Goal: Task Accomplishment & Management: Manage account settings

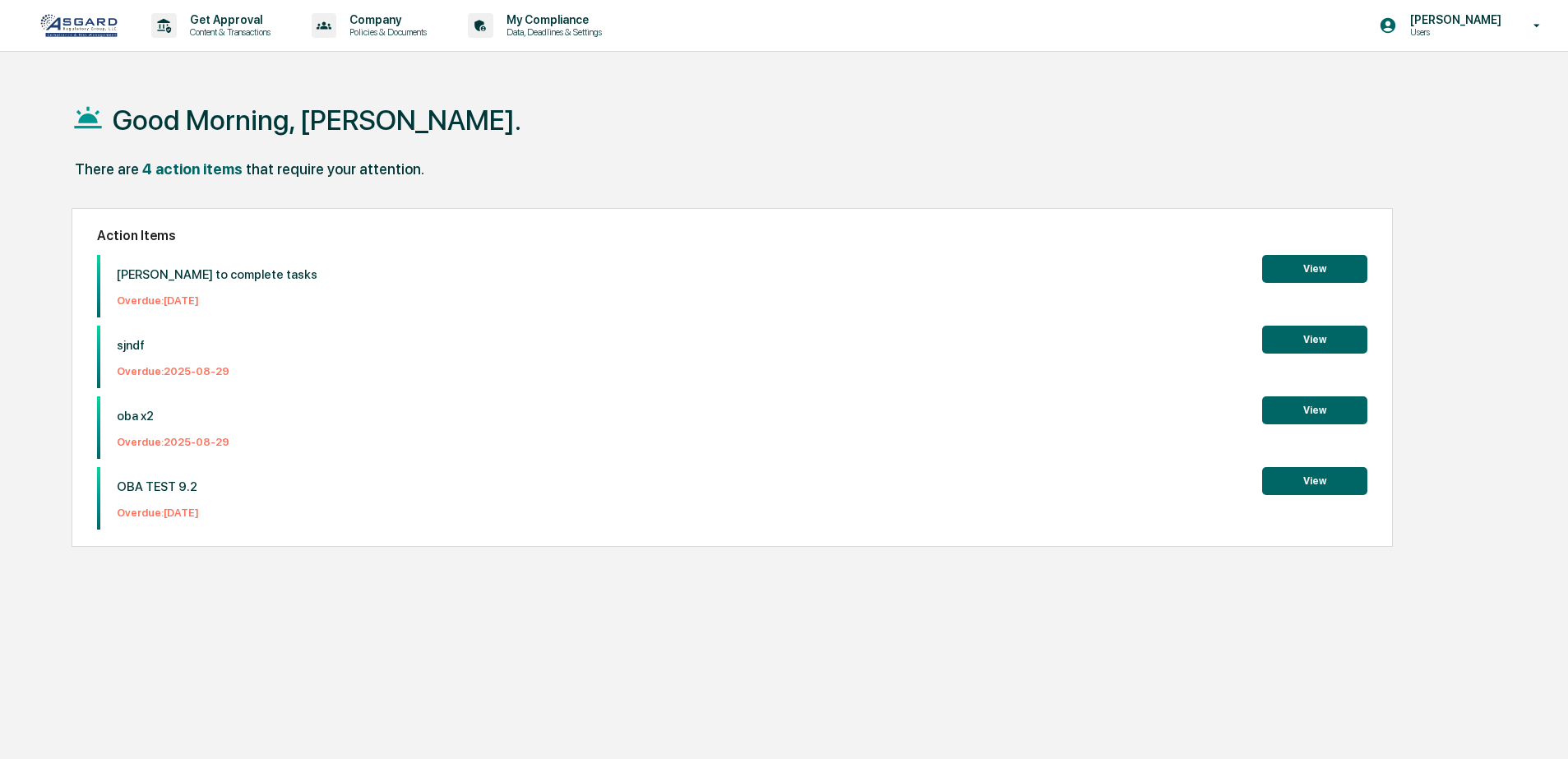
click at [1473, 38] on div "Shannon Brady Users" at bounding box center [1465, 25] width 206 height 51
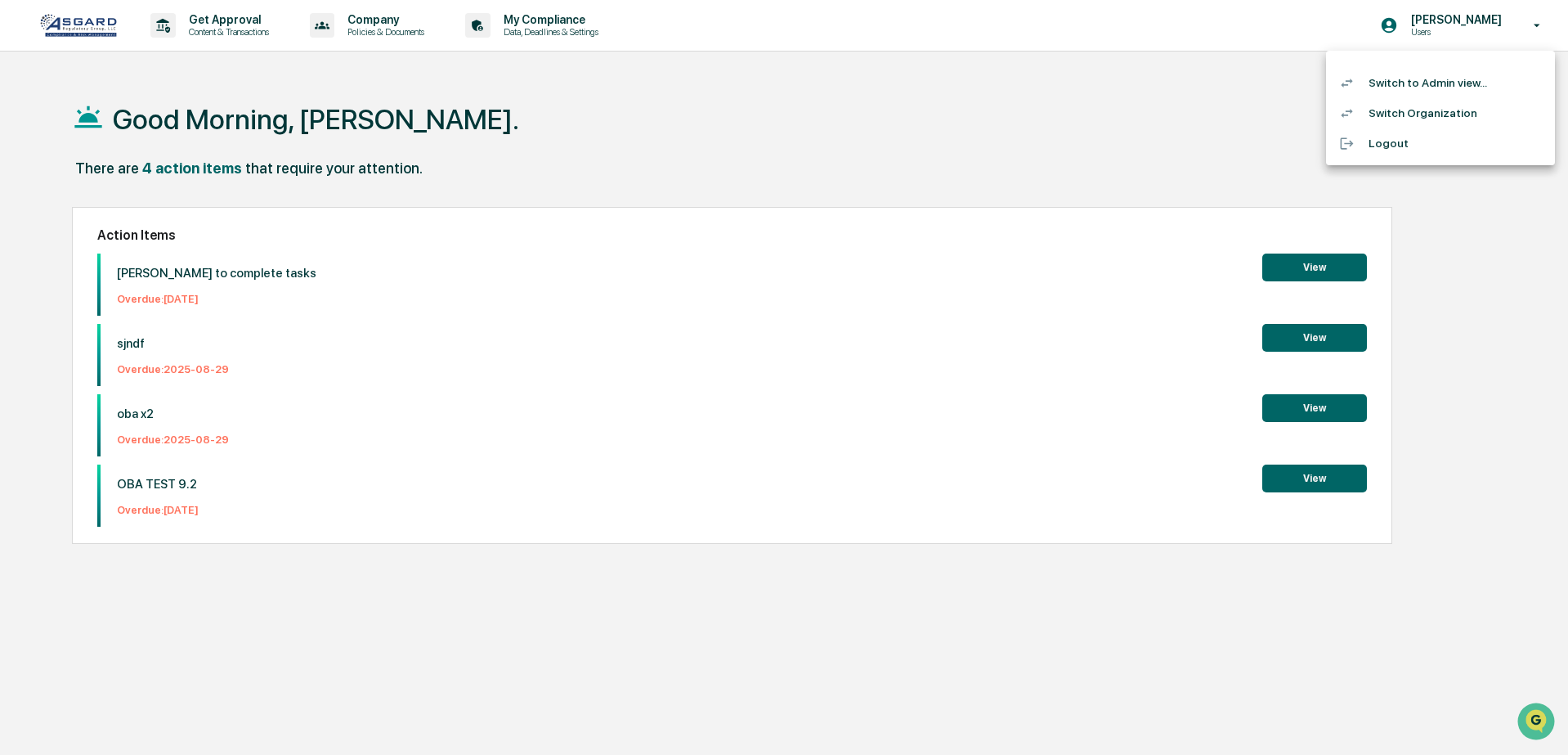
click at [1415, 90] on li "Switch to Admin view..." at bounding box center [1440, 83] width 229 height 31
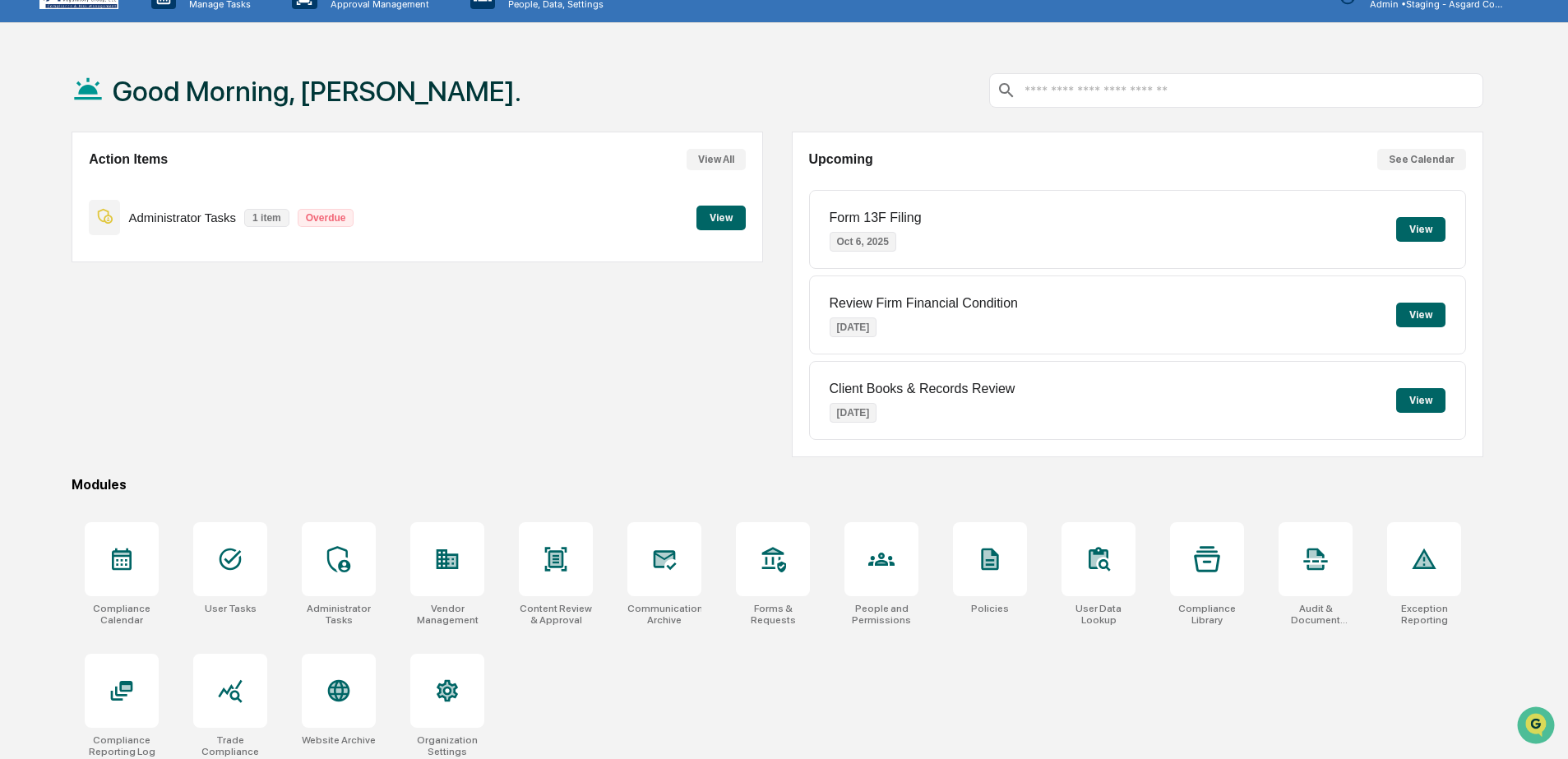
scroll to position [78, 0]
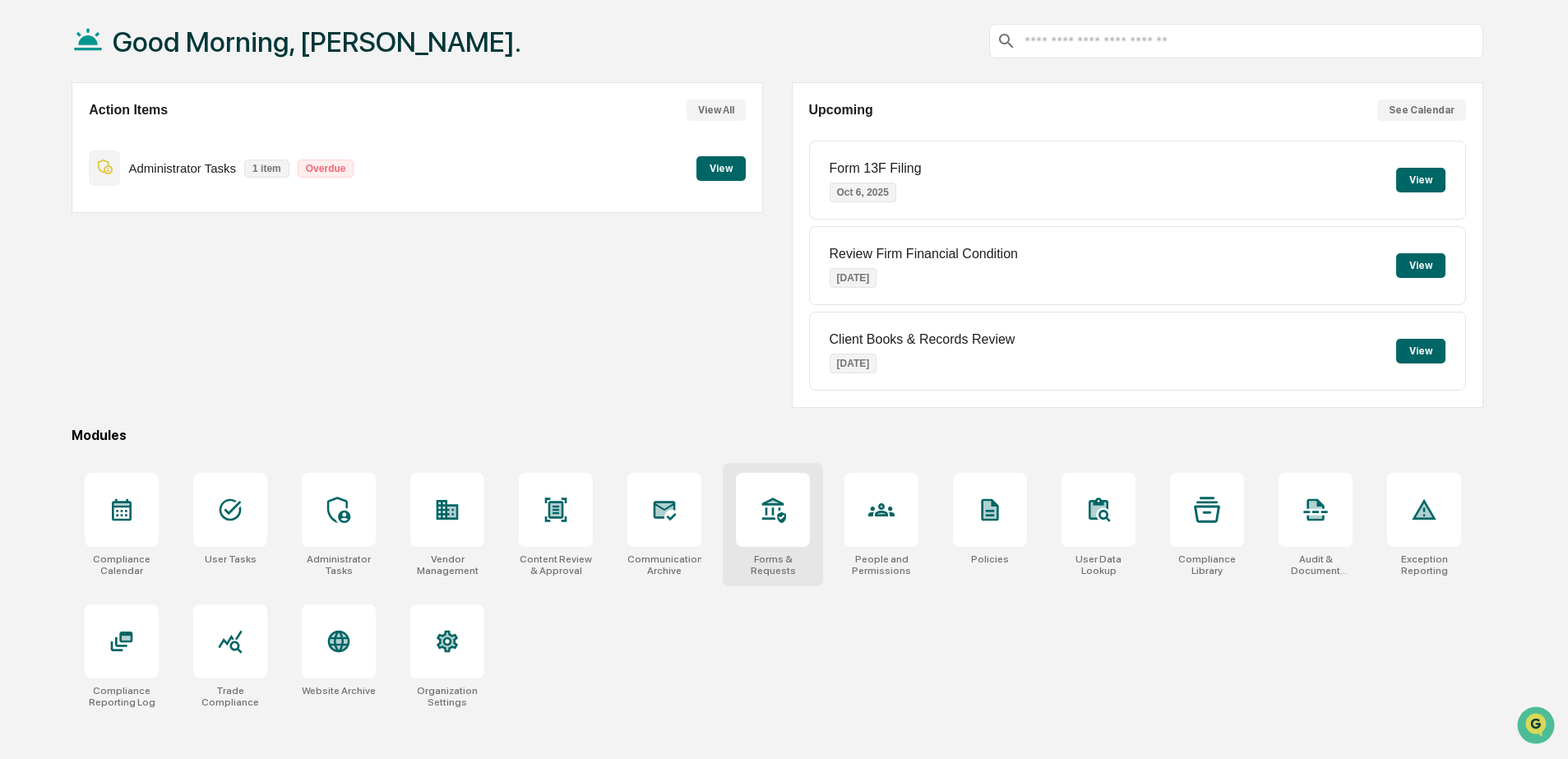
click at [806, 522] on div at bounding box center [772, 509] width 74 height 74
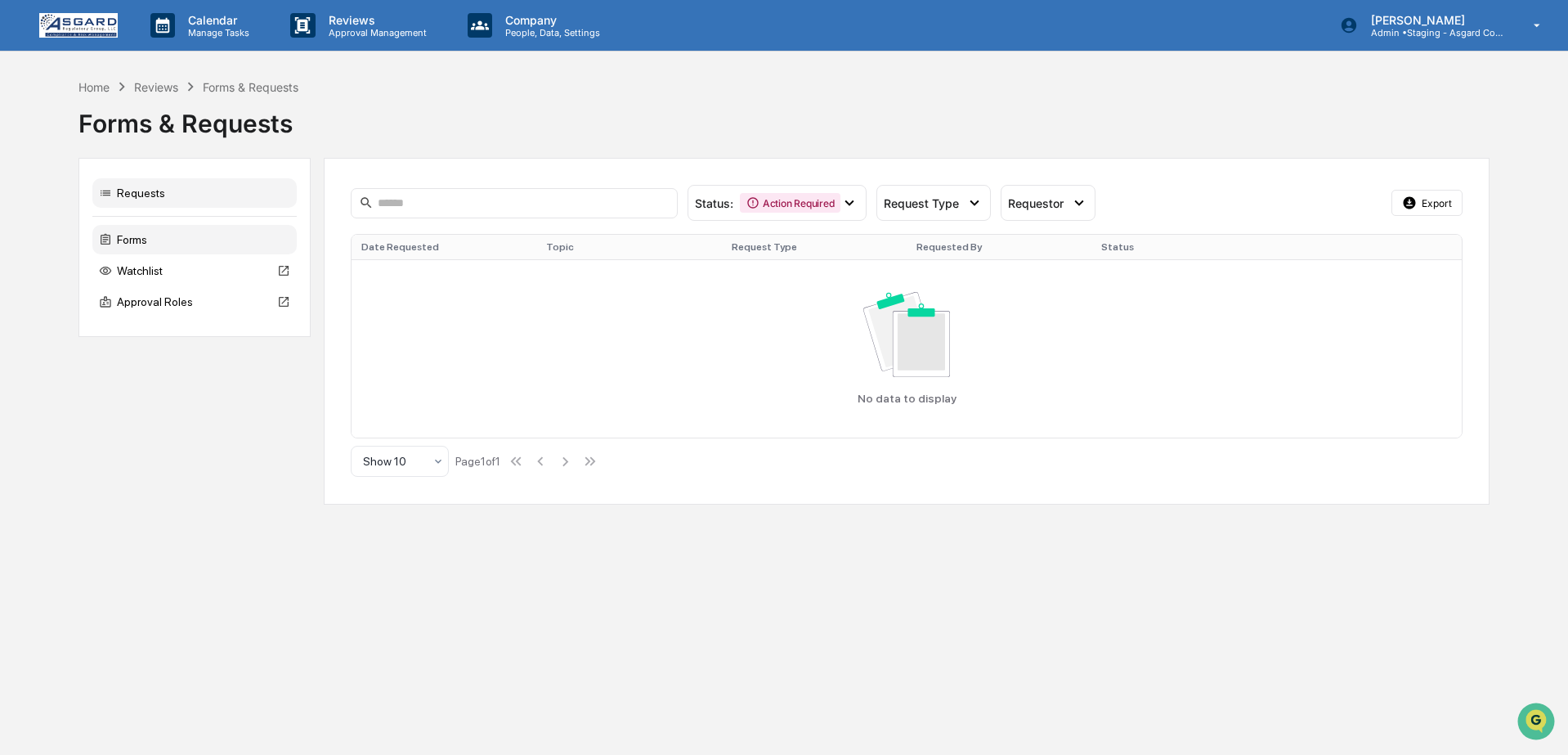
click at [143, 240] on div "Forms" at bounding box center [194, 240] width 205 height 30
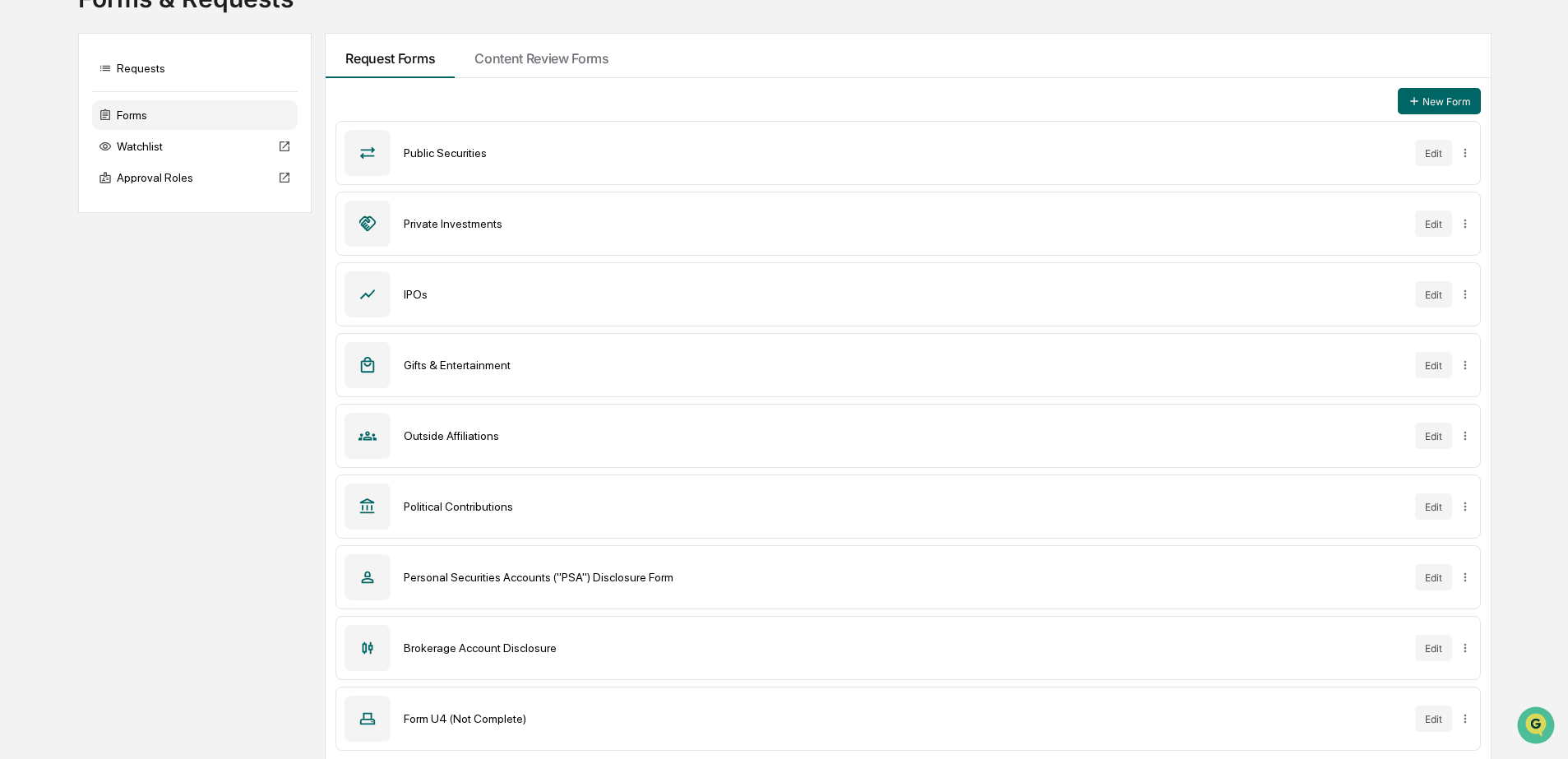
scroll to position [128, 0]
click at [493, 719] on div "Form U4 (Not Complete)" at bounding box center [901, 716] width 997 height 13
click at [1442, 713] on button "Edit" at bounding box center [1433, 717] width 37 height 27
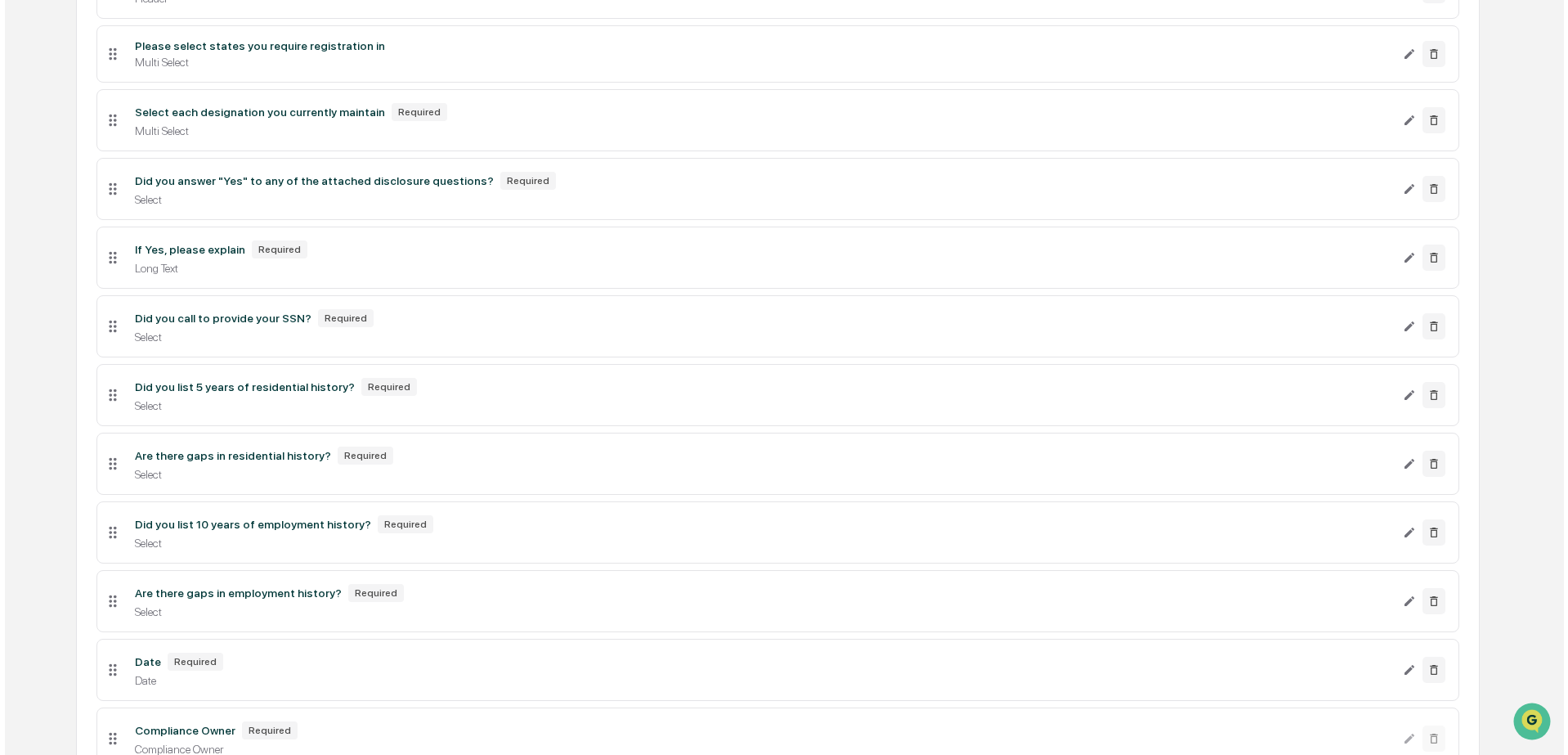
scroll to position [2855, 0]
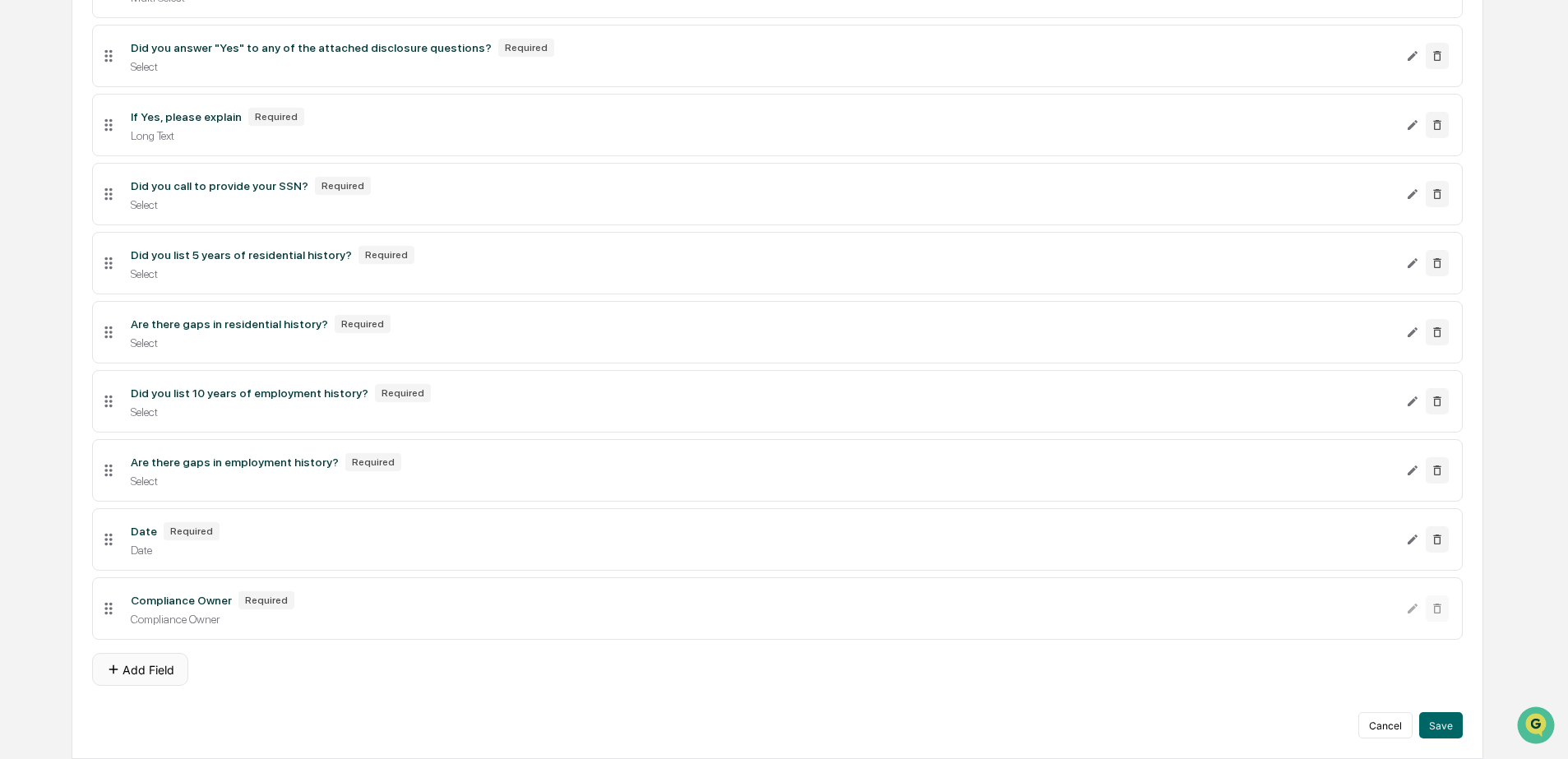
click at [122, 671] on button "Add Field" at bounding box center [140, 668] width 96 height 32
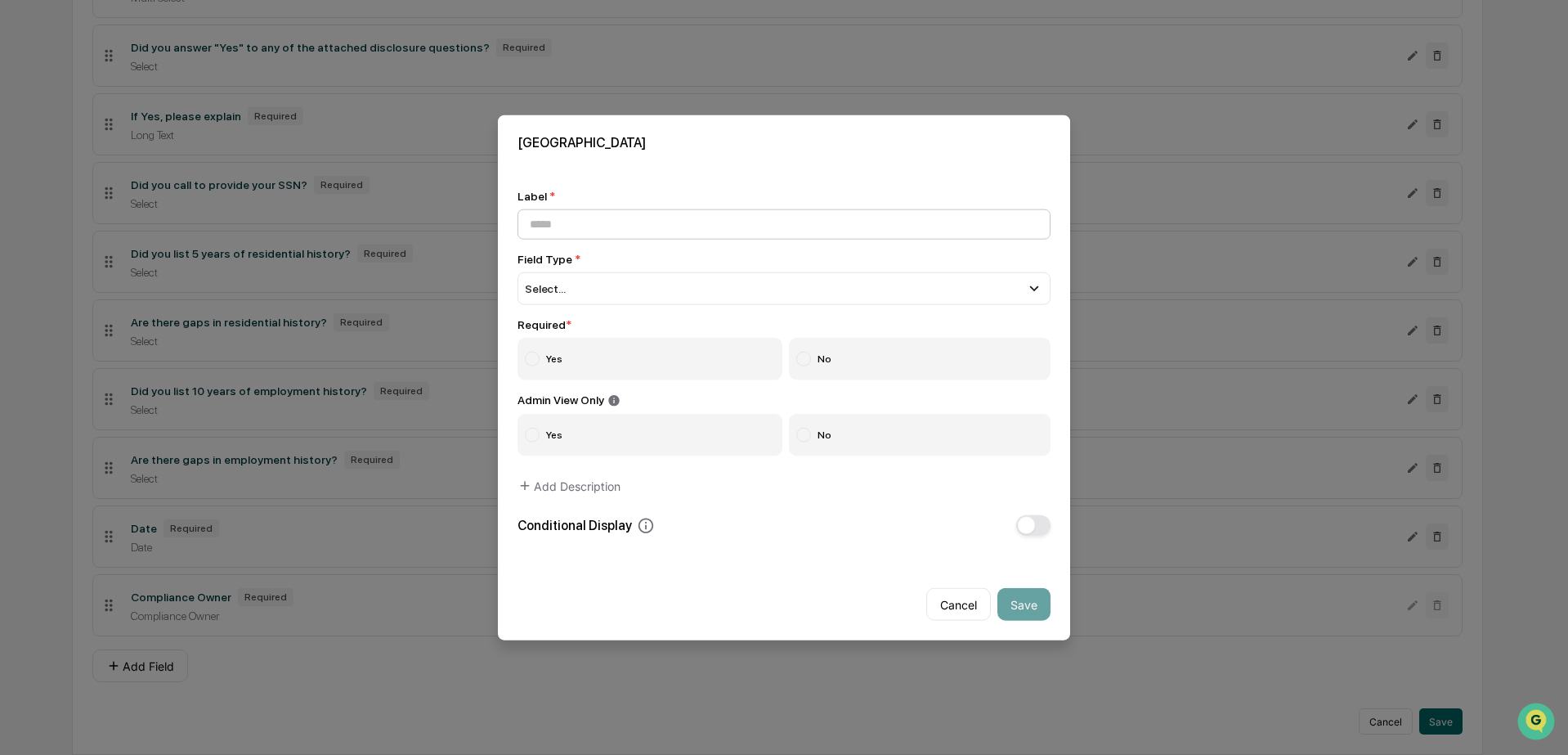
click at [578, 222] on input at bounding box center [784, 224] width 533 height 31
click at [842, 272] on div "Select..." at bounding box center [784, 288] width 533 height 32
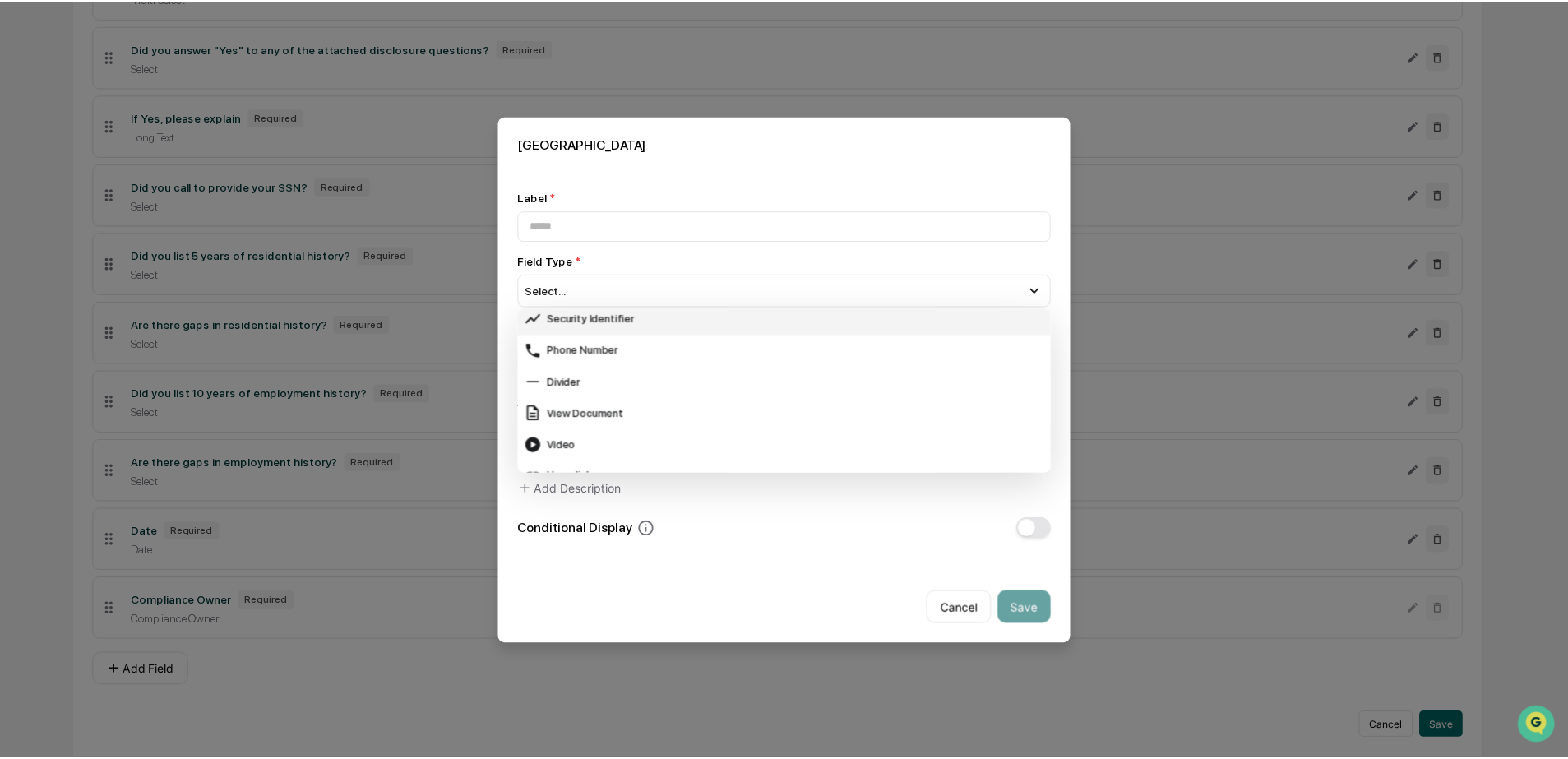
scroll to position [653, 0]
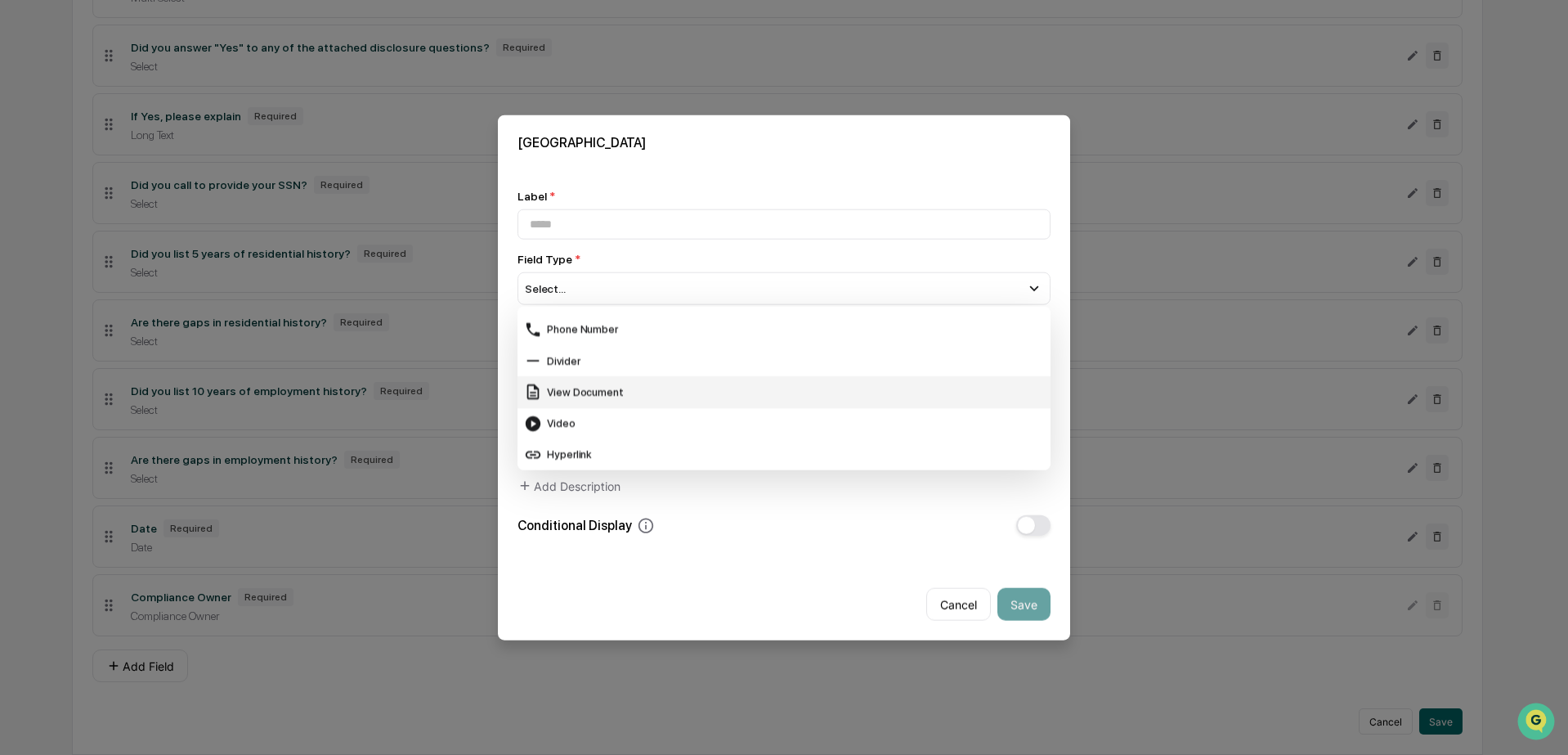
click at [631, 385] on div "View Document" at bounding box center [784, 392] width 520 height 18
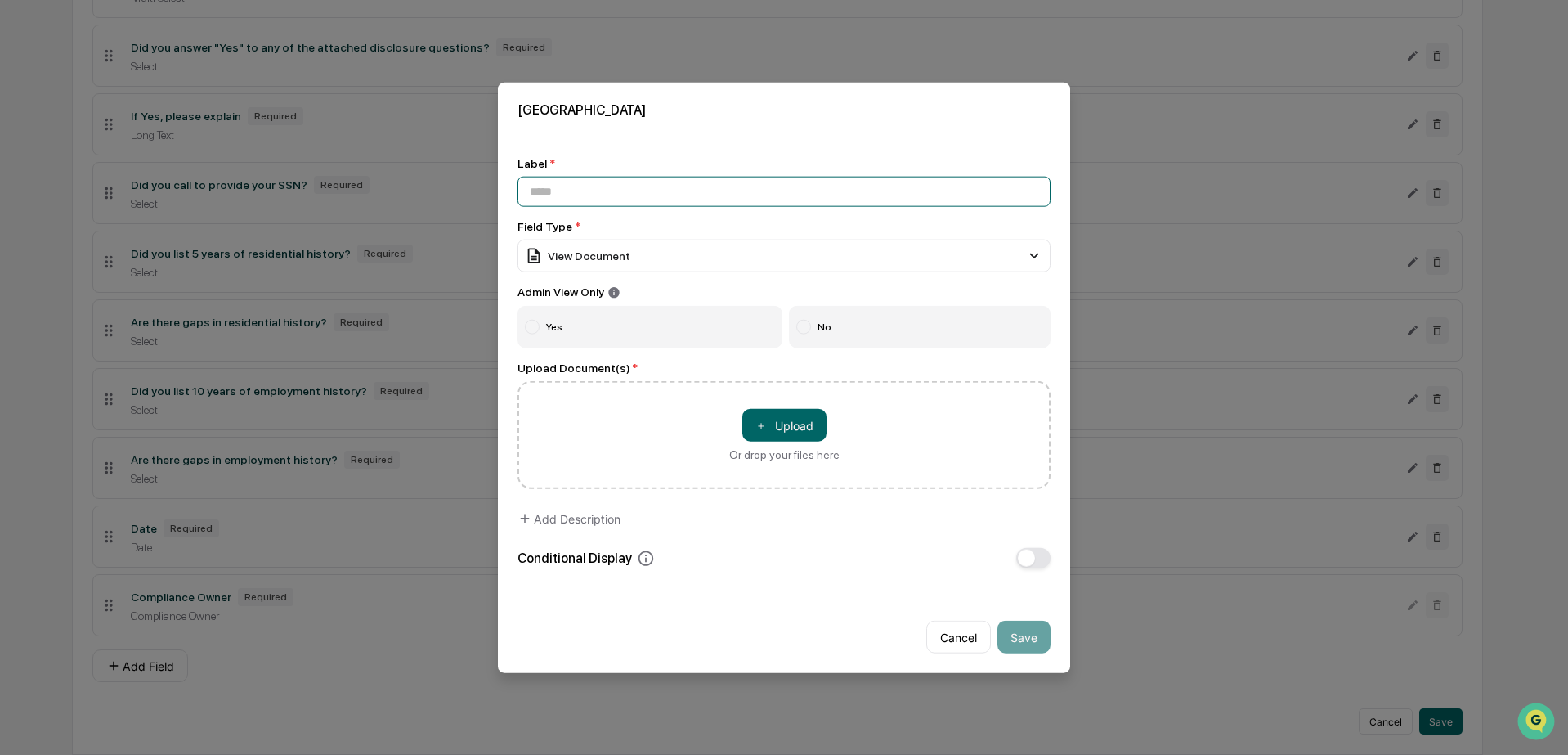
click at [763, 180] on input at bounding box center [784, 191] width 533 height 31
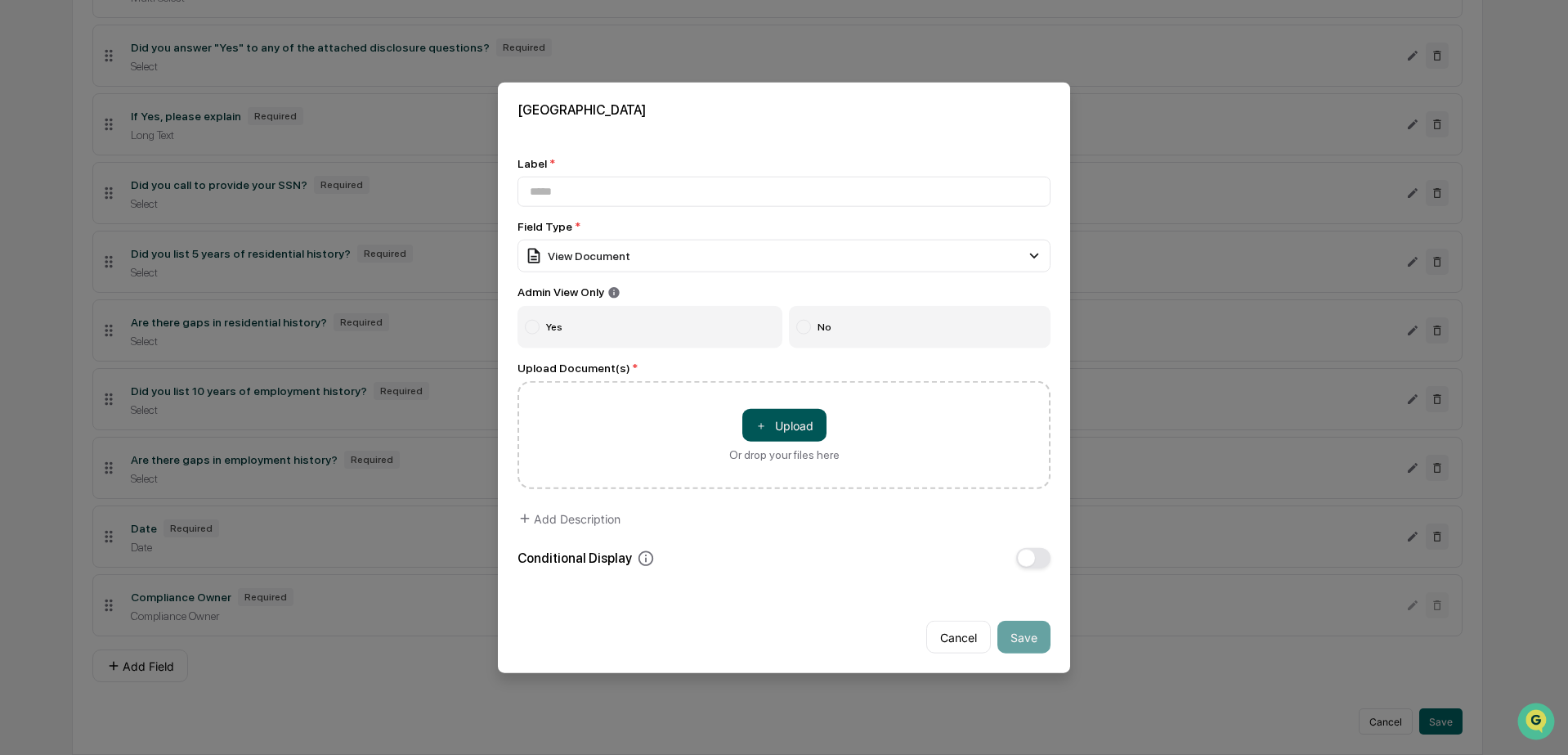
click at [796, 421] on button "＋ Upload" at bounding box center [785, 424] width 85 height 32
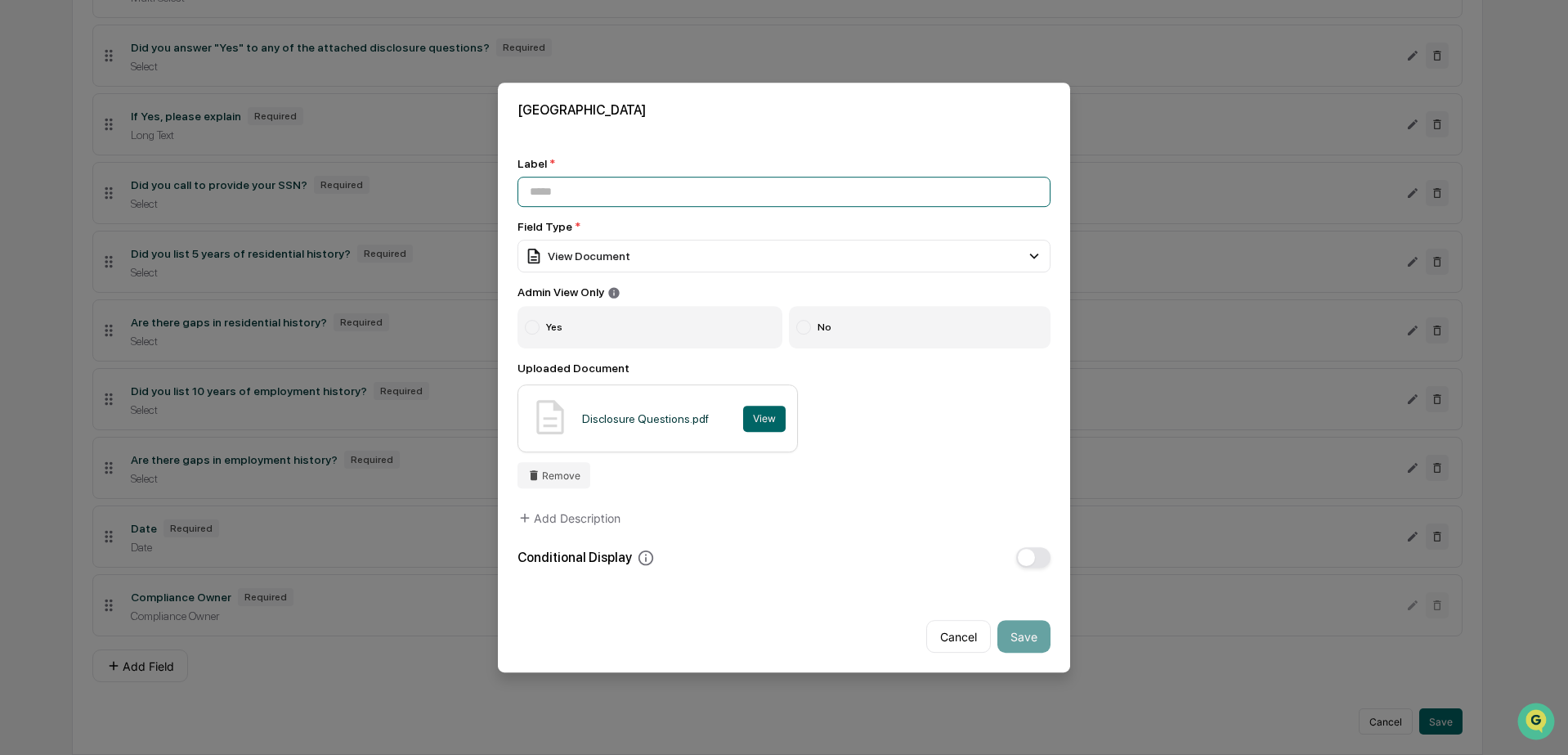
click at [575, 181] on input at bounding box center [784, 191] width 533 height 31
paste input "**********"
click at [527, 186] on input "**********" at bounding box center [784, 191] width 533 height 31
click at [578, 186] on input "**********" at bounding box center [784, 191] width 533 height 31
drag, startPoint x: 598, startPoint y: 187, endPoint x: 578, endPoint y: 186, distance: 20.0
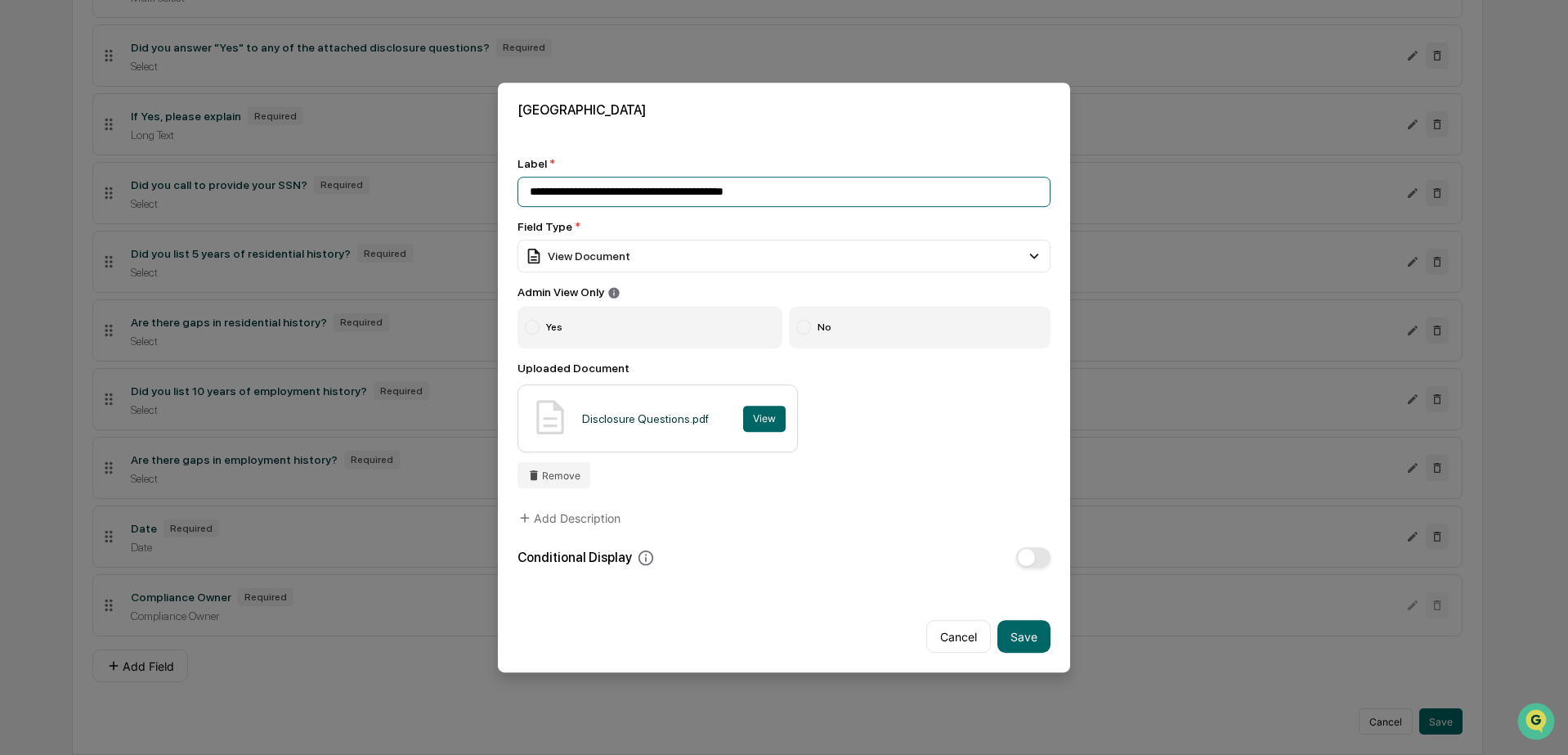
click at [579, 186] on input "**********" at bounding box center [784, 191] width 533 height 31
click at [825, 191] on input "**********" at bounding box center [784, 191] width 533 height 31
drag, startPoint x: 670, startPoint y: 187, endPoint x: 823, endPoint y: 190, distance: 153.0
click at [823, 190] on input "**********" at bounding box center [784, 191] width 533 height 31
click at [825, 191] on input "**********" at bounding box center [784, 191] width 533 height 31
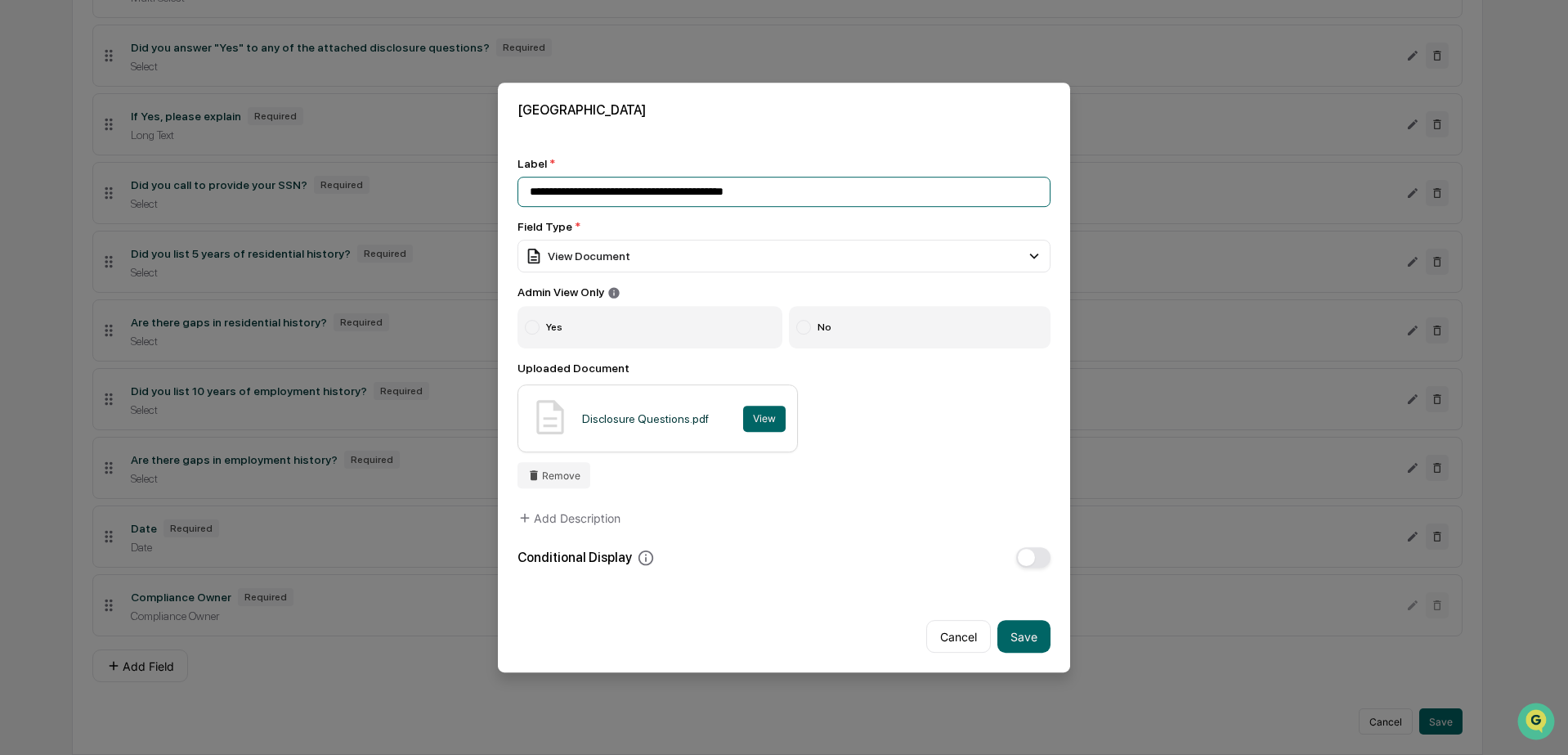
type input "**********"
click at [576, 105] on h2 "New Field" at bounding box center [784, 109] width 533 height 16
click at [562, 162] on div "Label *" at bounding box center [784, 163] width 533 height 13
click at [1025, 638] on button "Save" at bounding box center [1024, 636] width 53 height 32
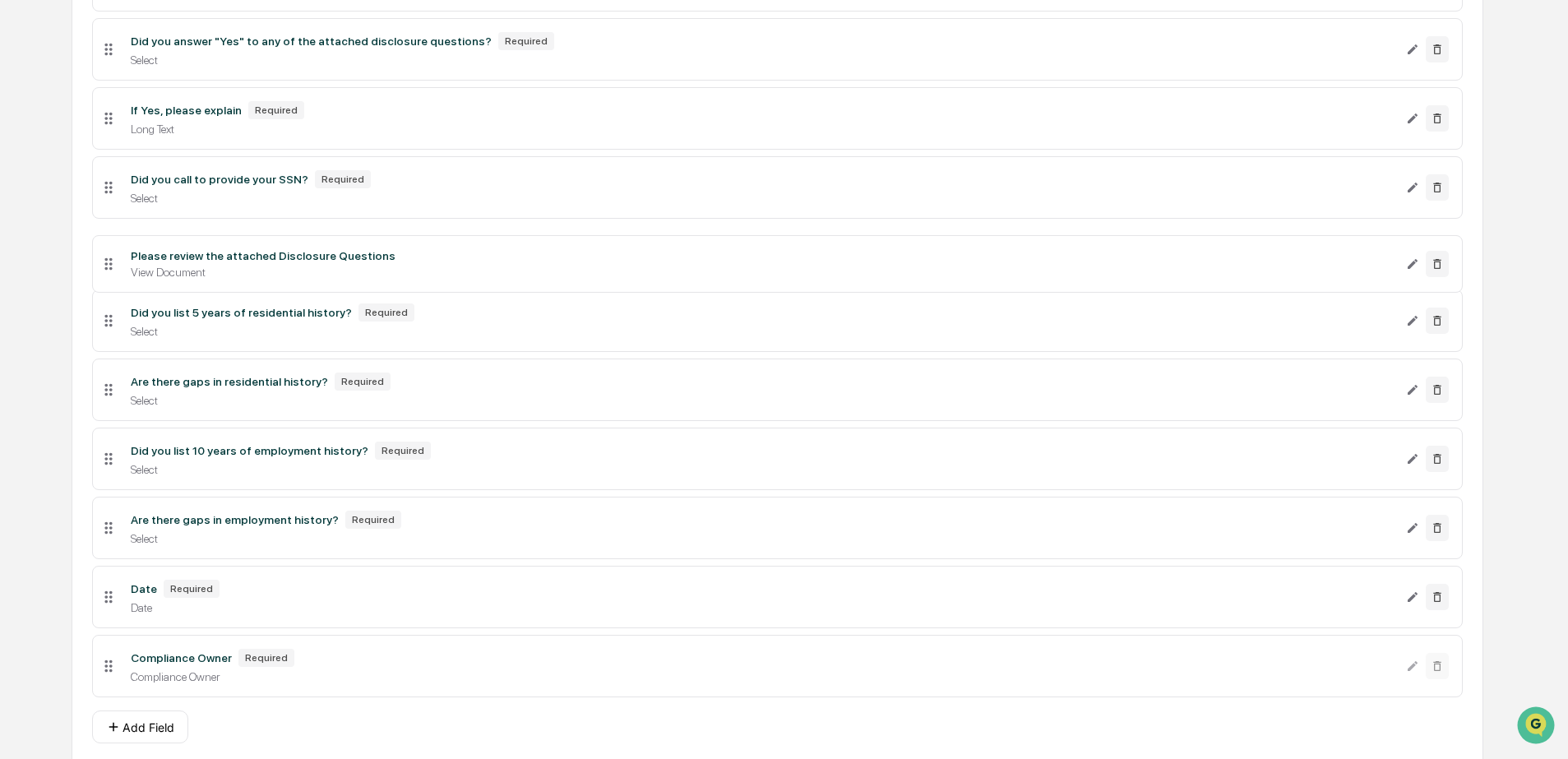
scroll to position [2784, 0]
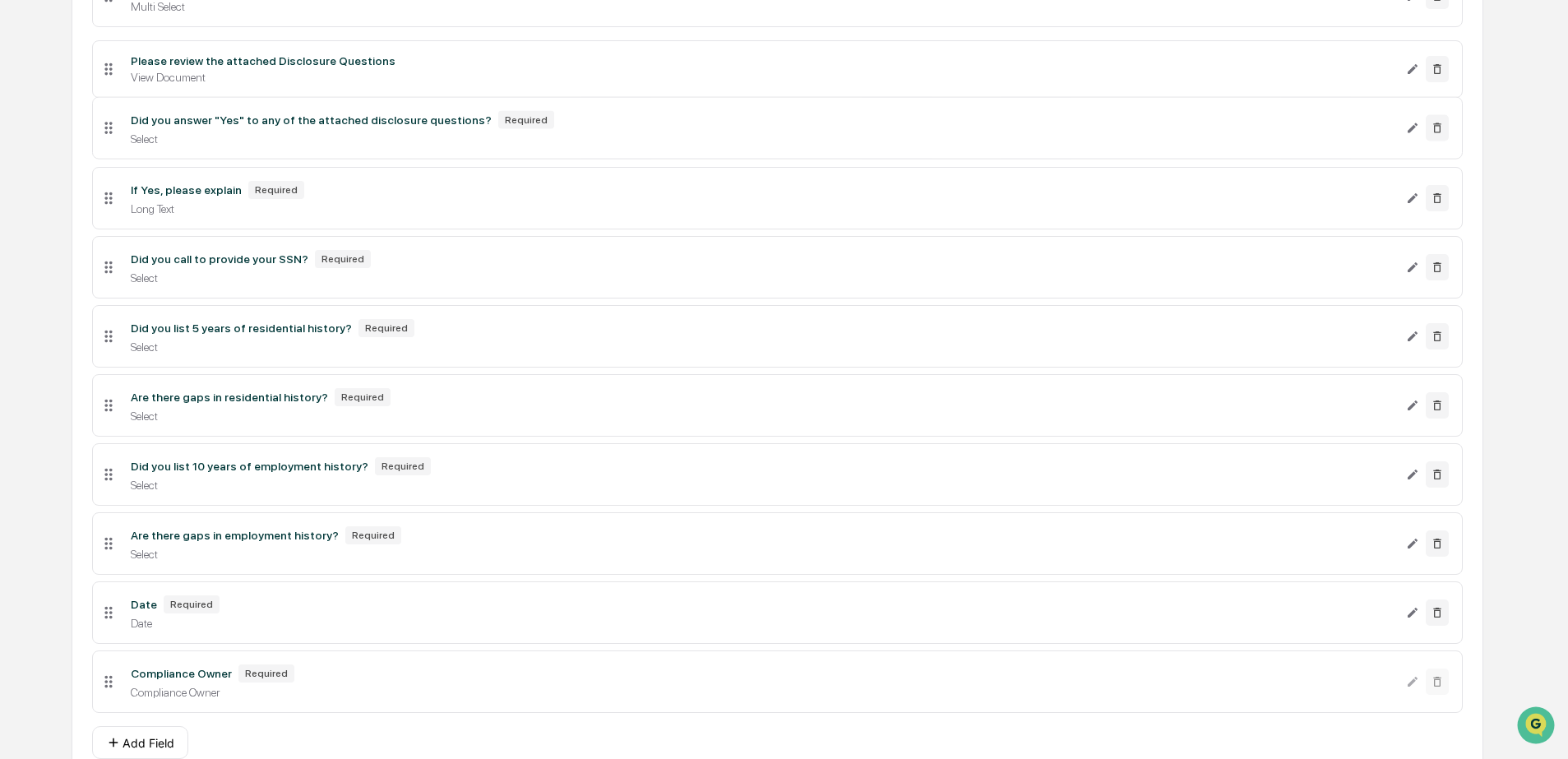
drag, startPoint x: 111, startPoint y: 682, endPoint x: 154, endPoint y: 138, distance: 545.7
click at [154, 97] on li "Please review the attached Disclosure Questions View Document" at bounding box center [777, 68] width 1370 height 57
click at [343, 147] on div "Select" at bounding box center [762, 140] width 1261 height 13
drag, startPoint x: 336, startPoint y: 194, endPoint x: 720, endPoint y: 197, distance: 384.0
click at [336, 130] on div "Did you answer "Yes" to any of the attached disclosure questions? Required" at bounding box center [762, 121] width 1261 height 18
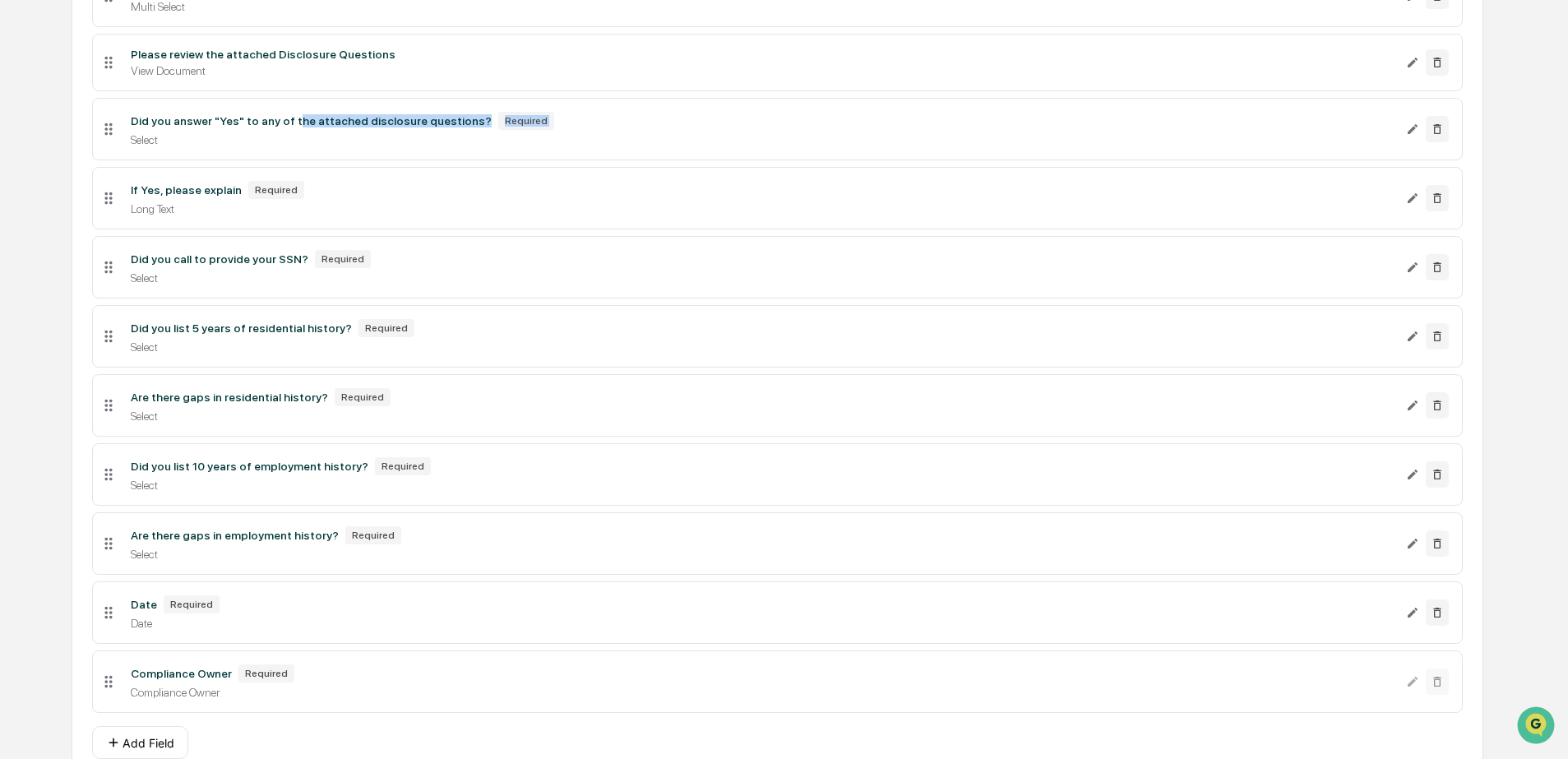
drag, startPoint x: 306, startPoint y: 188, endPoint x: 405, endPoint y: 195, distance: 99.2
click at [405, 147] on div "Did you answer "Yes" to any of the attached disclosure questions? Required Sele…" at bounding box center [761, 128] width 1287 height 34
click at [412, 147] on div "Did you answer "Yes" to any of the attached disclosure questions? Required Sele…" at bounding box center [761, 128] width 1287 height 34
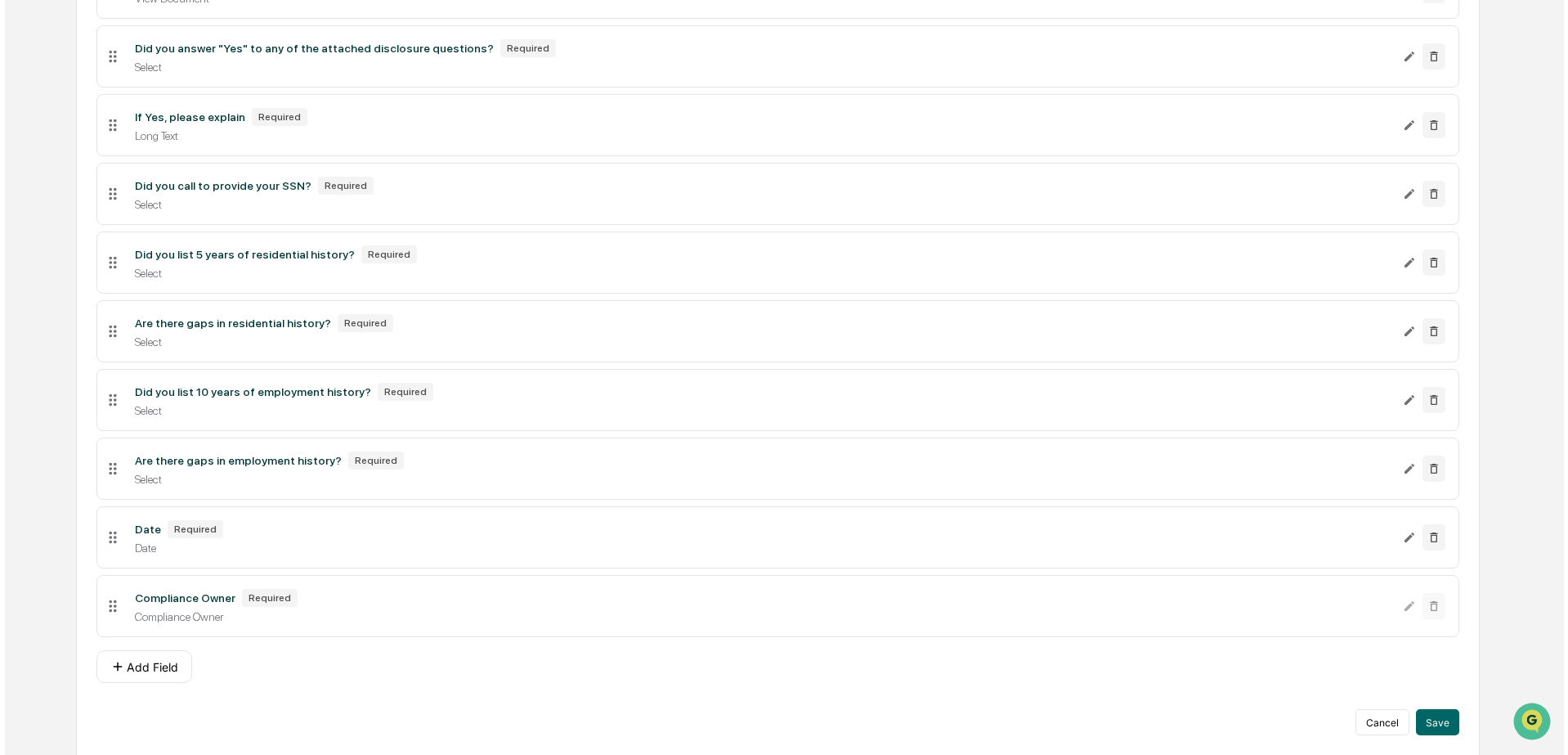
scroll to position [2921, 0]
click at [1431, 726] on button "Save" at bounding box center [1433, 721] width 43 height 27
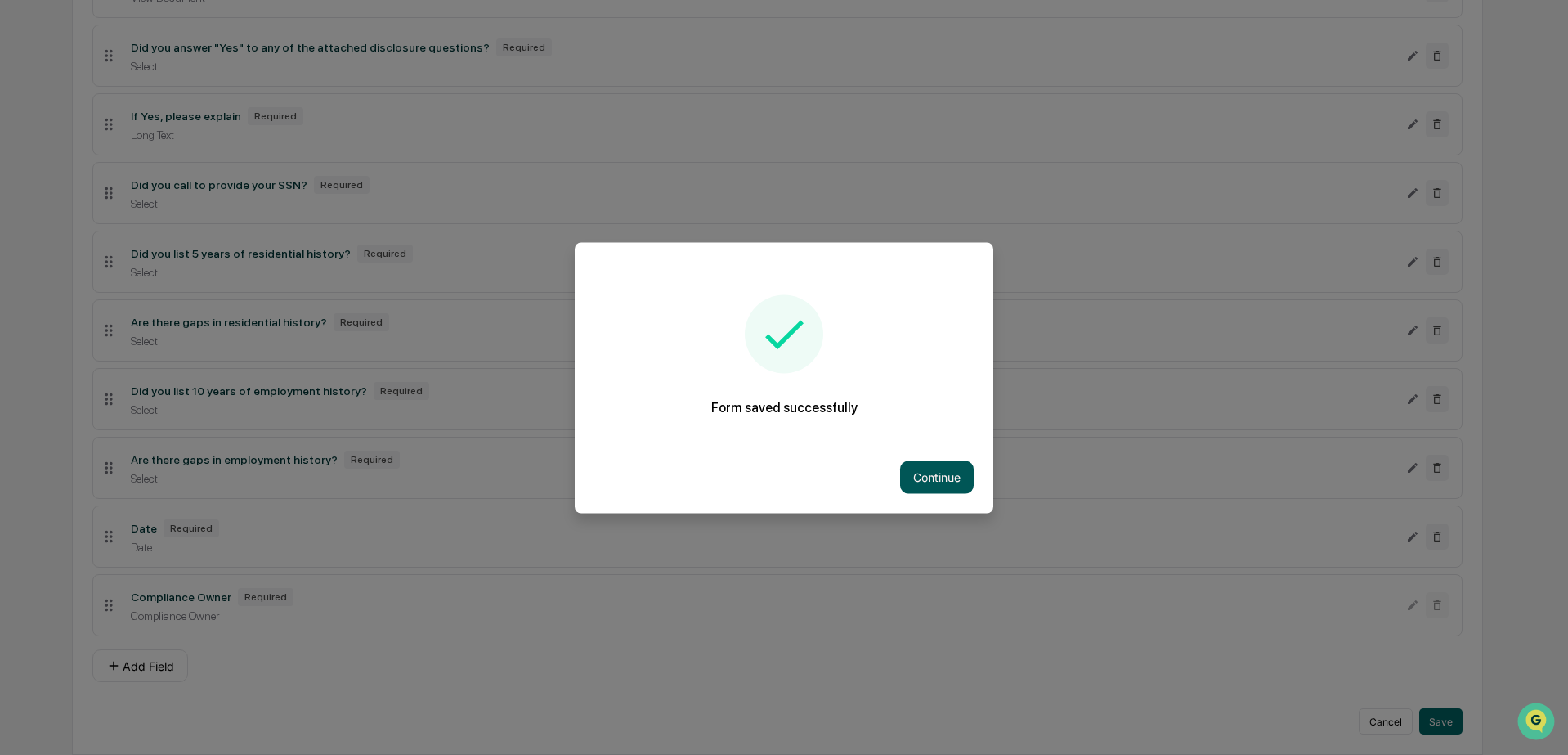
click at [961, 471] on button "Continue" at bounding box center [936, 476] width 74 height 32
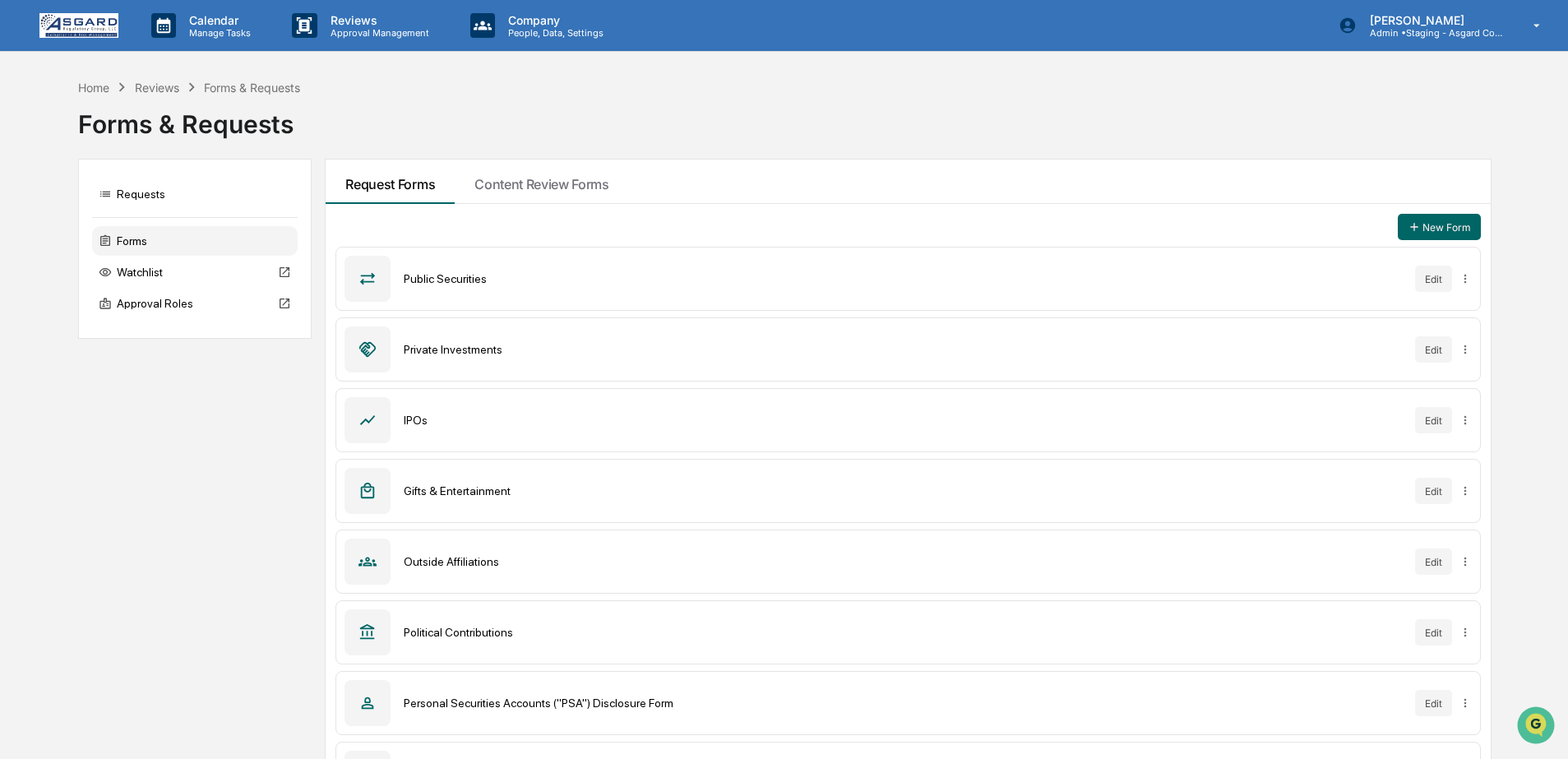
click at [1146, 135] on div "Forms & Requests" at bounding box center [783, 117] width 1411 height 42
click at [659, 310] on div "Public Securities Edit" at bounding box center [907, 278] width 1144 height 64
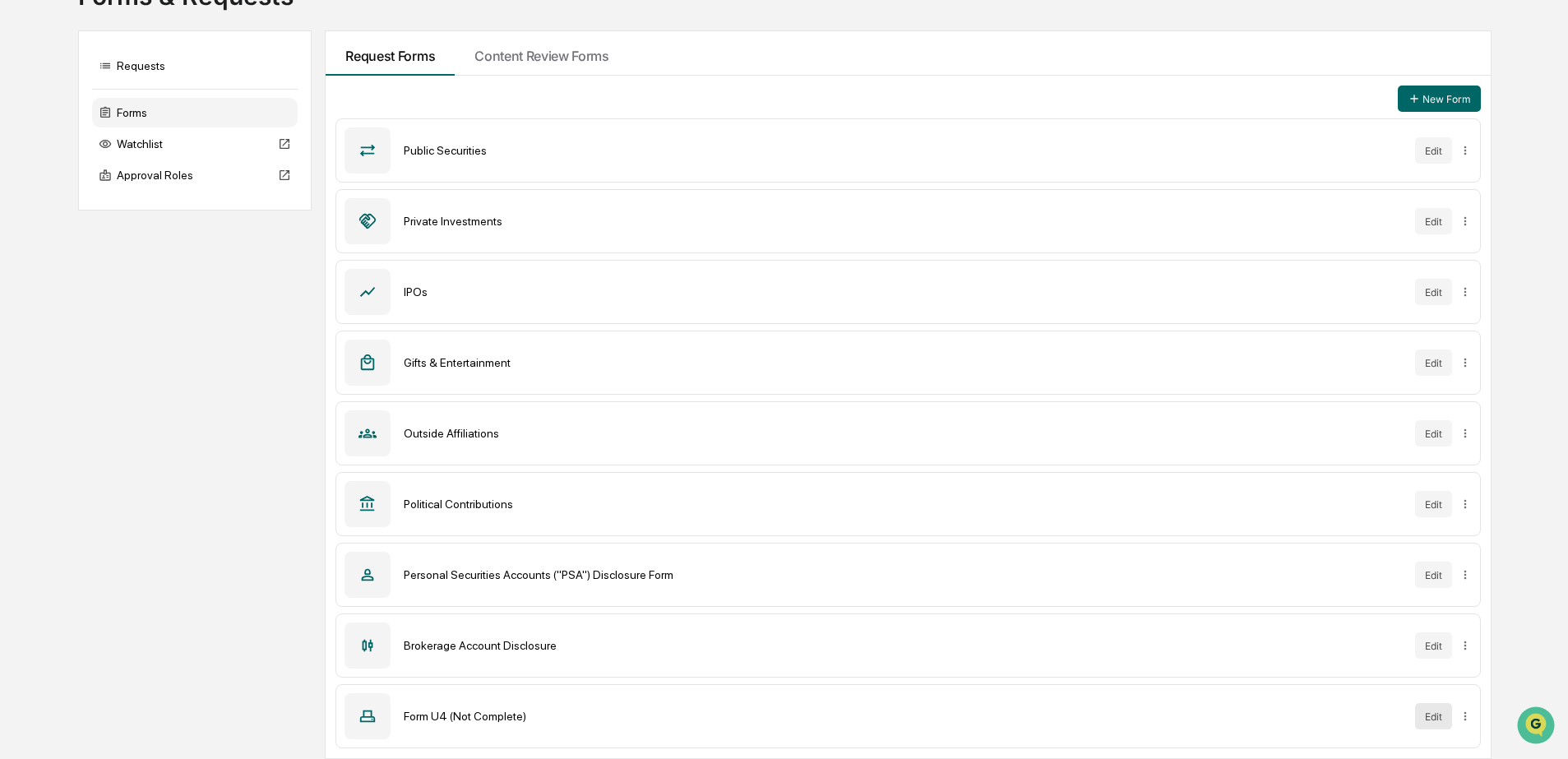
click at [1426, 716] on button "Edit" at bounding box center [1433, 717] width 37 height 27
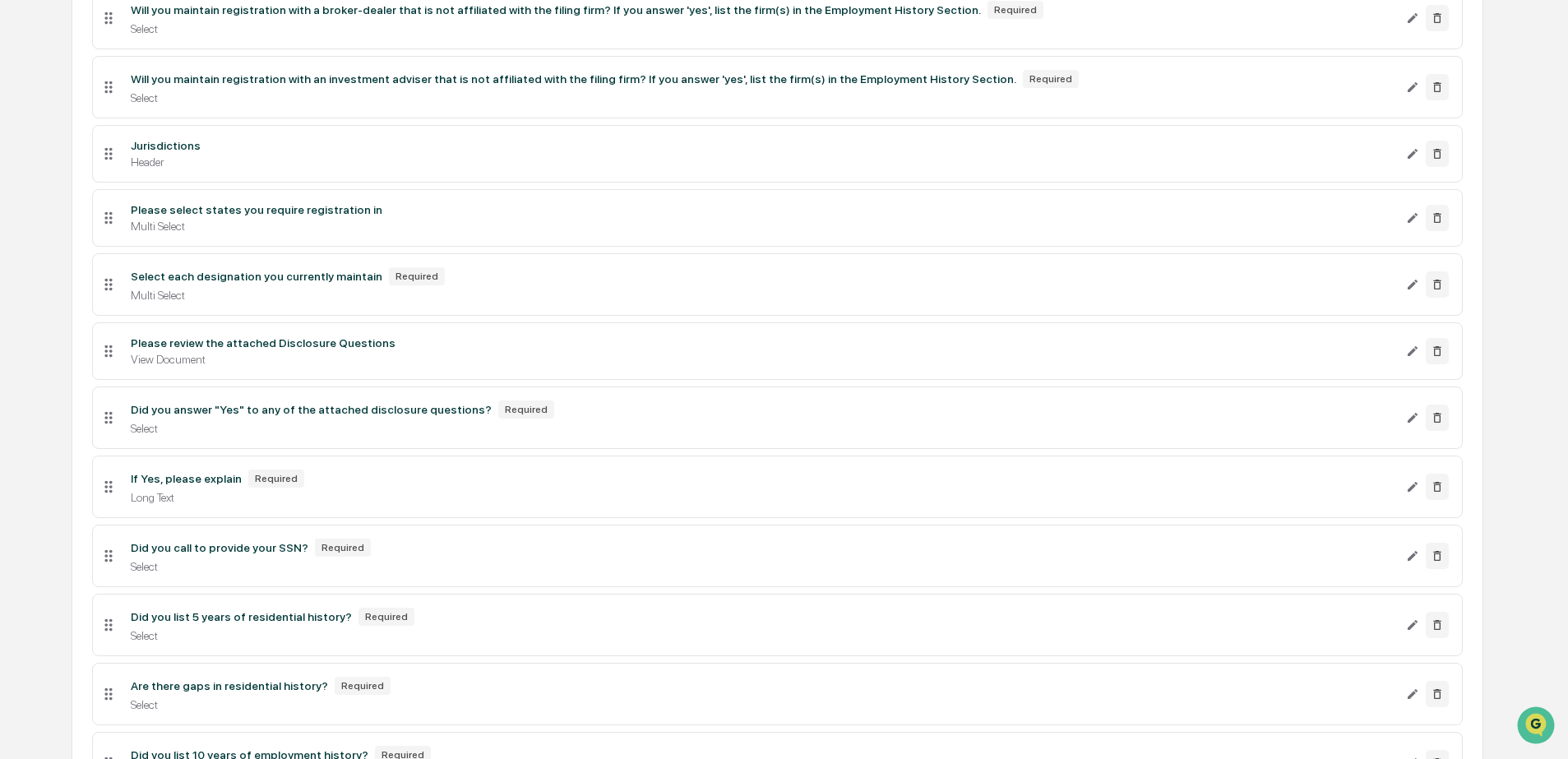
scroll to position [2745, 0]
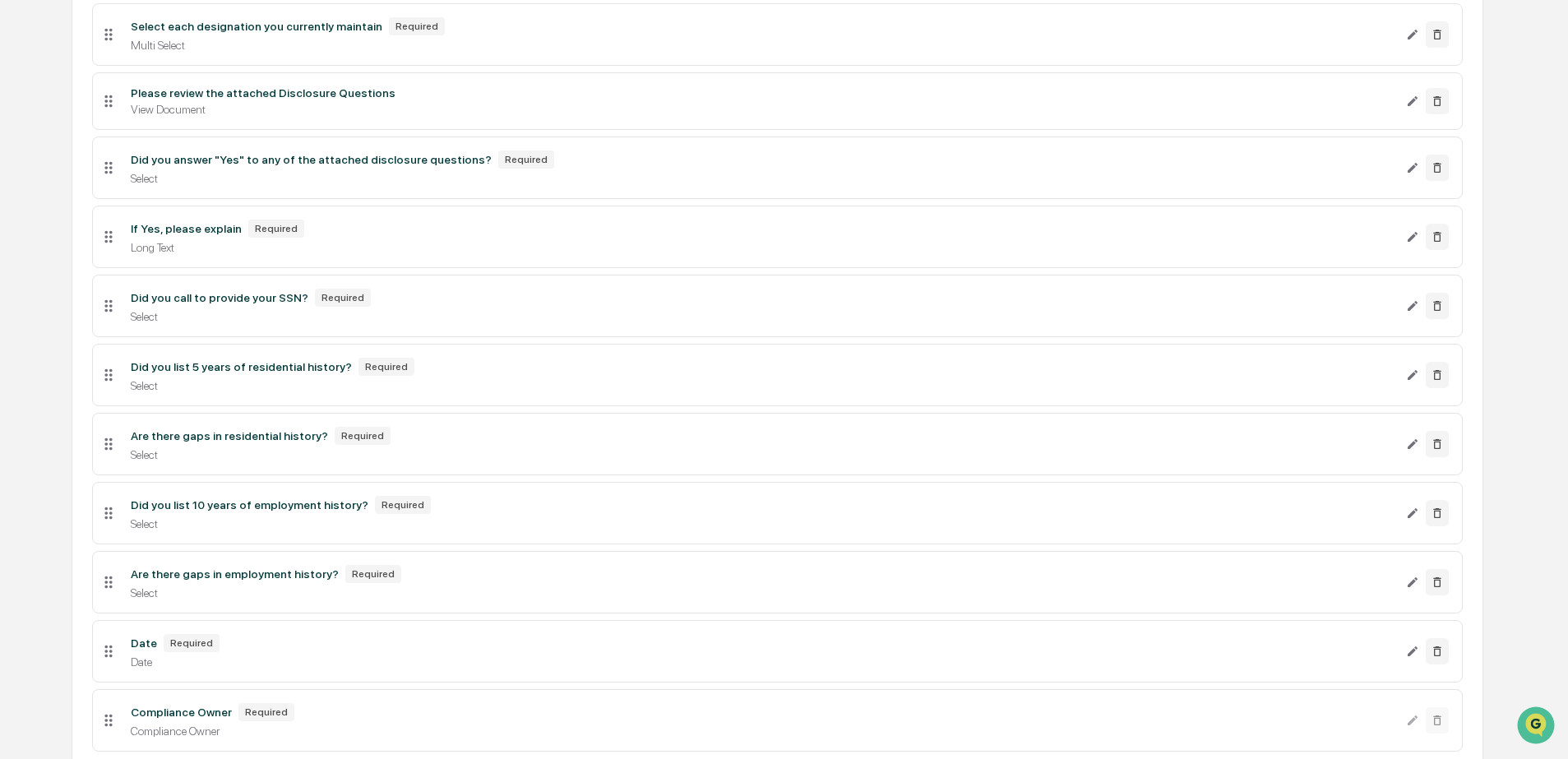
click at [371, 445] on div "Required" at bounding box center [362, 436] width 56 height 18
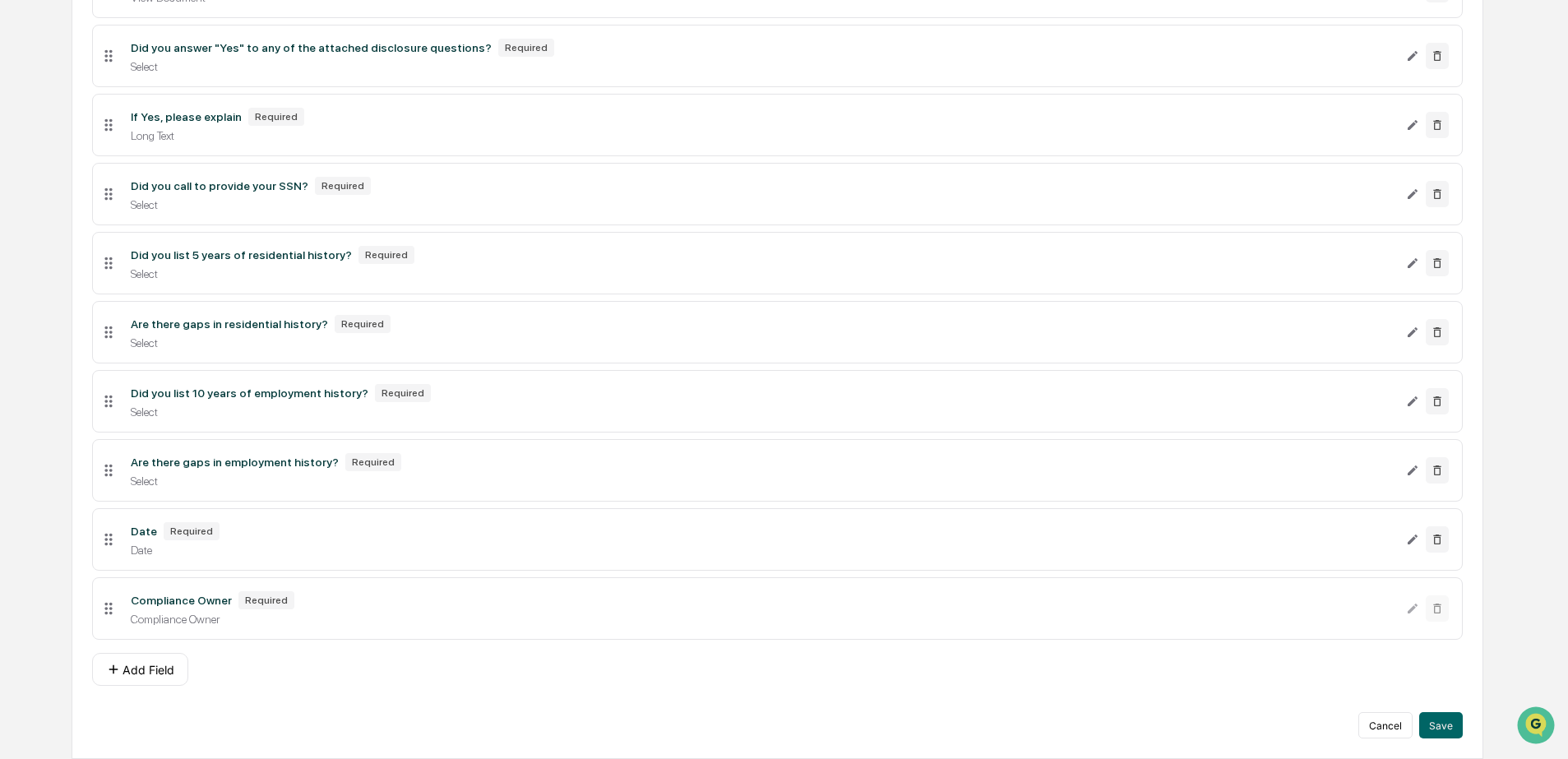
click at [1236, 198] on div "Select" at bounding box center [762, 205] width 1261 height 13
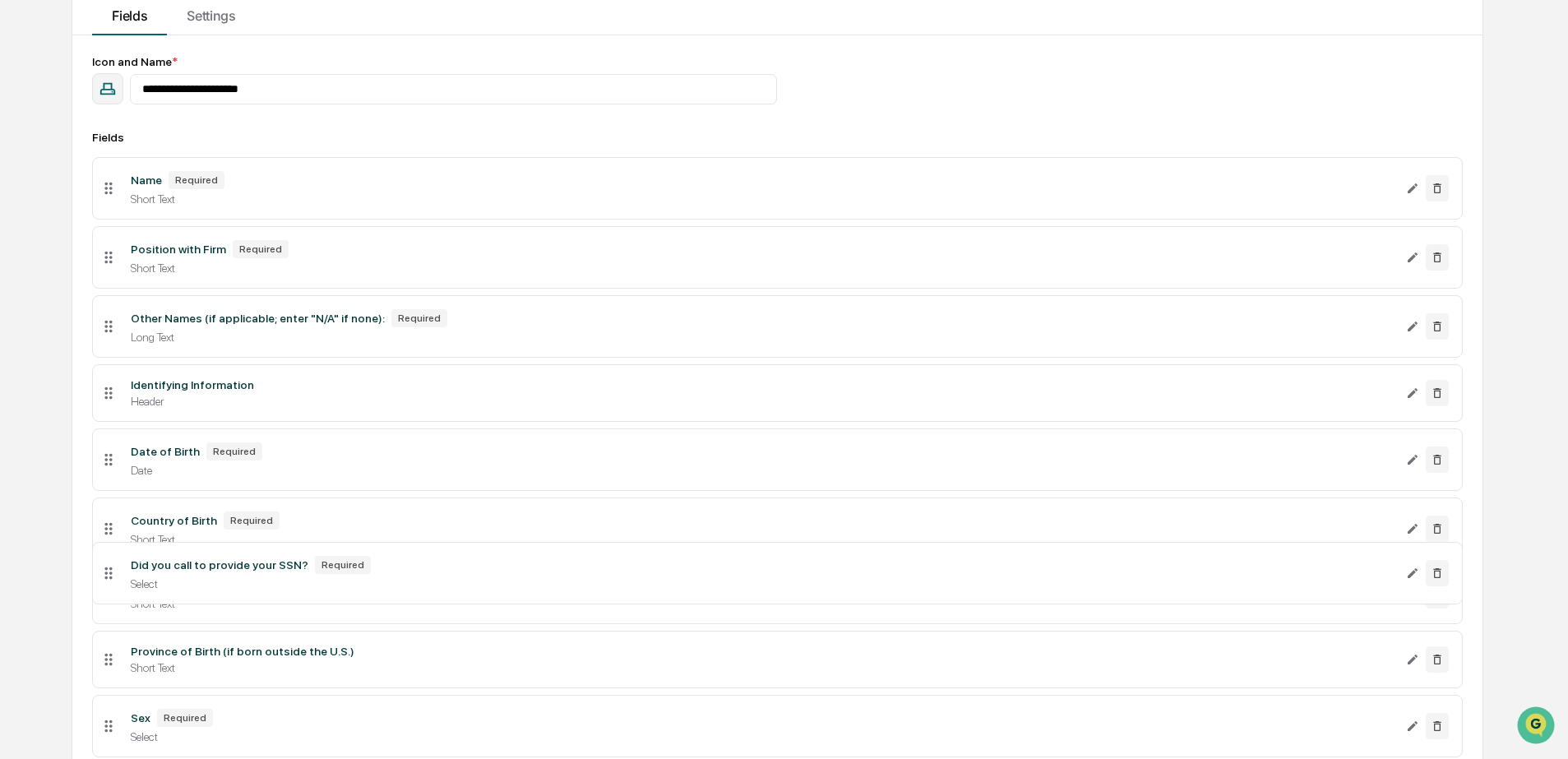
scroll to position [0, 0]
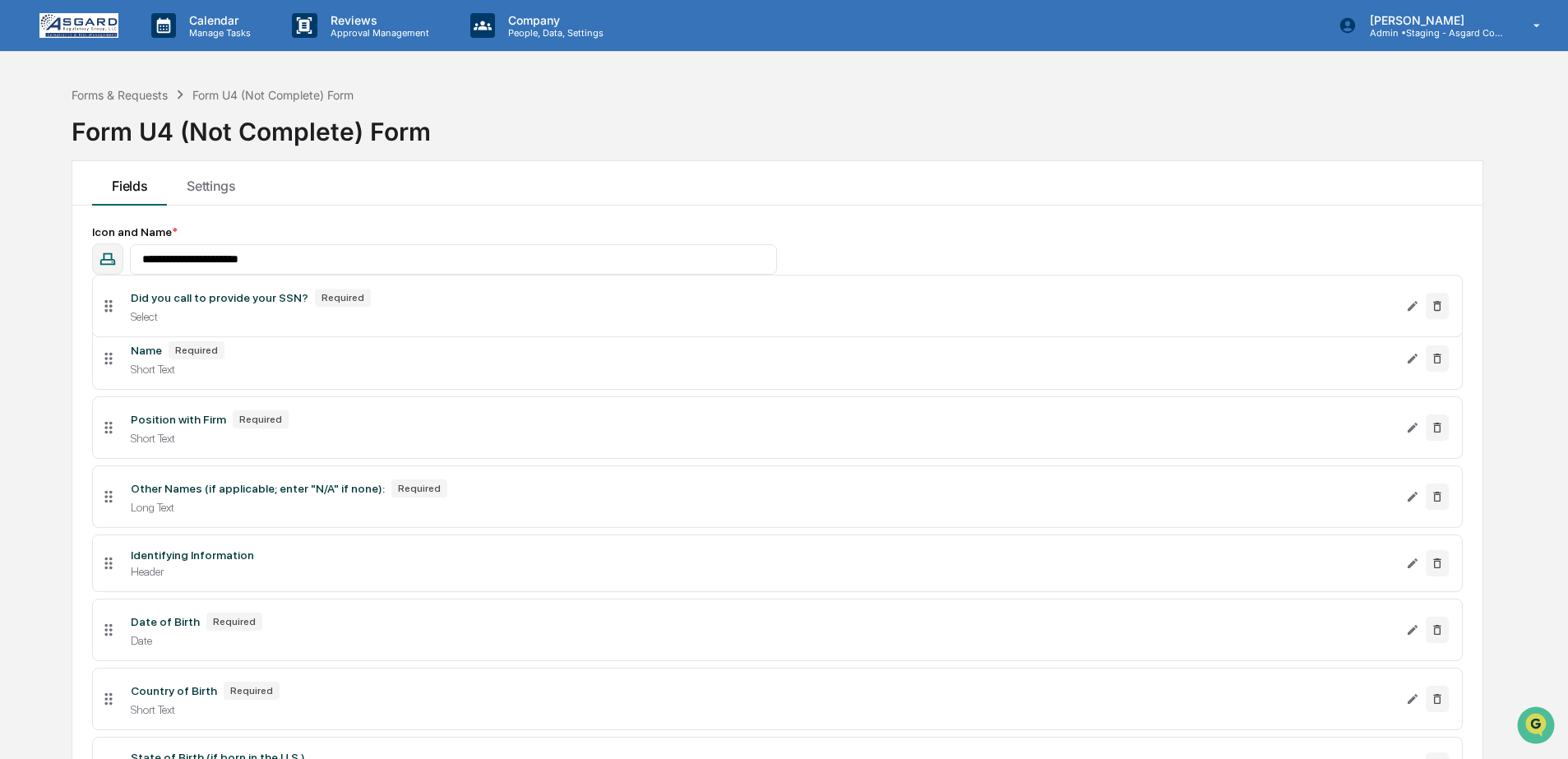
drag, startPoint x: 112, startPoint y: 182, endPoint x: 87, endPoint y: 327, distance: 147.1
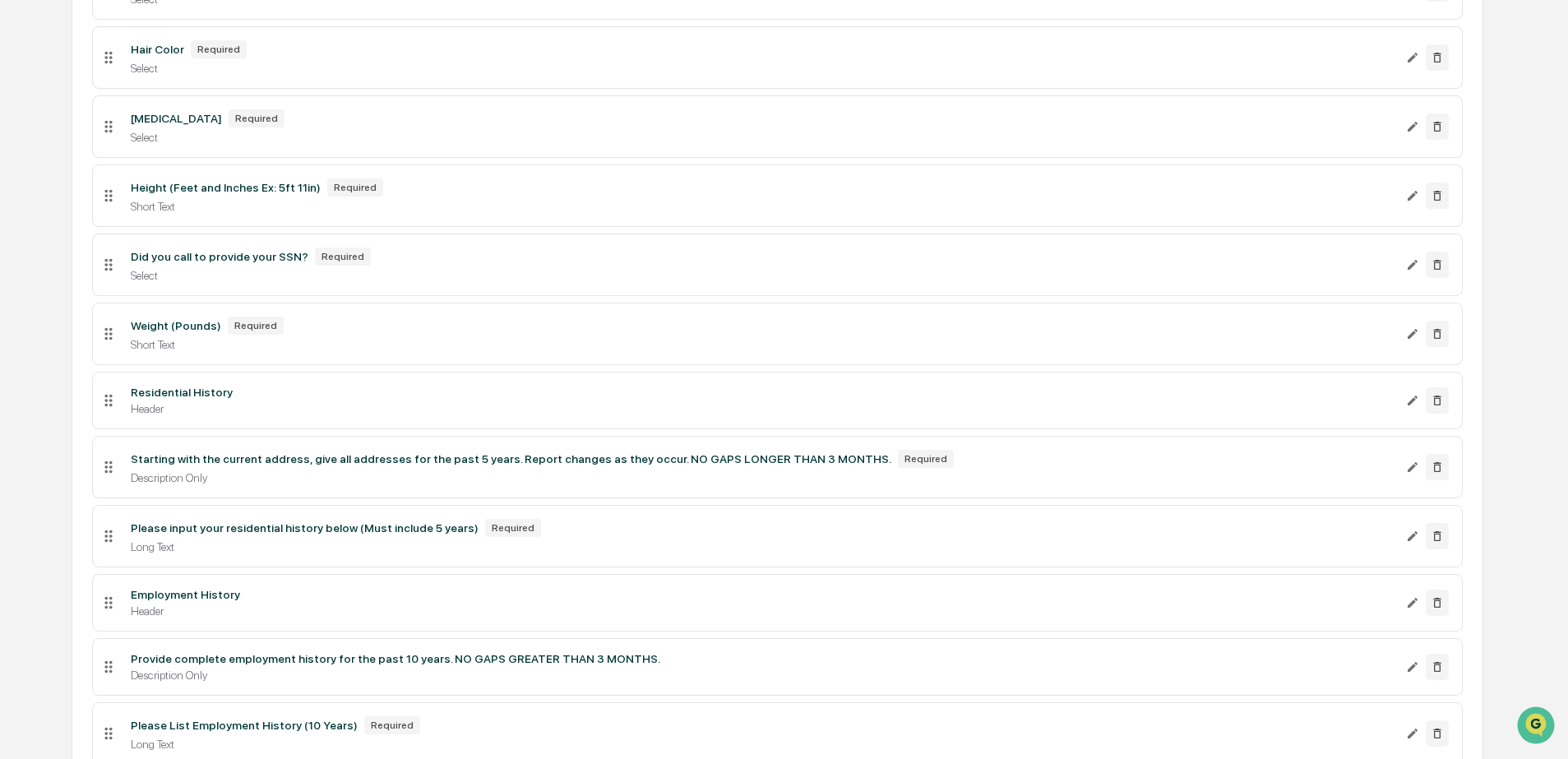
scroll to position [898, 0]
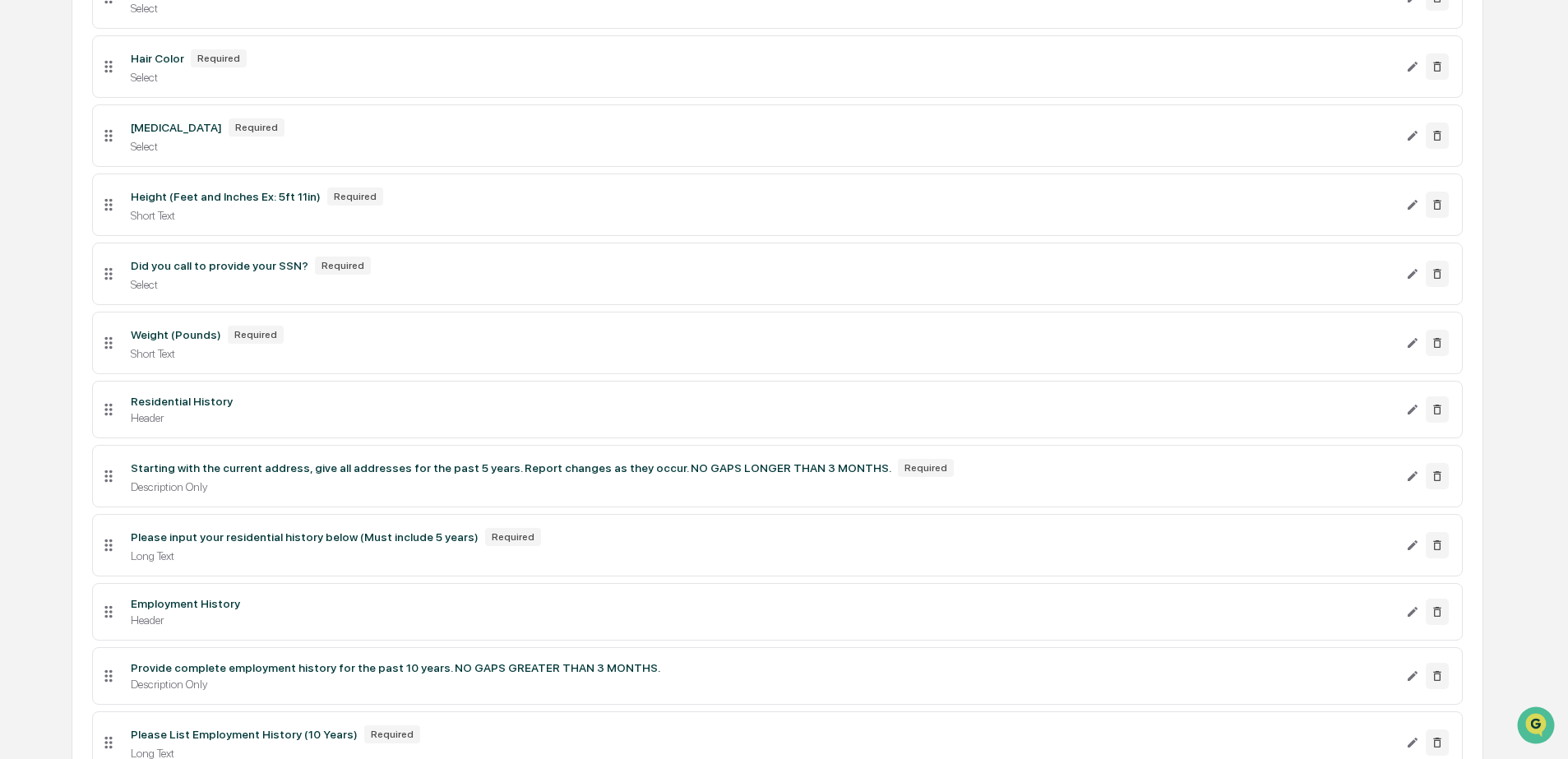
click at [207, 291] on div "Select" at bounding box center [762, 284] width 1261 height 13
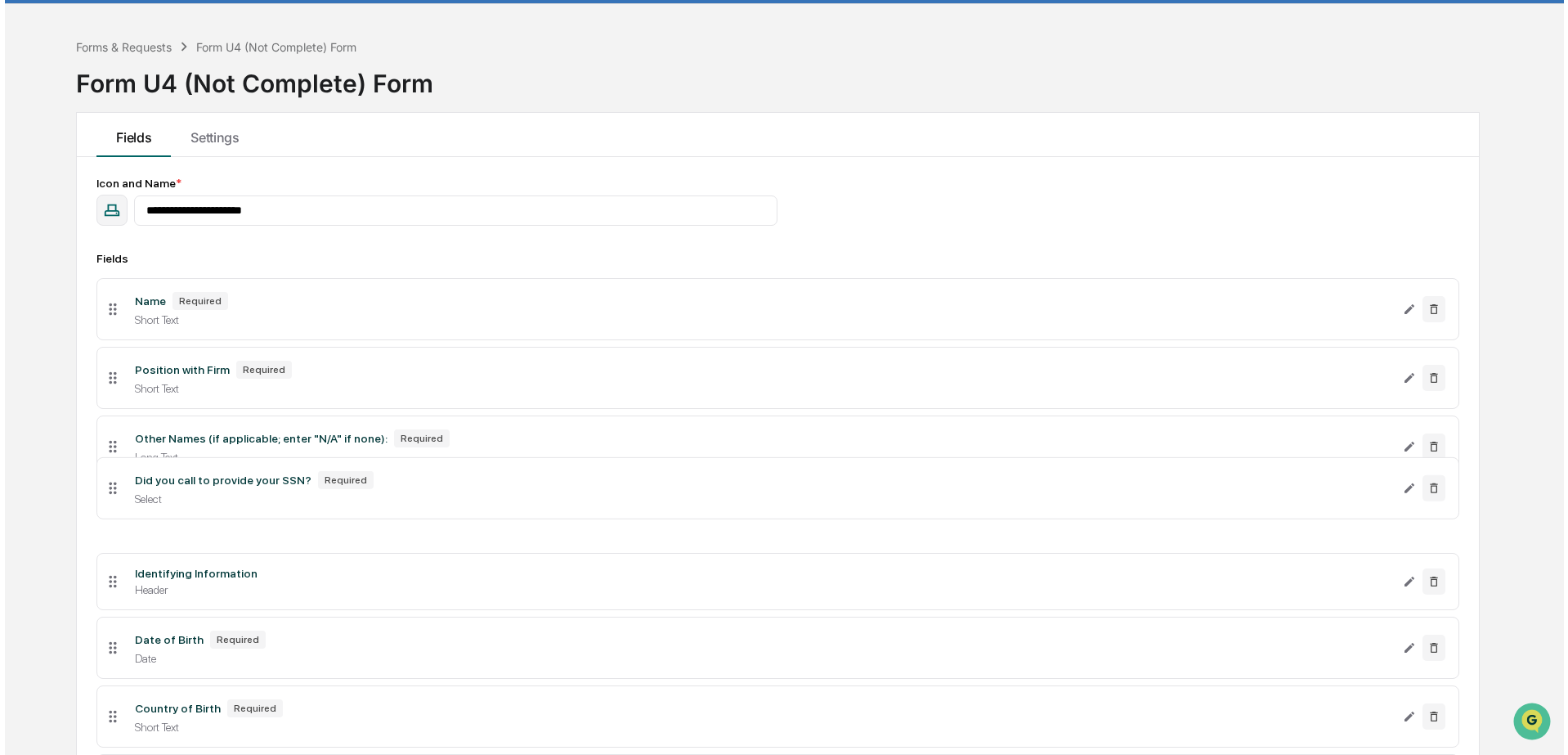
scroll to position [20, 0]
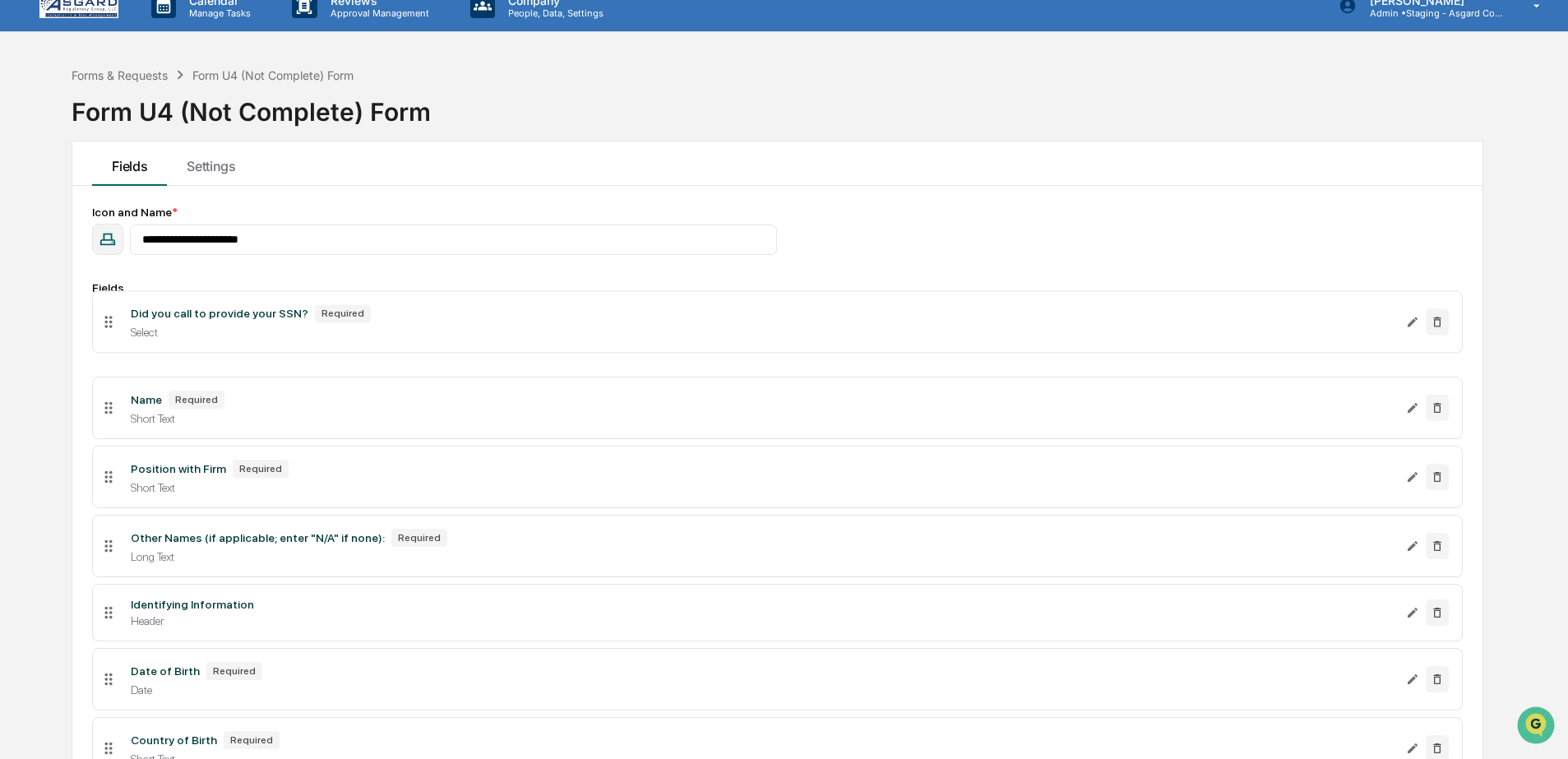
drag, startPoint x: 110, startPoint y: 297, endPoint x: 120, endPoint y: 326, distance: 30.7
click at [120, 326] on li "Did you call to provide your SSN? Required Select" at bounding box center [777, 321] width 1370 height 62
click at [308, 332] on div "Did you call to provide your SSN?" at bounding box center [219, 331] width 177 height 13
click at [1411, 340] on icon "Edit Did you call to provide your SSN? field" at bounding box center [1412, 339] width 10 height 10
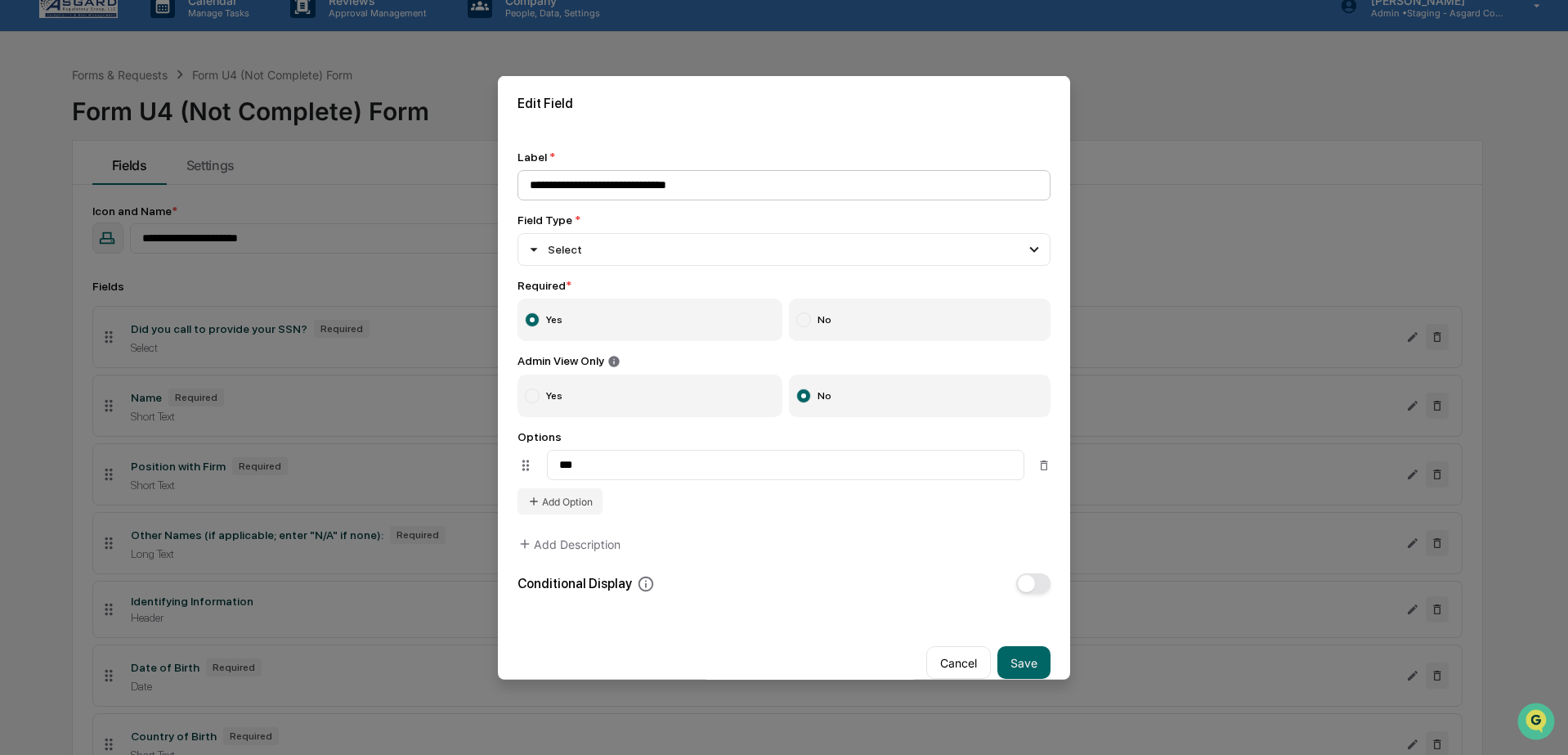
click at [617, 179] on input "**********" at bounding box center [784, 184] width 533 height 31
click at [992, 186] on input "**********" at bounding box center [784, 184] width 533 height 31
drag, startPoint x: 973, startPoint y: 188, endPoint x: 566, endPoint y: 186, distance: 407.0
click at [521, 174] on input "**********" at bounding box center [784, 184] width 533 height 31
click at [577, 265] on div "Select" at bounding box center [784, 248] width 533 height 32
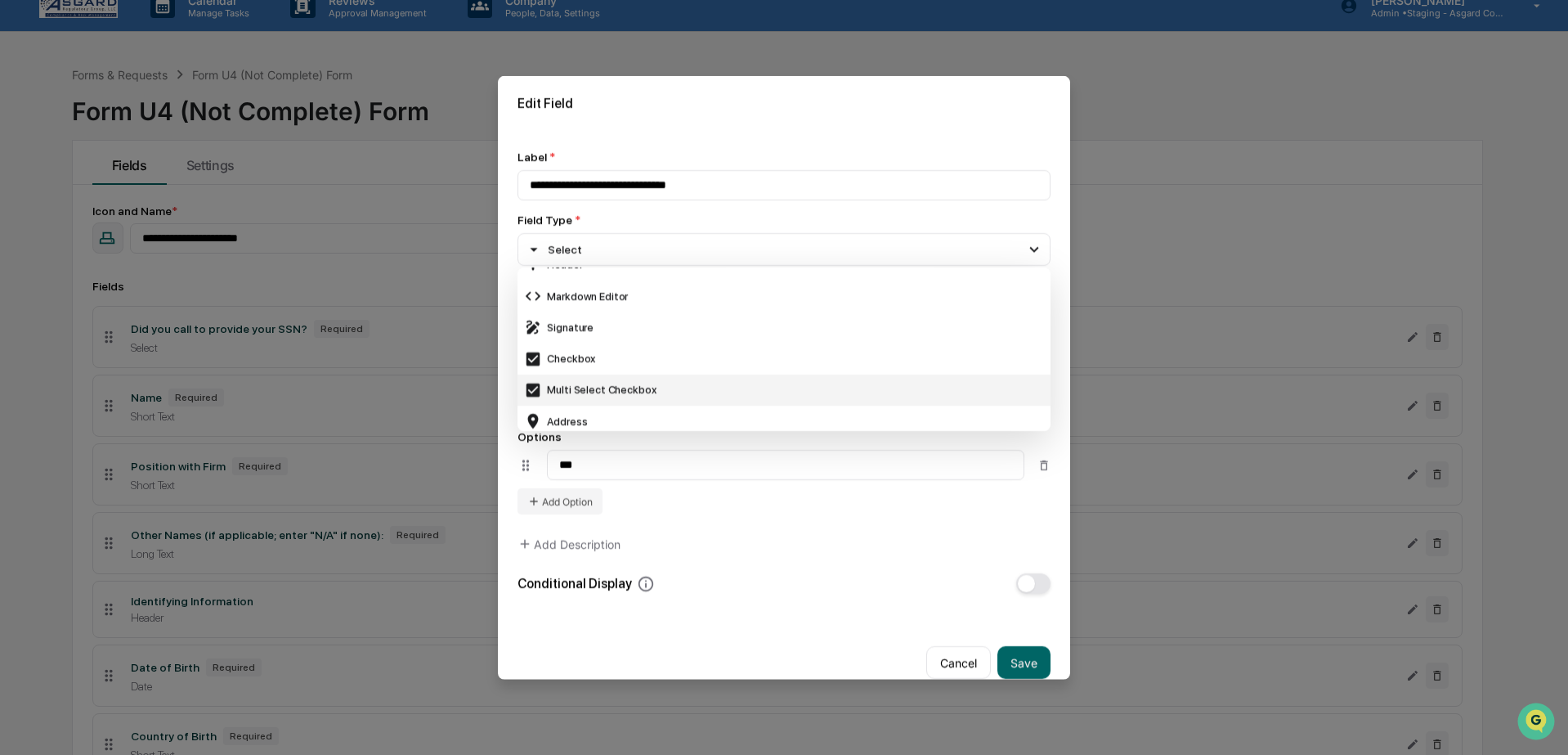
scroll to position [0, 0]
click at [789, 158] on div "Label *" at bounding box center [784, 157] width 533 height 13
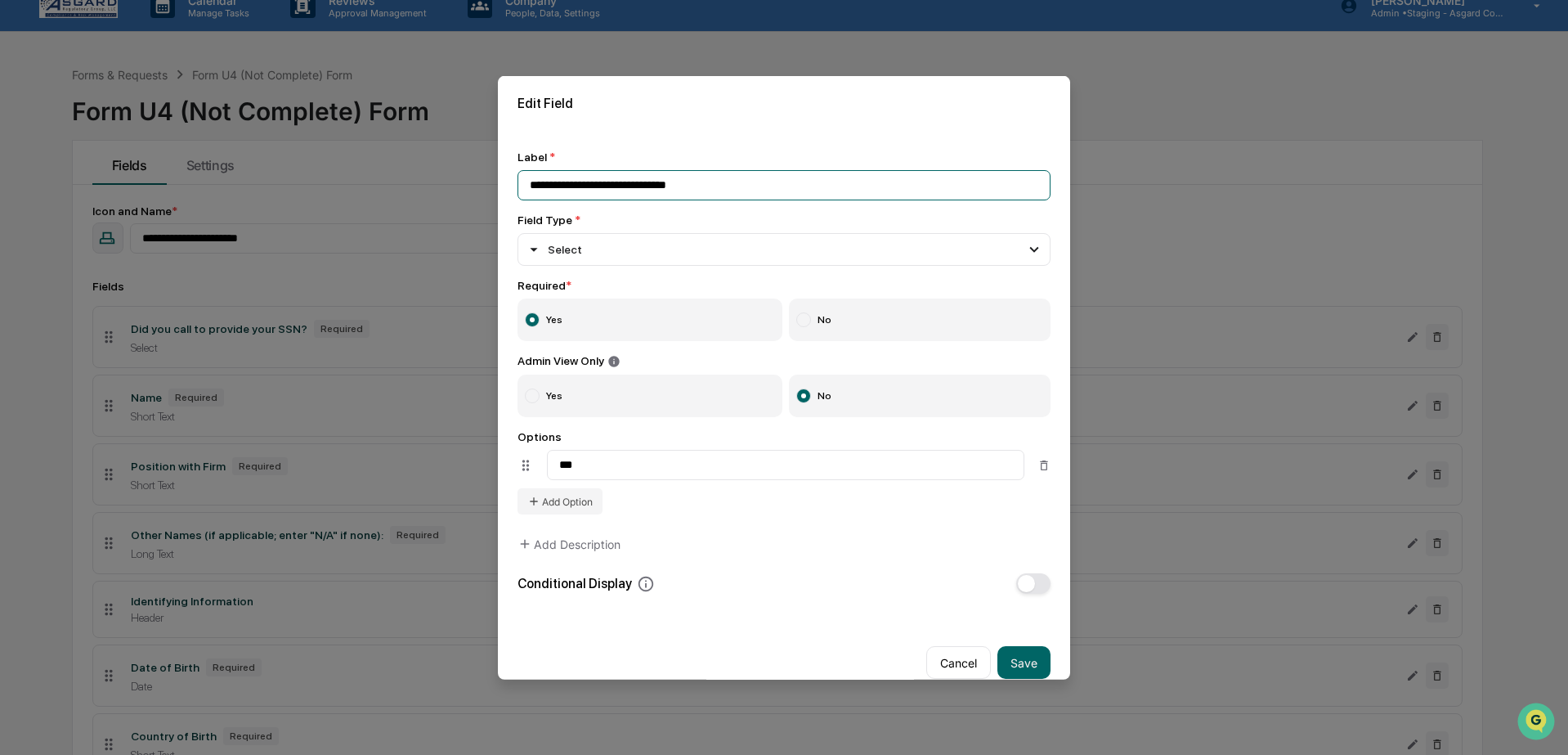
click at [772, 181] on input "**********" at bounding box center [784, 184] width 533 height 31
drag, startPoint x: 758, startPoint y: 181, endPoint x: 448, endPoint y: 175, distance: 310.1
click at [619, 184] on input "**********" at bounding box center [784, 184] width 533 height 31
click at [617, 186] on input "**********" at bounding box center [784, 184] width 533 height 31
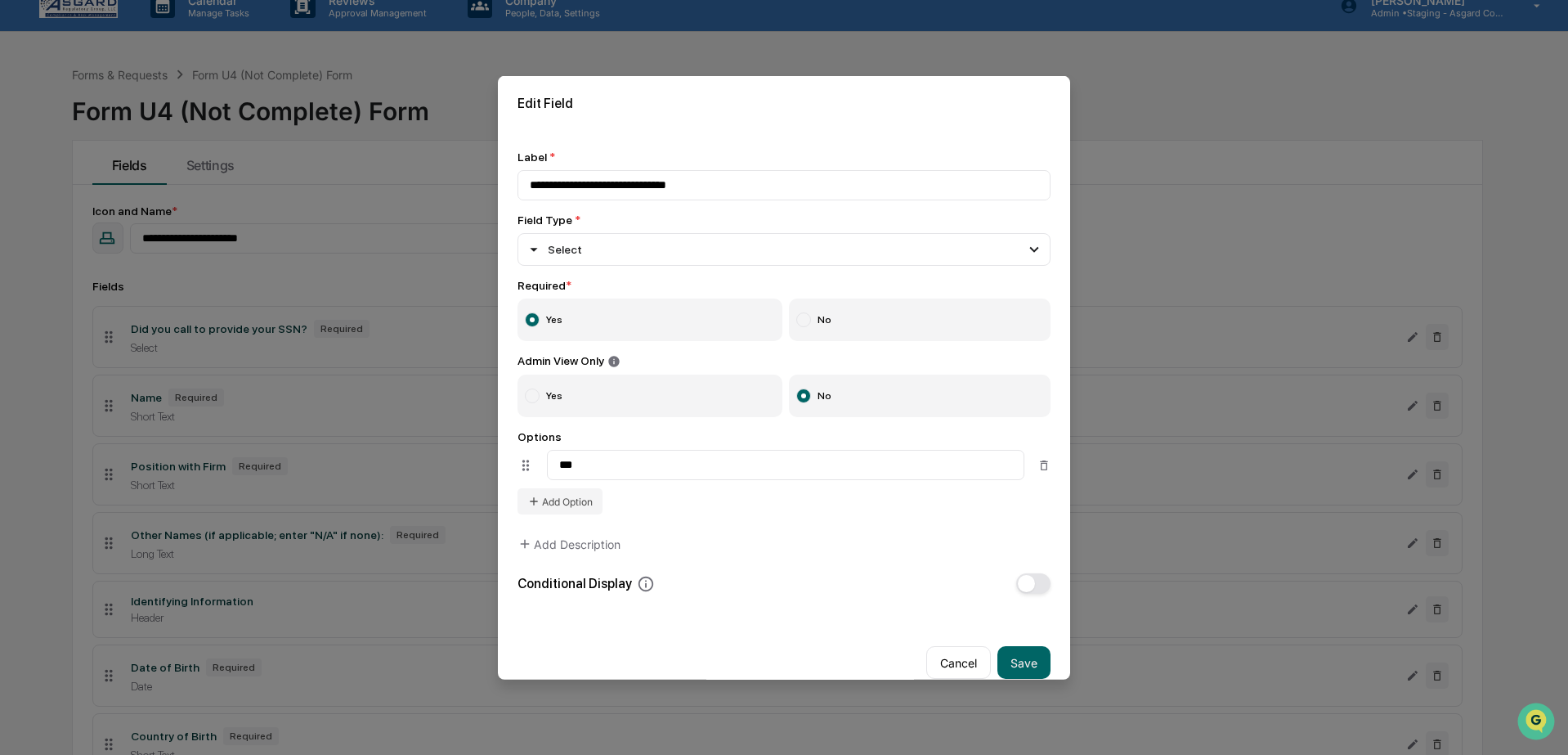
click at [831, 87] on div "Edit Field" at bounding box center [784, 103] width 573 height 55
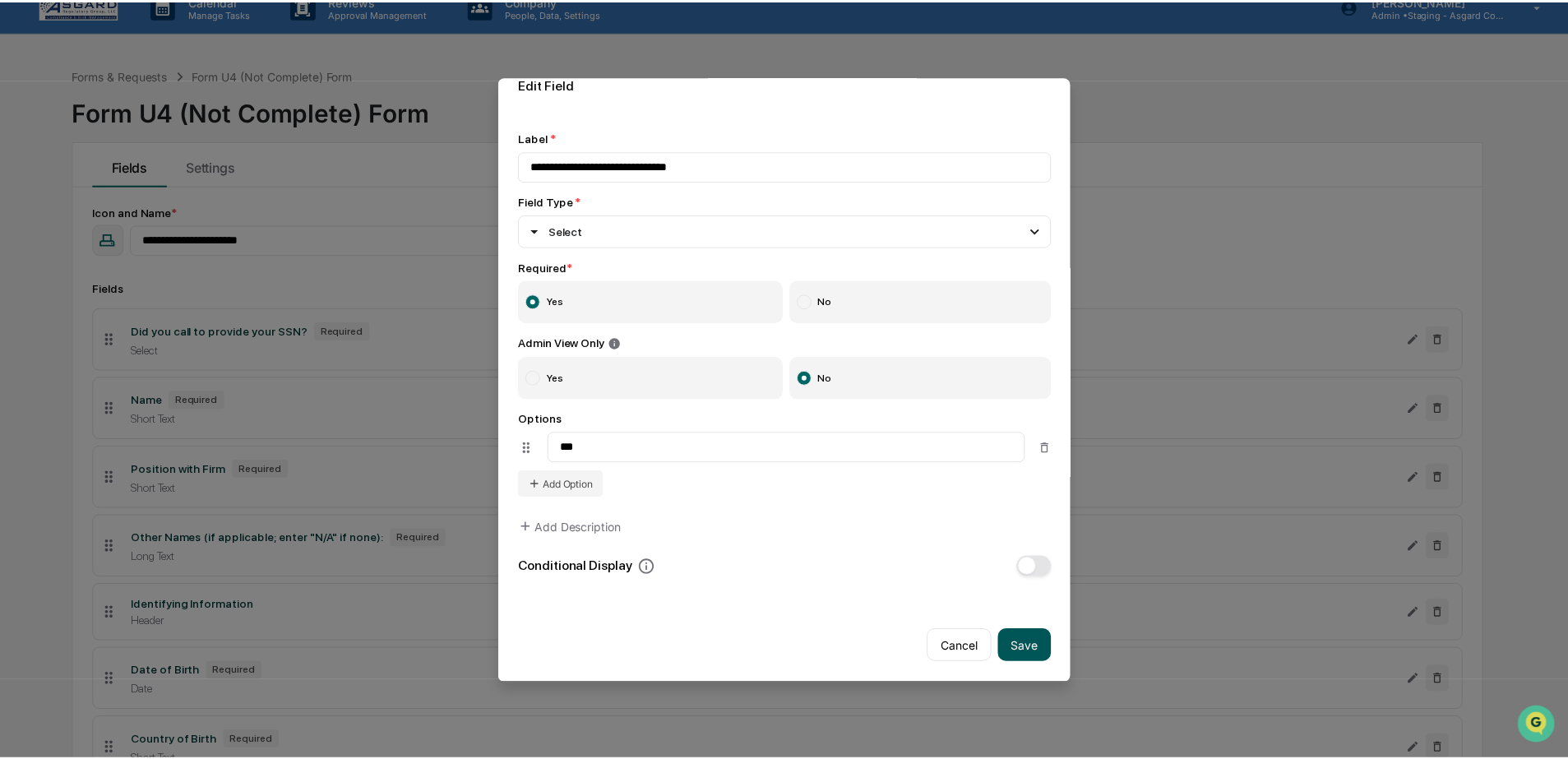
scroll to position [32, 0]
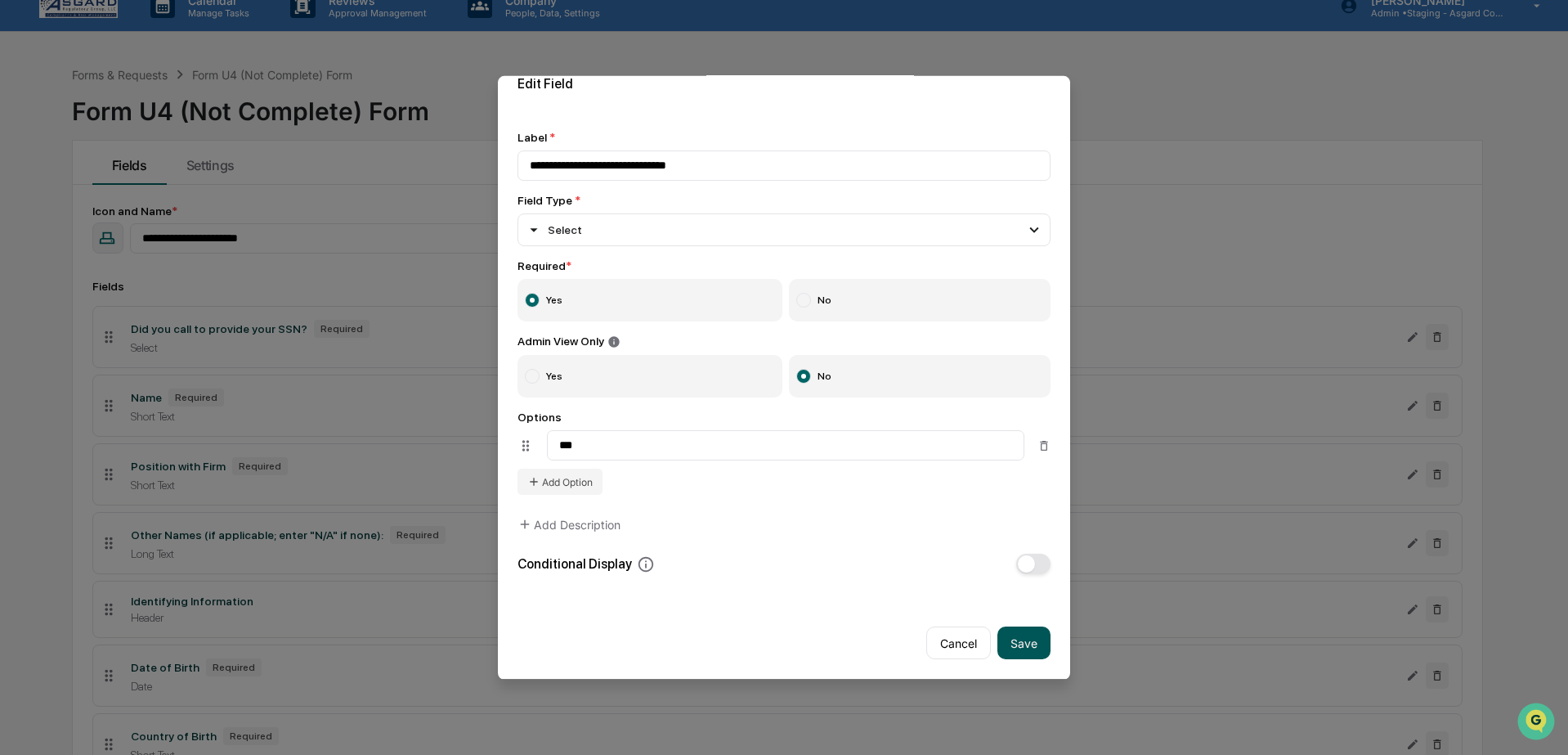
click at [1019, 631] on button "Save" at bounding box center [1024, 642] width 53 height 32
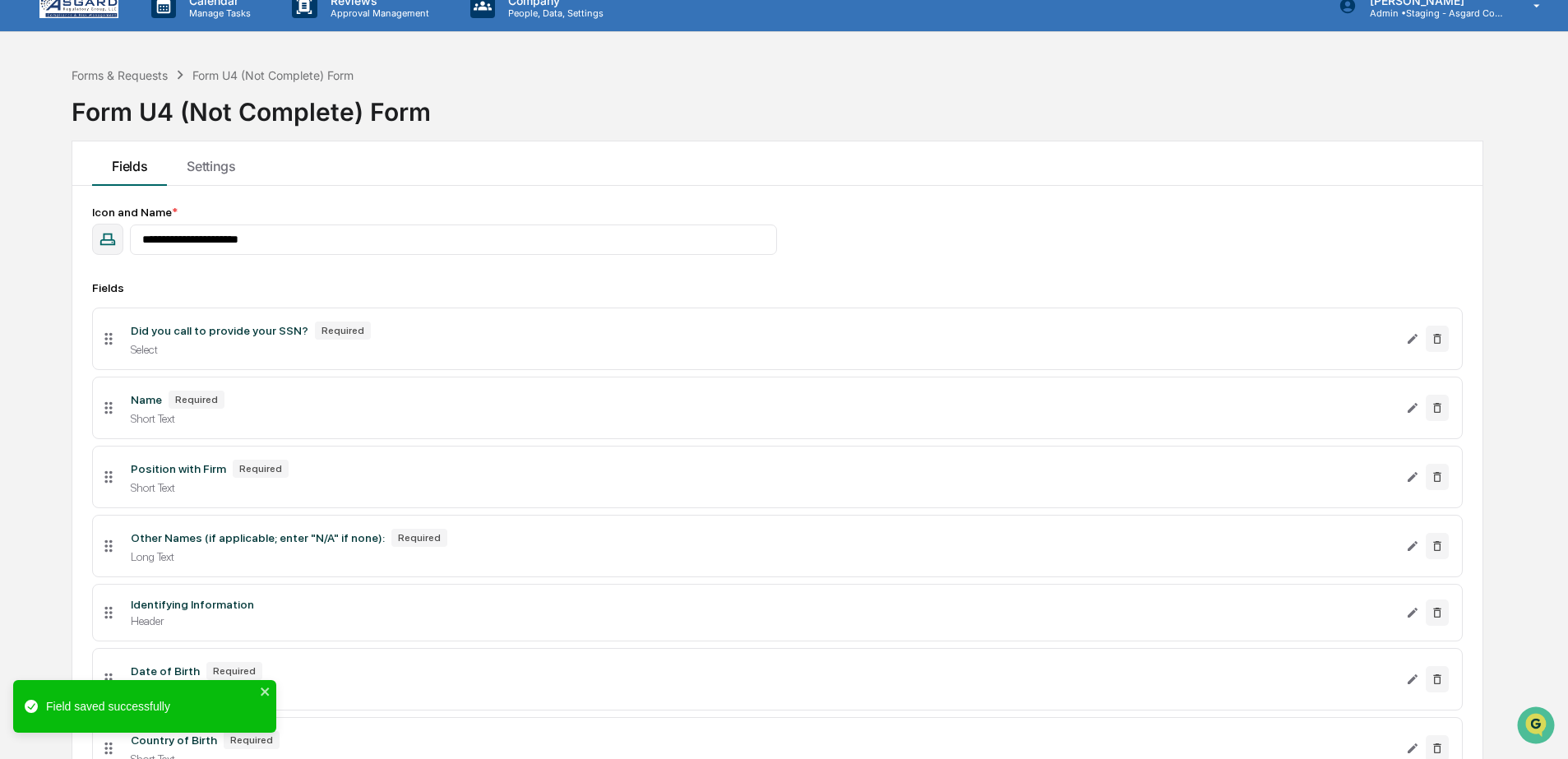
scroll to position [0, 0]
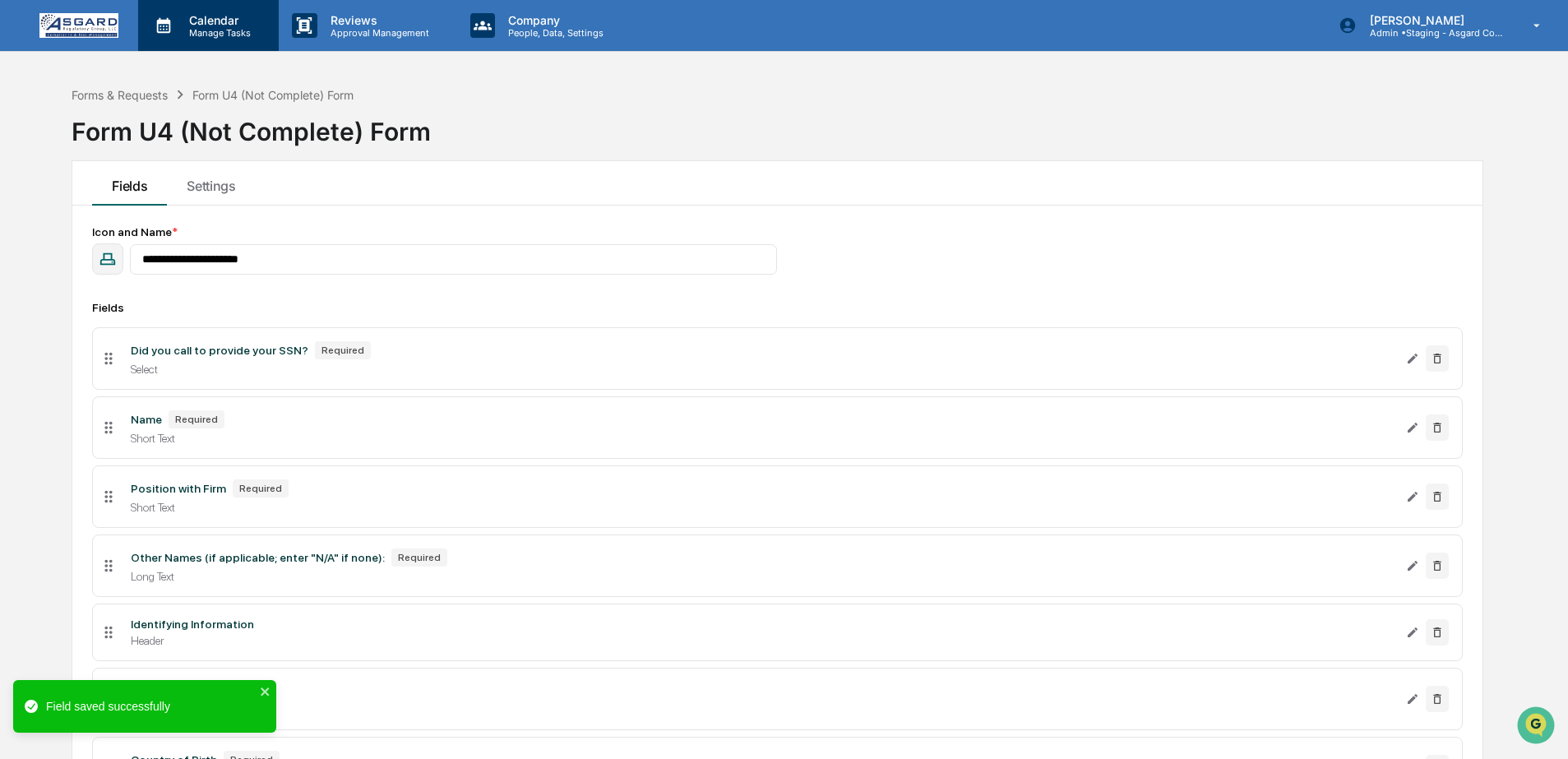
click at [217, 42] on div "Calendar Manage Tasks" at bounding box center [208, 25] width 141 height 51
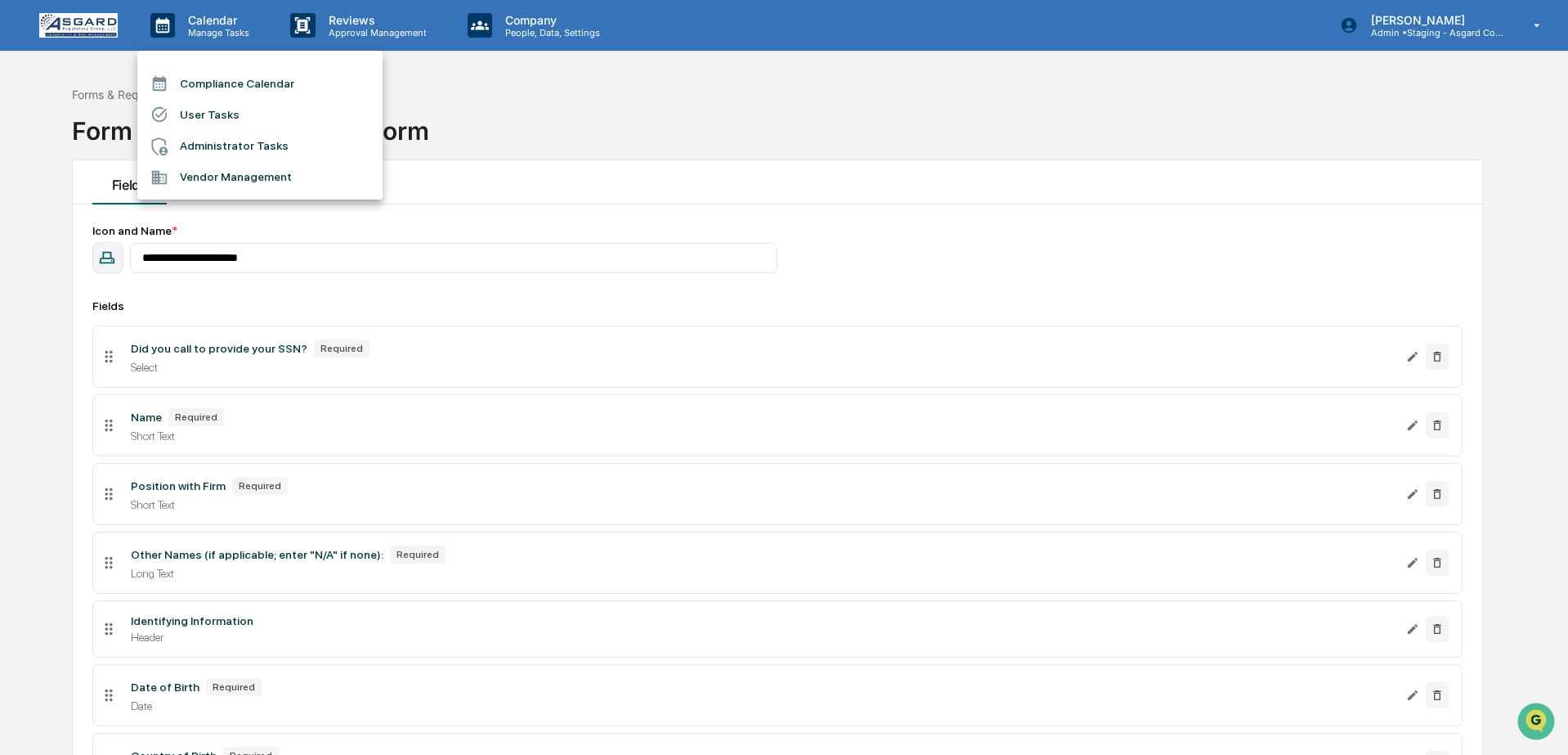
click at [90, 42] on div at bounding box center [784, 377] width 1568 height 755
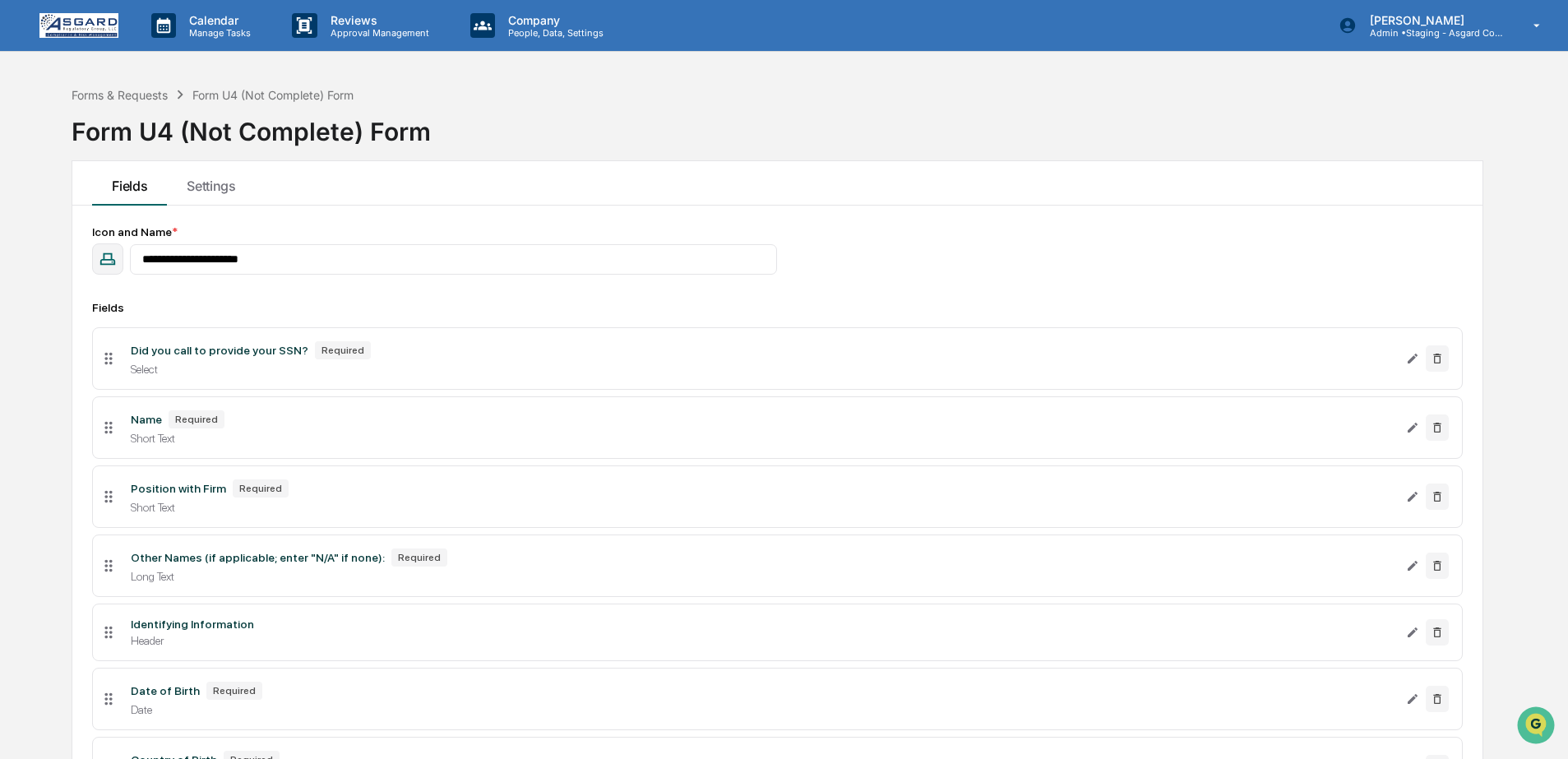
click at [82, 34] on div at bounding box center [784, 379] width 1568 height 759
click at [64, 15] on img at bounding box center [78, 26] width 79 height 25
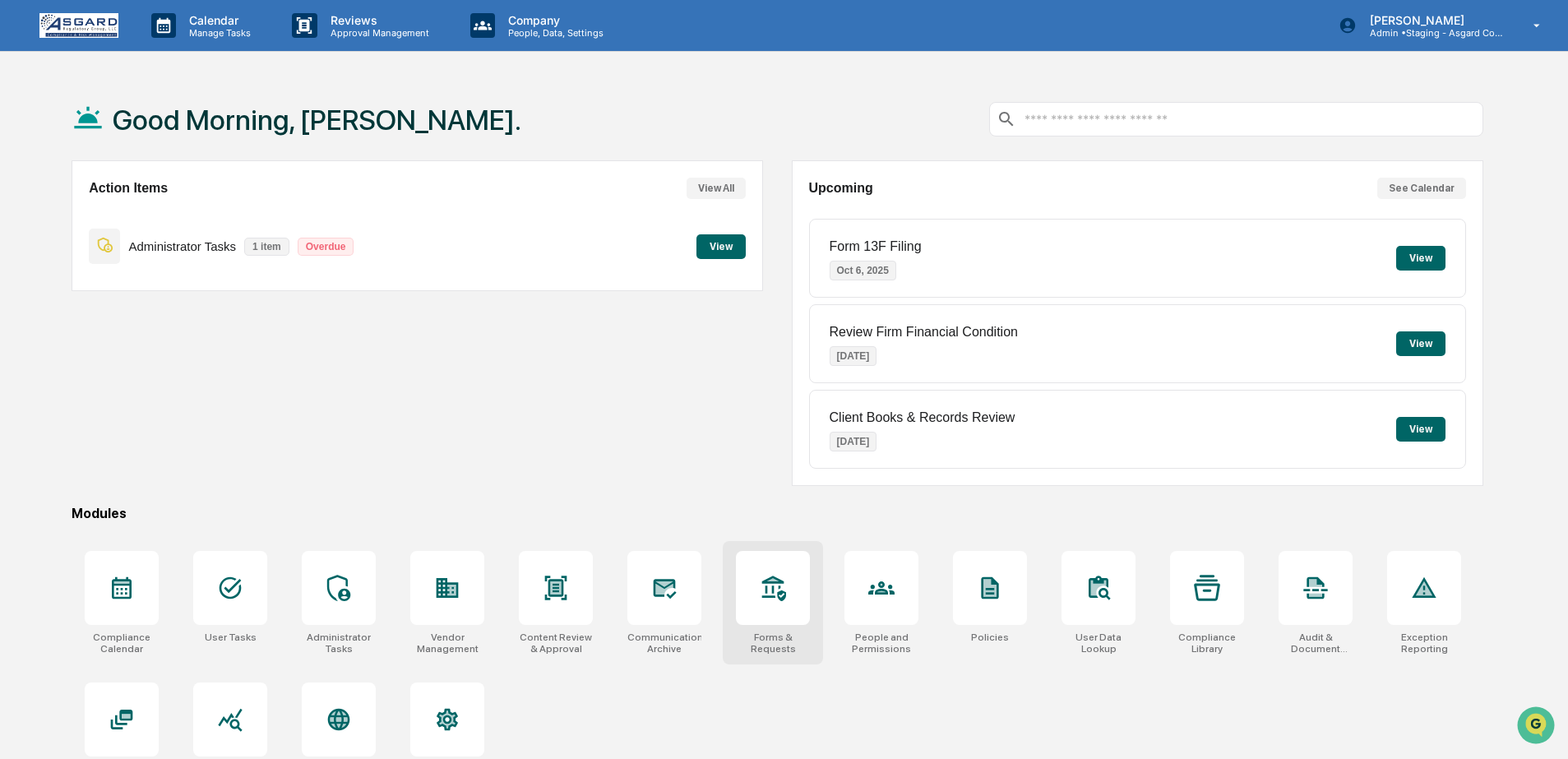
click at [801, 635] on div "Forms & Requests" at bounding box center [772, 643] width 74 height 23
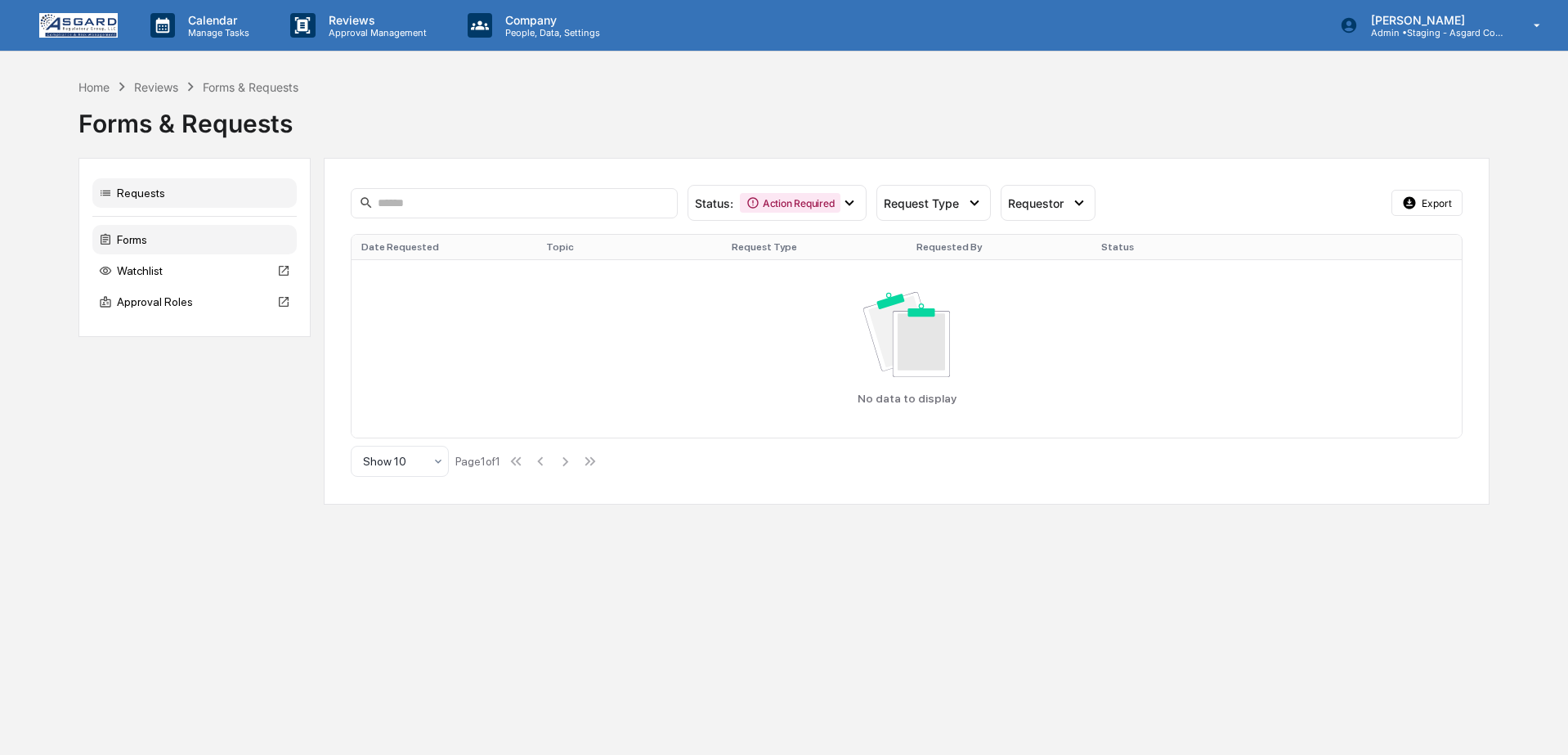
drag, startPoint x: 88, startPoint y: 226, endPoint x: 107, endPoint y: 236, distance: 21.5
click at [97, 224] on div "Requests Forms Watchlist Approval Roles" at bounding box center [195, 247] width 232 height 179
click at [131, 244] on div "Forms" at bounding box center [194, 240] width 205 height 30
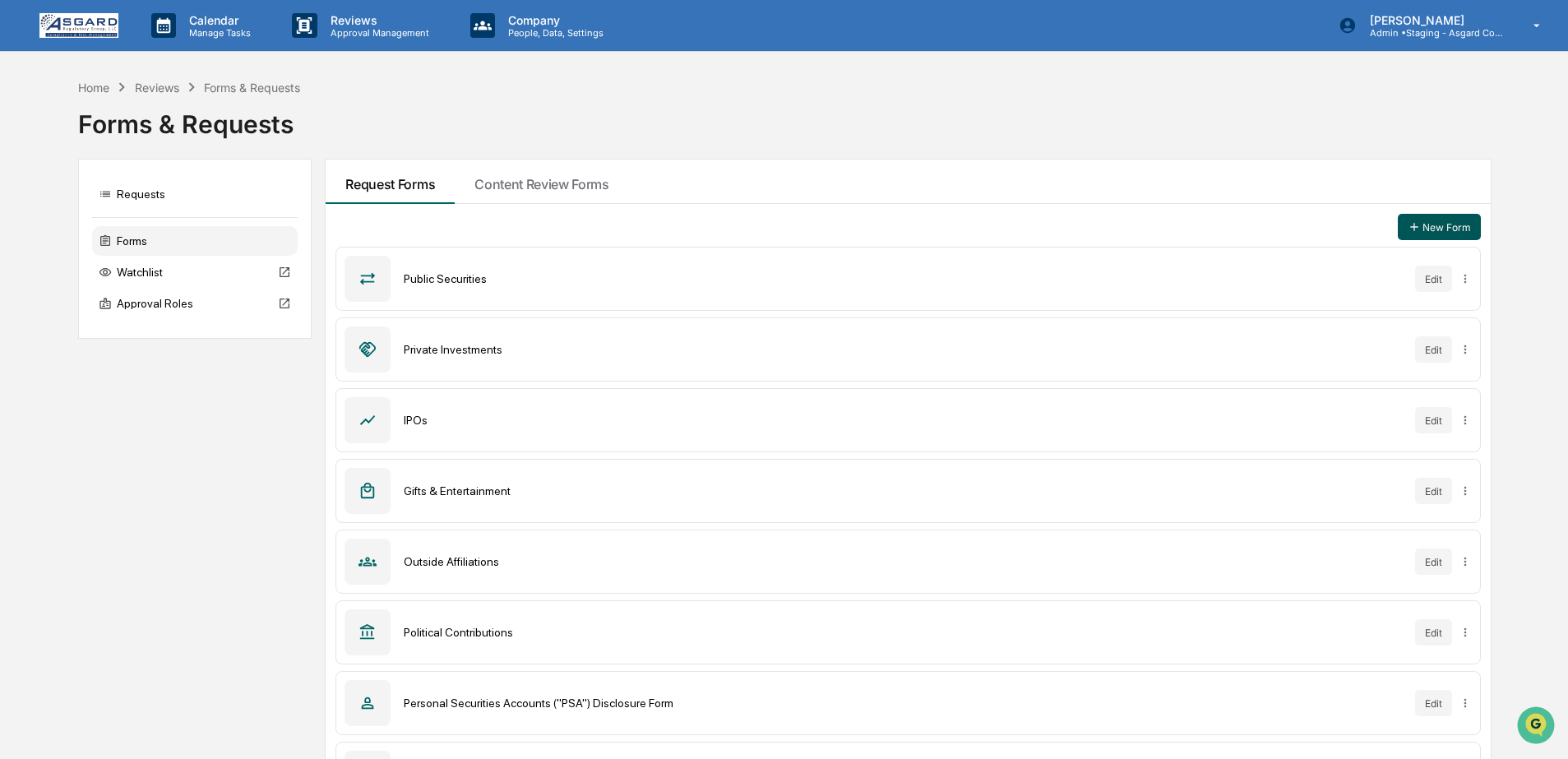
click at [1442, 223] on button "New Form" at bounding box center [1439, 227] width 83 height 27
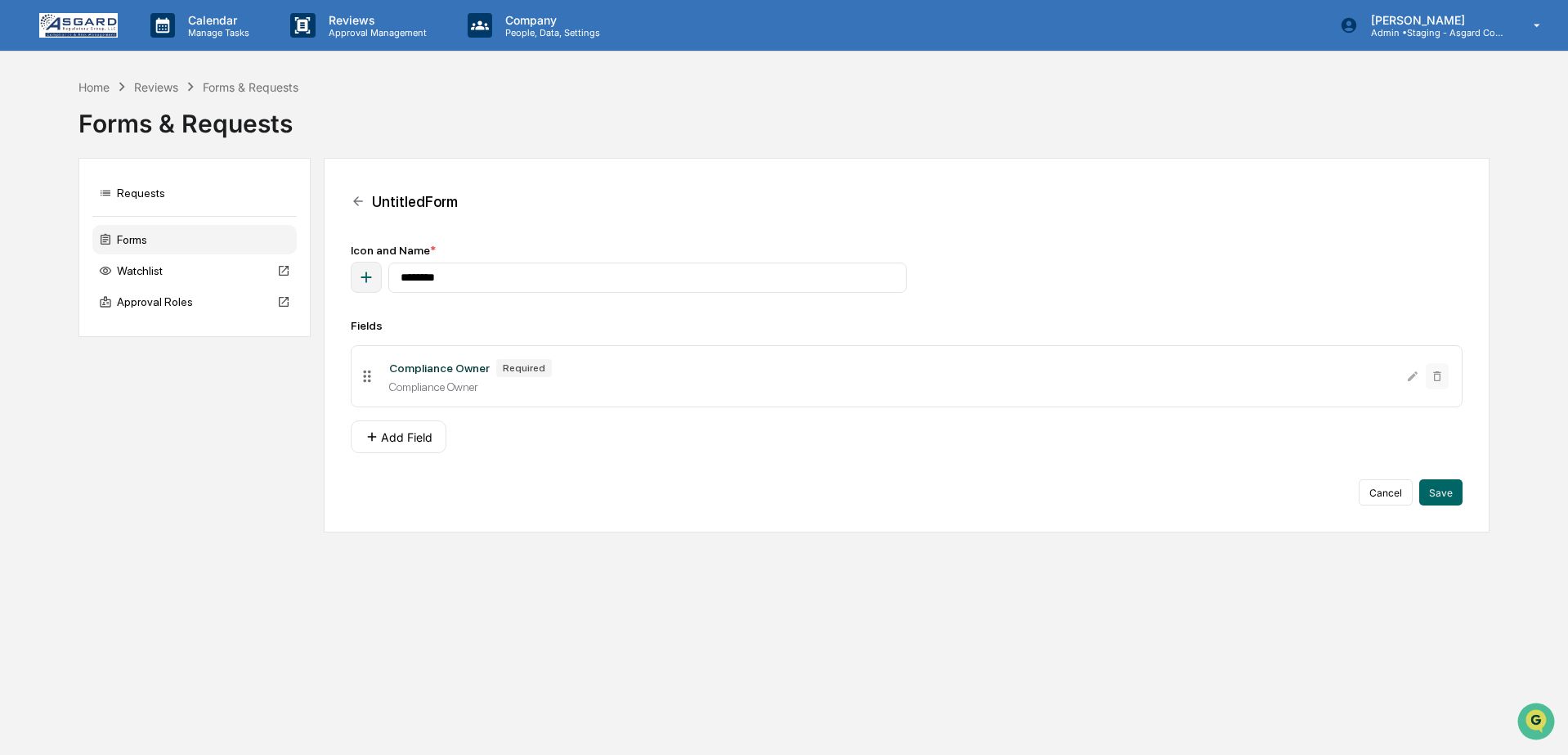
click at [628, 390] on div "Compliance Owner" at bounding box center [892, 387] width 1004 height 13
click at [397, 443] on button "Add Field" at bounding box center [398, 436] width 95 height 32
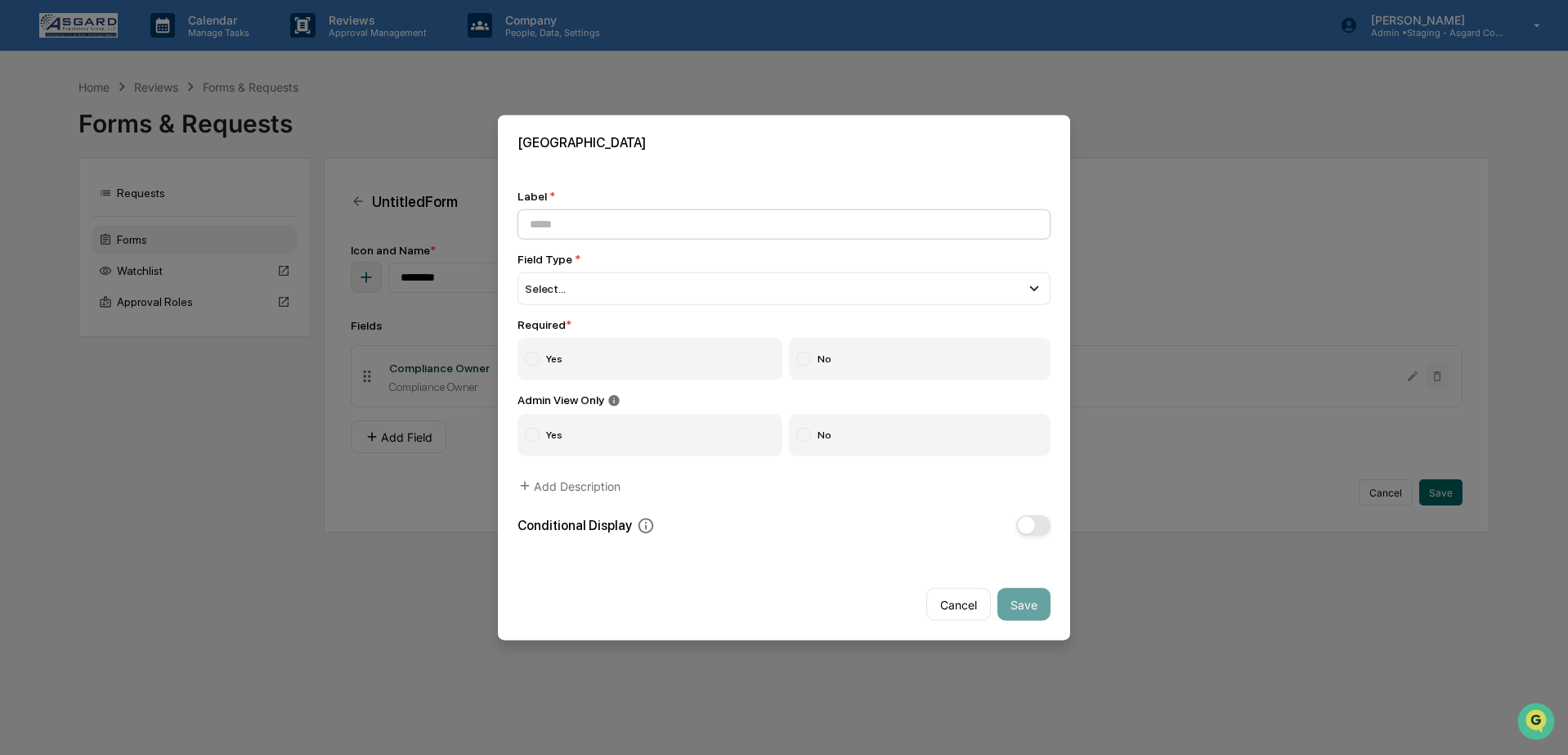
click at [578, 224] on input at bounding box center [784, 224] width 533 height 31
click at [570, 279] on div "Select..." at bounding box center [784, 288] width 533 height 32
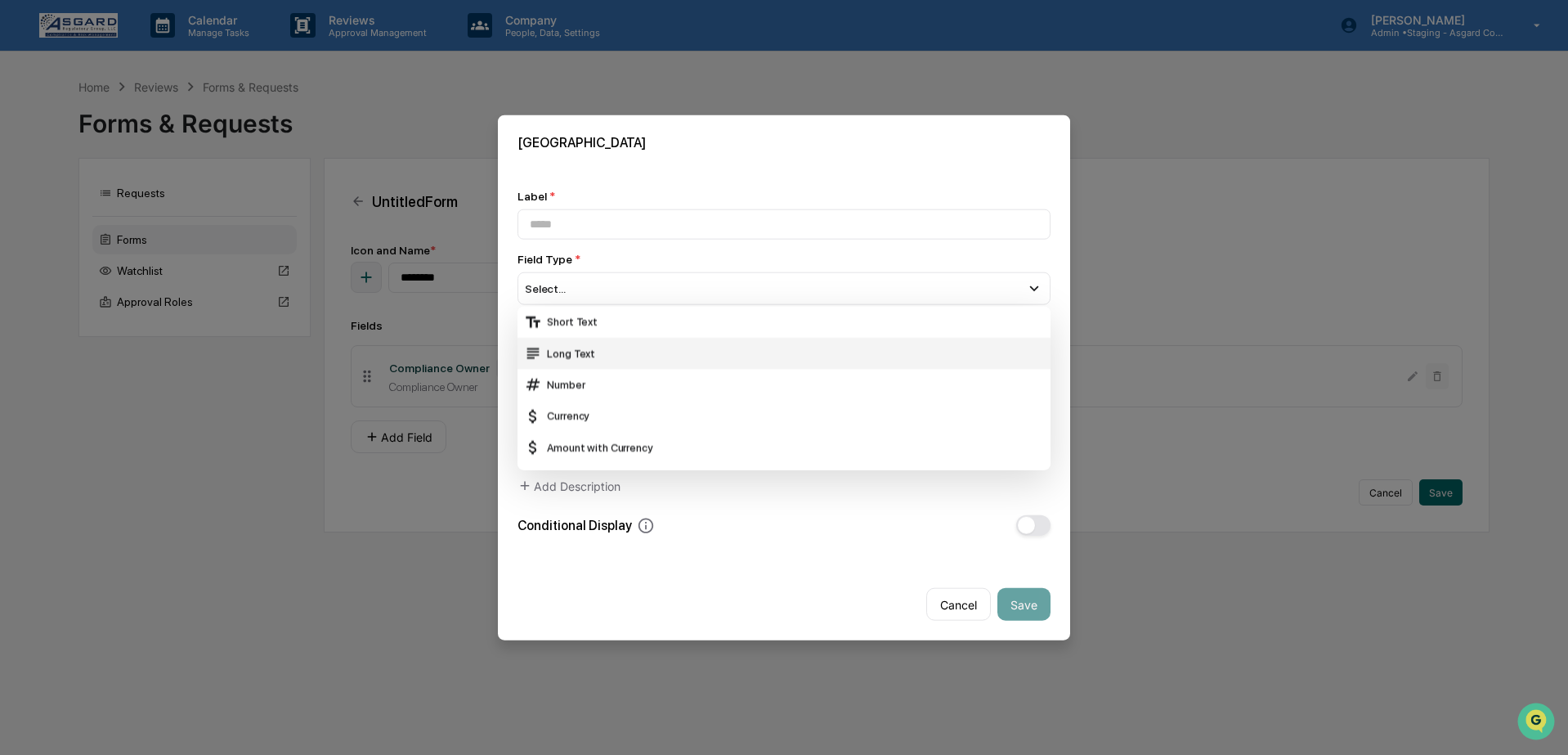
click at [570, 348] on div "Long Text" at bounding box center [784, 353] width 520 height 18
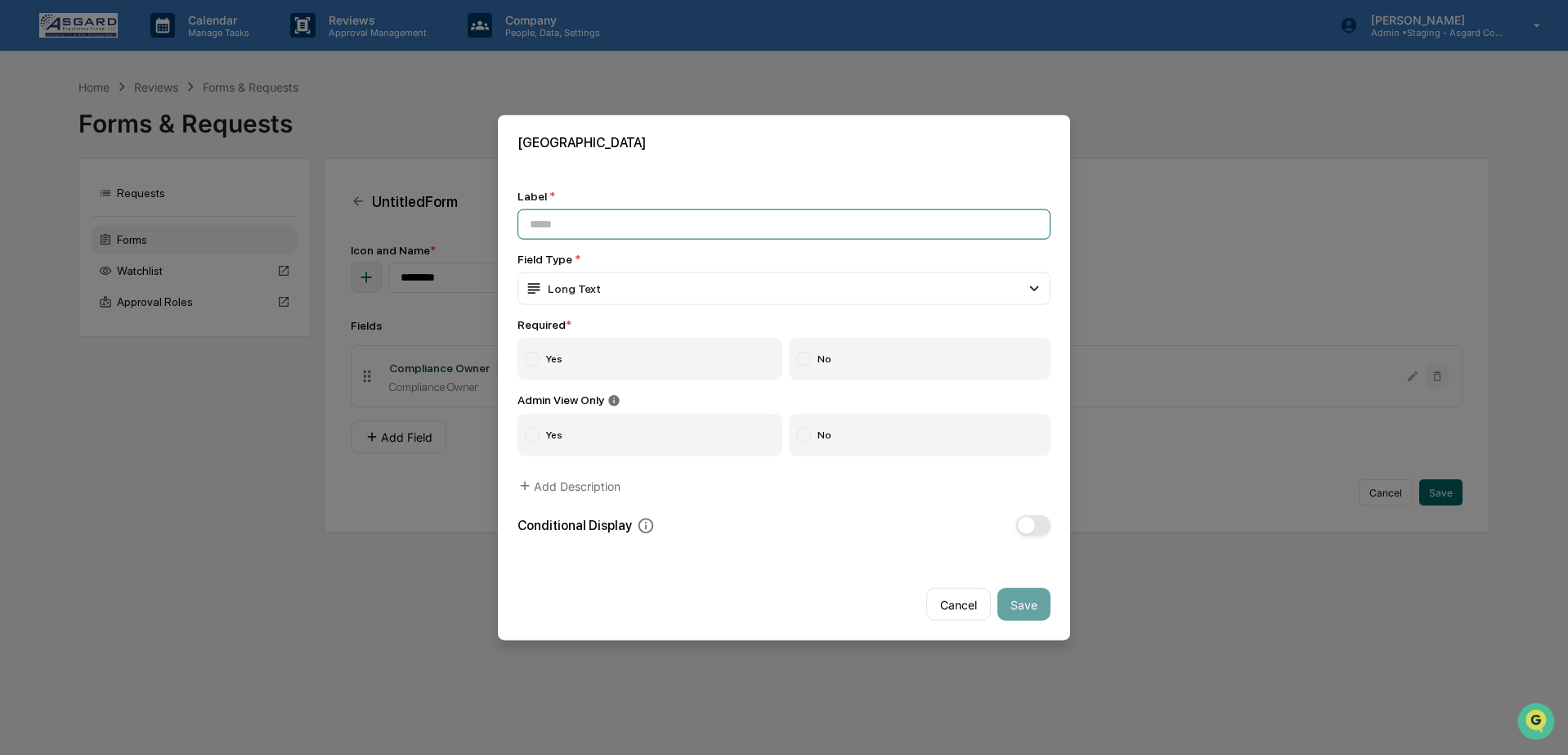
click at [626, 215] on input at bounding box center [784, 224] width 533 height 31
paste input "**********"
click at [627, 283] on div "Long Text" at bounding box center [784, 288] width 533 height 32
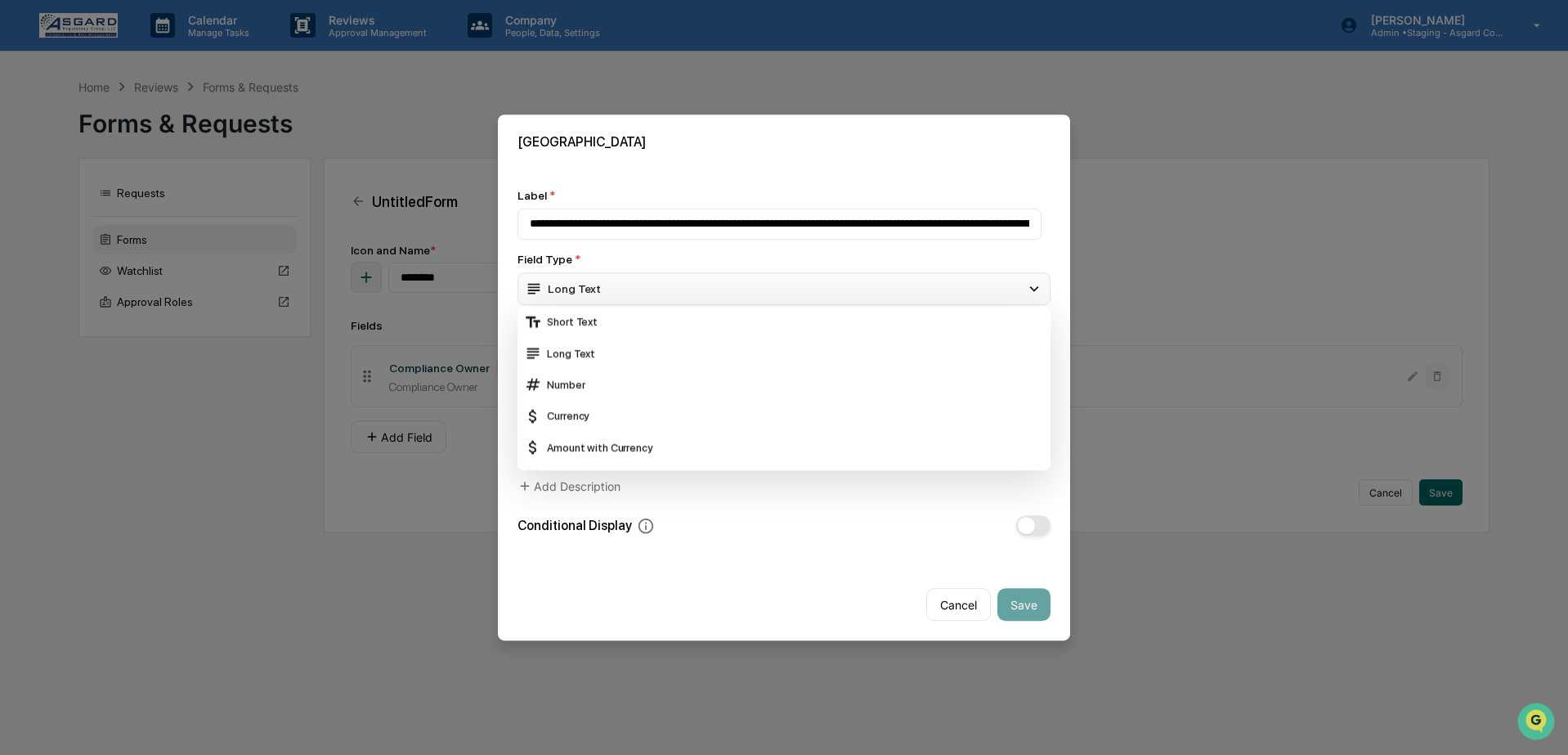
click at [630, 273] on div "Long Text" at bounding box center [784, 288] width 533 height 32
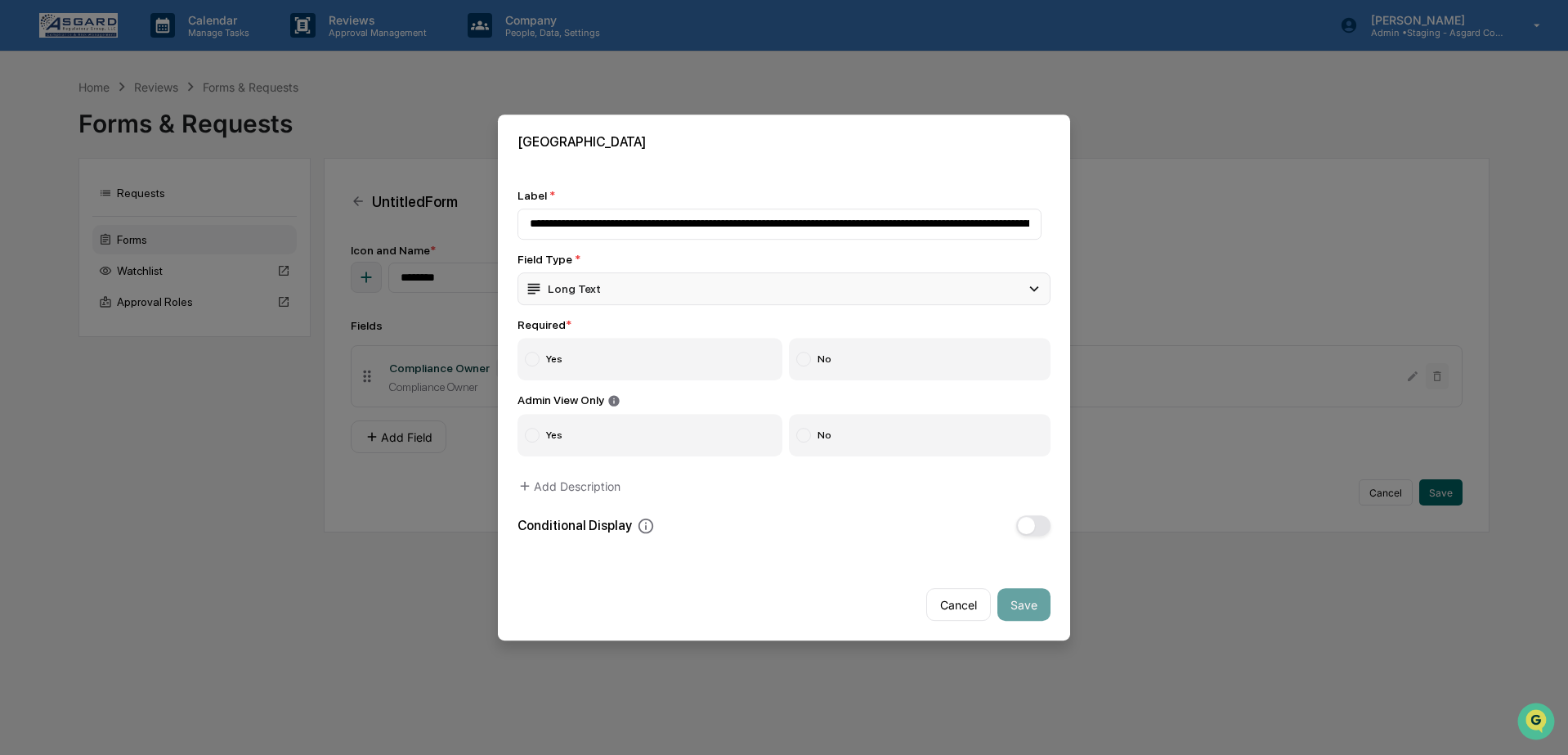
click at [581, 283] on div "Long Text" at bounding box center [563, 288] width 76 height 18
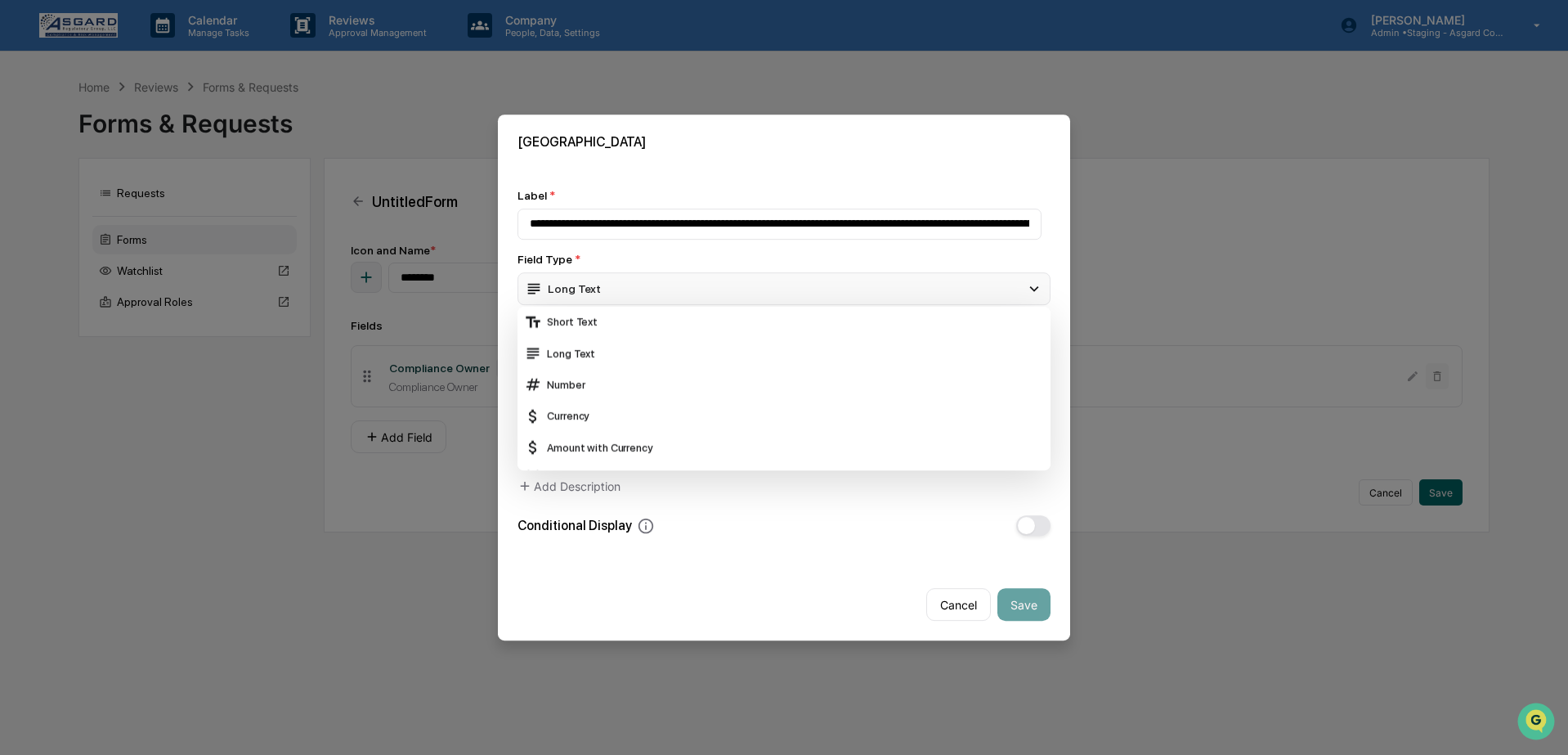
click at [591, 273] on div "Long Text" at bounding box center [784, 288] width 533 height 32
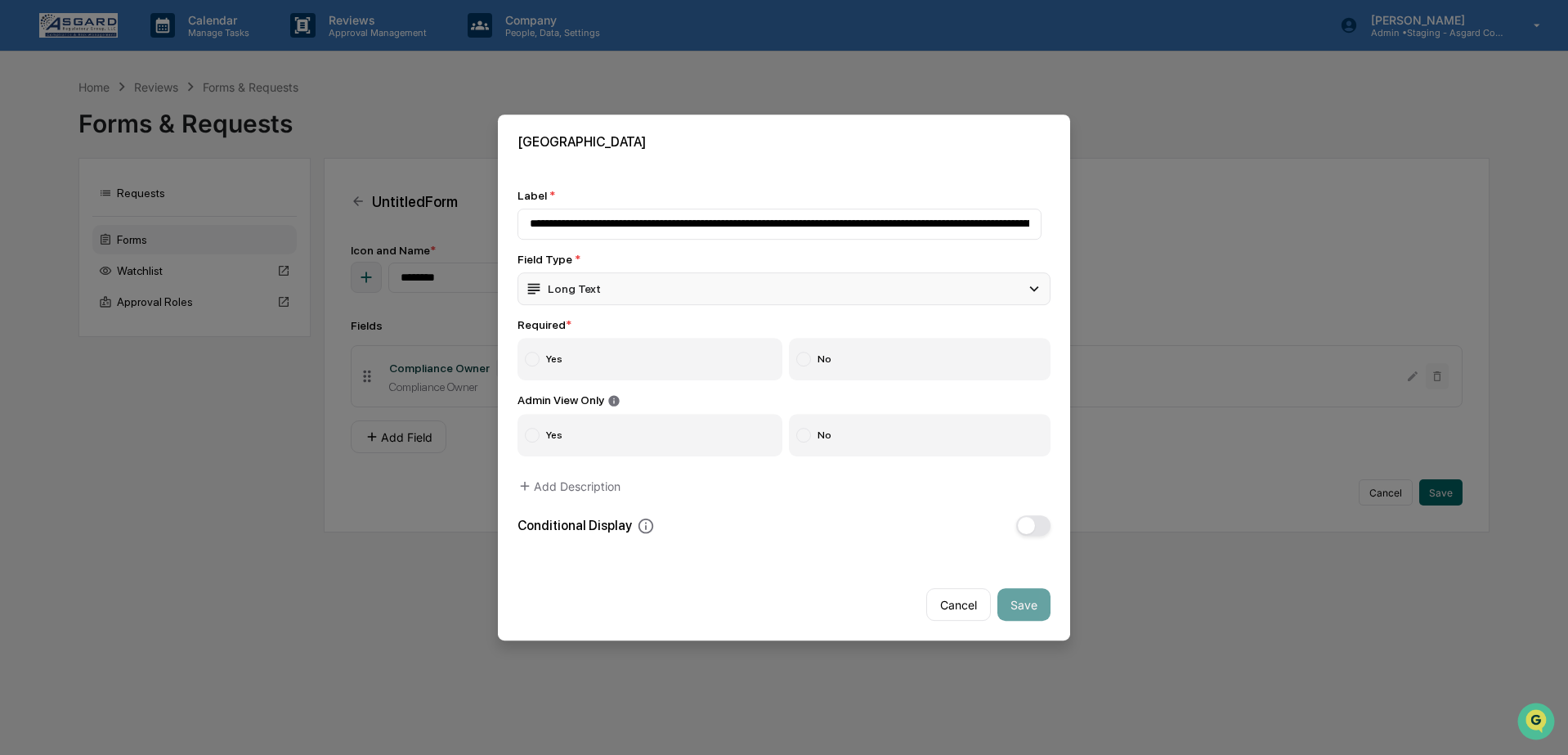
click at [609, 299] on div "Long Text" at bounding box center [784, 288] width 533 height 32
click at [809, 242] on div "**********" at bounding box center [784, 362] width 533 height 347
click at [815, 222] on input "**********" at bounding box center [780, 224] width 524 height 31
drag, startPoint x: 676, startPoint y: 215, endPoint x: 999, endPoint y: 215, distance: 323.0
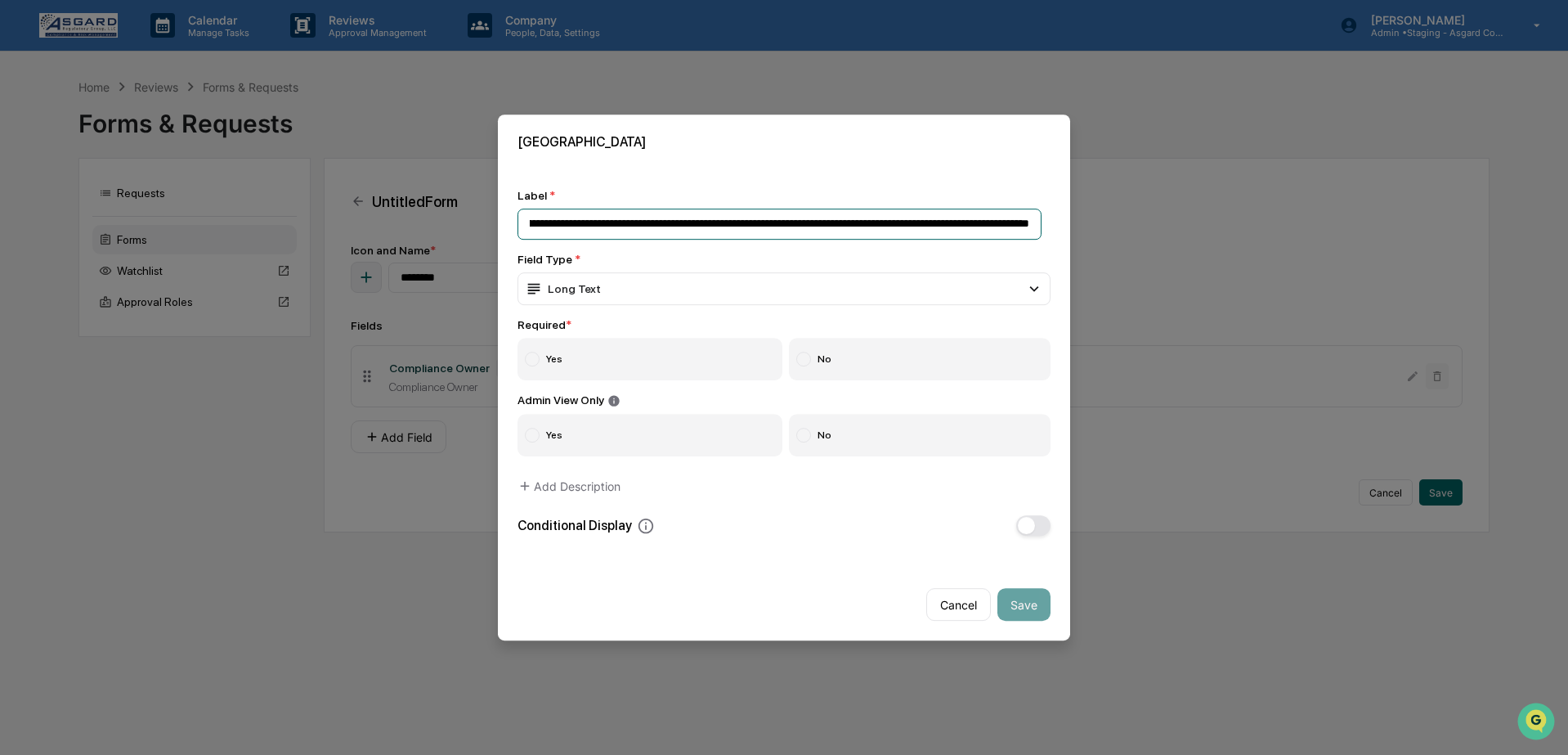
click at [1096, 226] on body "**********" at bounding box center [784, 377] width 1568 height 755
click at [999, 215] on input "**********" at bounding box center [780, 224] width 524 height 31
click at [1029, 216] on input "**********" at bounding box center [780, 224] width 524 height 31
paste input "**********"
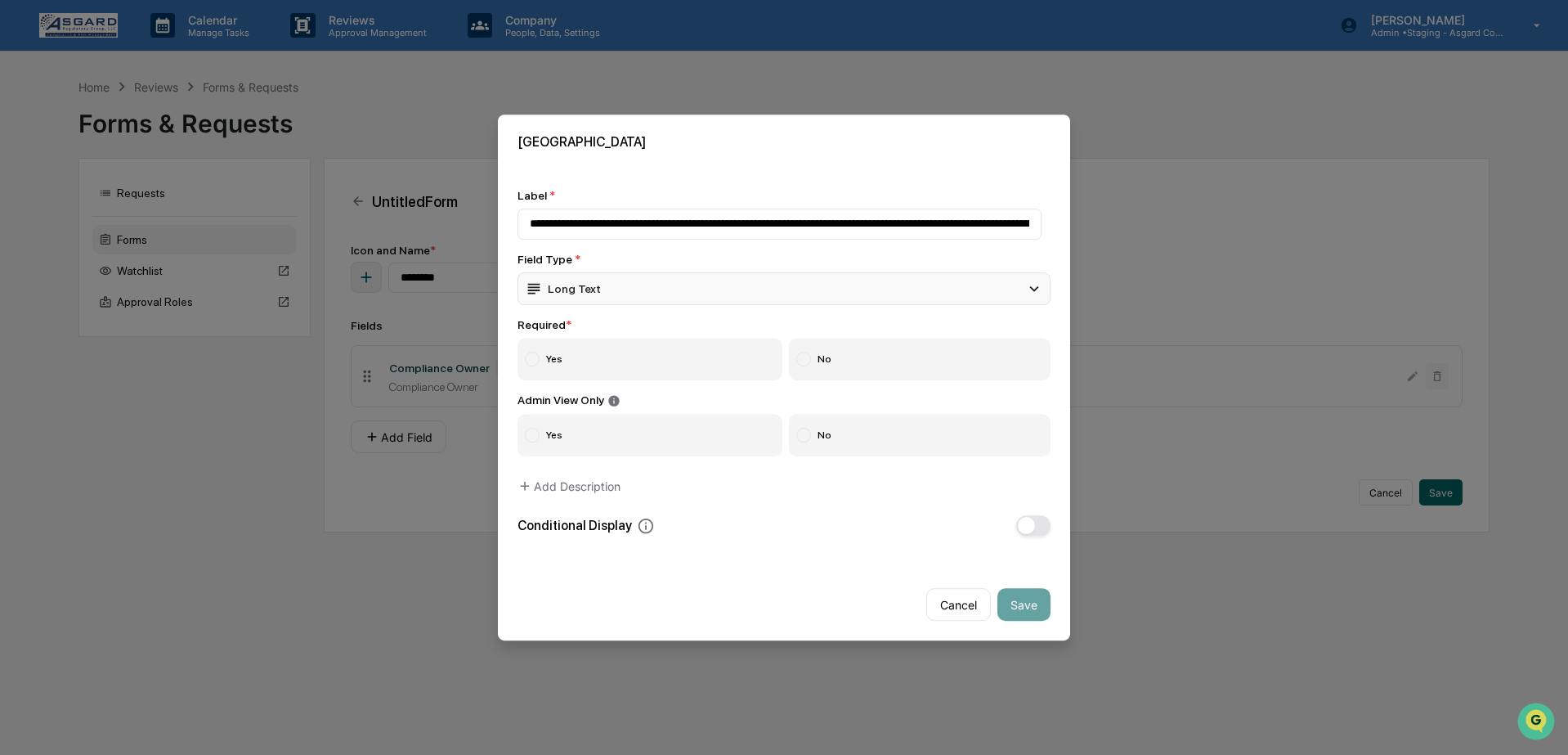
click at [635, 286] on div "Long Text" at bounding box center [784, 288] width 533 height 32
click at [727, 288] on div "Long Text" at bounding box center [784, 288] width 533 height 32
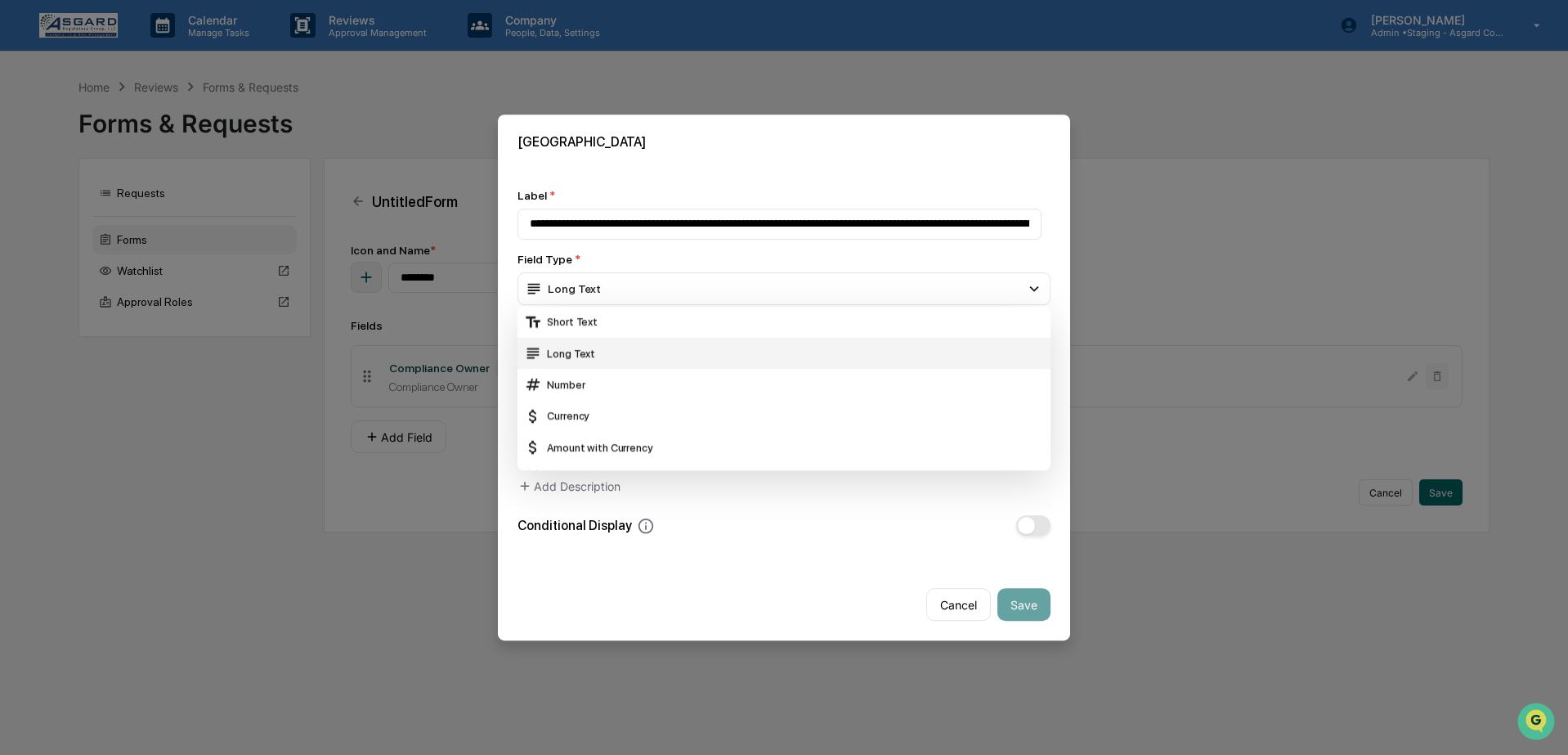
scroll to position [29, 0]
click at [607, 446] on div "Date" at bounding box center [784, 450] width 520 height 18
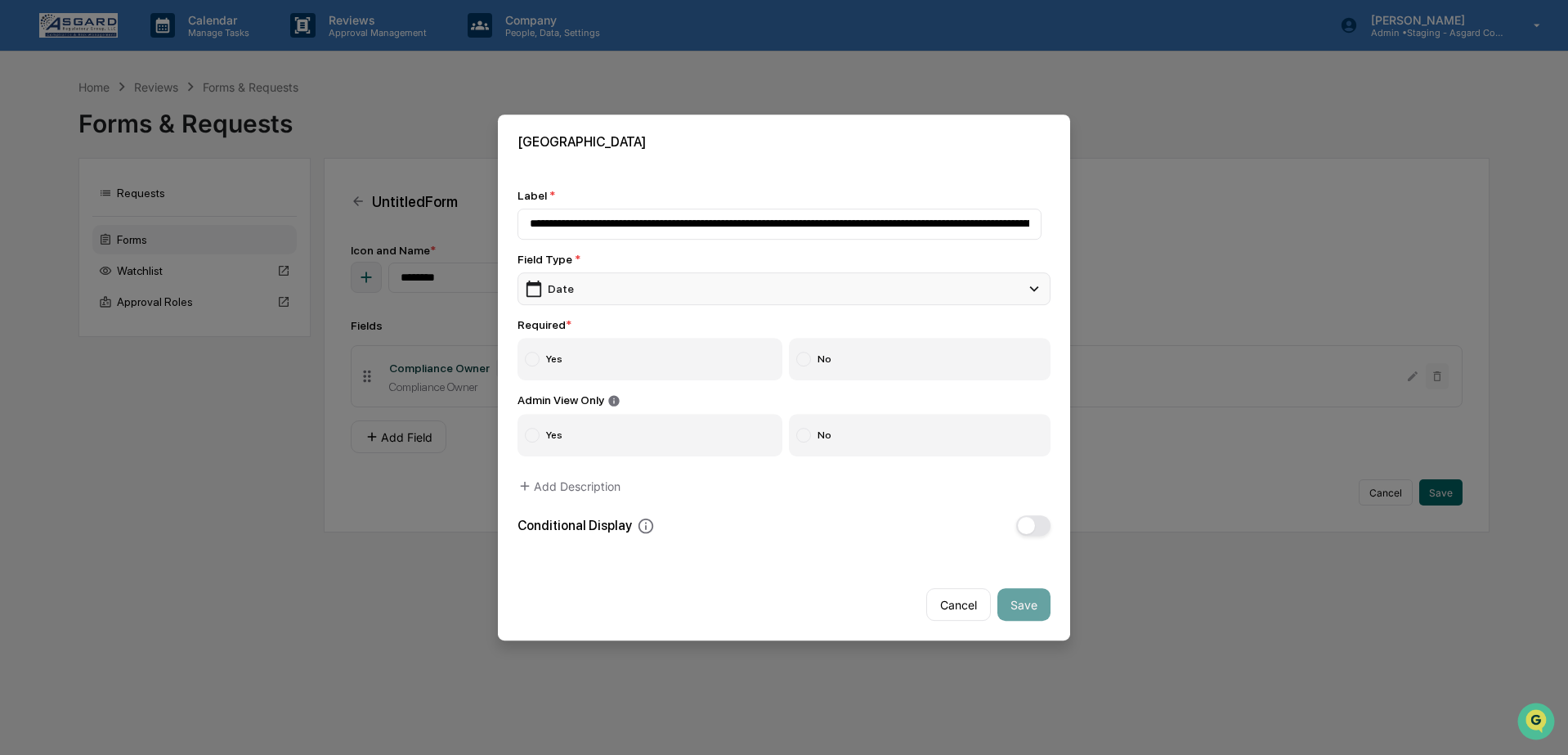
click at [588, 285] on div "Date" at bounding box center [784, 288] width 533 height 32
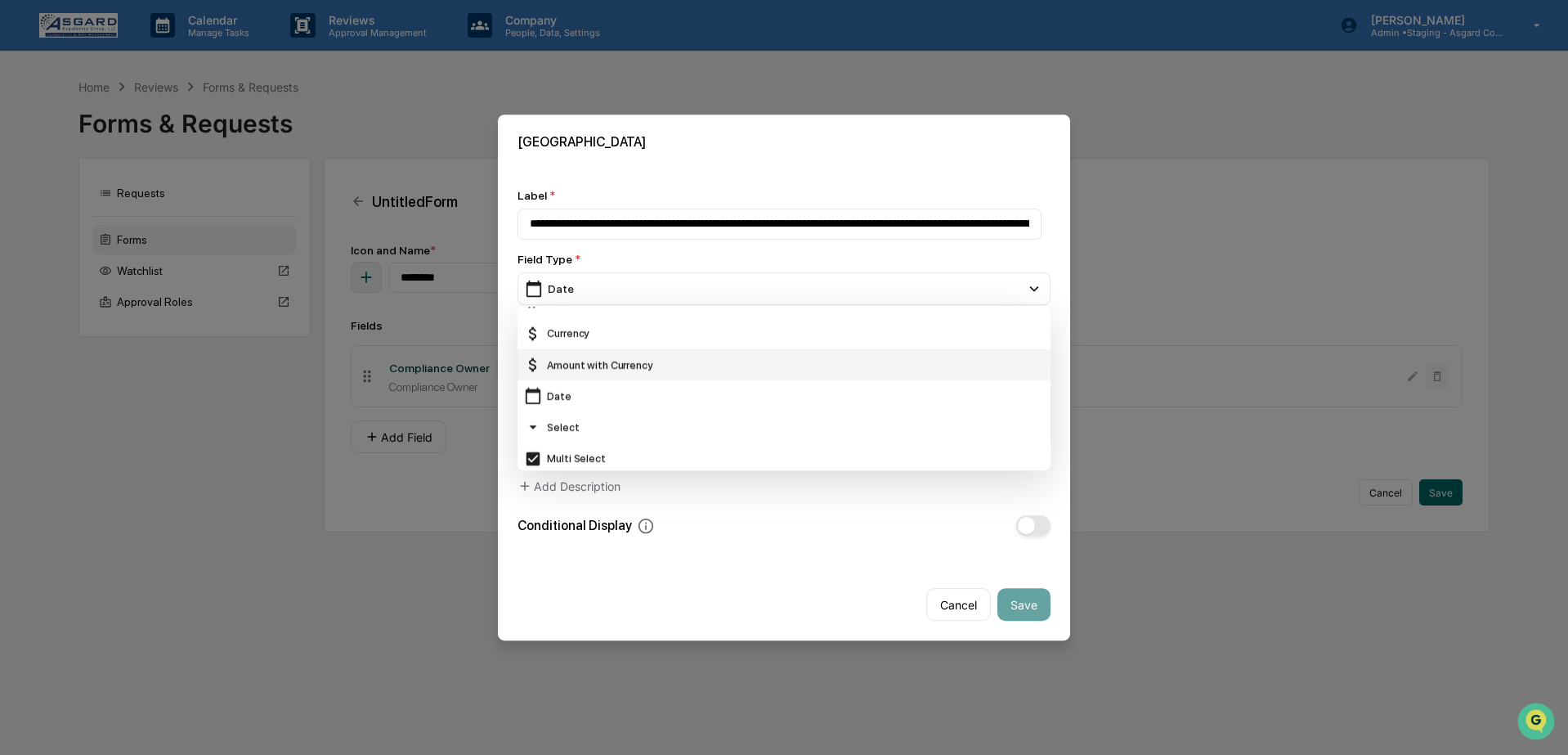
scroll to position [0, 0]
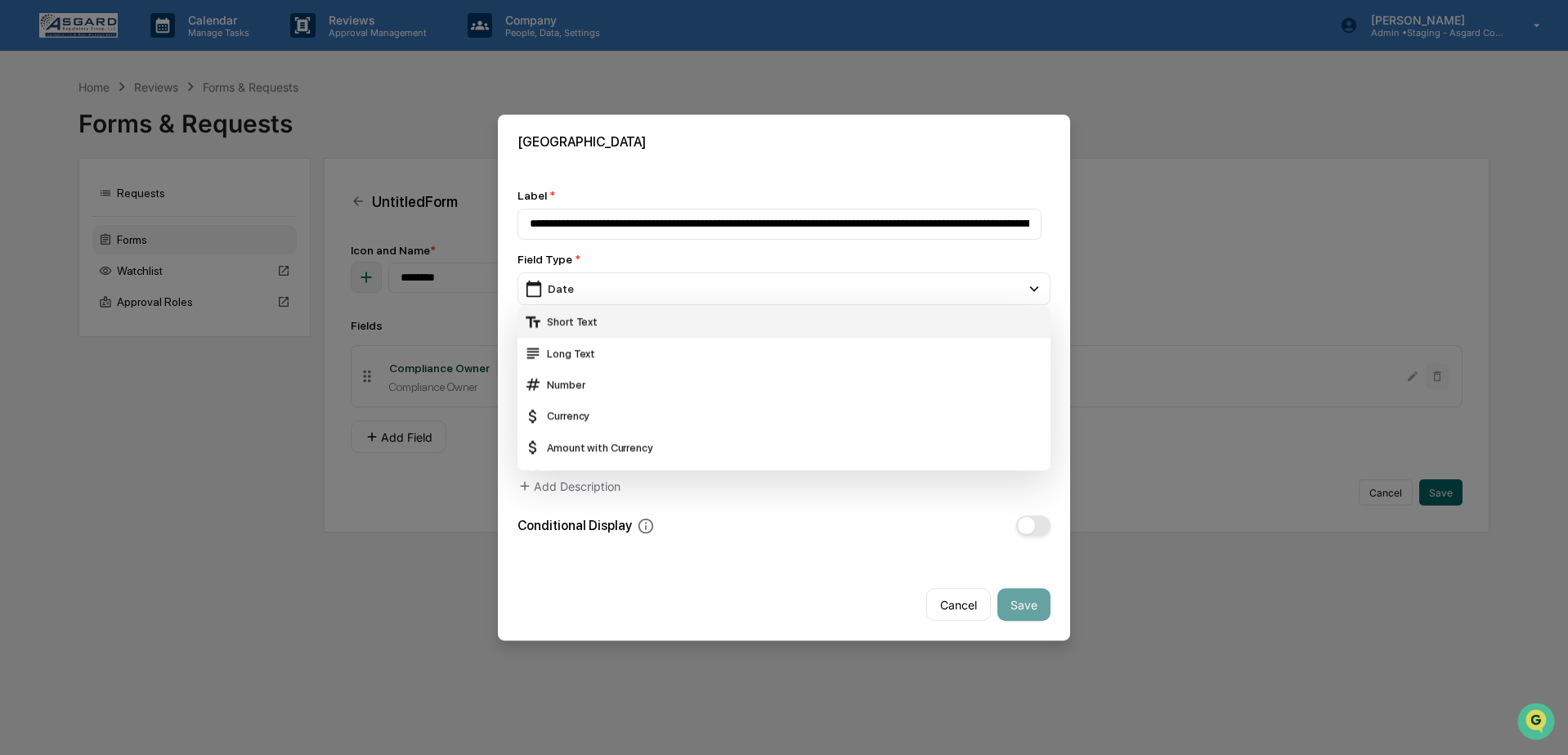
click at [588, 323] on div "Short Text" at bounding box center [784, 322] width 520 height 18
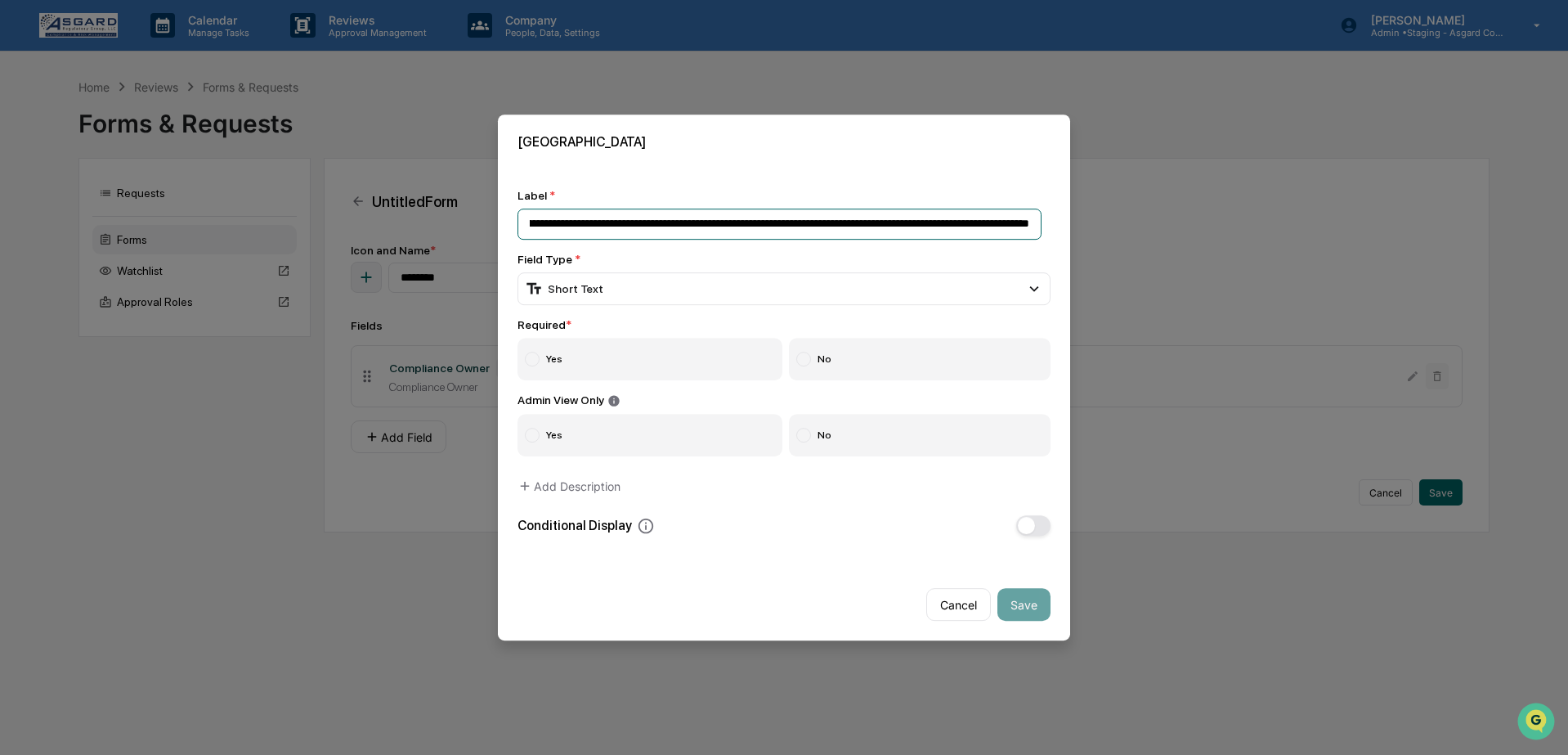
scroll to position [0, 2659]
drag, startPoint x: 759, startPoint y: 217, endPoint x: 1131, endPoint y: 218, distance: 372.0
click at [1131, 218] on body "**********" at bounding box center [784, 377] width 1568 height 755
click at [1038, 218] on input "**********" at bounding box center [780, 224] width 524 height 31
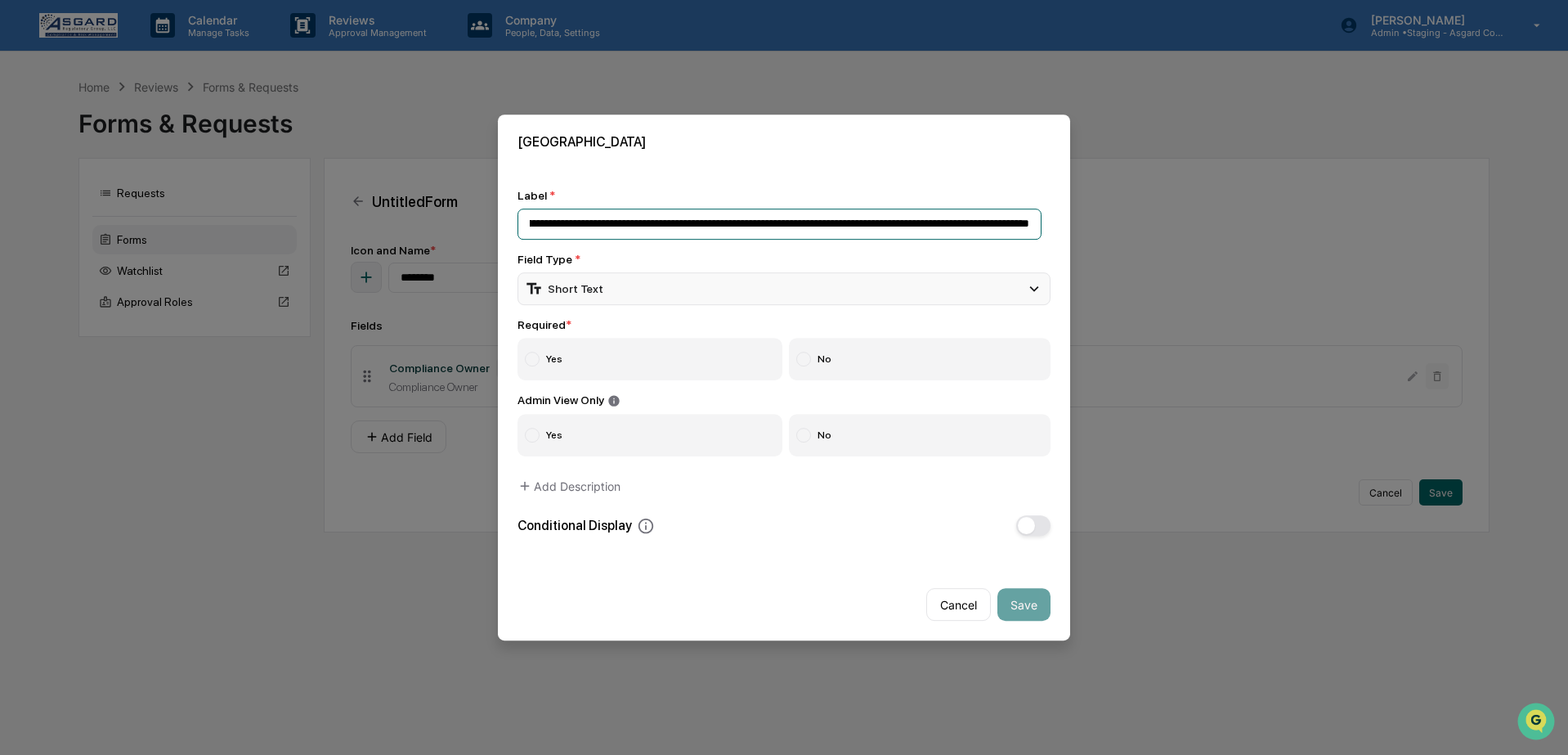
type input "**********"
click at [731, 287] on div "Short Text" at bounding box center [784, 288] width 533 height 32
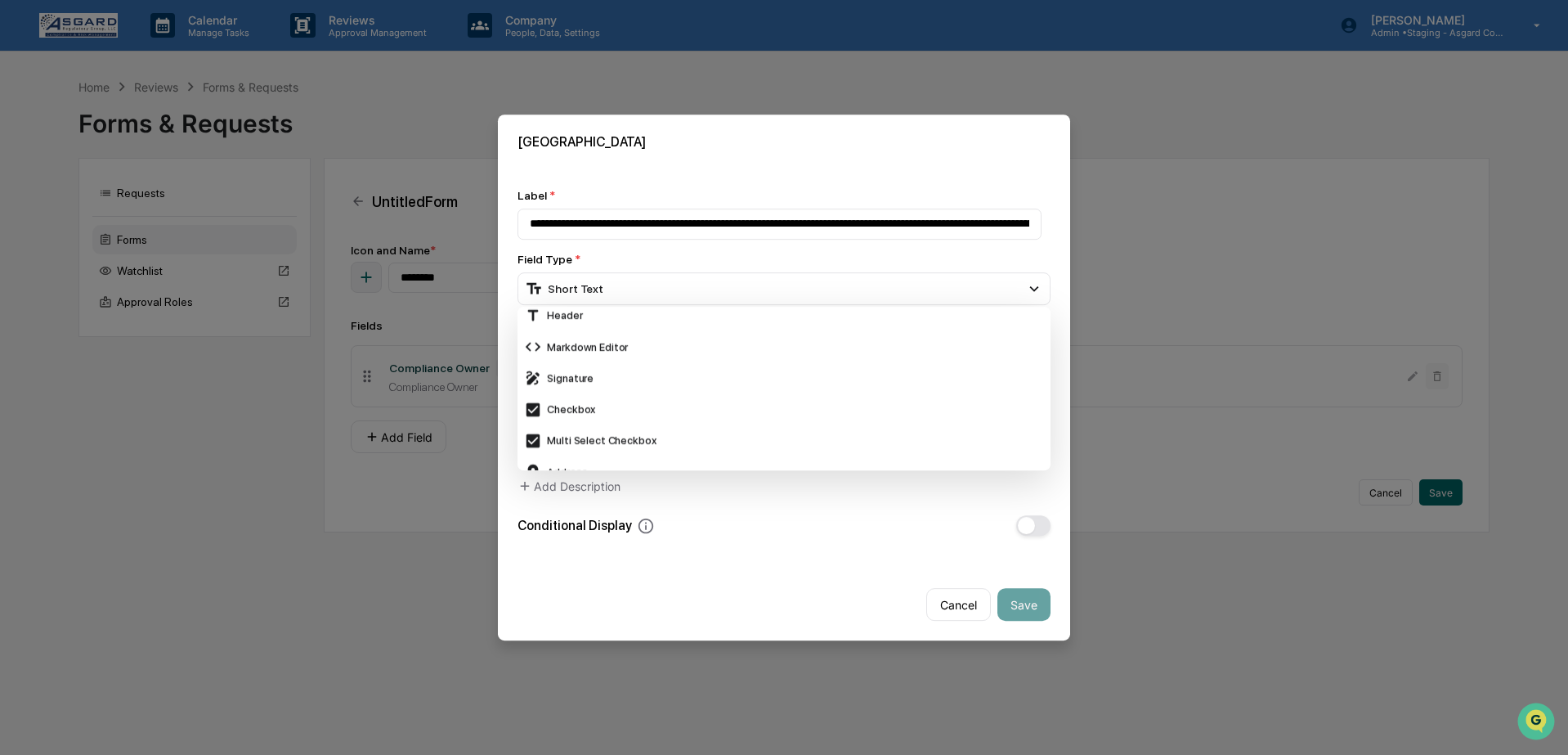
scroll to position [435, 0]
click at [603, 379] on div "Signature" at bounding box center [784, 388] width 520 height 18
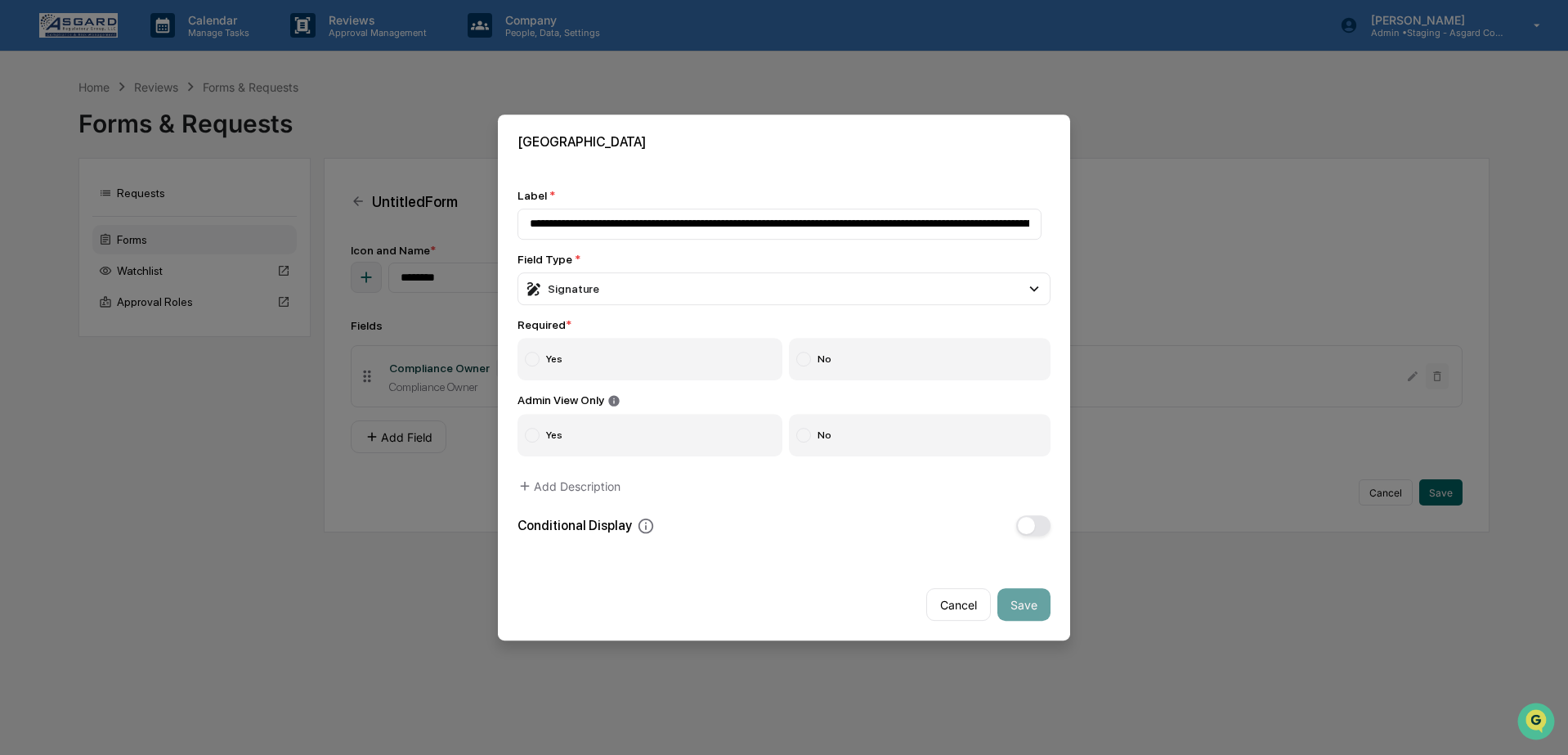
click at [641, 351] on label "Yes" at bounding box center [651, 358] width 265 height 42
click at [1016, 603] on button "Save" at bounding box center [1024, 603] width 53 height 32
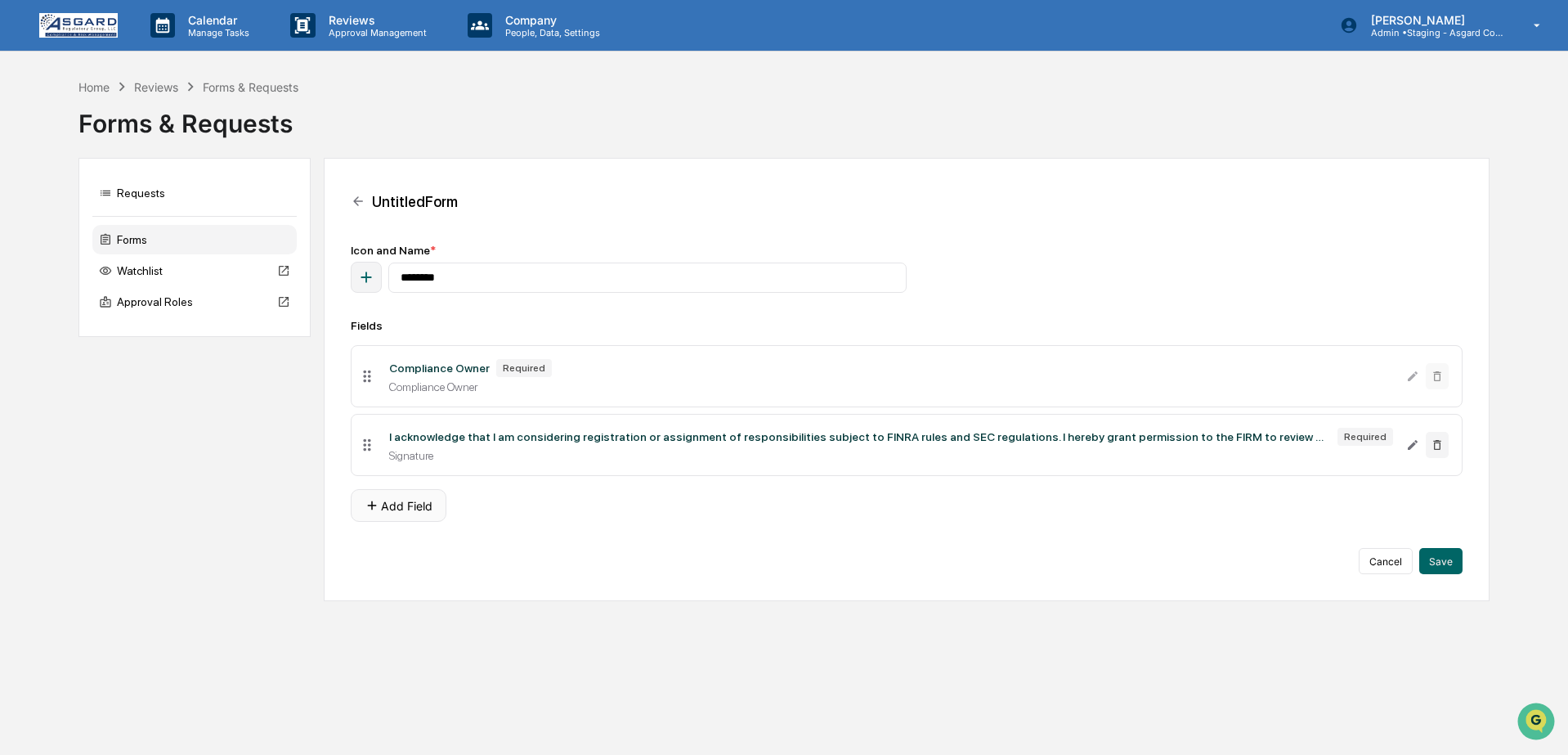
click at [407, 516] on button "Add Field" at bounding box center [398, 505] width 95 height 32
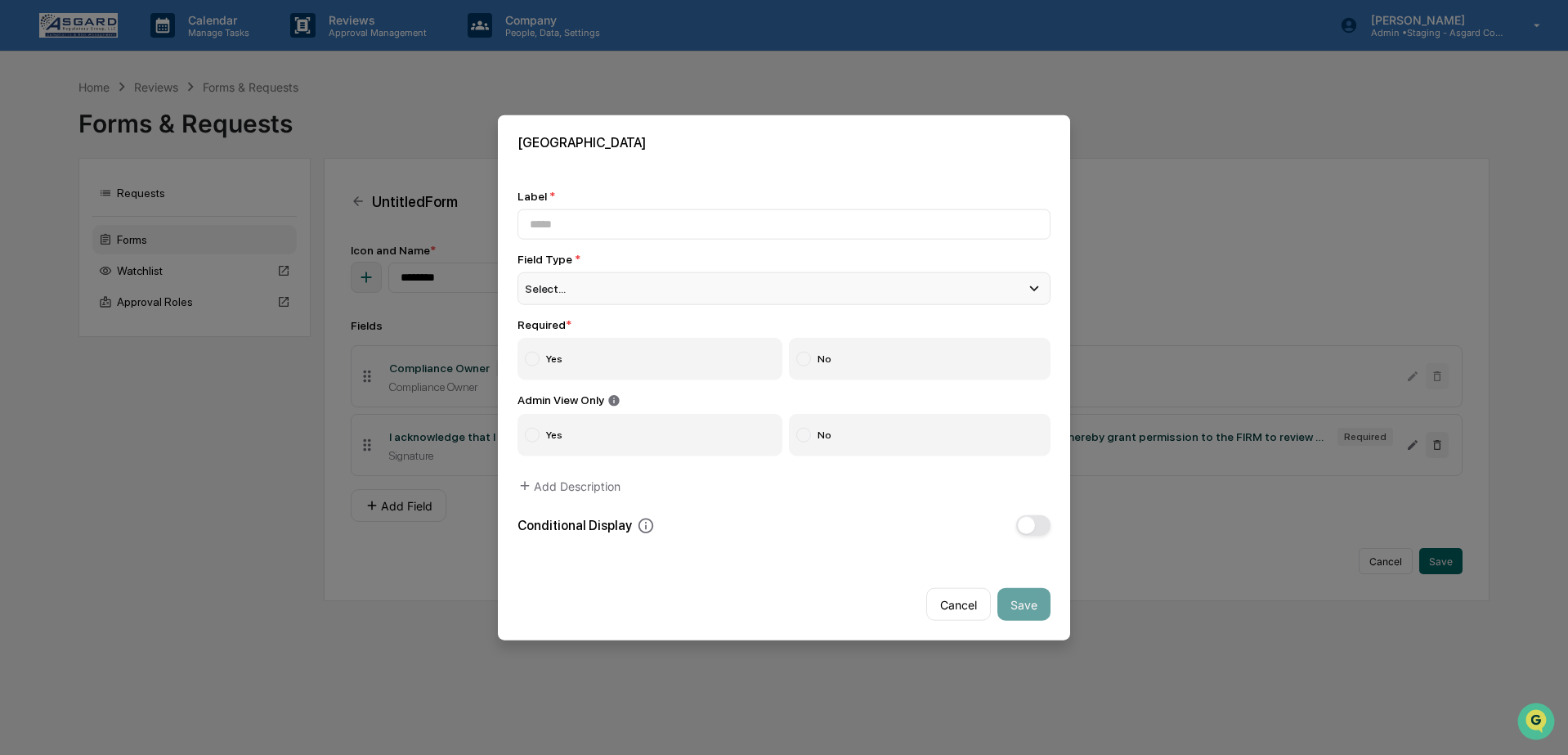
click at [676, 285] on div "Select..." at bounding box center [784, 288] width 533 height 32
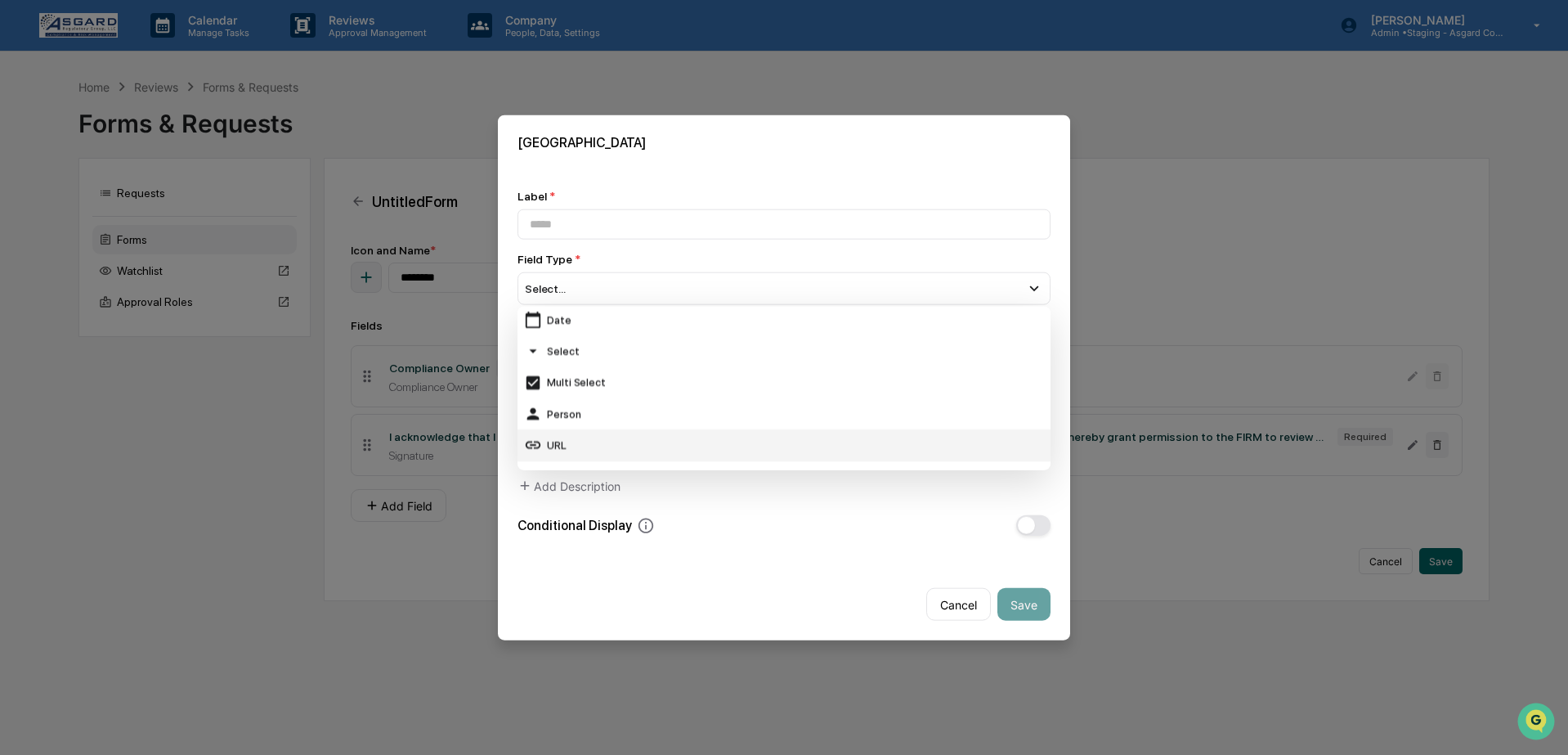
scroll to position [125, 0]
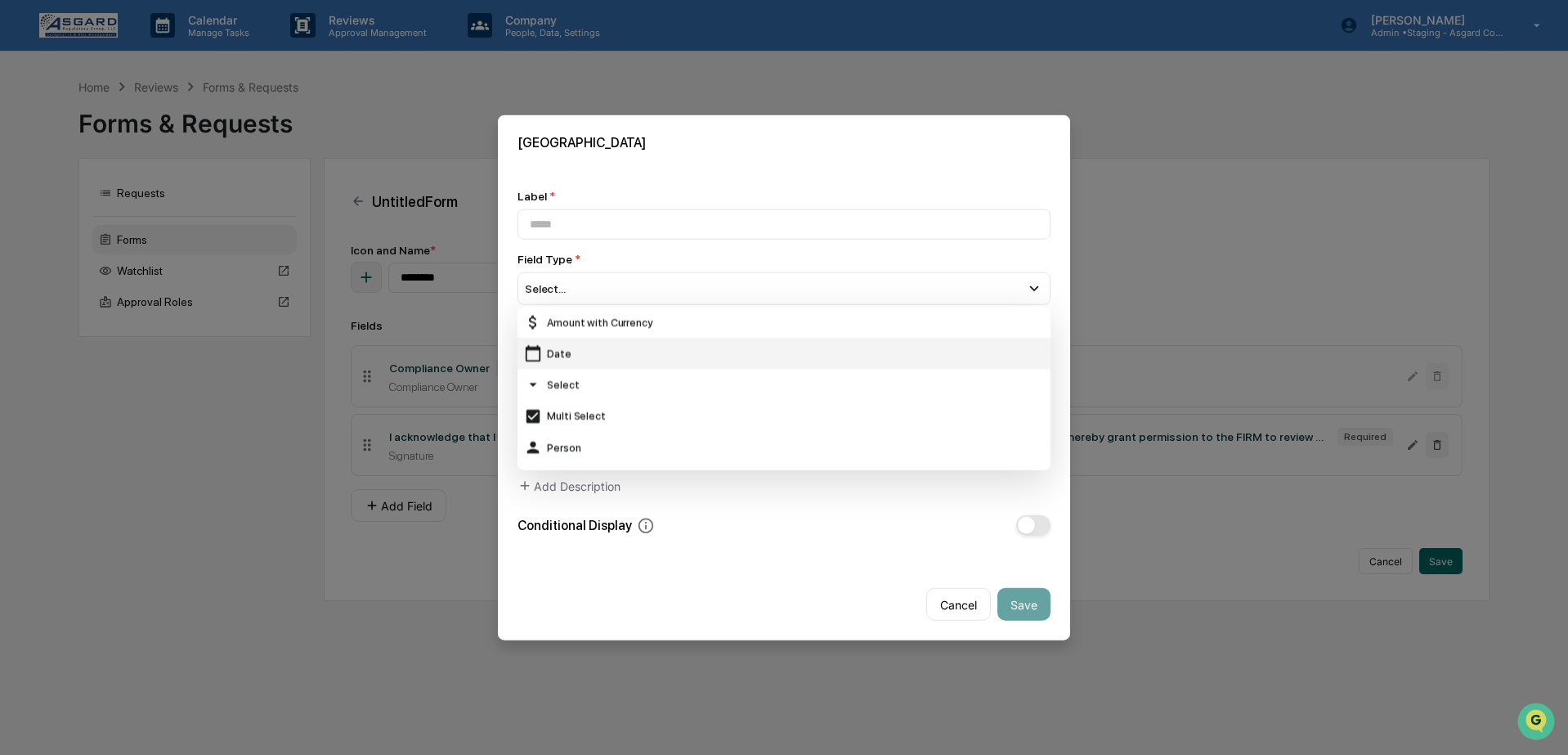
click at [588, 344] on div "Date" at bounding box center [784, 353] width 520 height 18
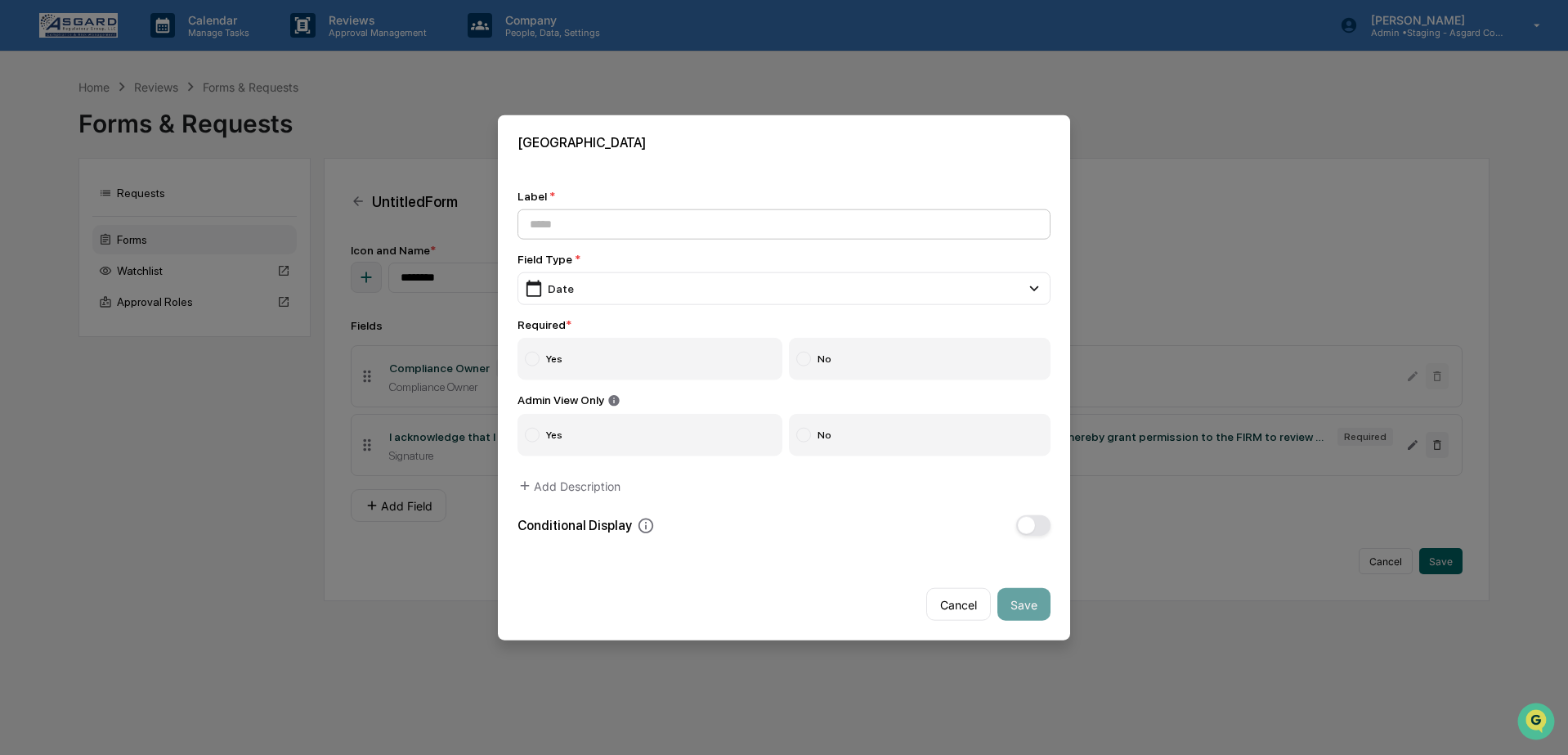
drag, startPoint x: 576, startPoint y: 186, endPoint x: 568, endPoint y: 207, distance: 22.5
click at [576, 189] on div "Label *" at bounding box center [784, 196] width 533 height 13
click at [569, 214] on input at bounding box center [784, 224] width 533 height 31
type input "**********"
click at [571, 359] on label "Yes" at bounding box center [651, 358] width 265 height 42
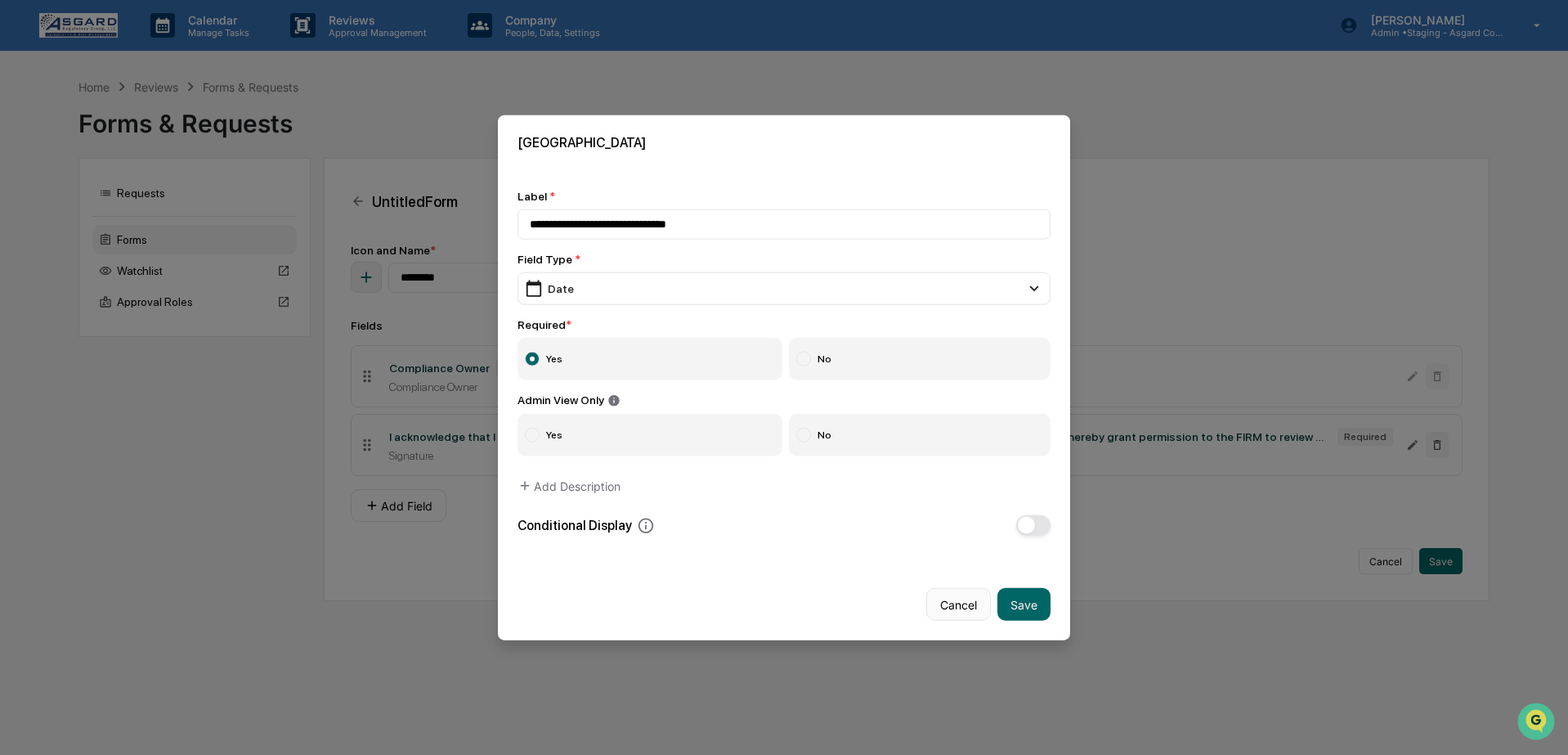
click at [978, 594] on button "Cancel" at bounding box center [959, 603] width 65 height 32
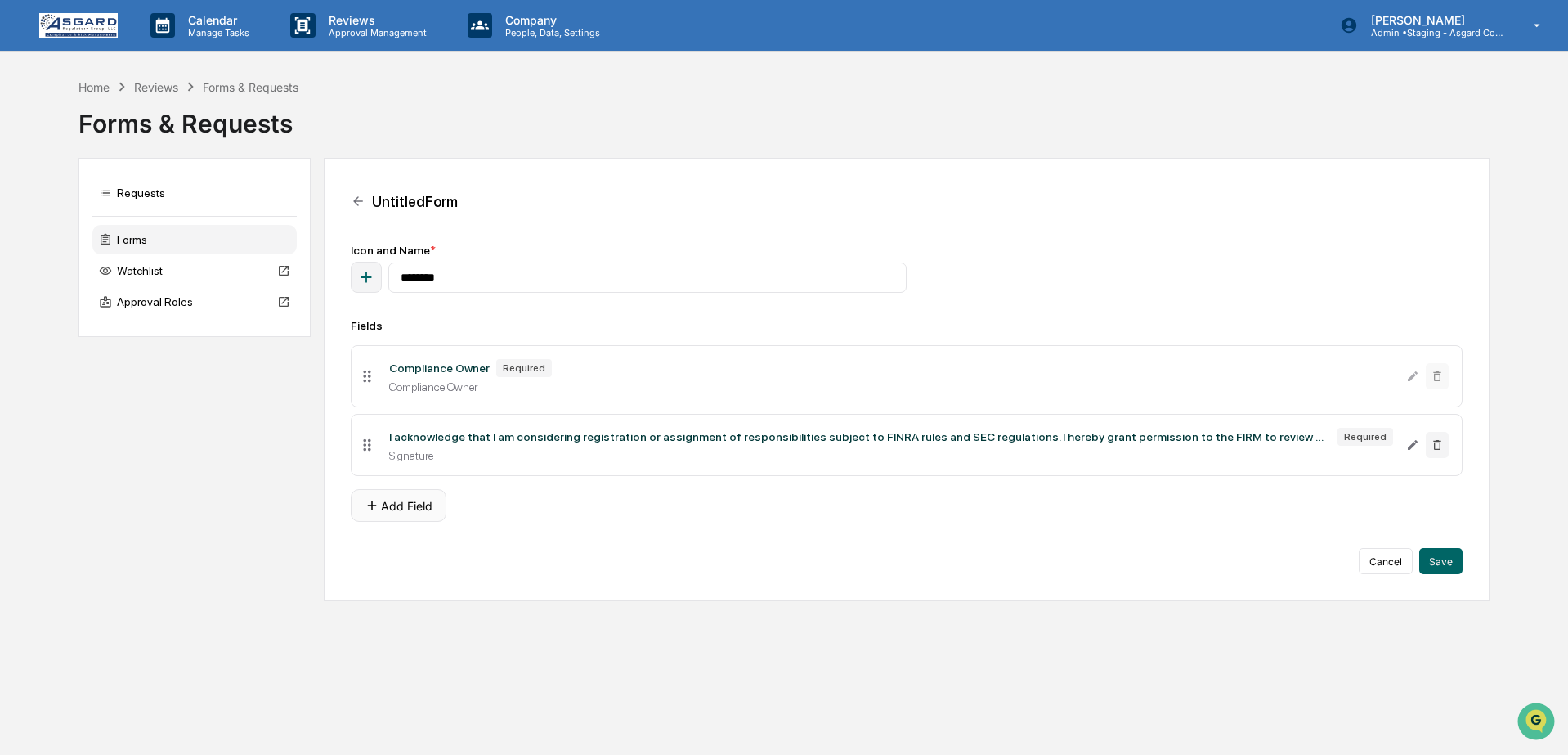
click at [399, 509] on button "Add Field" at bounding box center [398, 505] width 95 height 32
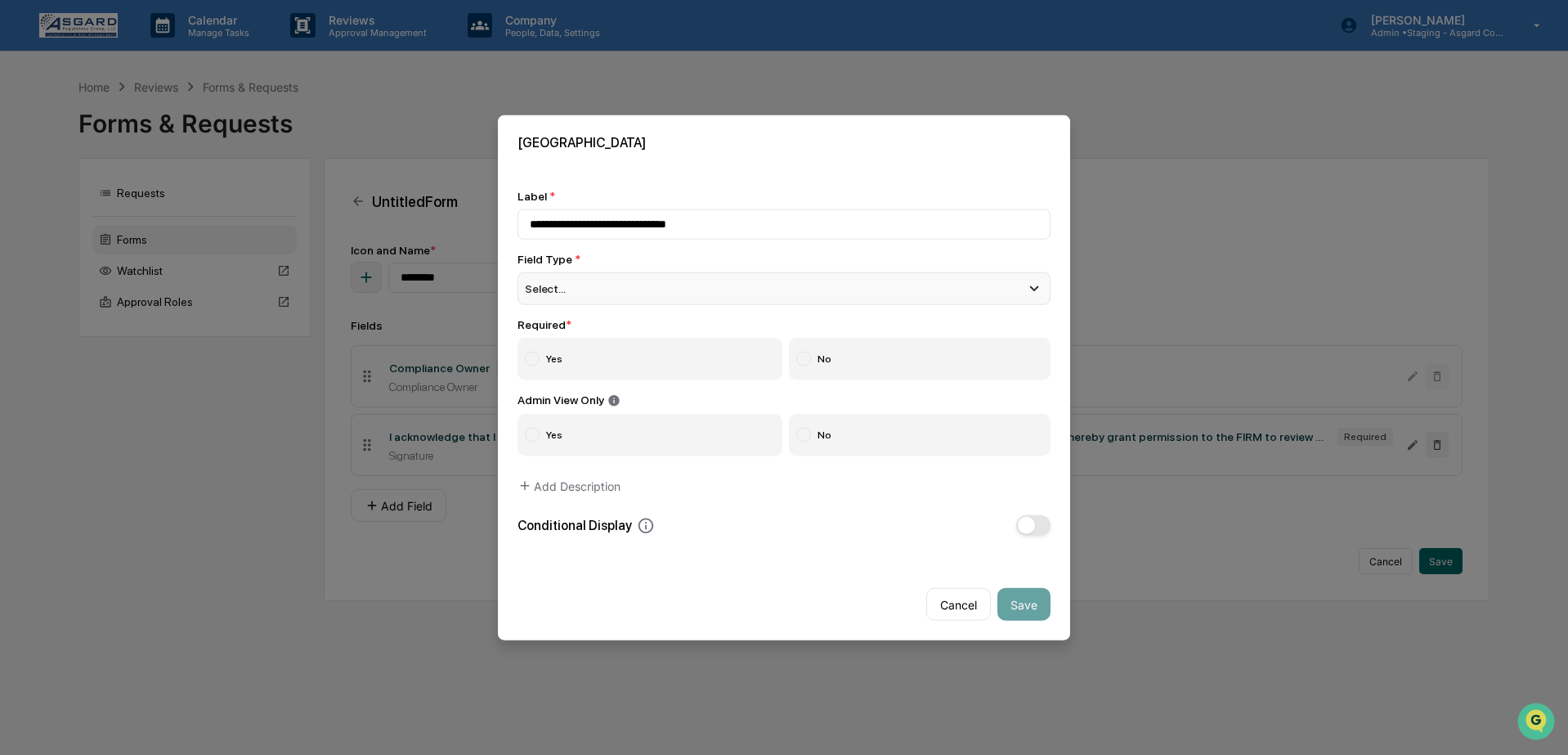
type input "**********"
click at [646, 276] on div "Select..." at bounding box center [784, 288] width 533 height 32
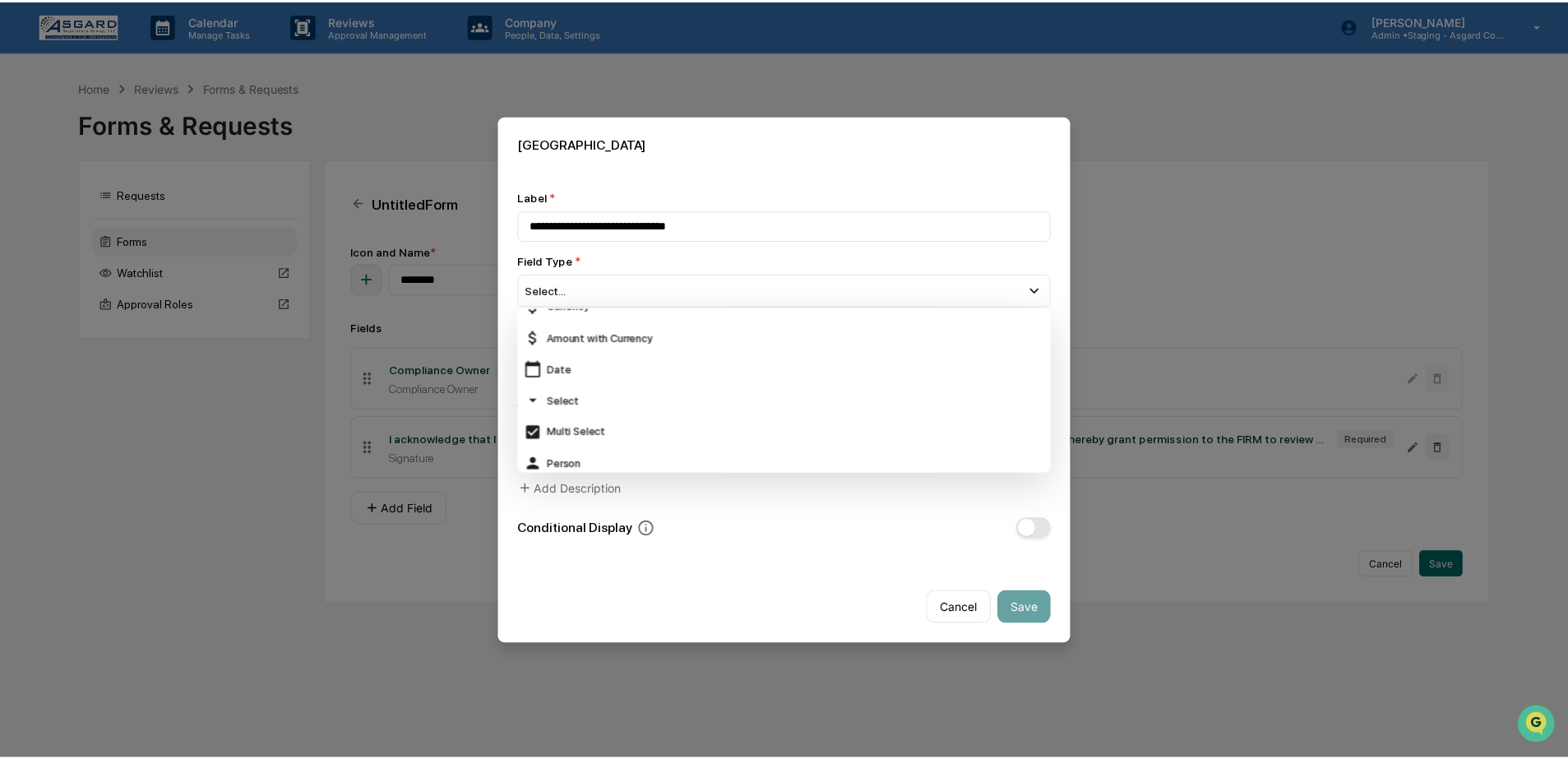
scroll to position [115, 0]
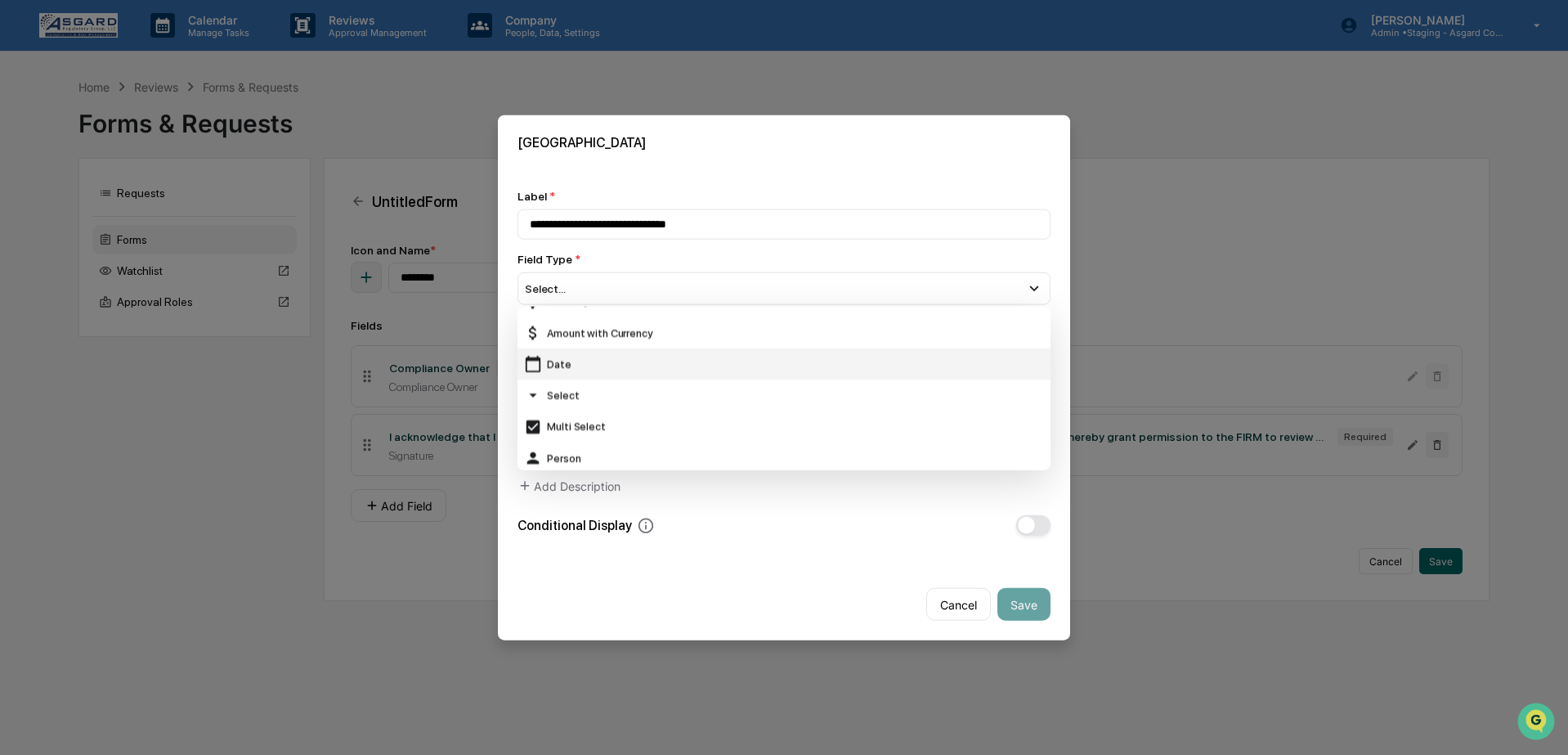
click at [574, 357] on div "Date" at bounding box center [784, 364] width 520 height 18
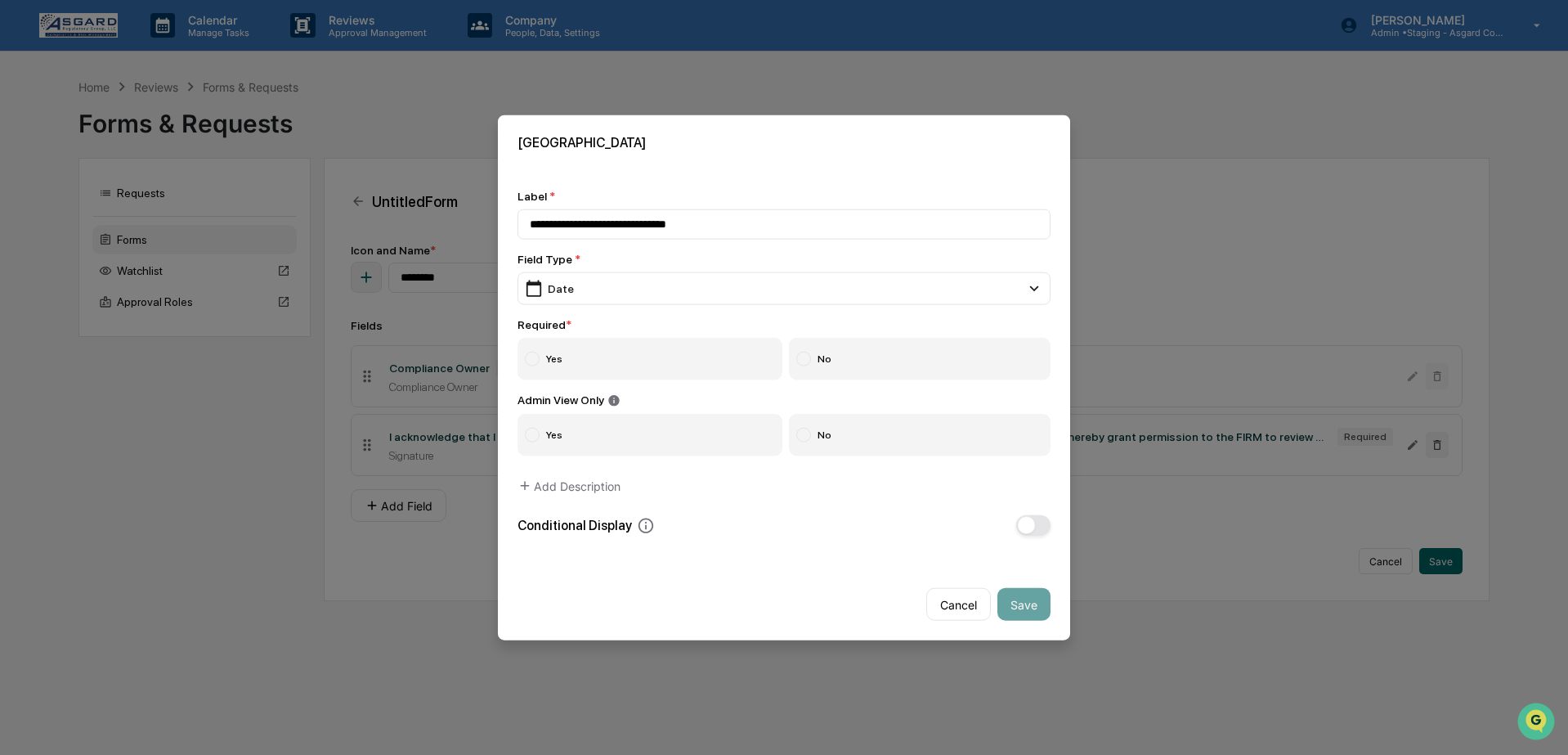
click at [607, 370] on label "Yes" at bounding box center [651, 358] width 265 height 42
click at [1024, 601] on button "Save" at bounding box center [1024, 603] width 53 height 32
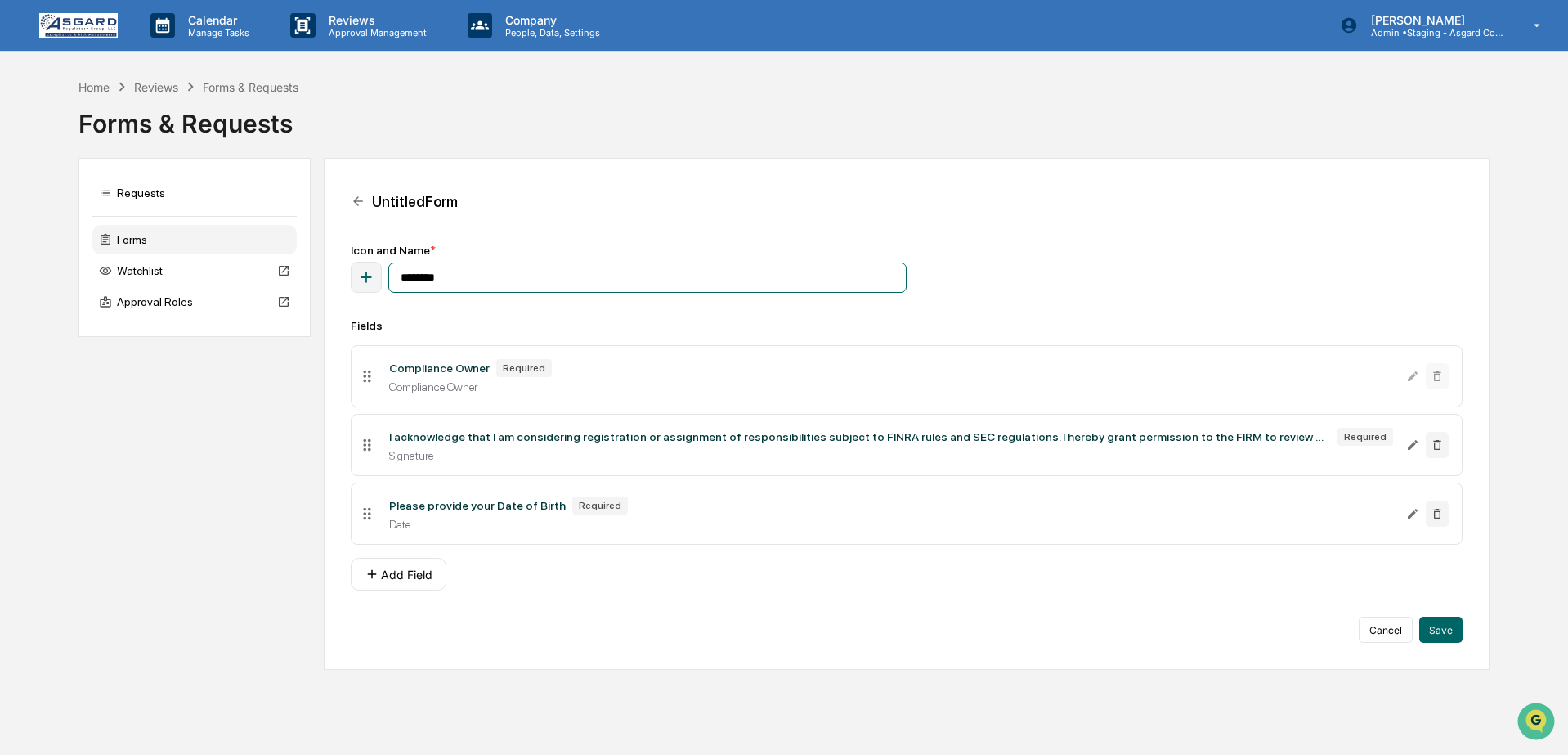
drag, startPoint x: 457, startPoint y: 280, endPoint x: 341, endPoint y: 274, distance: 116.2
click at [341, 274] on div "Untitled Form Icon and Name * ******** Fields Compliance Owner Required Complia…" at bounding box center [907, 414] width 1166 height 512
paste input "**********"
type input "**********"
click at [1447, 636] on button "Save" at bounding box center [1441, 630] width 43 height 27
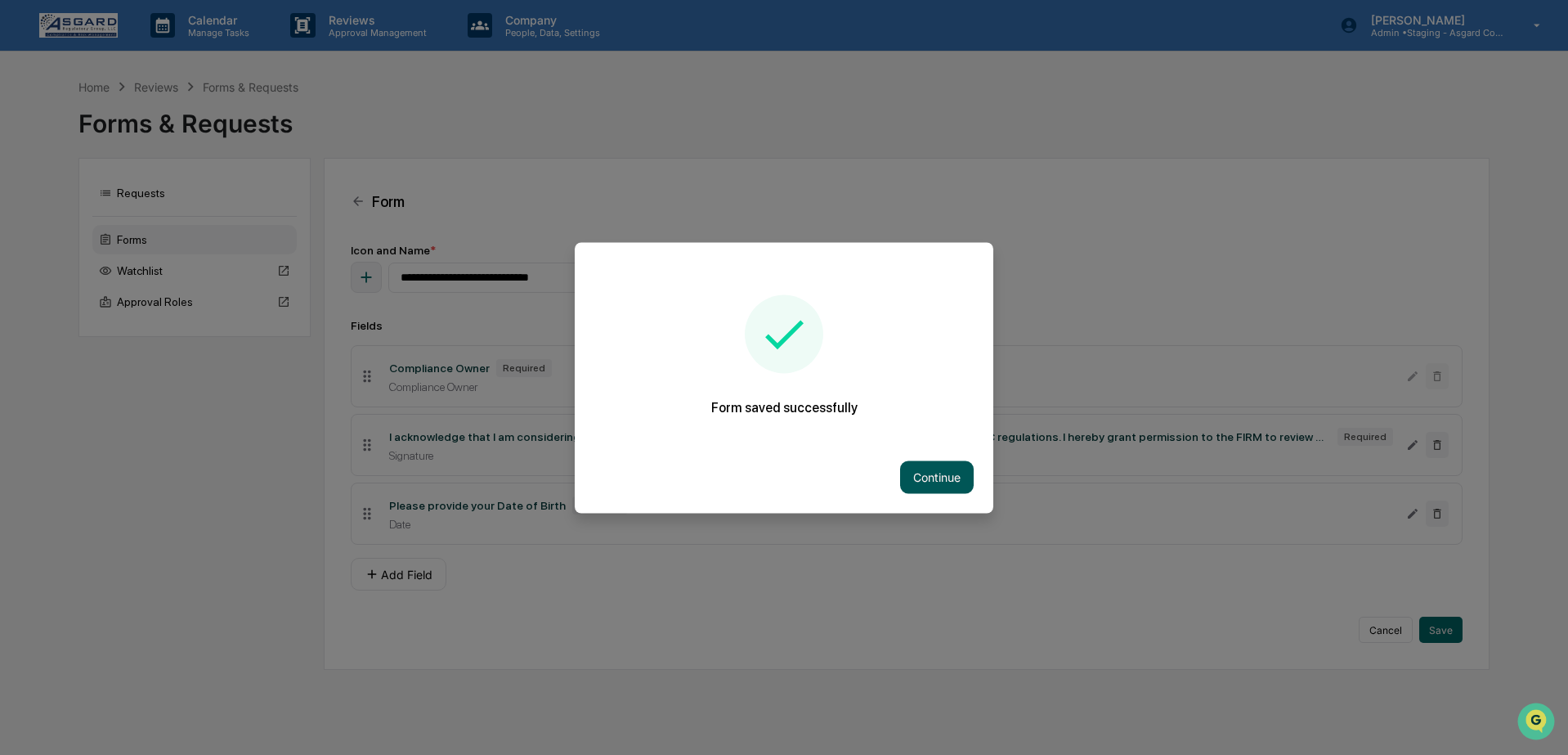
click at [929, 483] on button "Continue" at bounding box center [936, 476] width 74 height 32
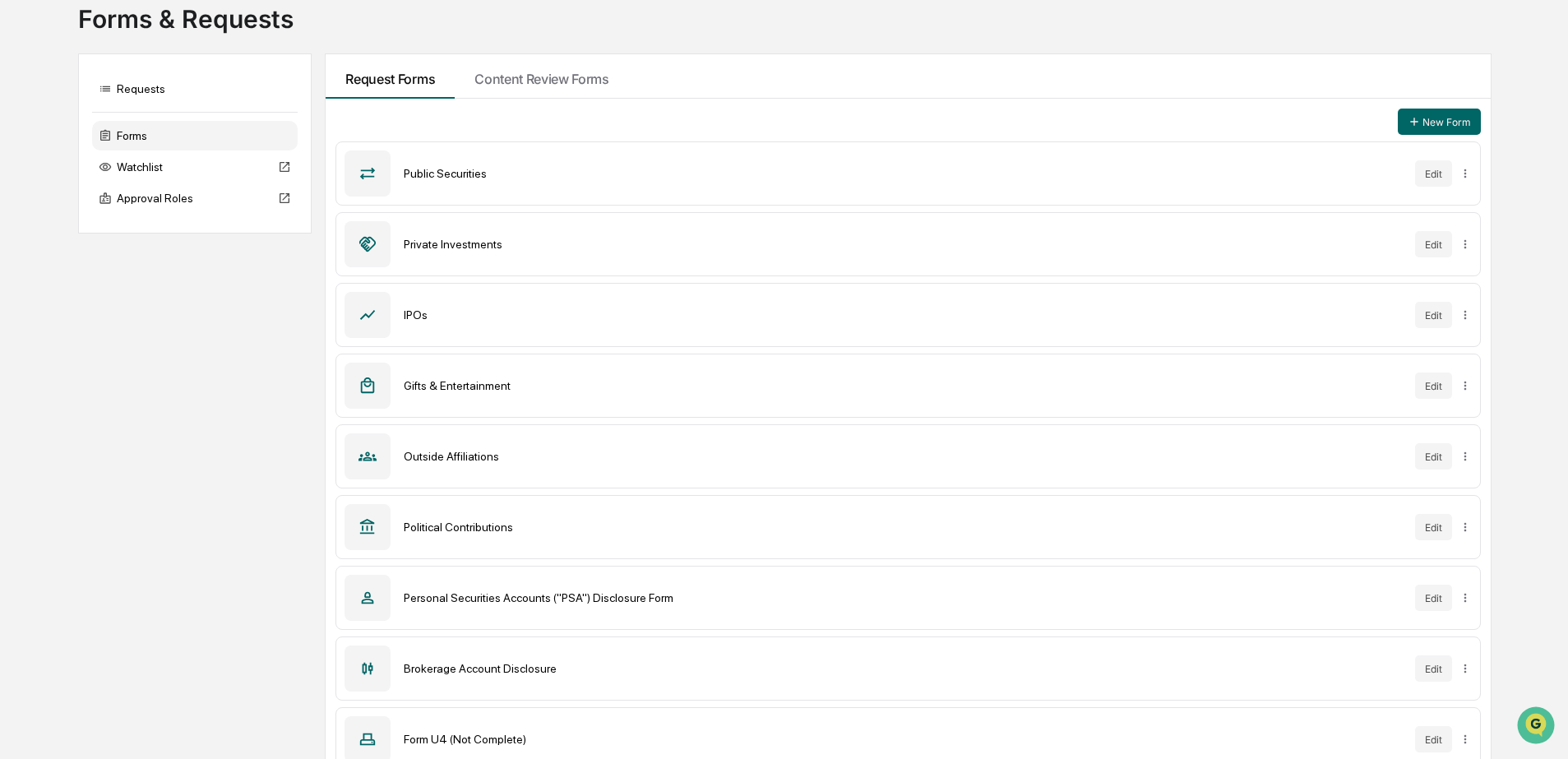
scroll to position [199, 0]
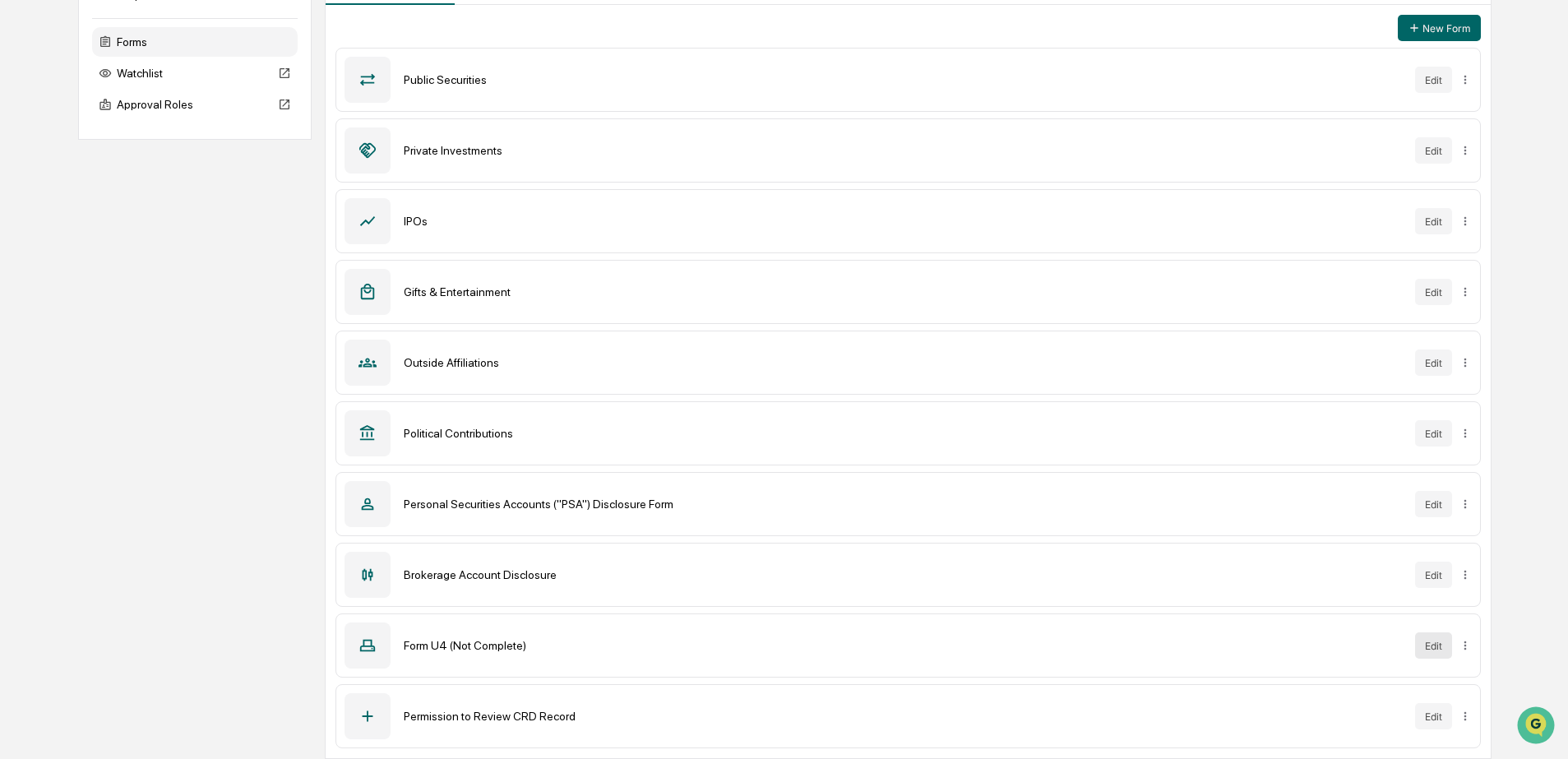
click at [1434, 647] on button "Edit" at bounding box center [1433, 646] width 37 height 27
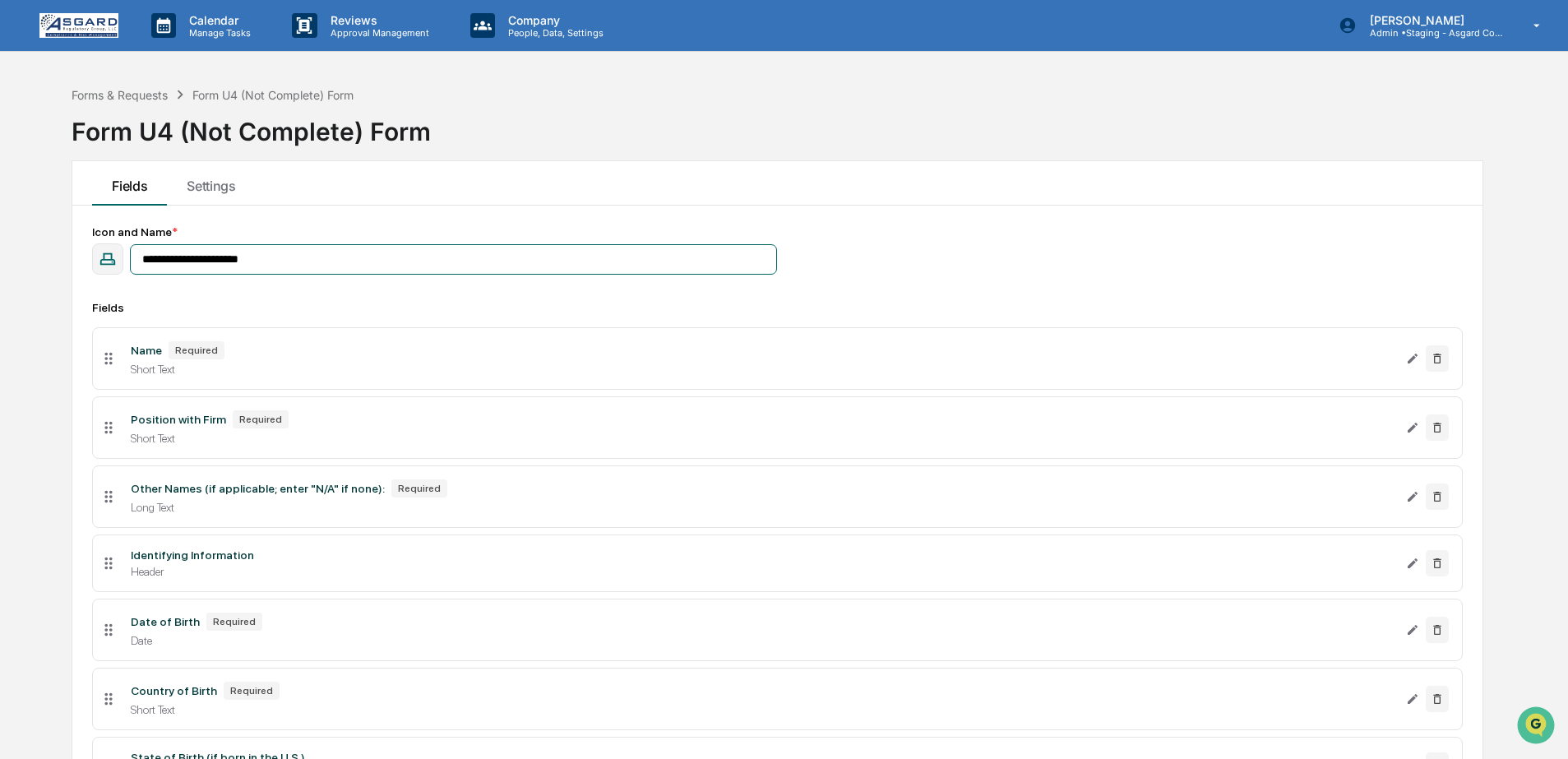
drag, startPoint x: 290, startPoint y: 275, endPoint x: 288, endPoint y: 257, distance: 18.1
click at [290, 273] on input "**********" at bounding box center [453, 259] width 647 height 31
drag, startPoint x: 287, startPoint y: 255, endPoint x: 197, endPoint y: 262, distance: 90.3
click at [197, 262] on input "**********" at bounding box center [453, 259] width 647 height 31
type input "*******"
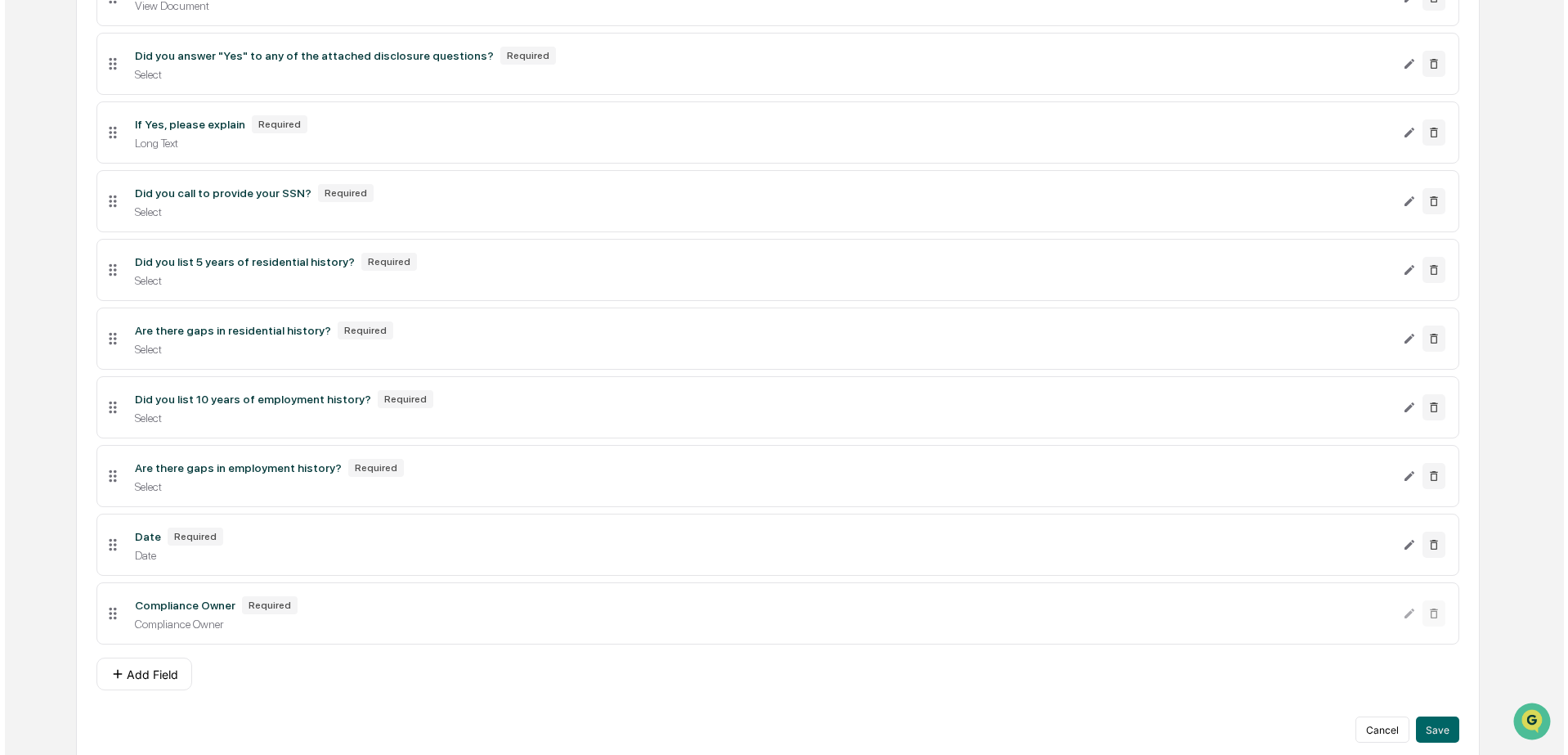
scroll to position [2921, 0]
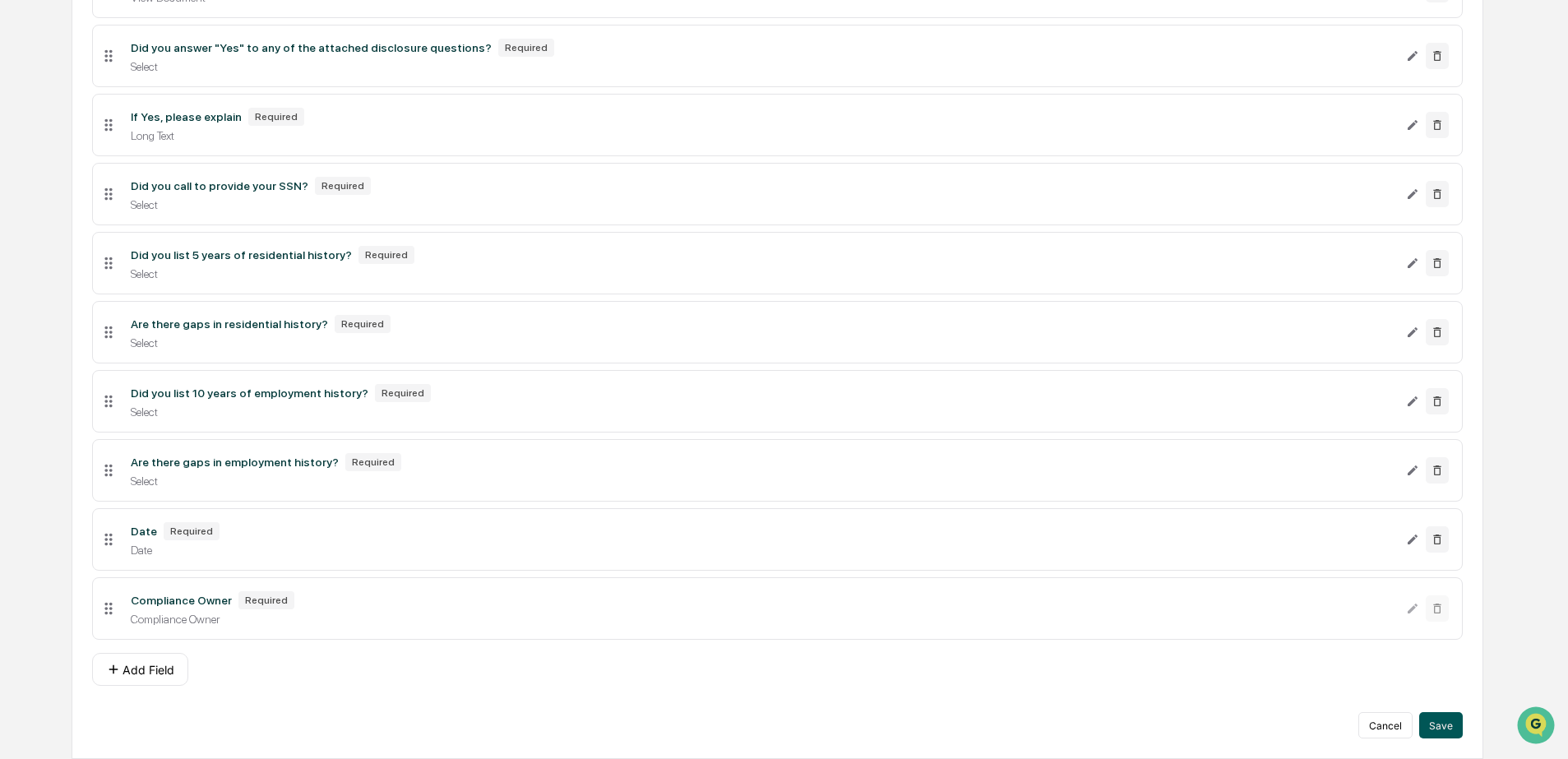
click at [1447, 727] on button "Save" at bounding box center [1441, 725] width 43 height 27
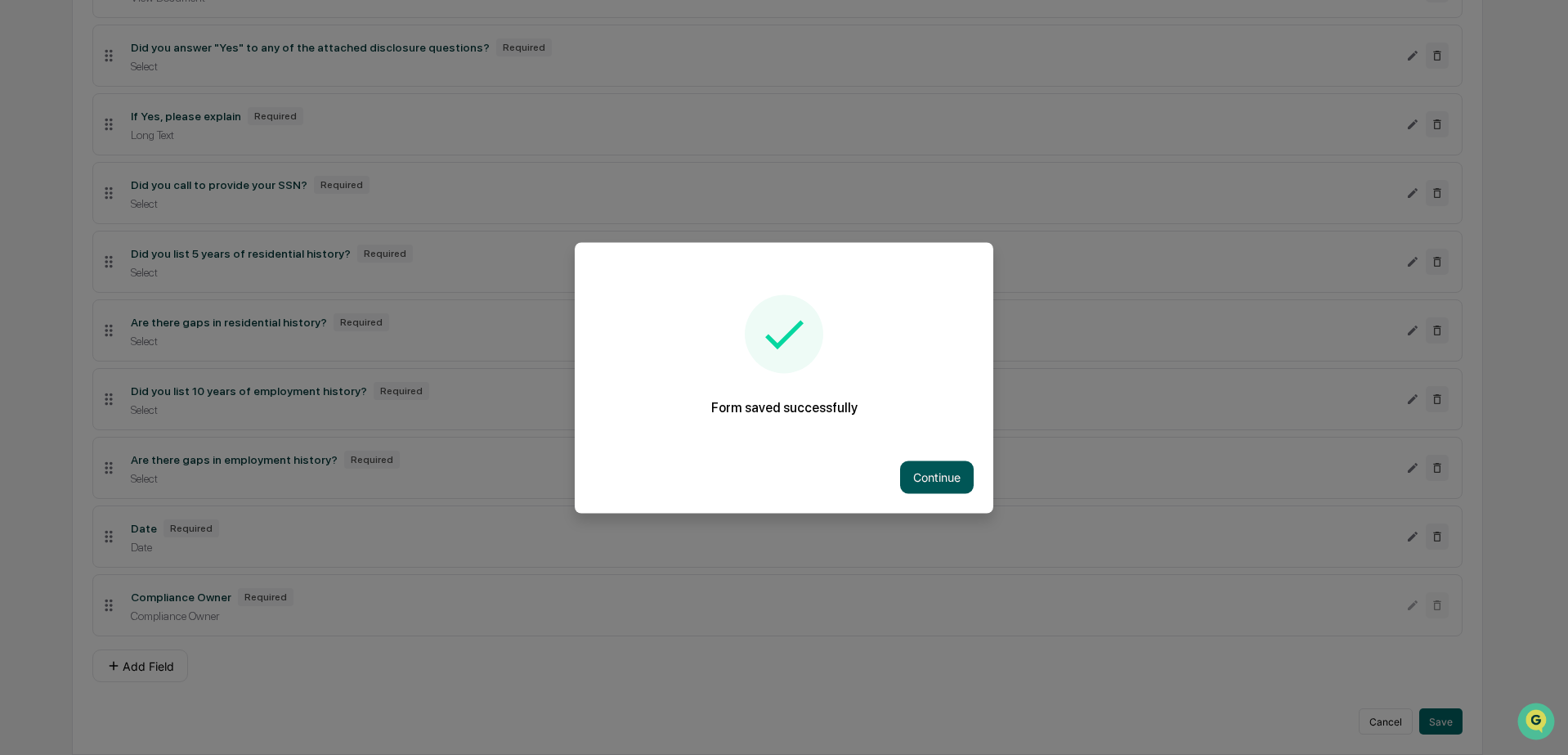
click at [927, 479] on button "Continue" at bounding box center [936, 476] width 74 height 32
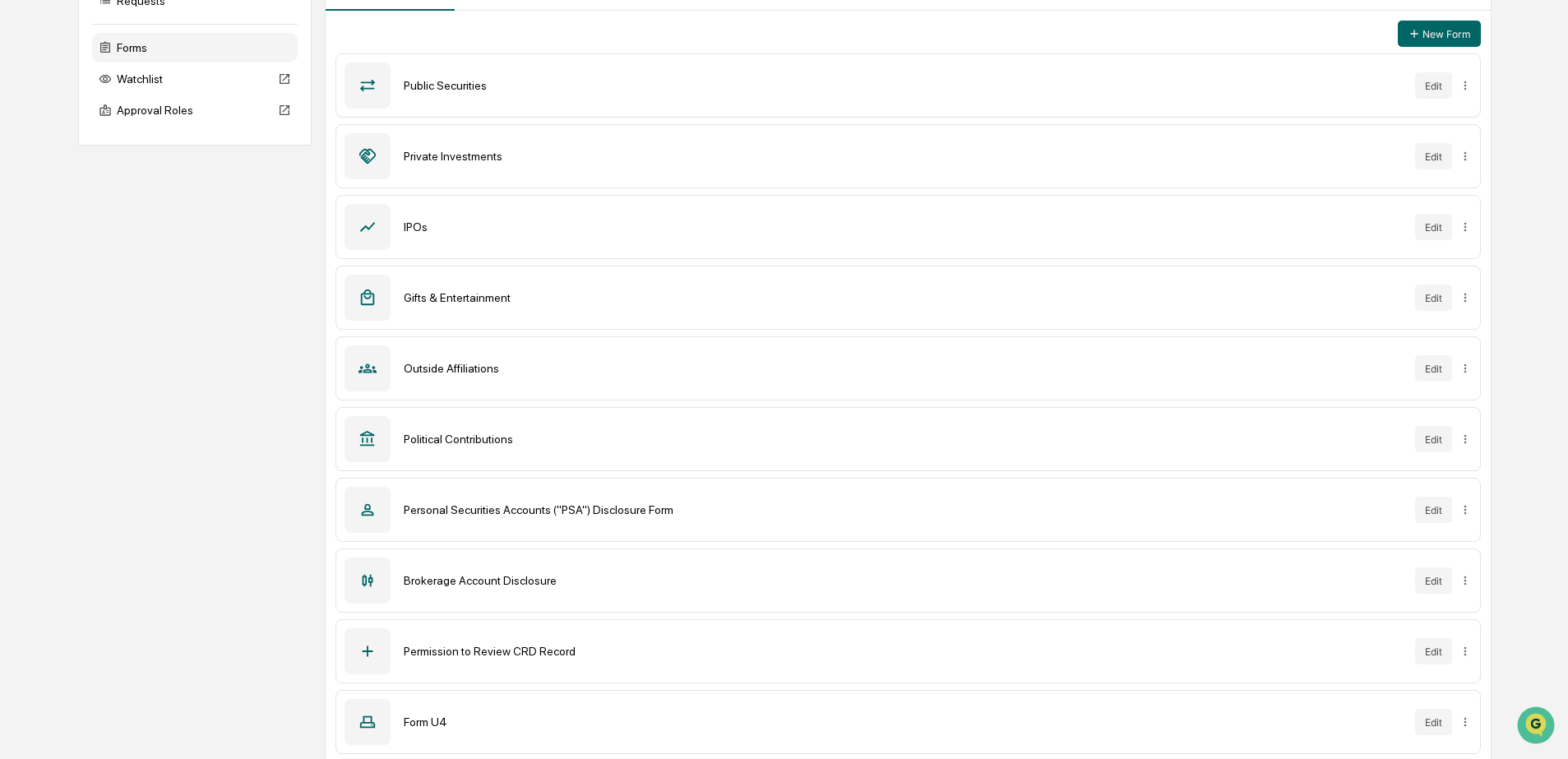
scroll to position [199, 0]
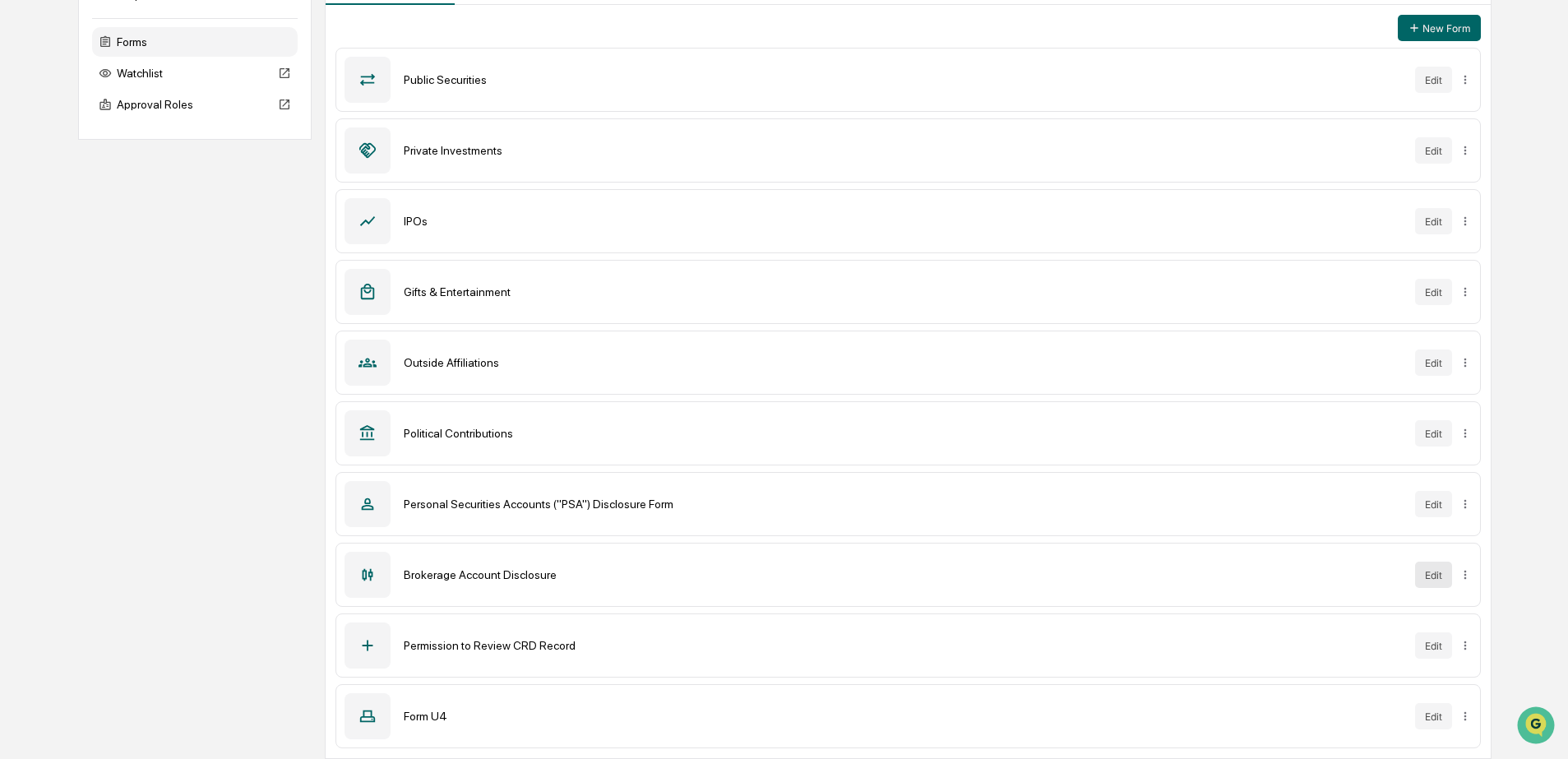
click at [1421, 576] on button "Edit" at bounding box center [1433, 575] width 37 height 27
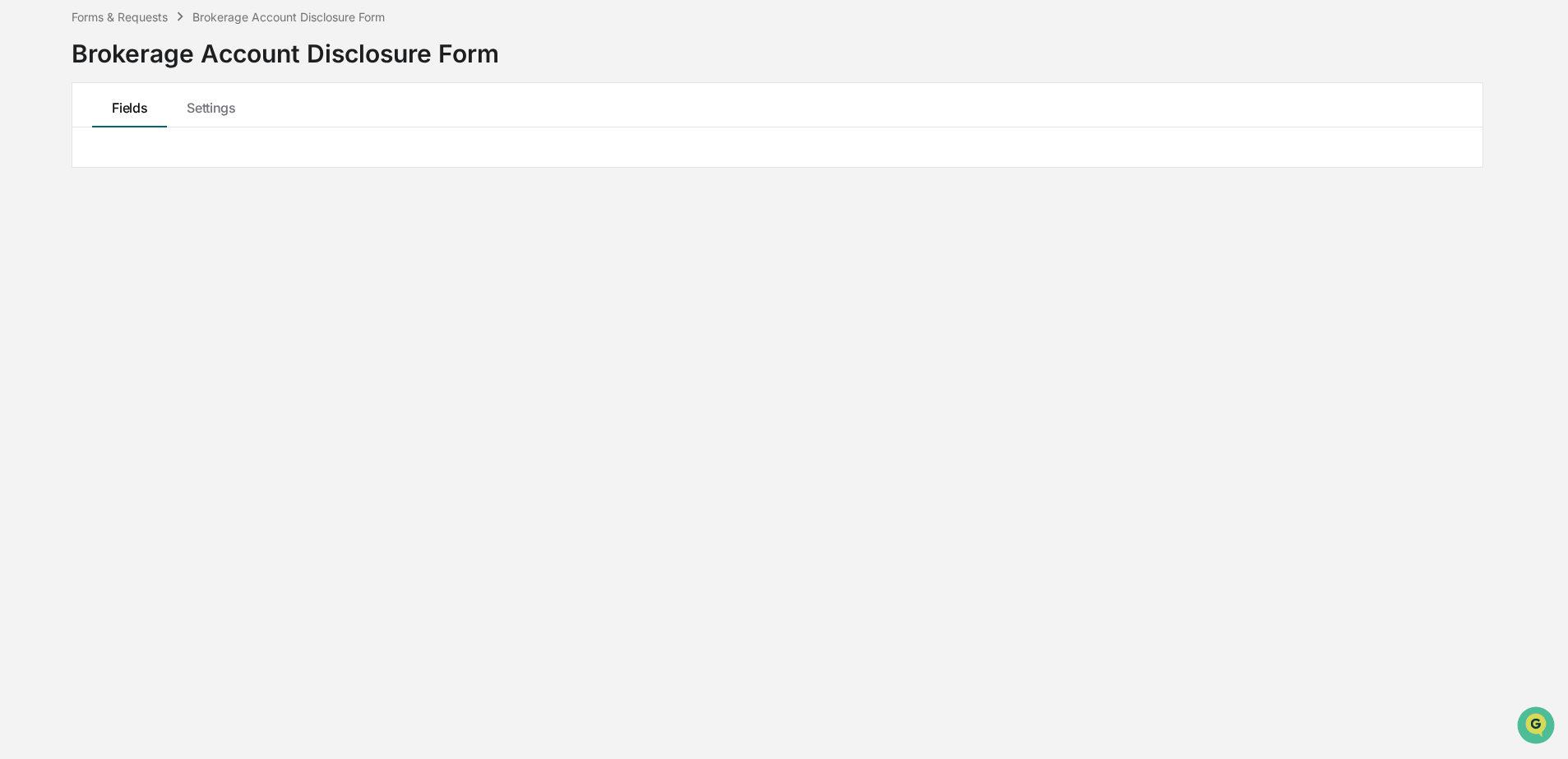
scroll to position [199, 0]
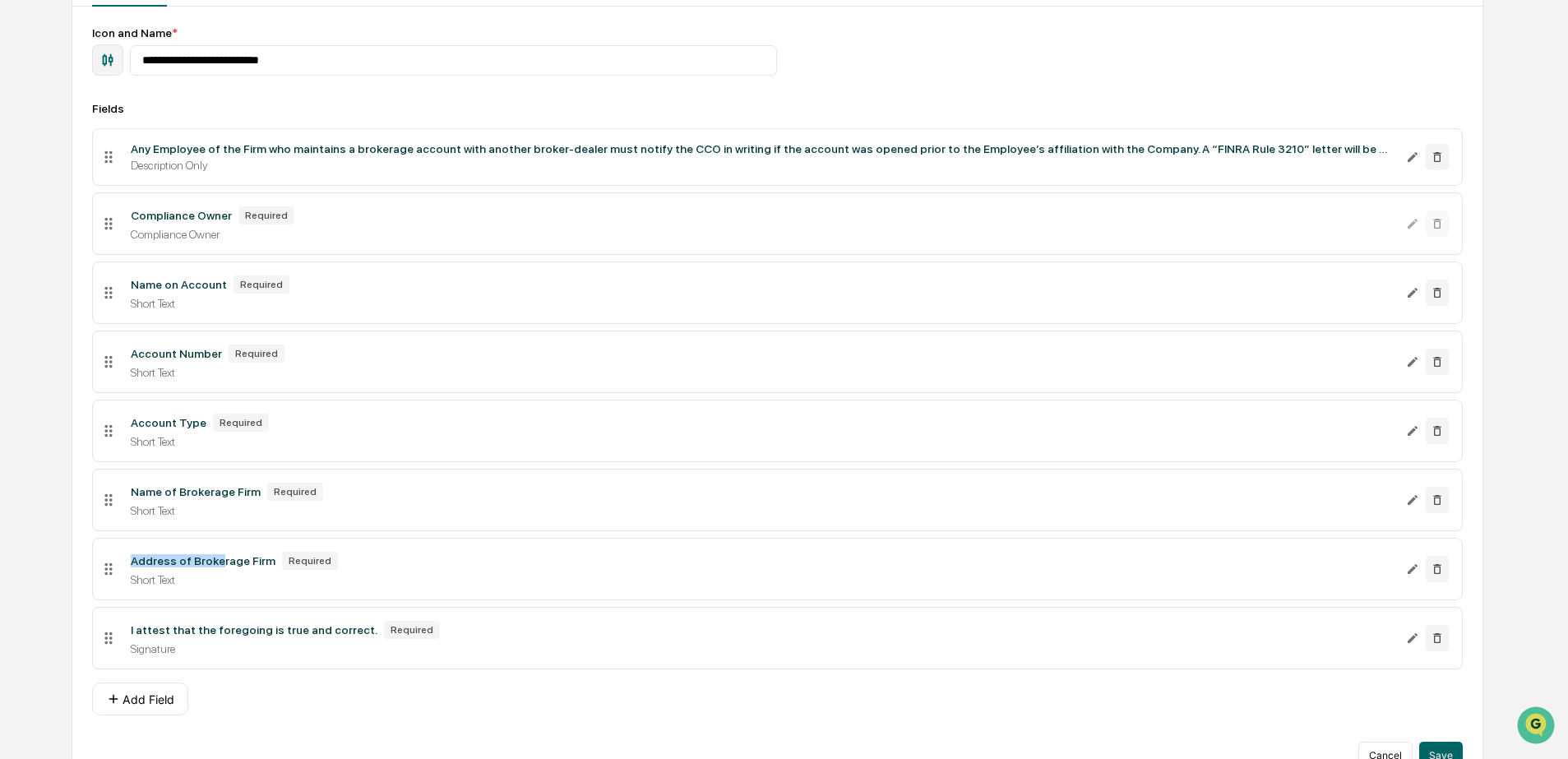
drag, startPoint x: 134, startPoint y: 573, endPoint x: 223, endPoint y: 572, distance: 89.0
click at [223, 567] on div "Address of Brokerage Firm" at bounding box center [203, 561] width 145 height 13
drag, startPoint x: 229, startPoint y: 568, endPoint x: 230, endPoint y: 547, distance: 21.0
click at [229, 567] on div "Address of Brokerage Firm" at bounding box center [203, 561] width 145 height 13
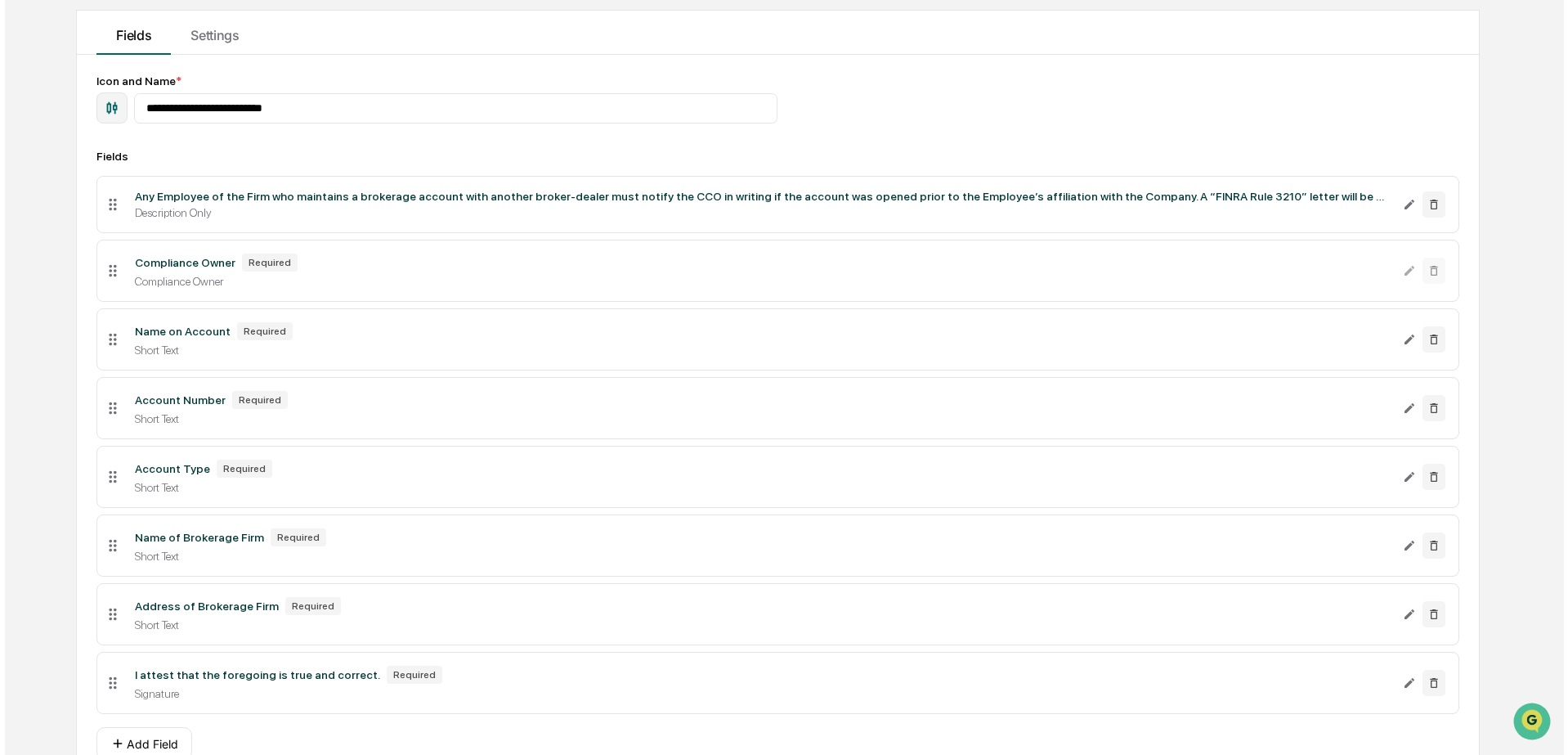
scroll to position [242, 0]
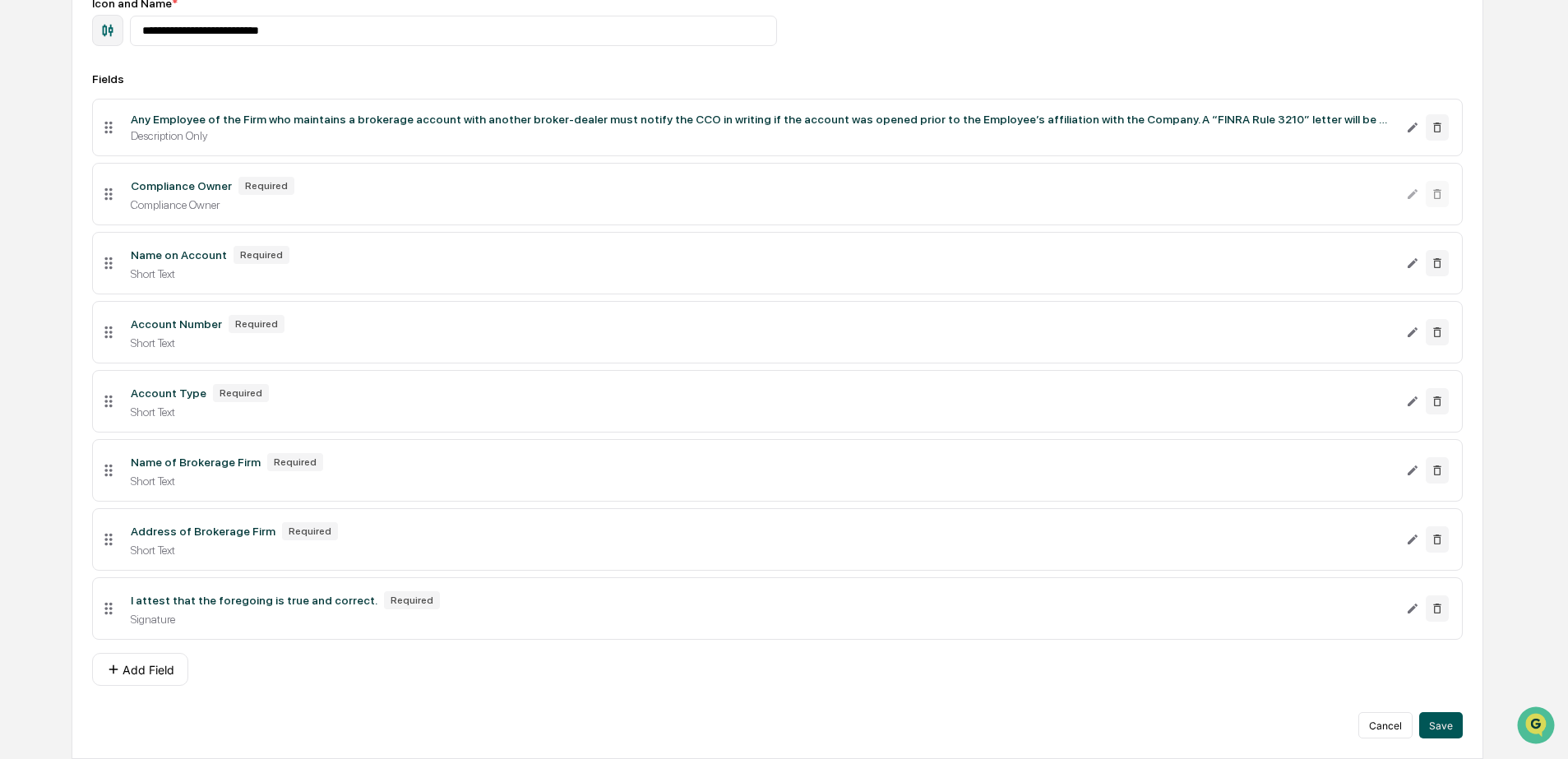
click at [1428, 722] on button "Save" at bounding box center [1441, 725] width 43 height 27
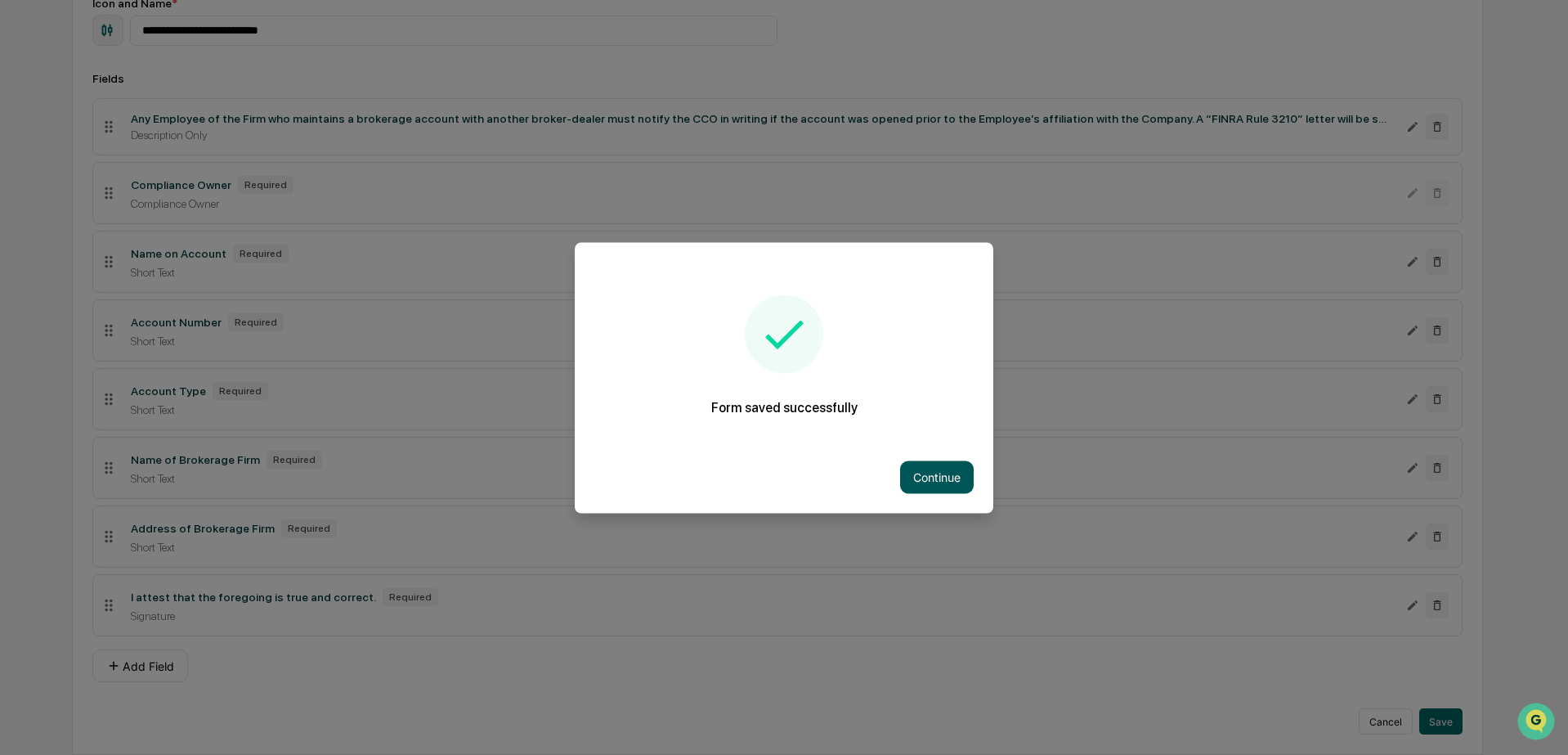
click at [937, 481] on button "Continue" at bounding box center [936, 476] width 74 height 32
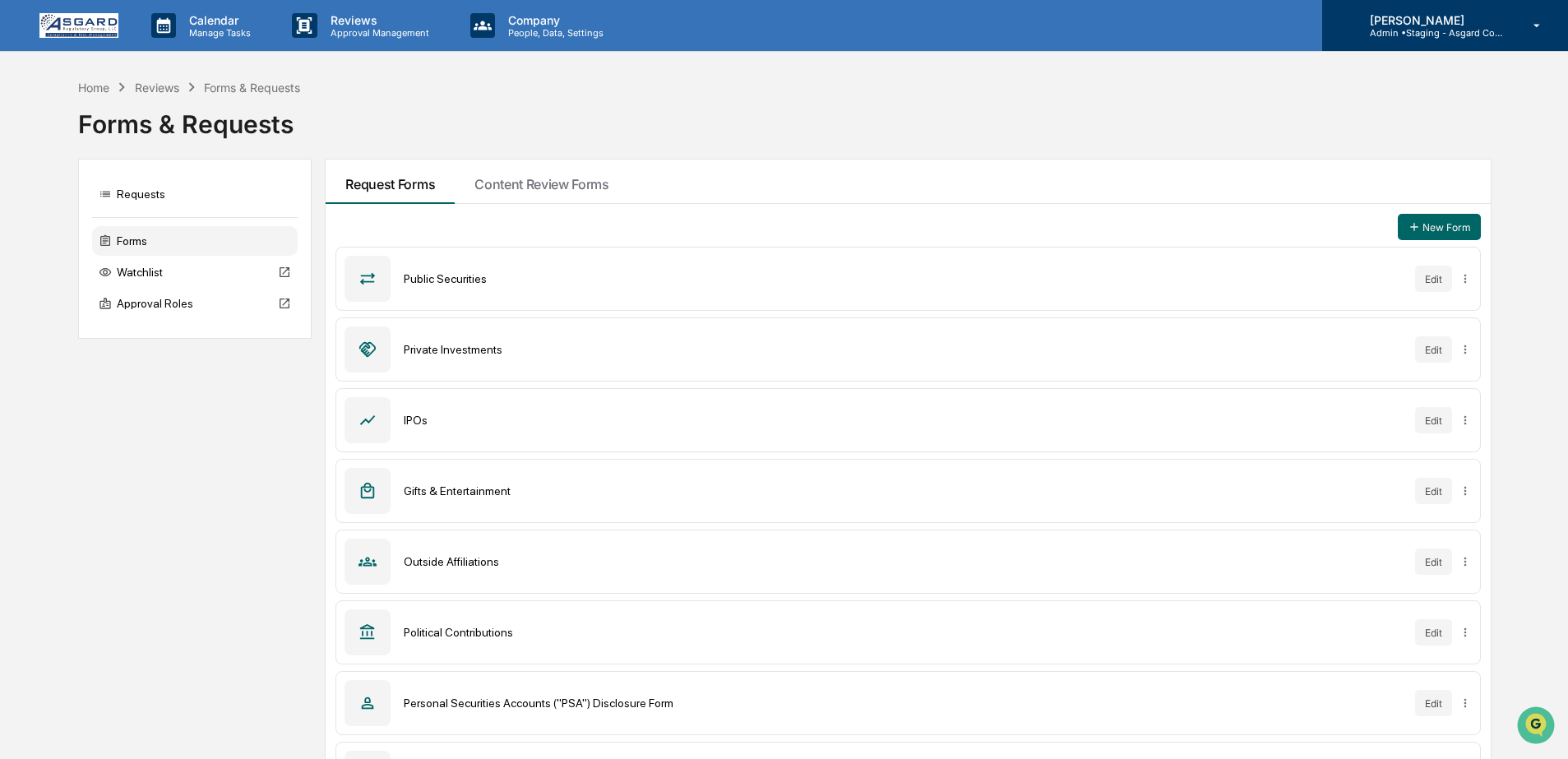
click at [1466, 38] on div "[PERSON_NAME] Admin • Staging - Asgard Compliance" at bounding box center [1445, 25] width 246 height 51
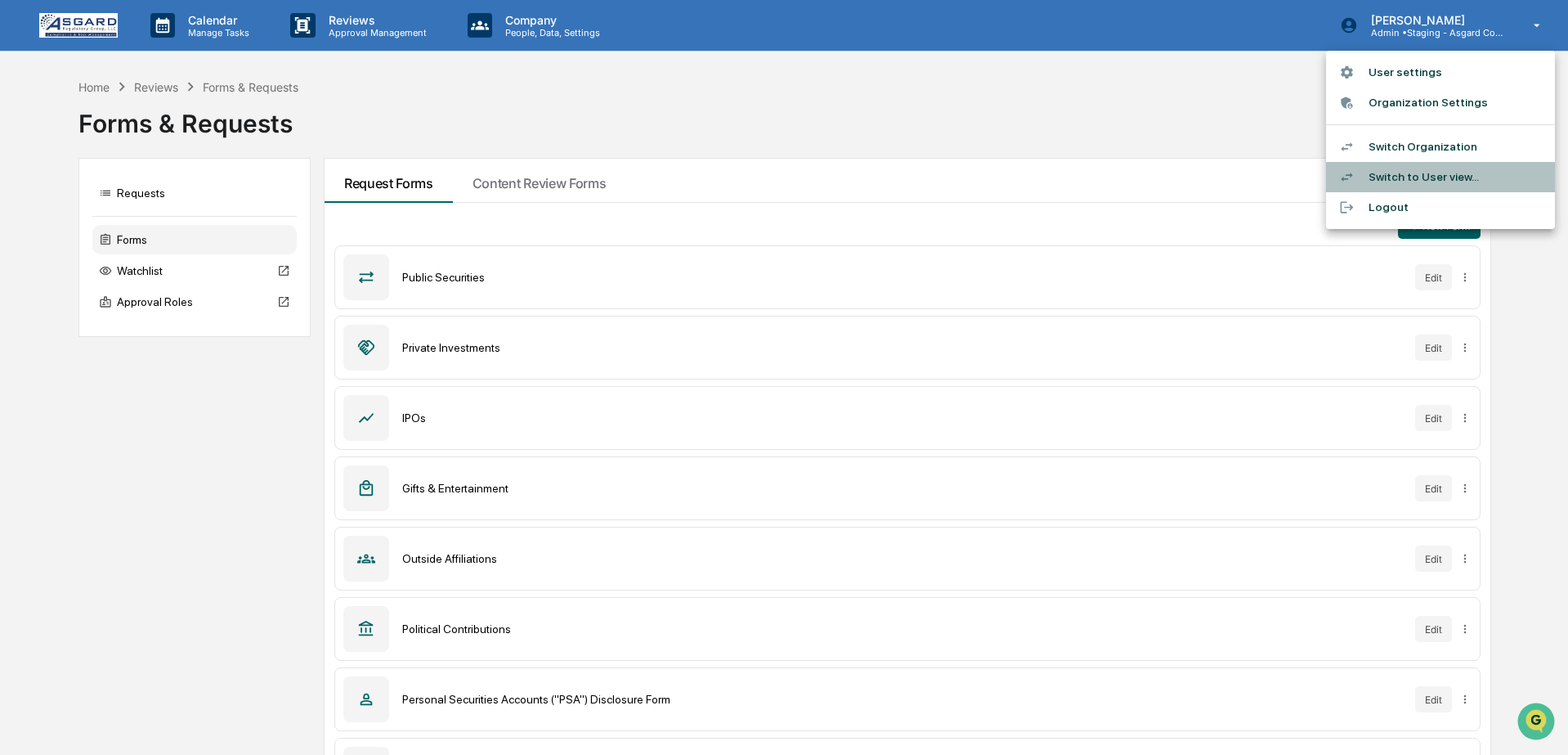
click at [1399, 183] on li "Switch to User view..." at bounding box center [1440, 177] width 229 height 31
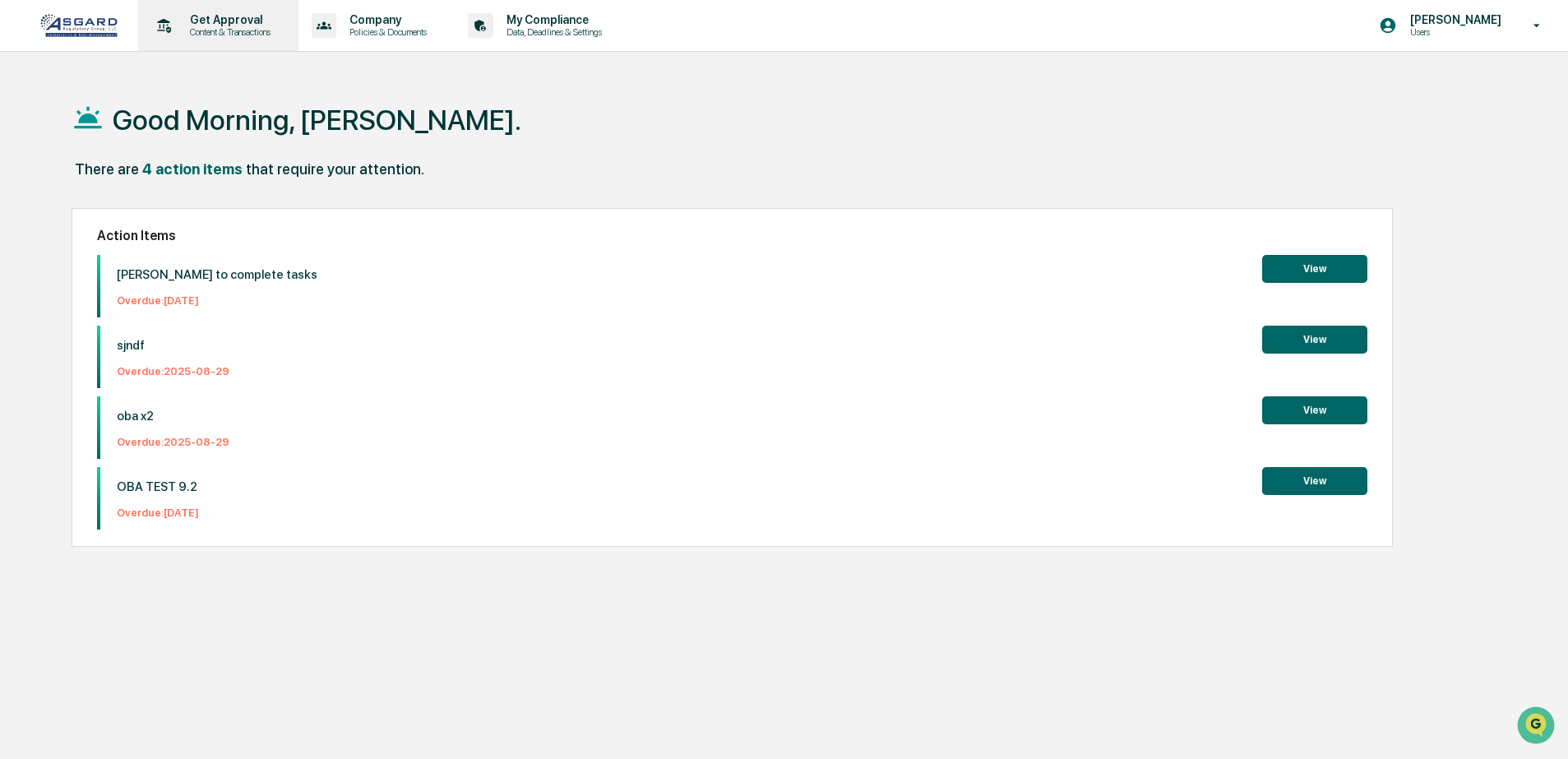
click at [193, 40] on div "Get Approval Content & Transactions" at bounding box center [217, 25] width 144 height 51
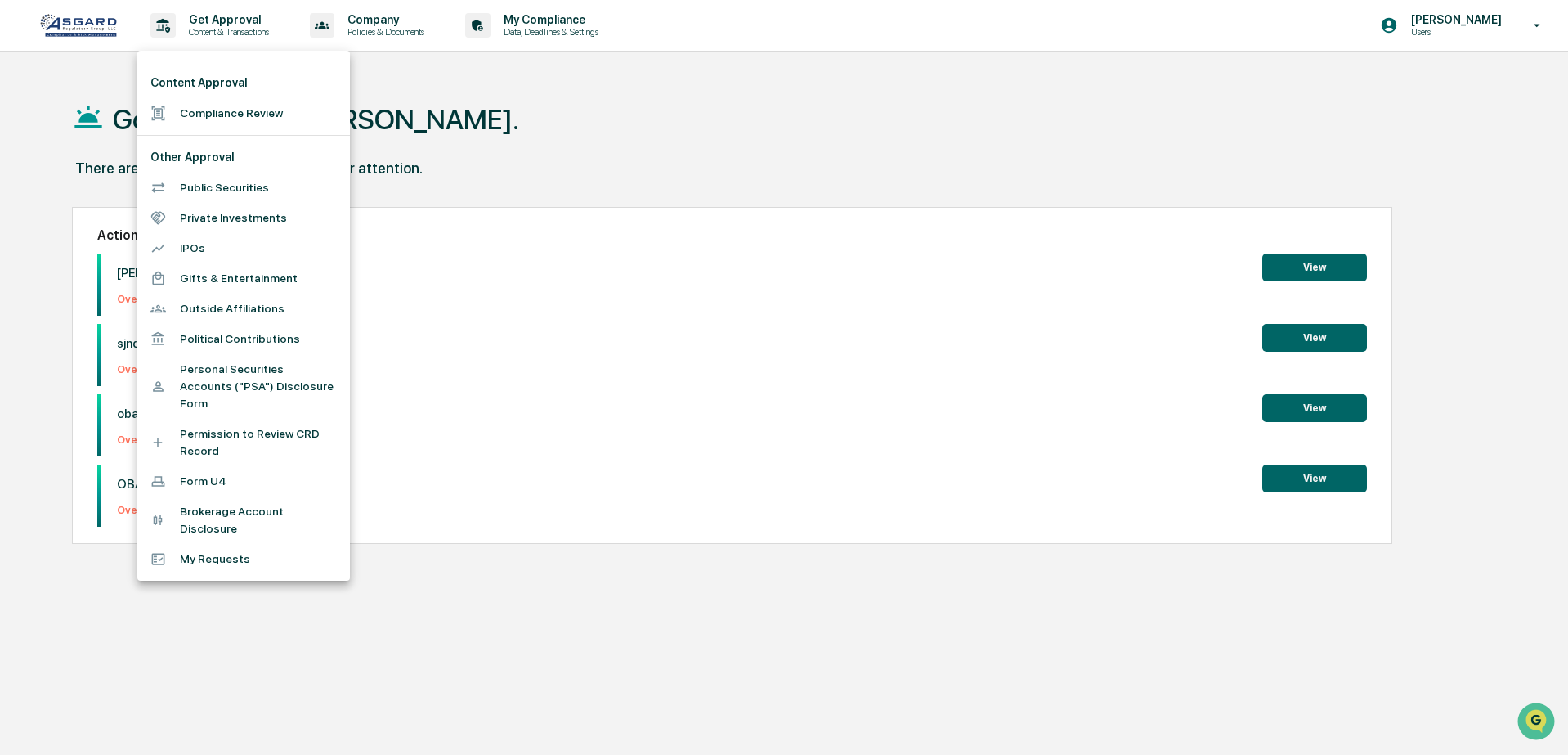
click at [252, 444] on li "Permission to Review CRD Record" at bounding box center [244, 442] width 213 height 47
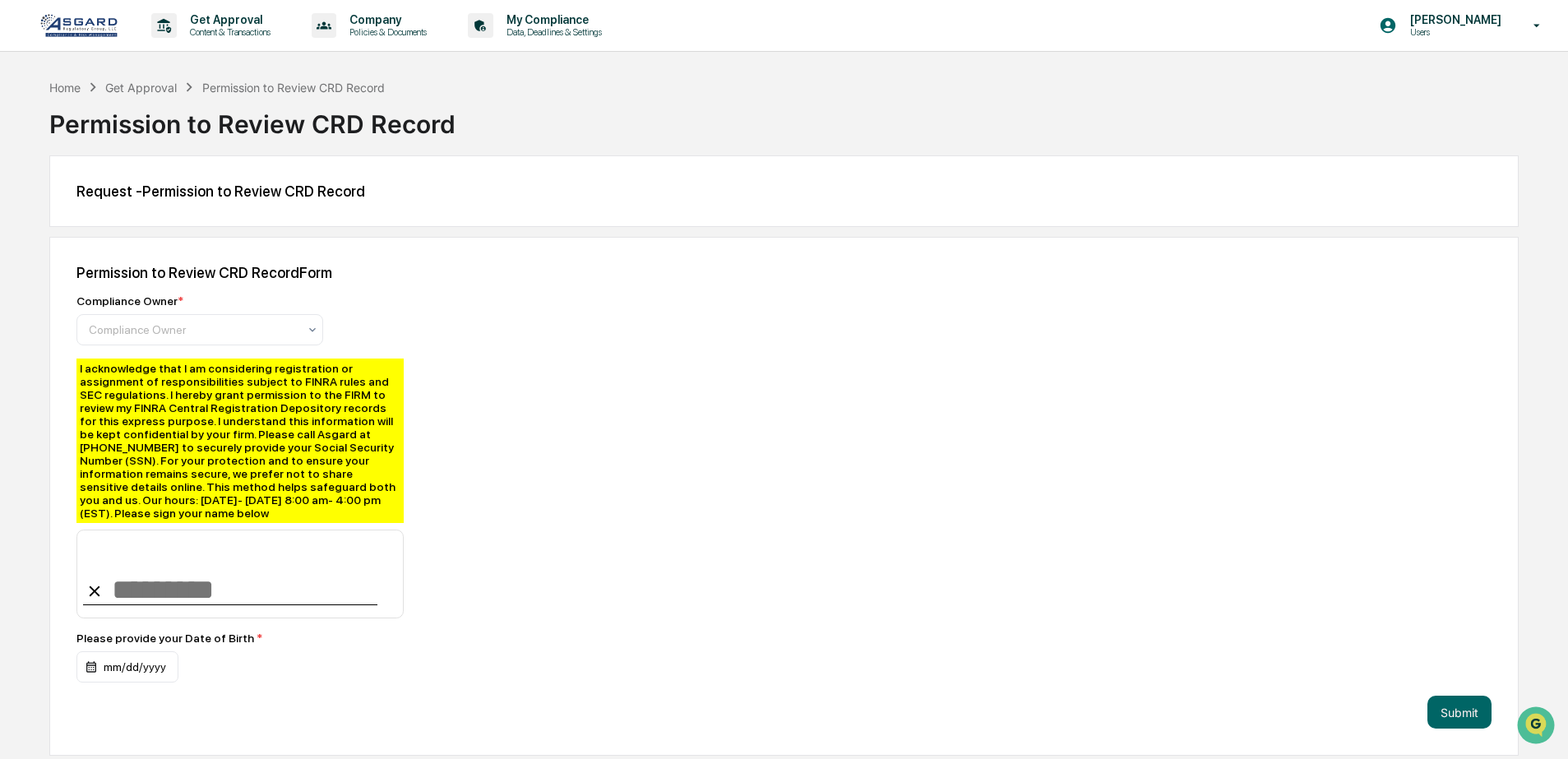
click at [680, 459] on div "Permission to Review CRD Record Form Compliance Owner * Compliance Owner I ackn…" at bounding box center [783, 496] width 1469 height 519
click at [347, 450] on div "I acknowledge that I am considering registration or assignment of responsibilit…" at bounding box center [240, 440] width 327 height 164
click at [276, 514] on div "I acknowledge that I am considering registration or assignment of responsibilit…" at bounding box center [240, 440] width 327 height 164
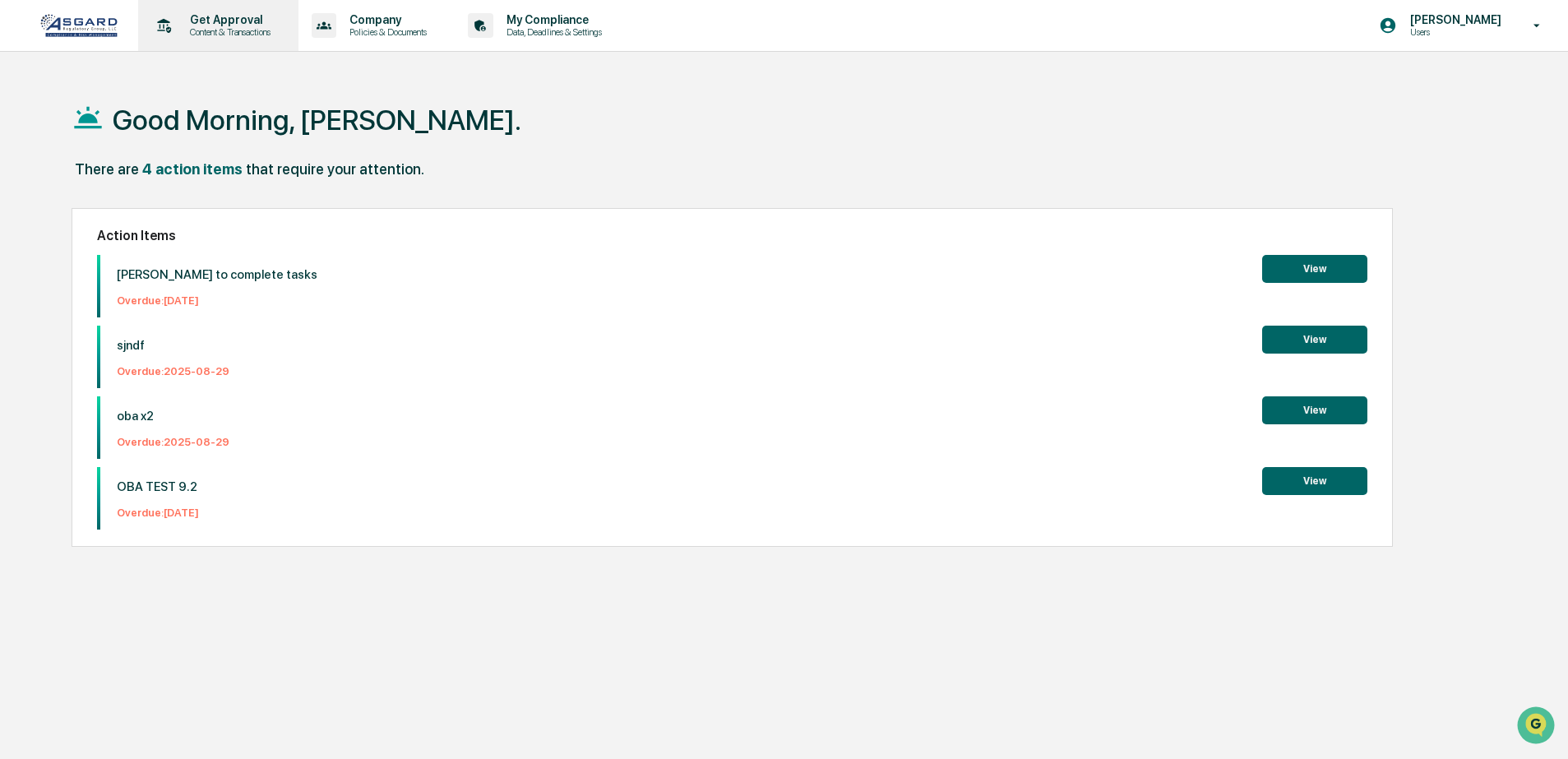
click at [222, 40] on div "Get Approval Content & Transactions" at bounding box center [217, 25] width 144 height 51
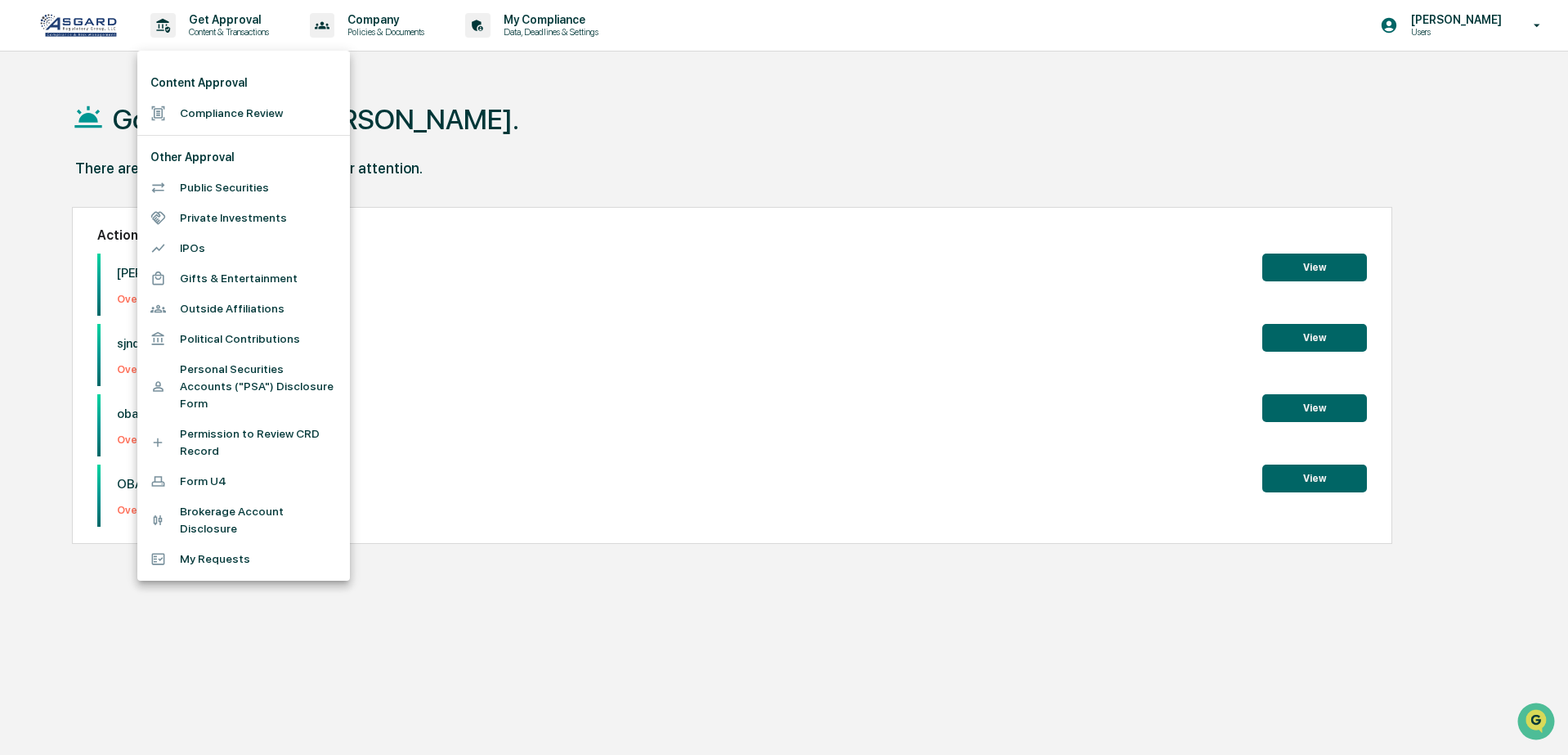
click at [224, 392] on li "Personal Securities Accounts ("PSA") Disclosure Form" at bounding box center [244, 386] width 213 height 65
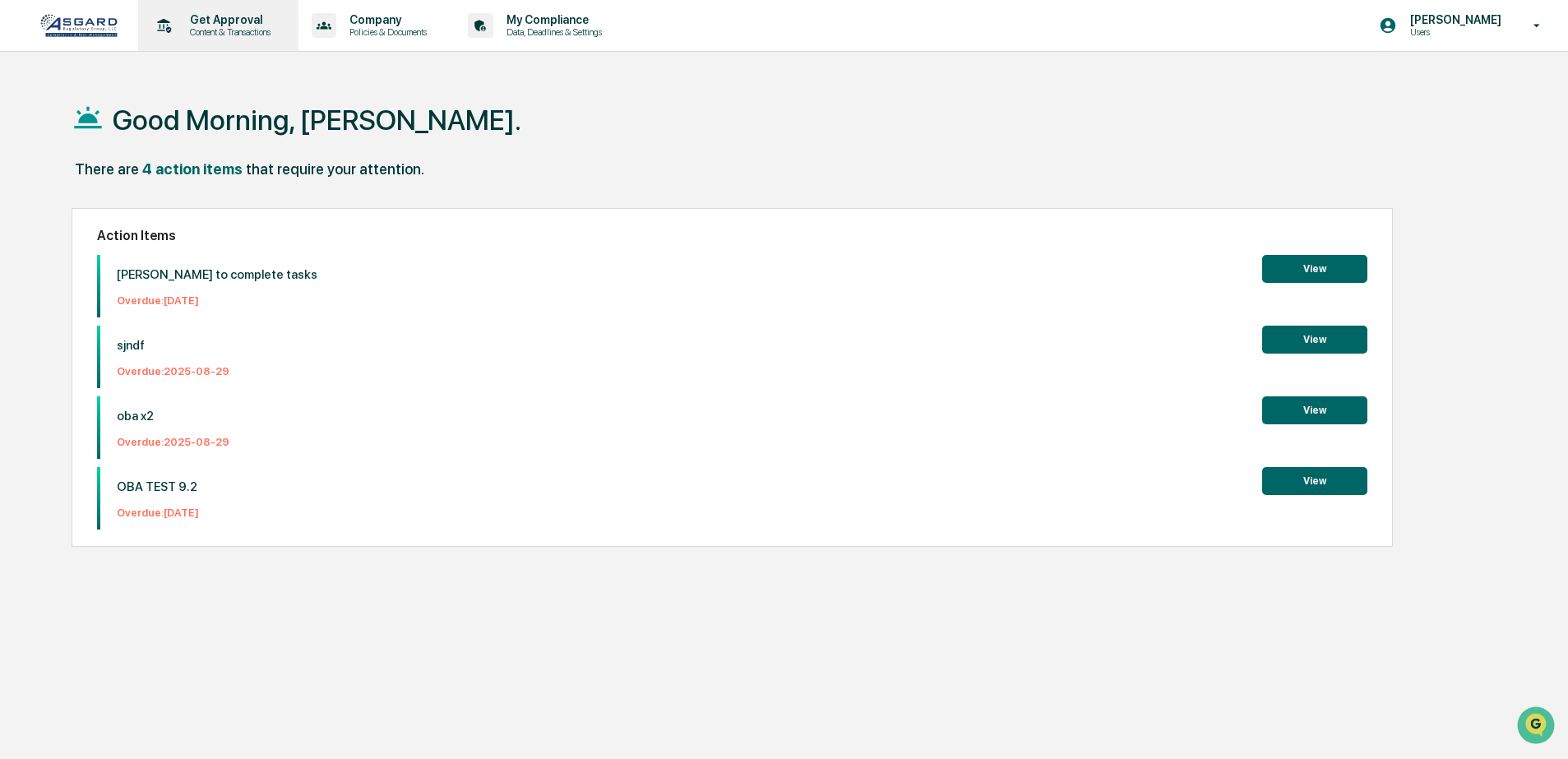
click at [208, 9] on div "Get Approval Content & Transactions" at bounding box center [217, 25] width 144 height 51
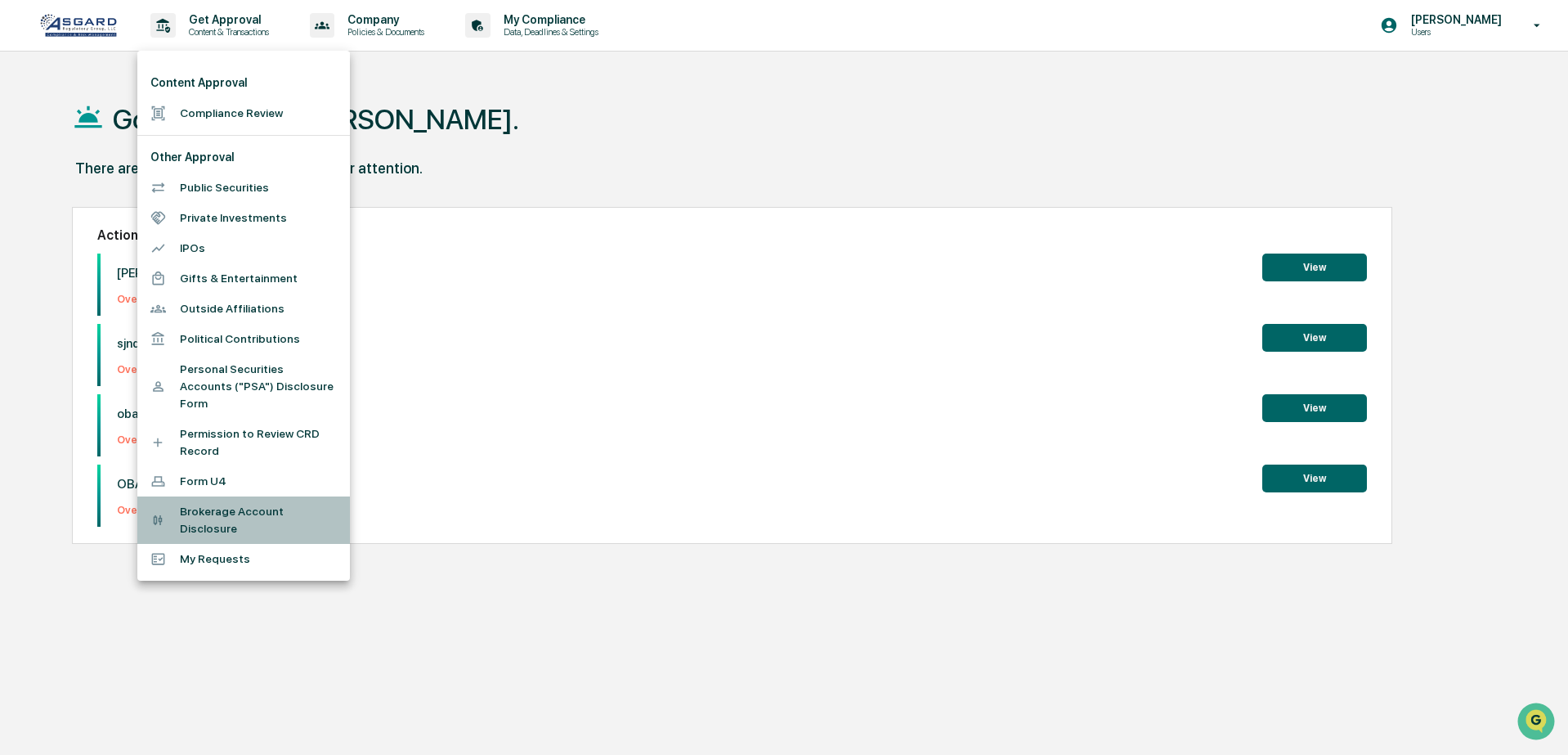
click at [209, 522] on li "Brokerage Account Disclosure" at bounding box center [244, 520] width 213 height 47
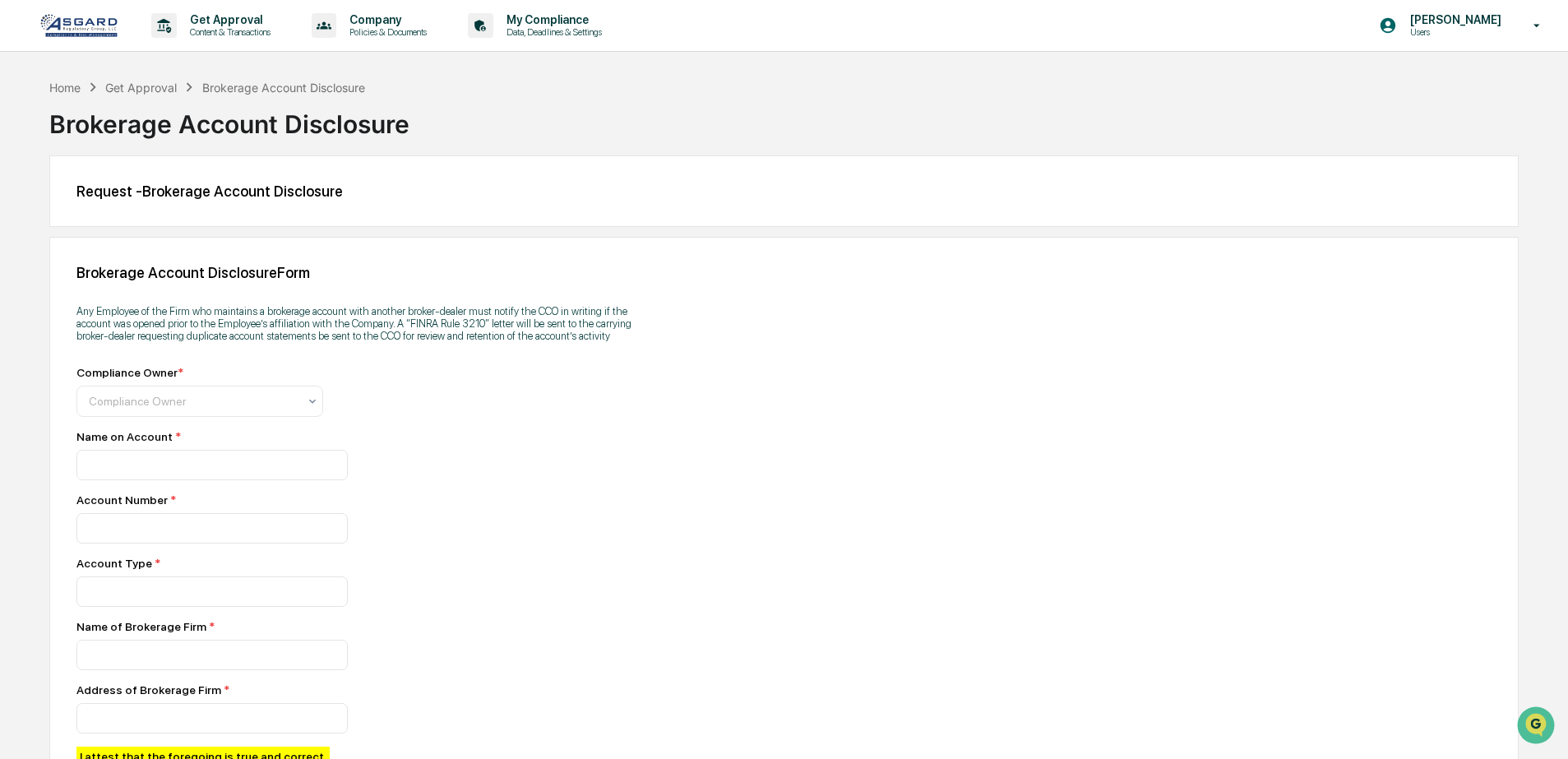
click at [657, 487] on div "Brokerage Account Disclosure Form Any Employee of the Firm who maintains a brok…" at bounding box center [783, 586] width 1469 height 698
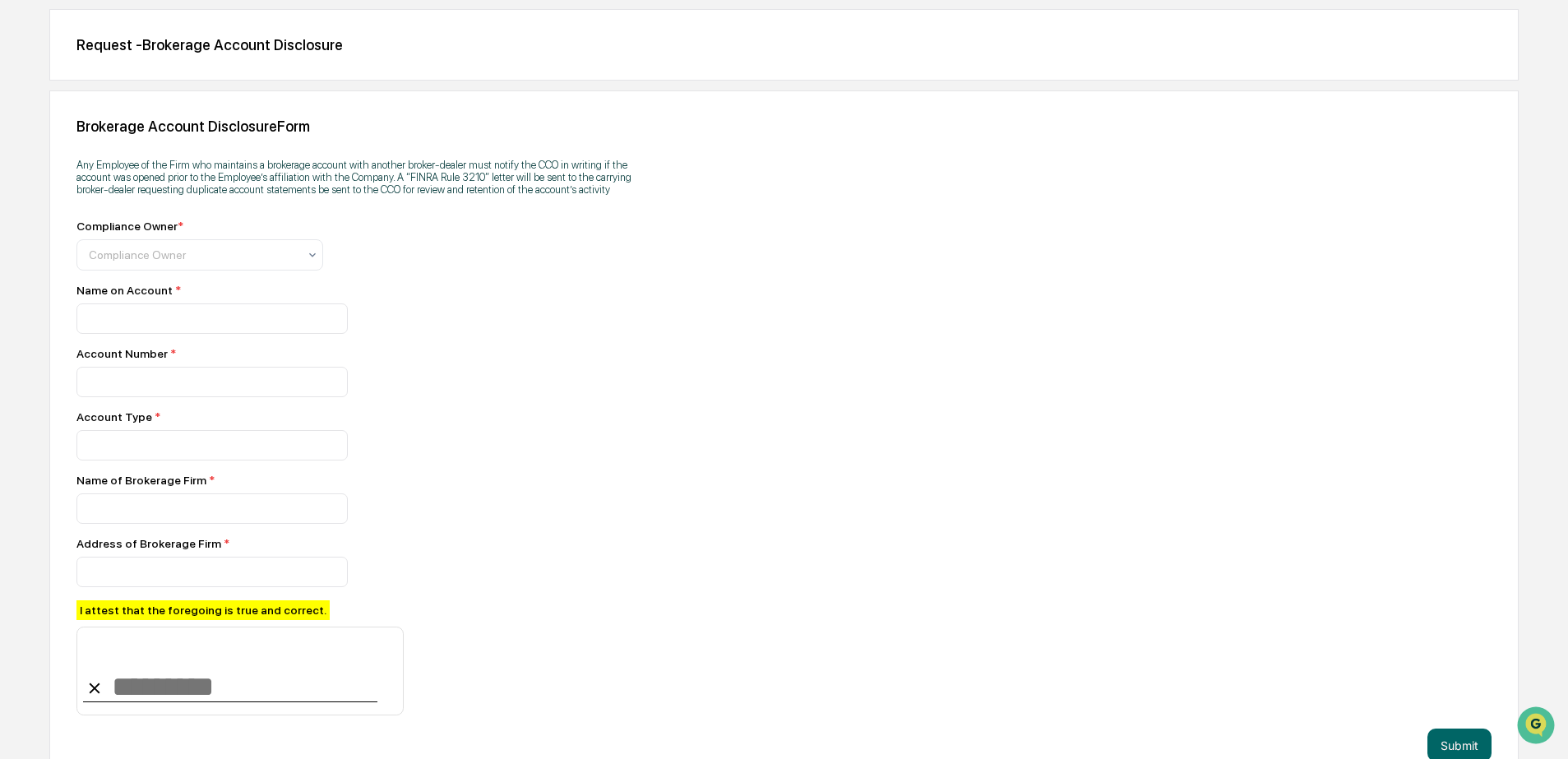
scroll to position [115, 0]
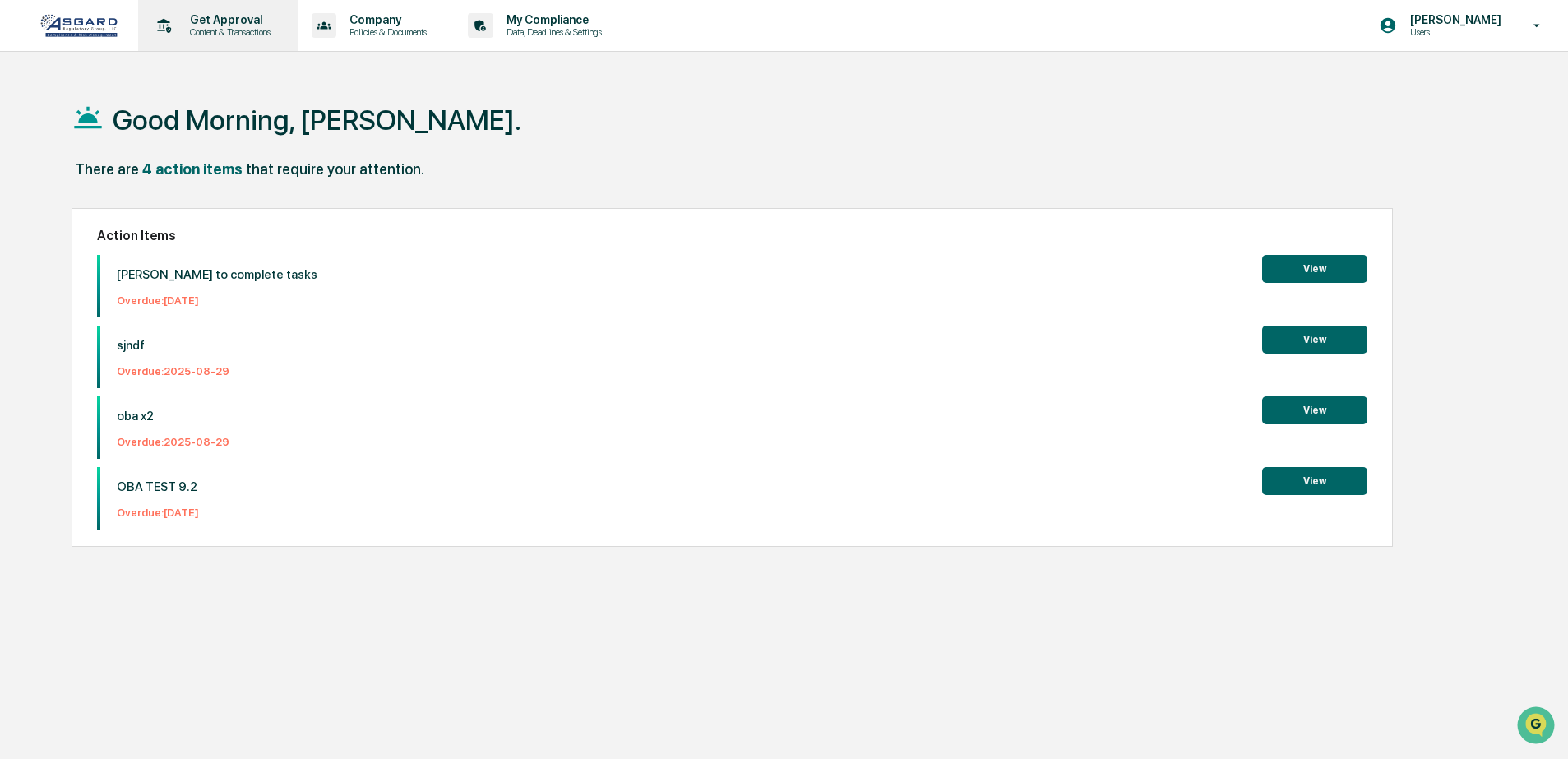
click at [233, 16] on p "Get Approval" at bounding box center [227, 20] width 102 height 13
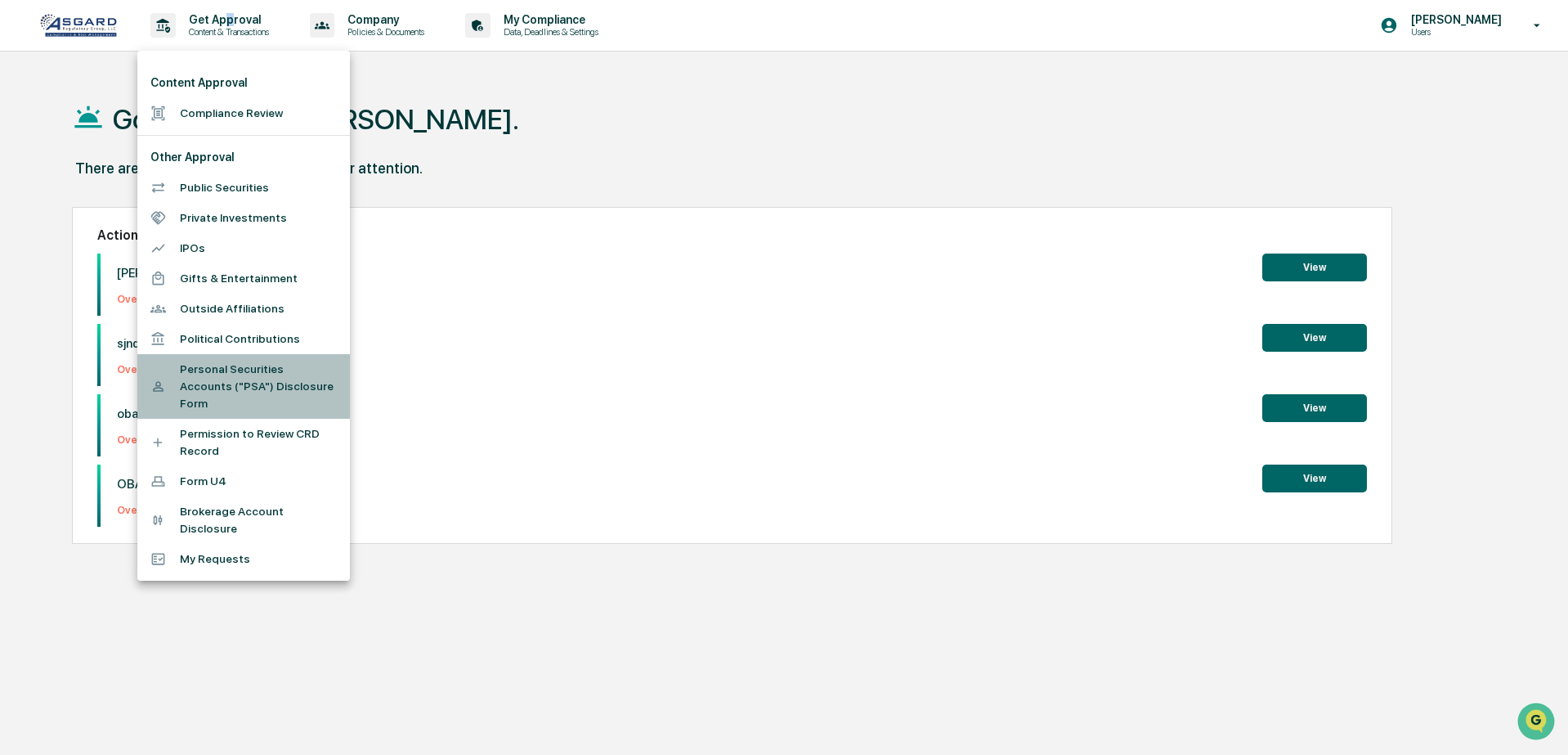
click at [274, 386] on li "Personal Securities Accounts ("PSA") Disclosure Form" at bounding box center [244, 386] width 213 height 65
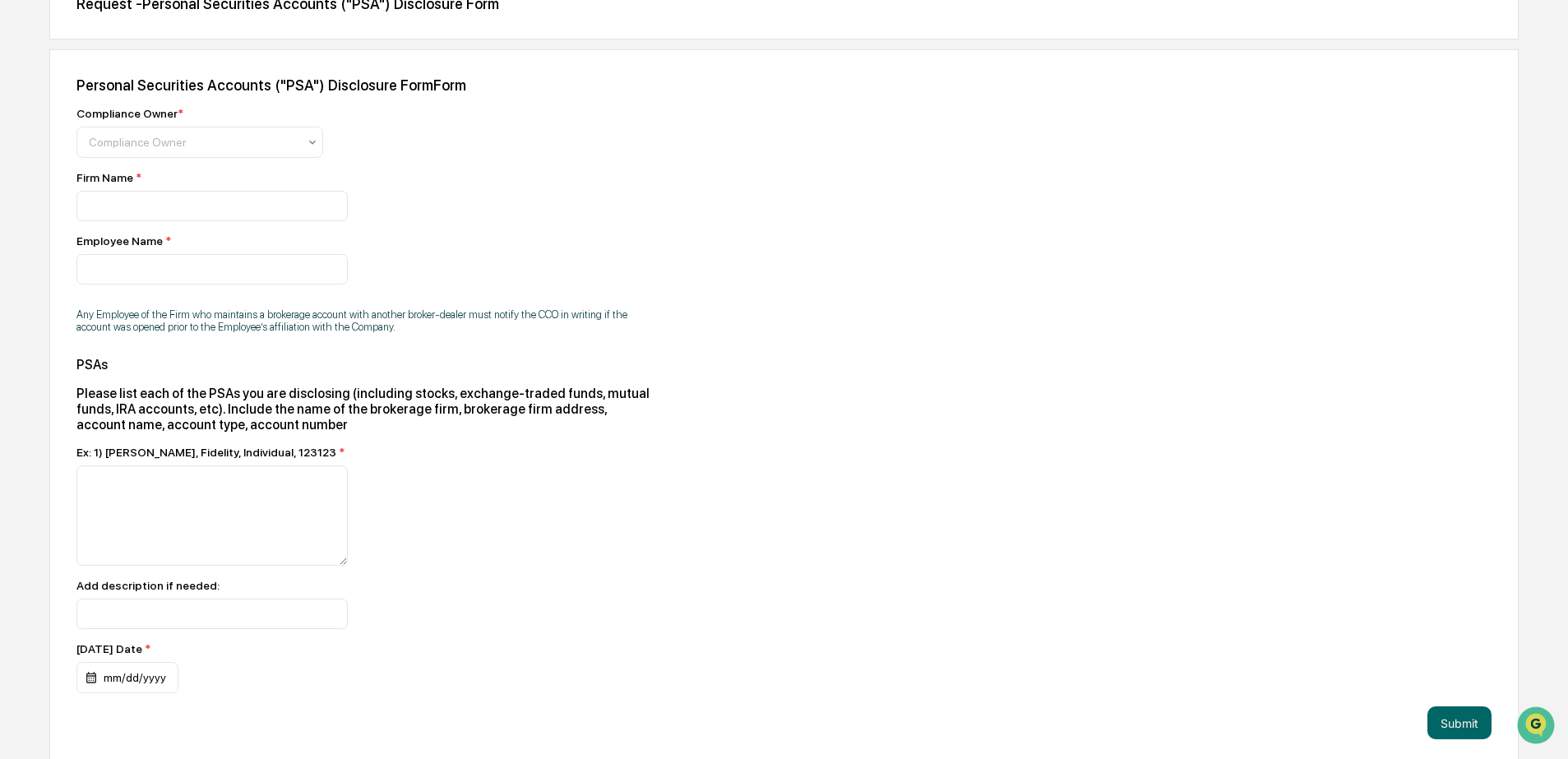
scroll to position [202, 0]
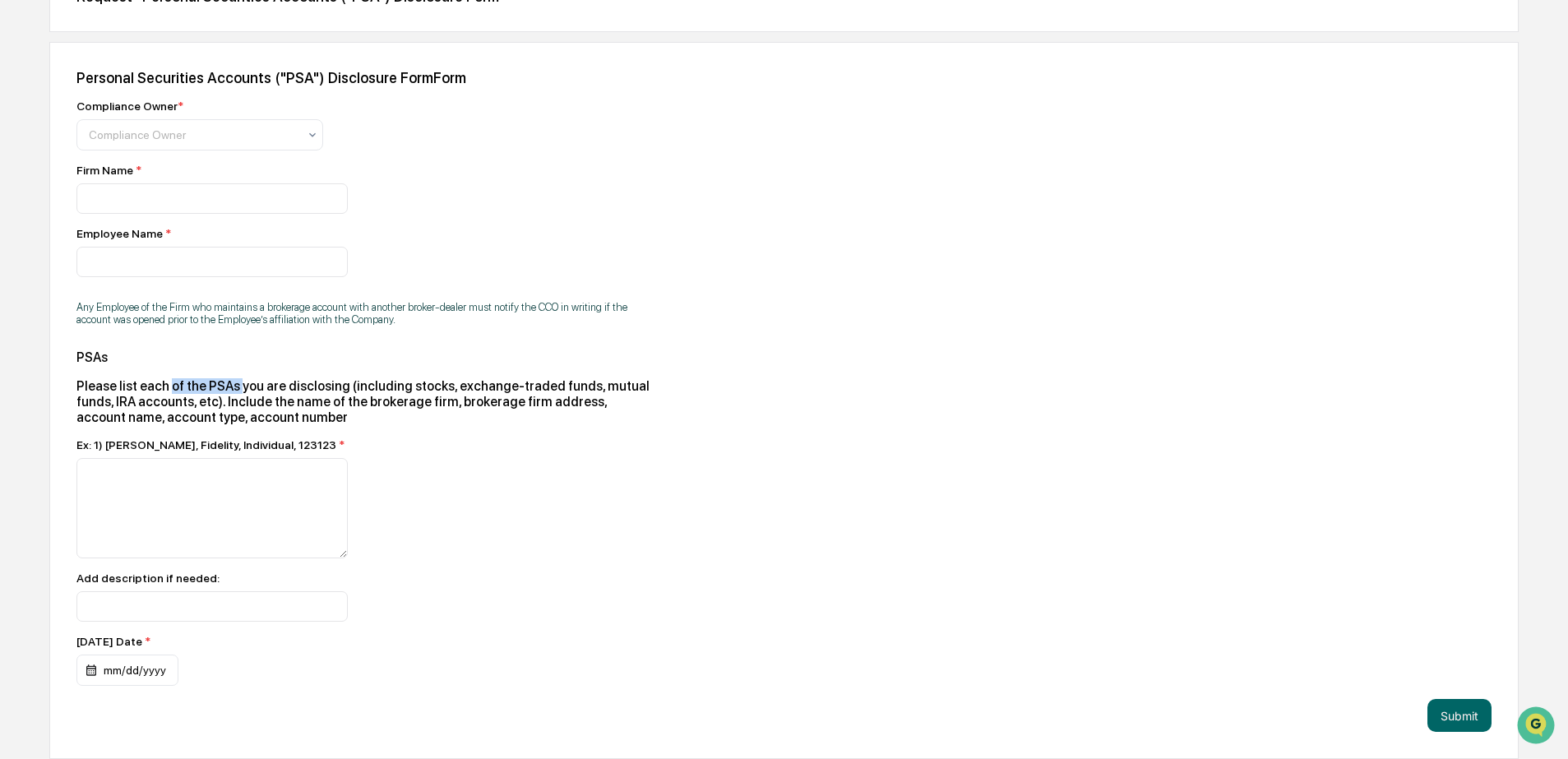
drag, startPoint x: 175, startPoint y: 386, endPoint x: 248, endPoint y: 390, distance: 73.1
click at [248, 390] on div "Please list each of the PSAs you are disclosing (including stocks, exchange-tra…" at bounding box center [364, 402] width 576 height 47
click at [252, 391] on div "Please list each of the PSAs you are disclosing (including stocks, exchange-tra…" at bounding box center [364, 402] width 576 height 47
click at [446, 401] on div "Please list each of the PSAs you are disclosing (including stocks, exchange-tra…" at bounding box center [364, 402] width 576 height 47
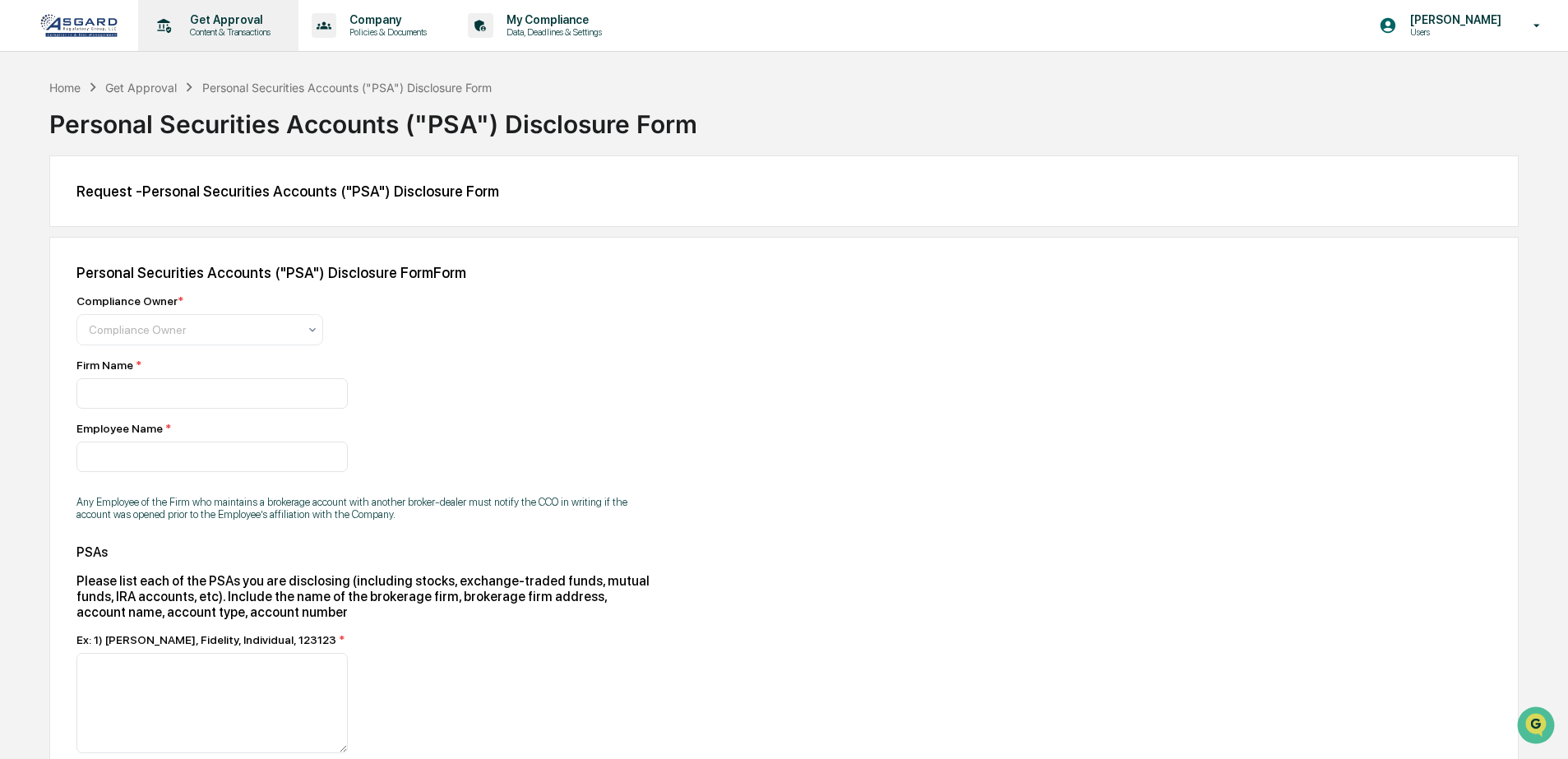
click at [233, 15] on p "Get Approval" at bounding box center [227, 20] width 102 height 13
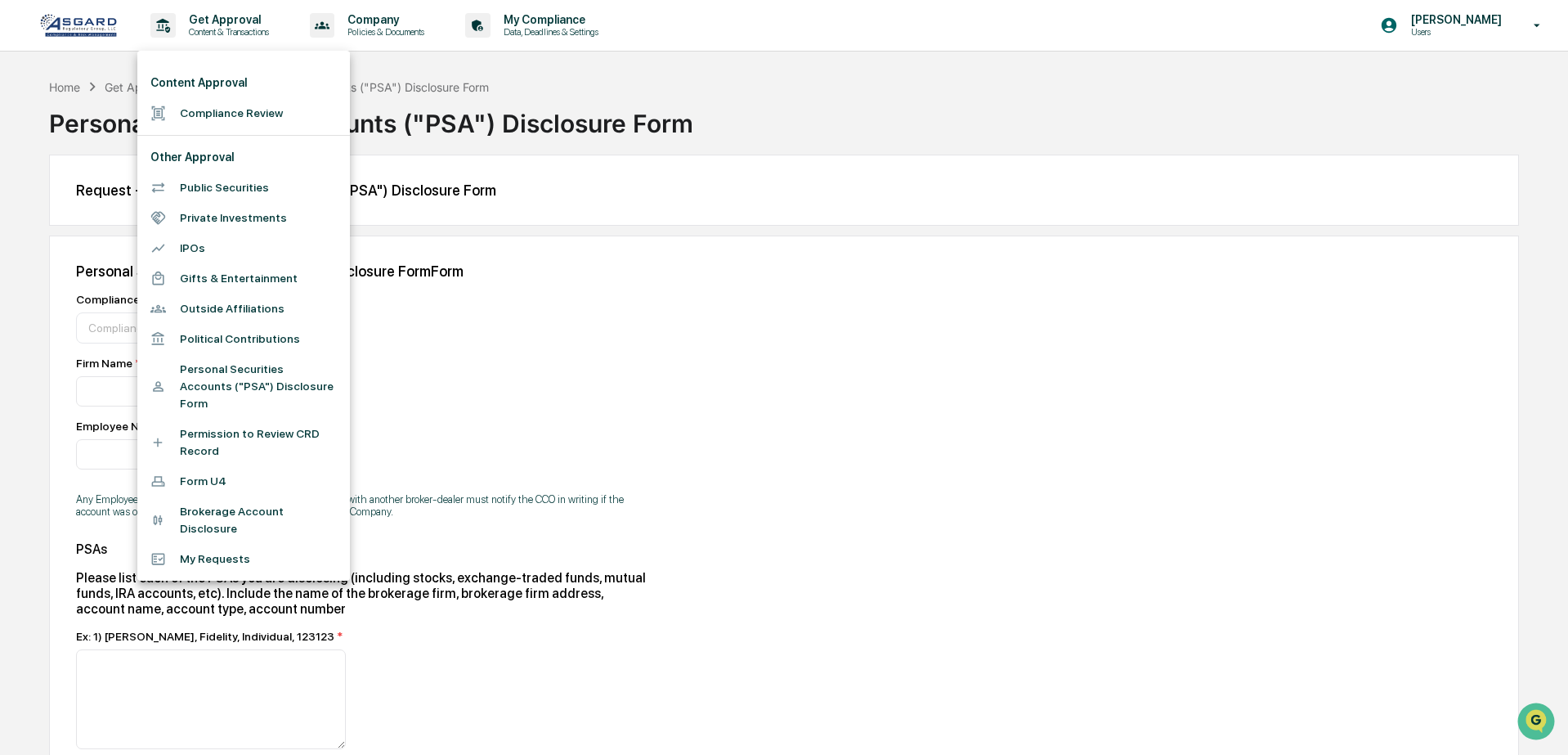
click at [204, 528] on li "Brokerage Account Disclosure" at bounding box center [244, 520] width 213 height 47
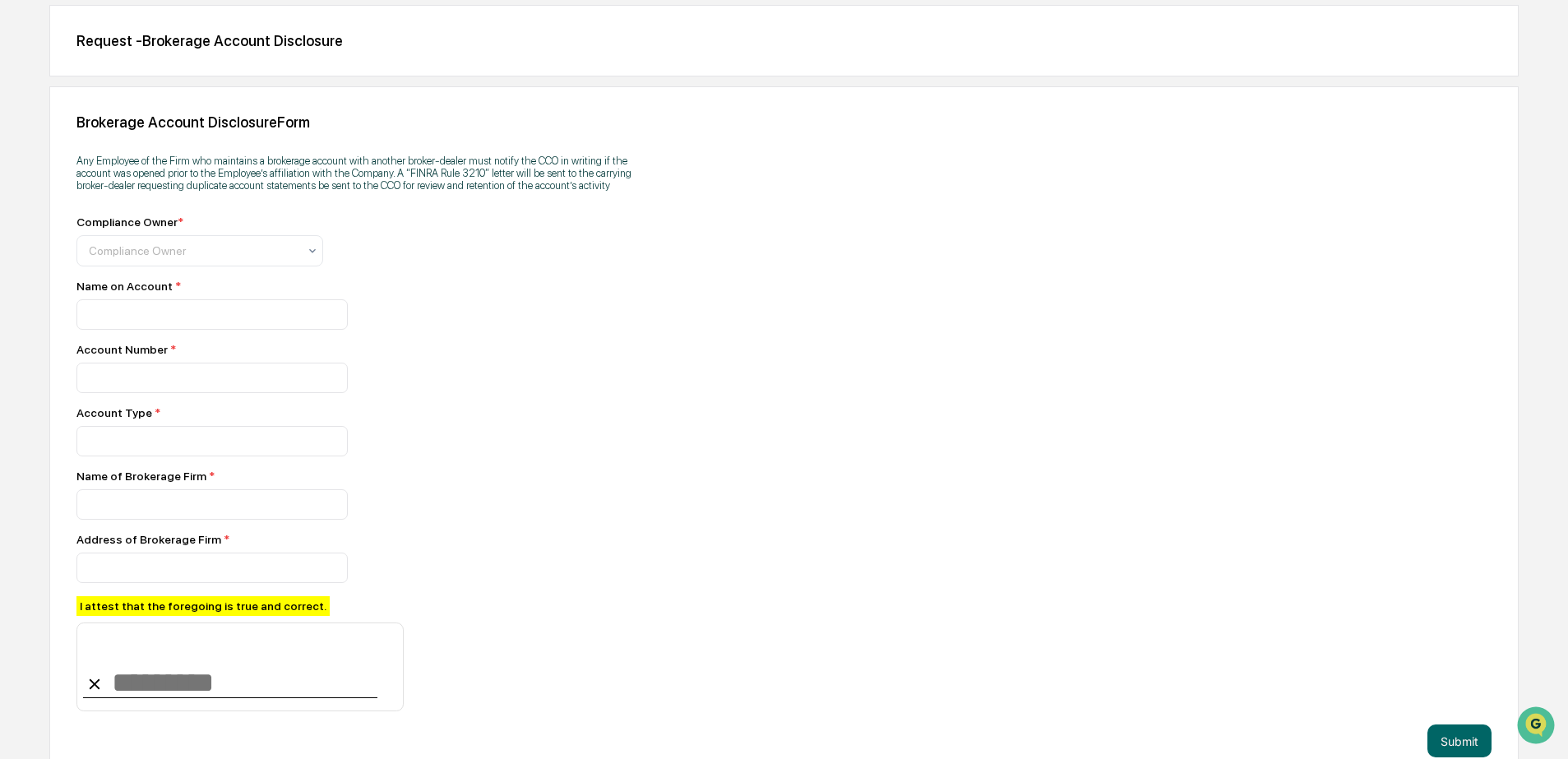
scroll to position [159, 0]
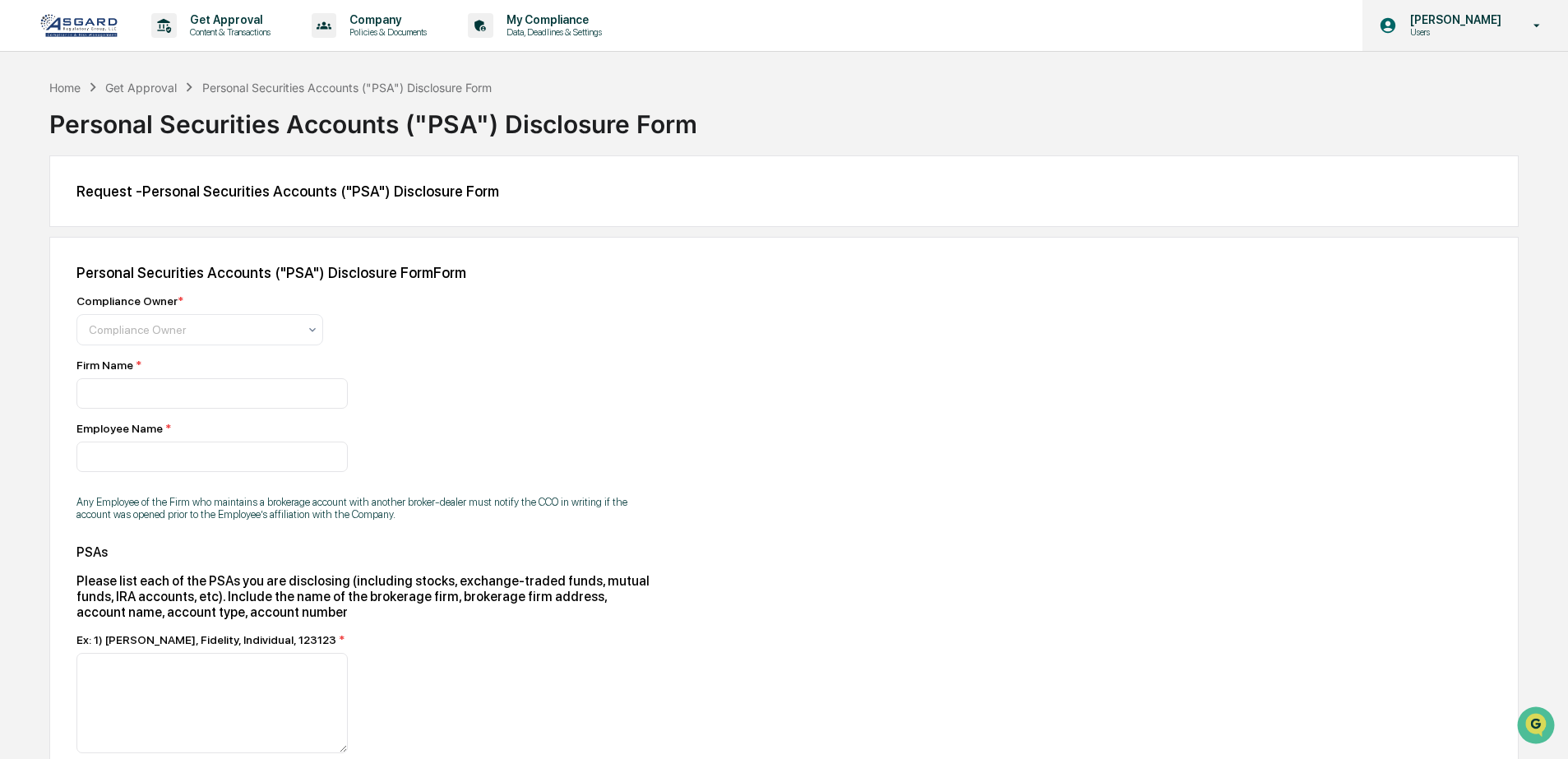
click at [1452, 31] on p "Users" at bounding box center [1452, 32] width 112 height 12
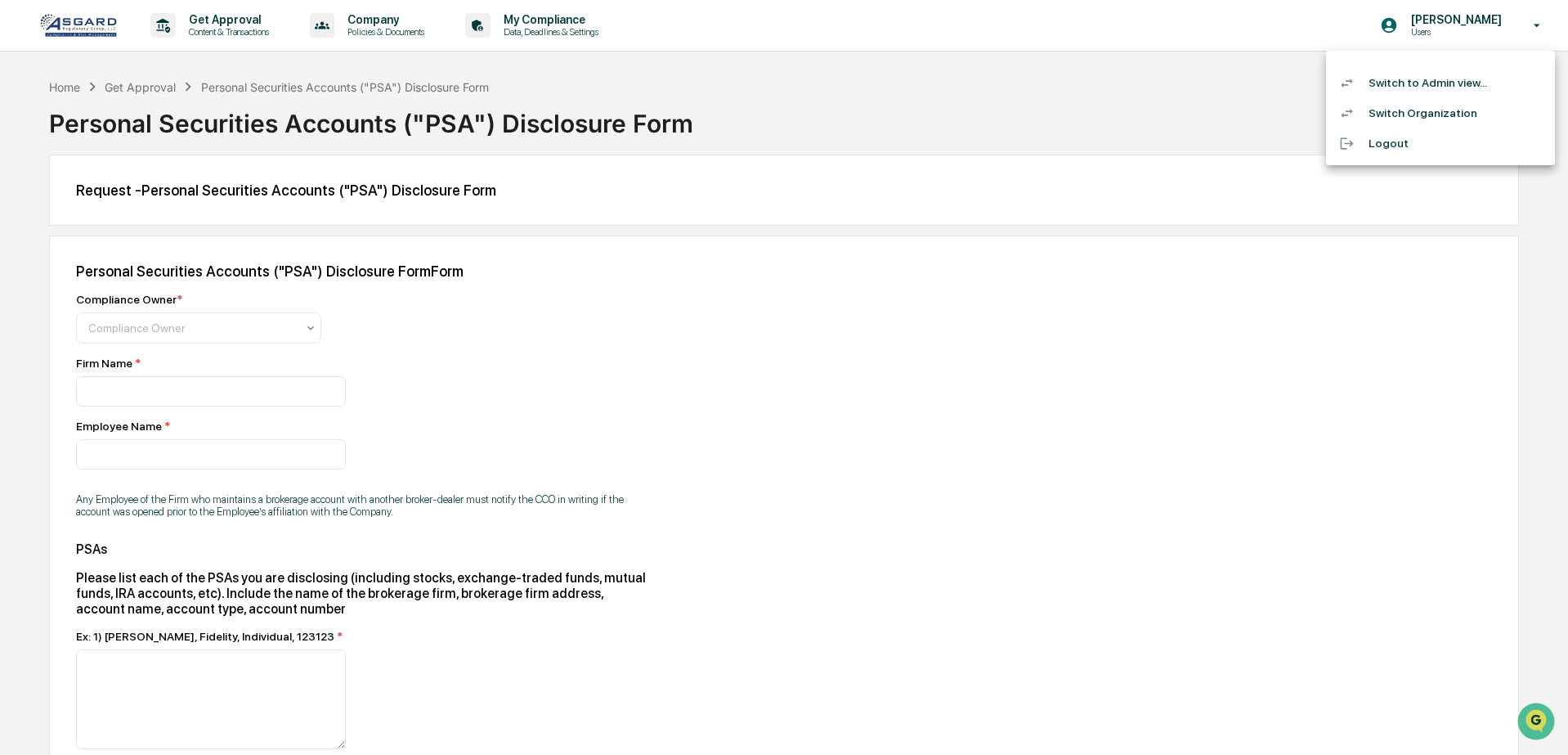
click at [1436, 84] on li "Switch to Admin view..." at bounding box center [1440, 83] width 229 height 31
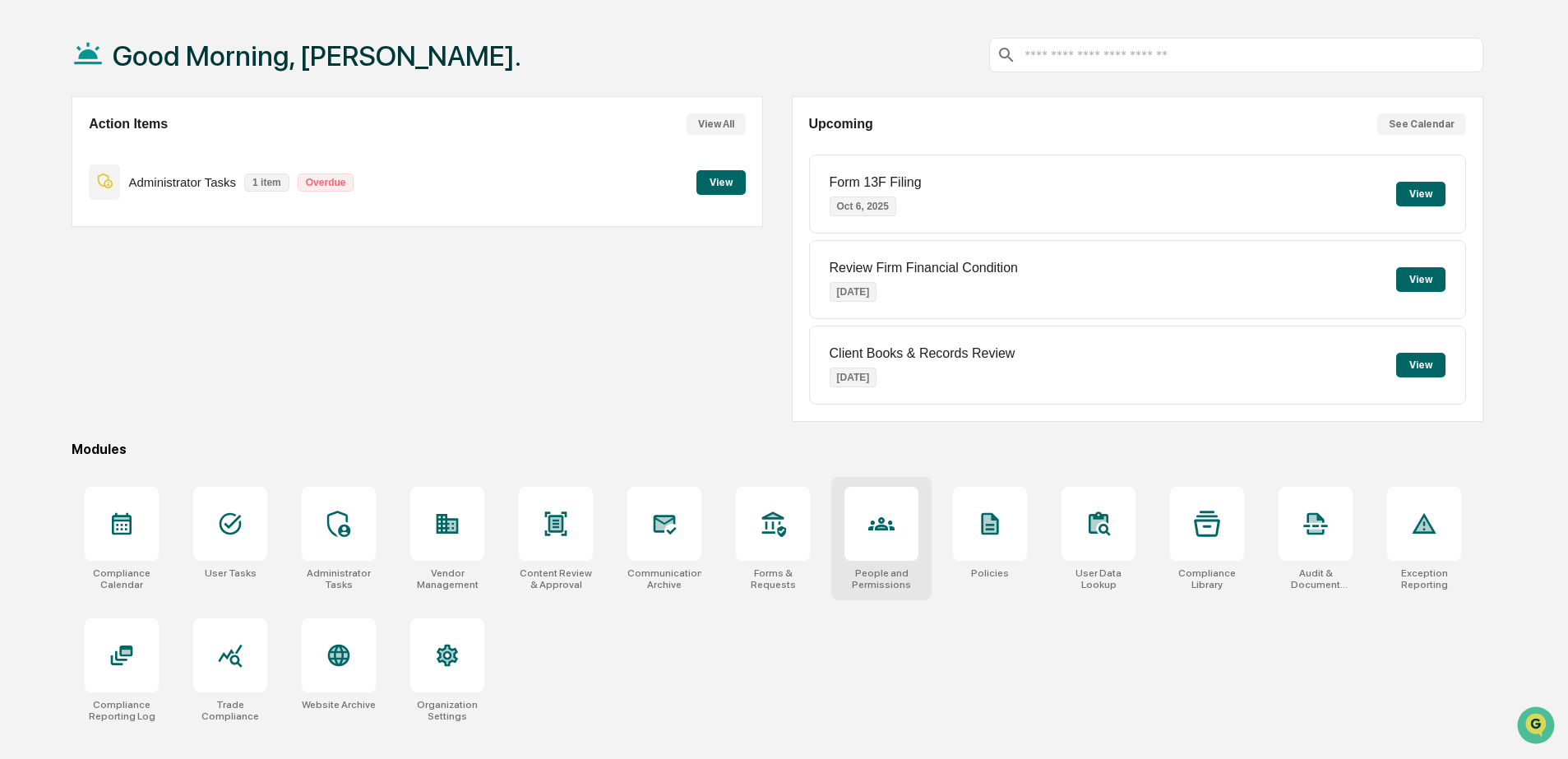
scroll to position [78, 0]
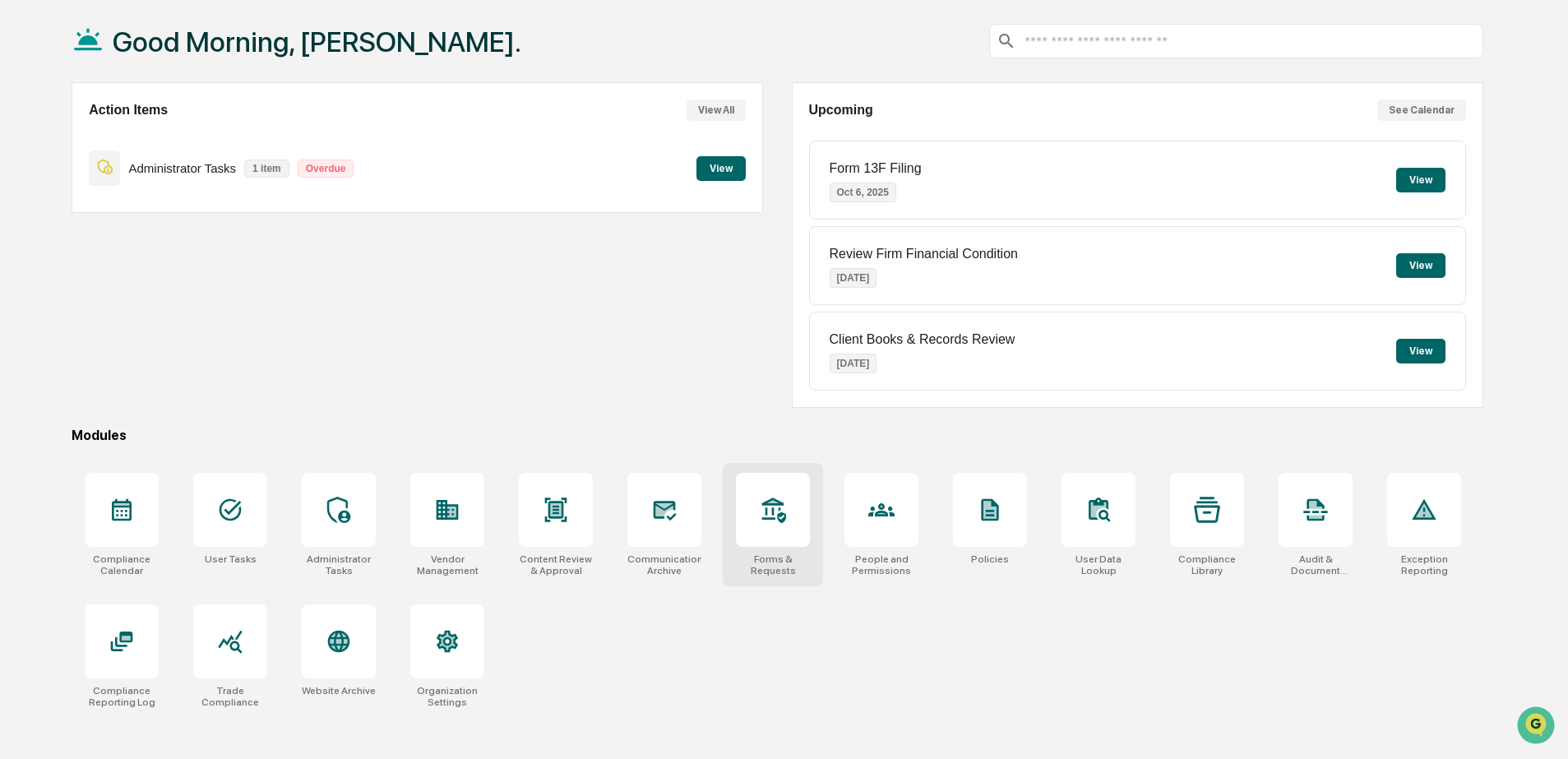
click at [808, 572] on div "Forms & Requests" at bounding box center [772, 565] width 74 height 23
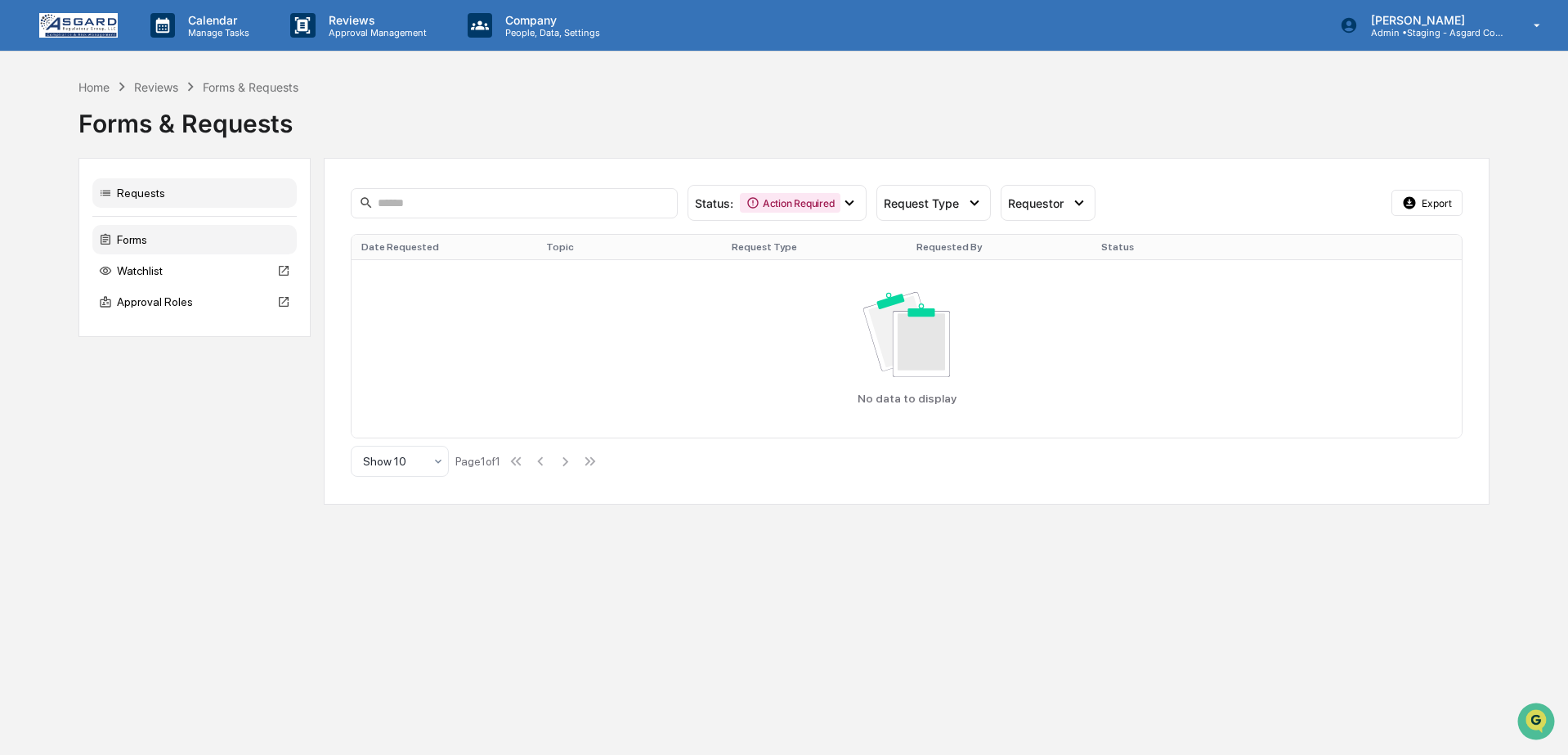
click at [132, 249] on div "Forms" at bounding box center [194, 240] width 205 height 30
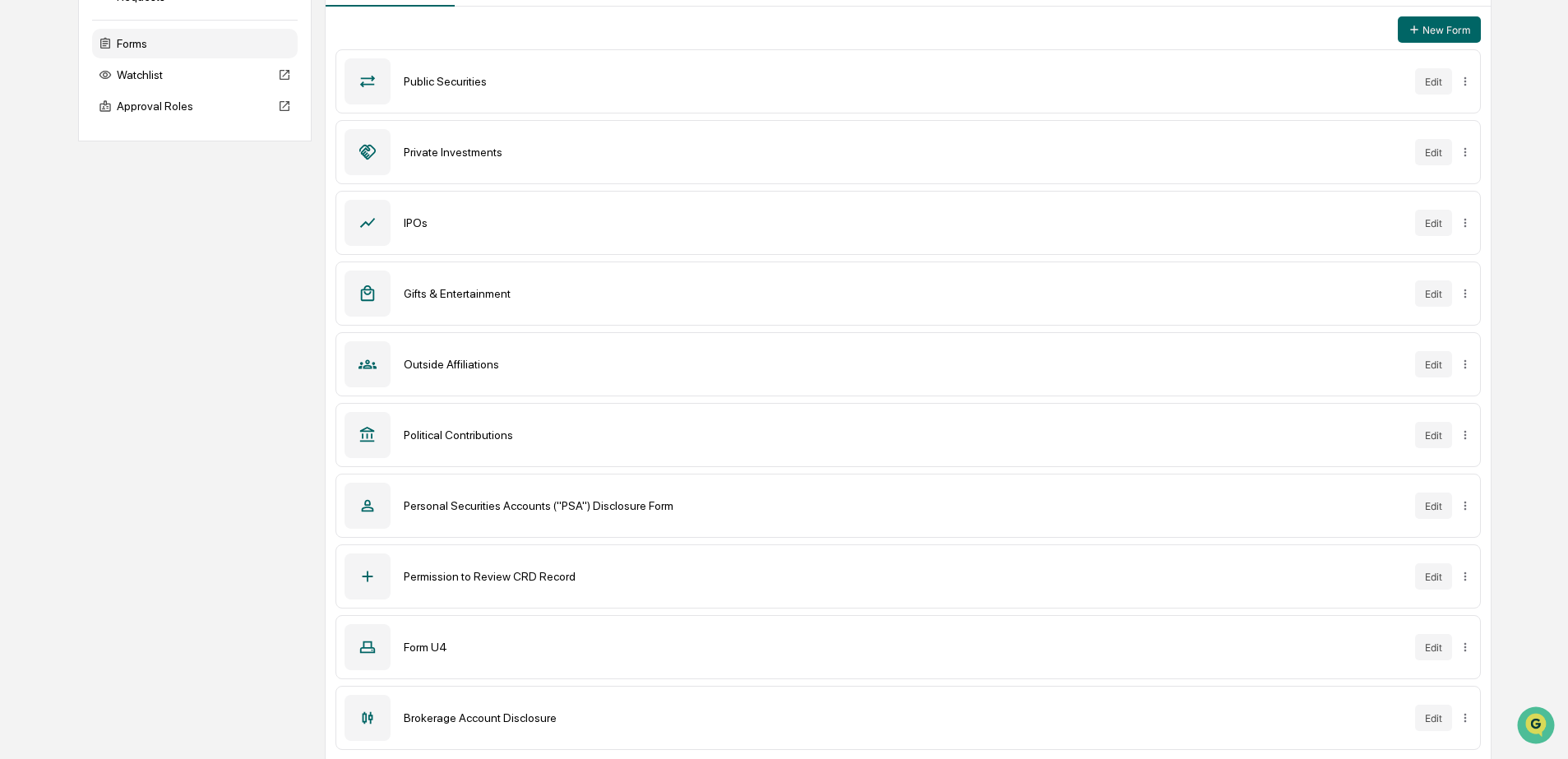
scroll to position [199, 0]
click at [1436, 718] on button "Edit" at bounding box center [1433, 717] width 37 height 27
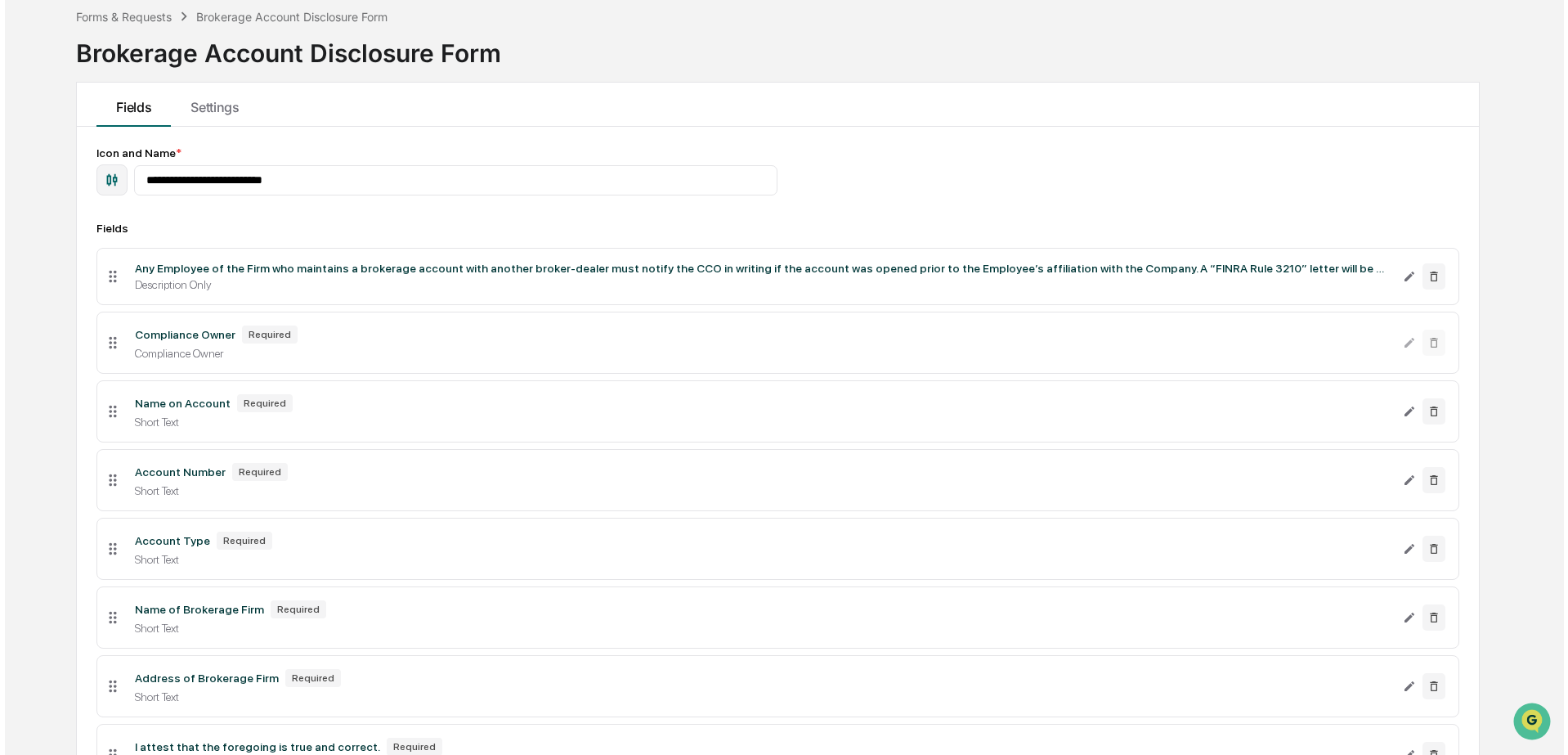
scroll to position [198, 0]
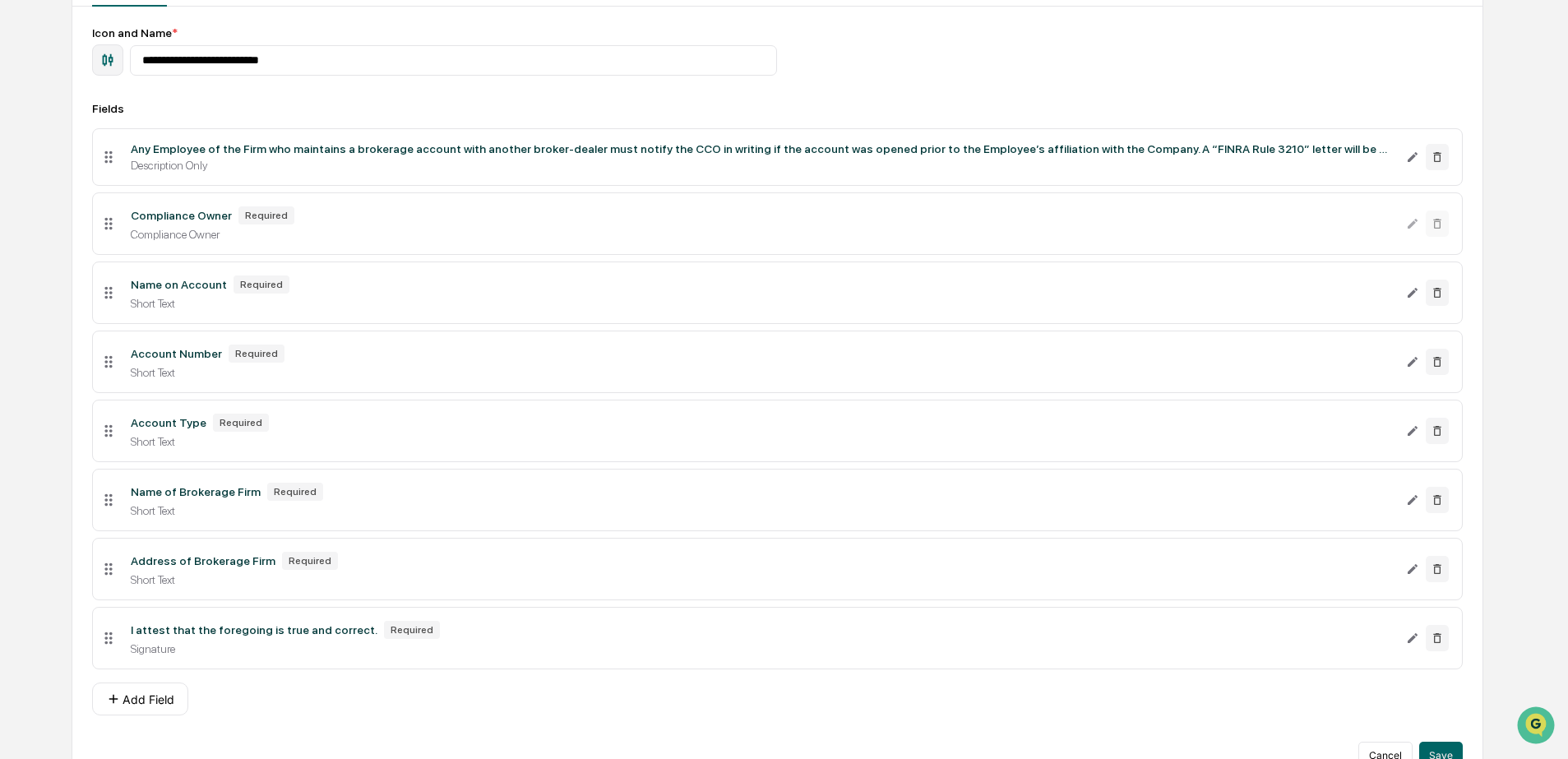
click at [252, 162] on div "Description Only" at bounding box center [762, 165] width 1261 height 13
click at [1412, 163] on icon "Edit Any Employee of the Firm who maintains a brokerage account with another br…" at bounding box center [1412, 157] width 13 height 13
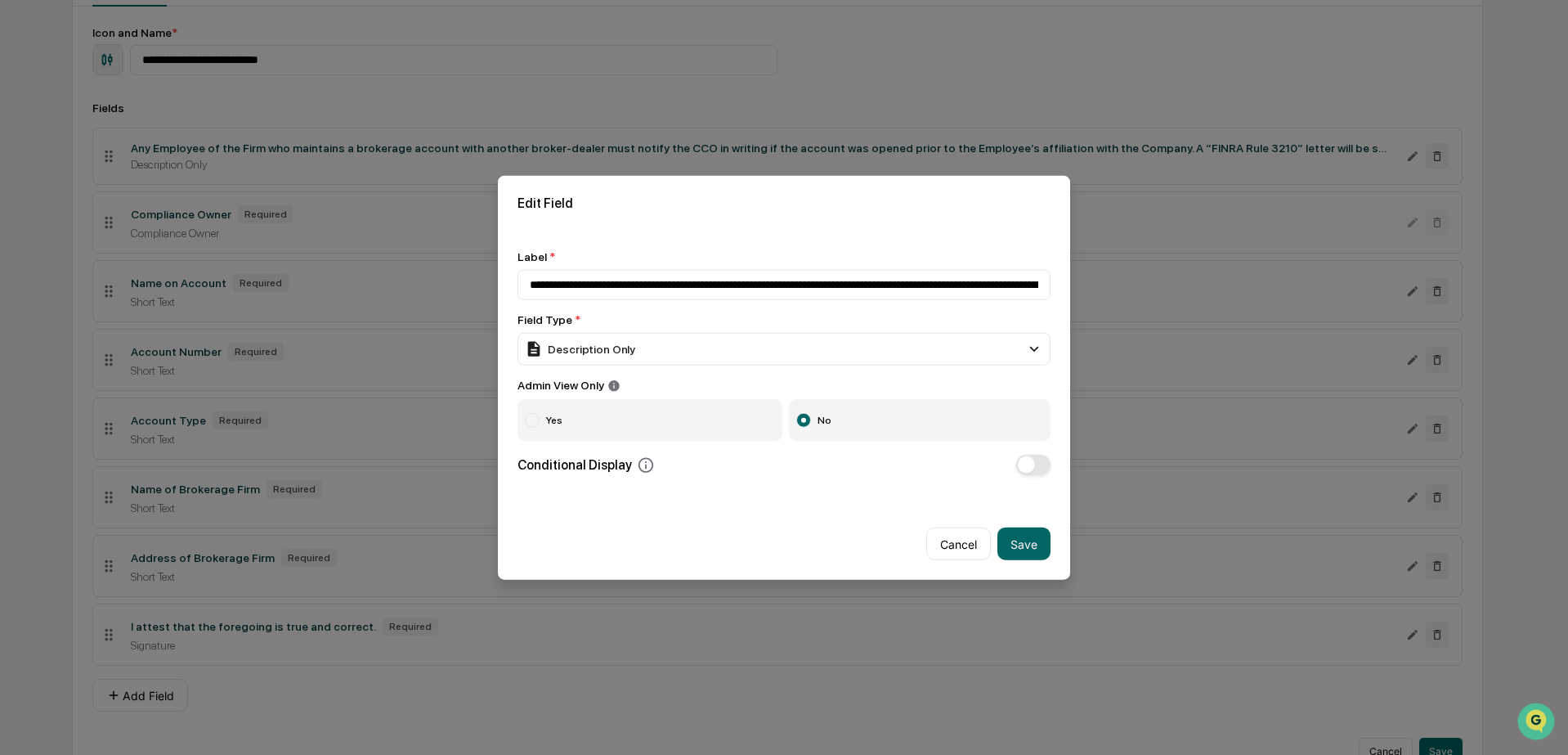
click at [743, 303] on div "**********" at bounding box center [784, 362] width 533 height 225
drag, startPoint x: 610, startPoint y: 291, endPoint x: 583, endPoint y: 288, distance: 27.2
click at [609, 290] on input "**********" at bounding box center [784, 284] width 533 height 31
drag, startPoint x: 563, startPoint y: 283, endPoint x: 954, endPoint y: 279, distance: 391.0
click at [954, 279] on input "**********" at bounding box center [784, 284] width 533 height 31
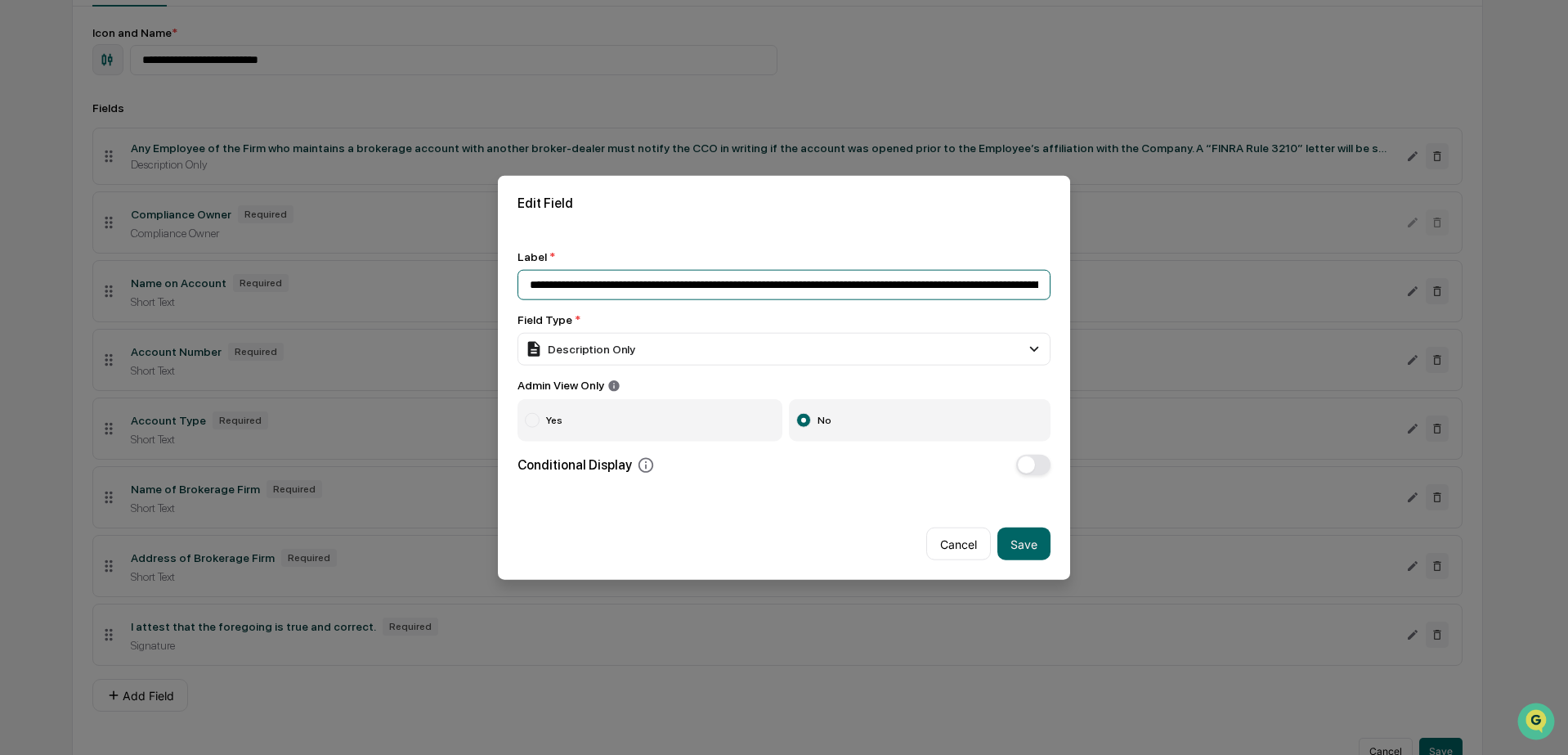
click at [955, 279] on input "**********" at bounding box center [784, 284] width 533 height 31
drag, startPoint x: 972, startPoint y: 279, endPoint x: 1045, endPoint y: 280, distance: 73.0
click at [1103, 277] on body "**********" at bounding box center [784, 293] width 1568 height 982
click at [917, 283] on input "**********" at bounding box center [780, 284] width 524 height 31
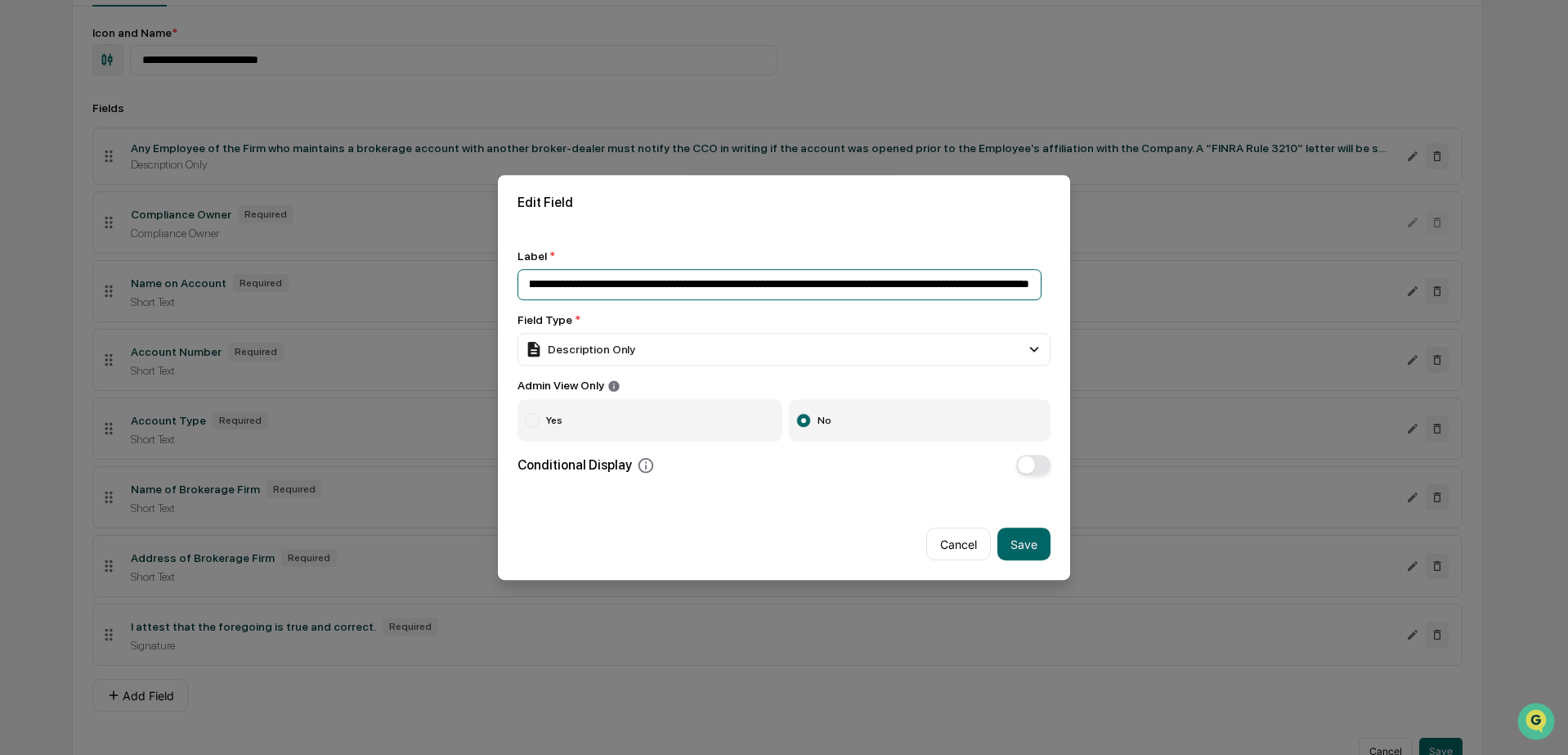
drag, startPoint x: 561, startPoint y: 280, endPoint x: 586, endPoint y: 281, distance: 25.0
click at [523, 278] on input "**********" at bounding box center [780, 284] width 524 height 31
drag, startPoint x: 600, startPoint y: 283, endPoint x: 615, endPoint y: 279, distance: 15.5
click at [603, 282] on input "**********" at bounding box center [780, 284] width 524 height 31
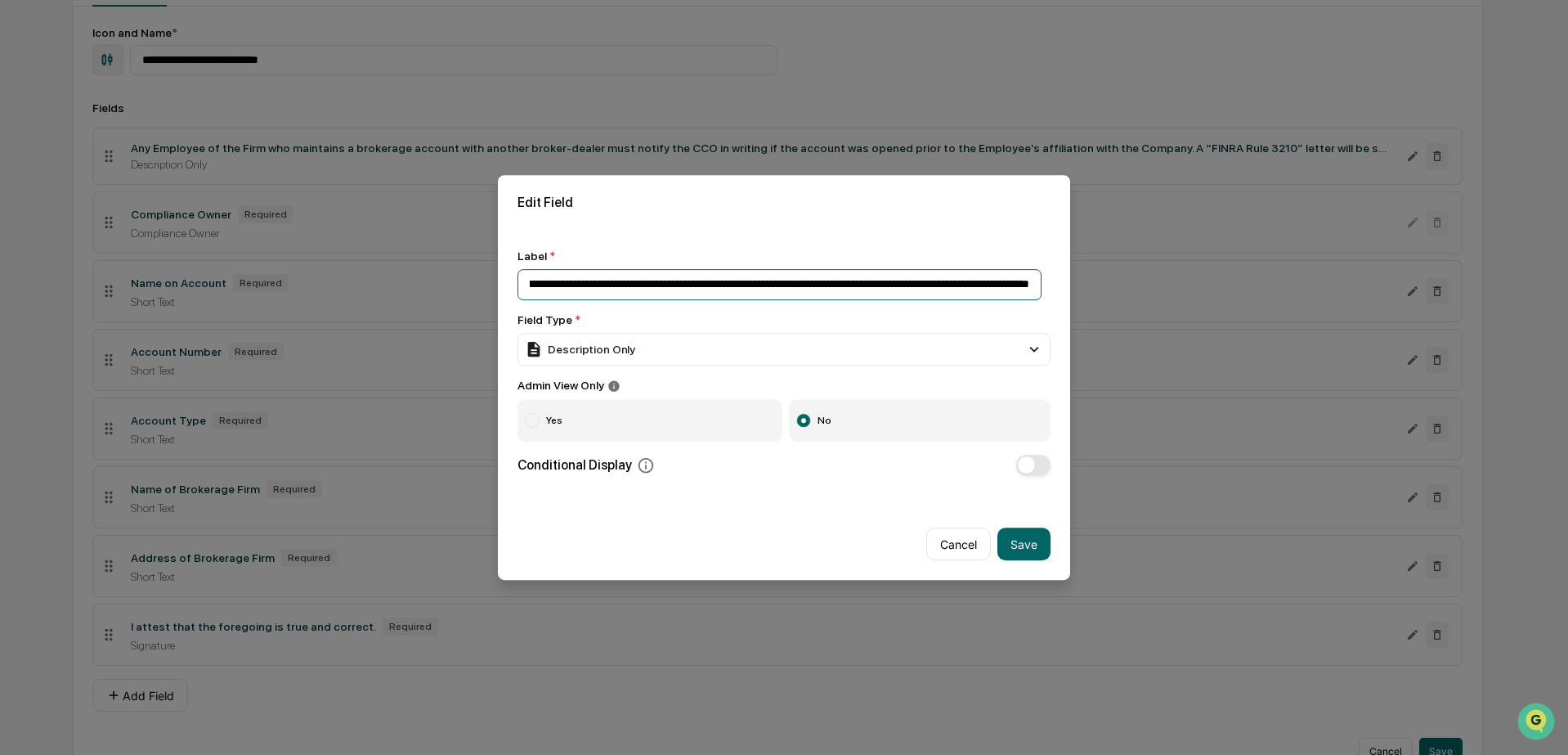
click at [583, 283] on input "**********" at bounding box center [780, 284] width 524 height 31
click at [922, 280] on input "**********" at bounding box center [780, 284] width 524 height 31
click at [633, 286] on input "**********" at bounding box center [780, 284] width 524 height 31
drag, startPoint x: 871, startPoint y: 279, endPoint x: 1029, endPoint y: 281, distance: 158.0
click at [1029, 281] on input "**********" at bounding box center [780, 284] width 524 height 31
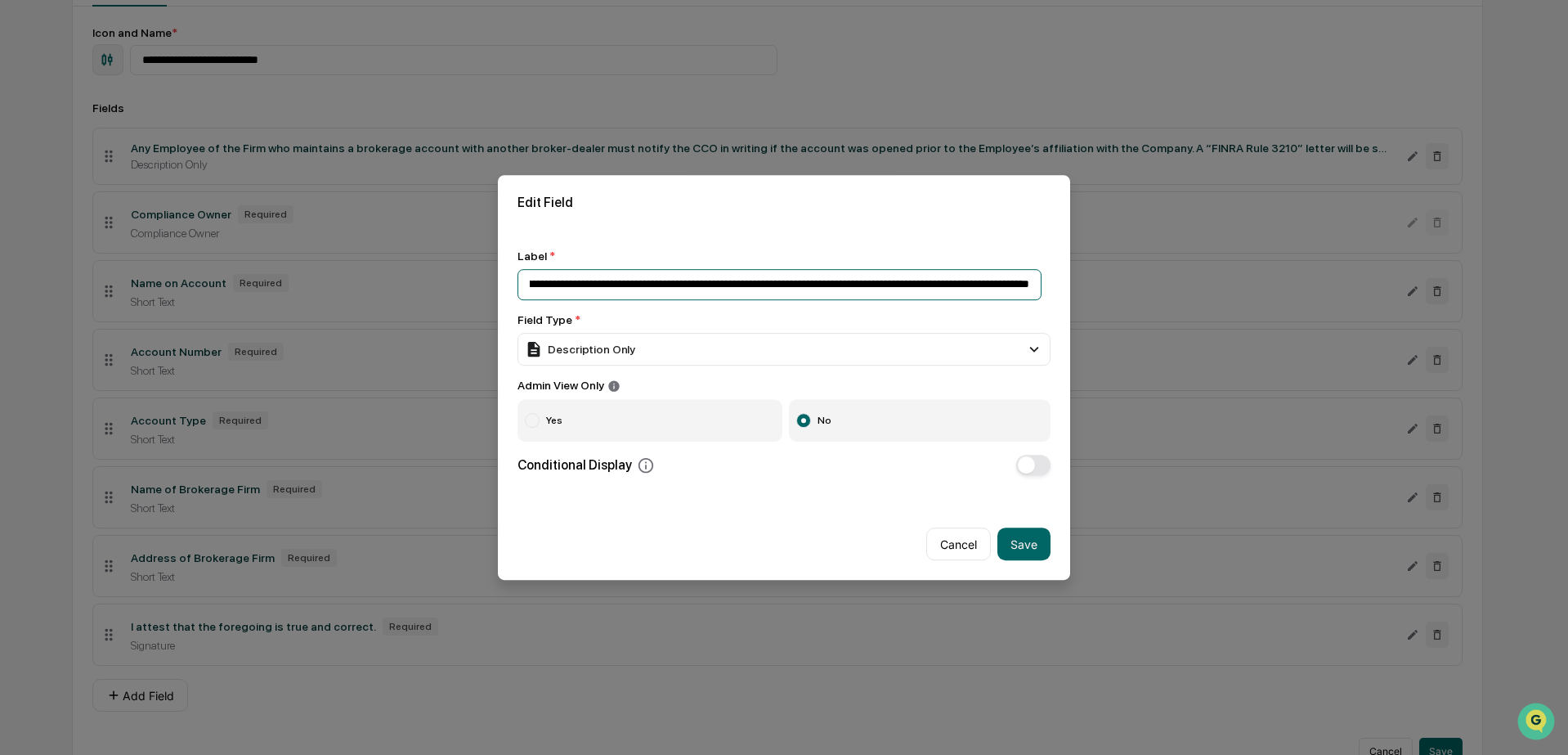
scroll to position [0, 1333]
drag, startPoint x: 1023, startPoint y: 283, endPoint x: 990, endPoint y: 284, distance: 33.0
click at [1023, 283] on input "**********" at bounding box center [780, 284] width 524 height 31
drag, startPoint x: 919, startPoint y: 281, endPoint x: 1028, endPoint y: 280, distance: 109.0
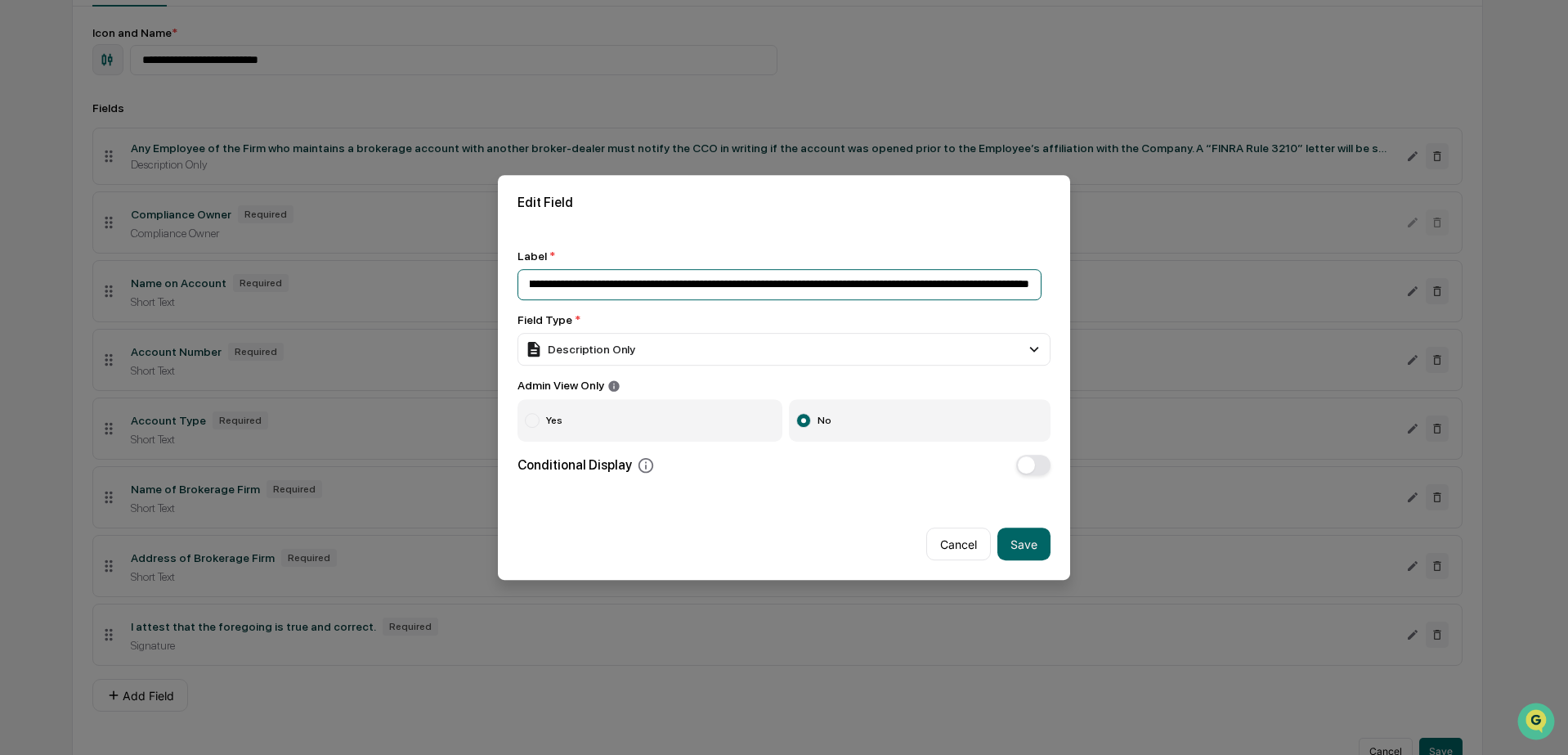
click at [1028, 280] on input "**********" at bounding box center [780, 284] width 524 height 31
click at [1030, 280] on input "**********" at bounding box center [780, 284] width 524 height 31
drag, startPoint x: 694, startPoint y: 277, endPoint x: 560, endPoint y: 279, distance: 134.0
click at [558, 279] on input "**********" at bounding box center [780, 284] width 524 height 31
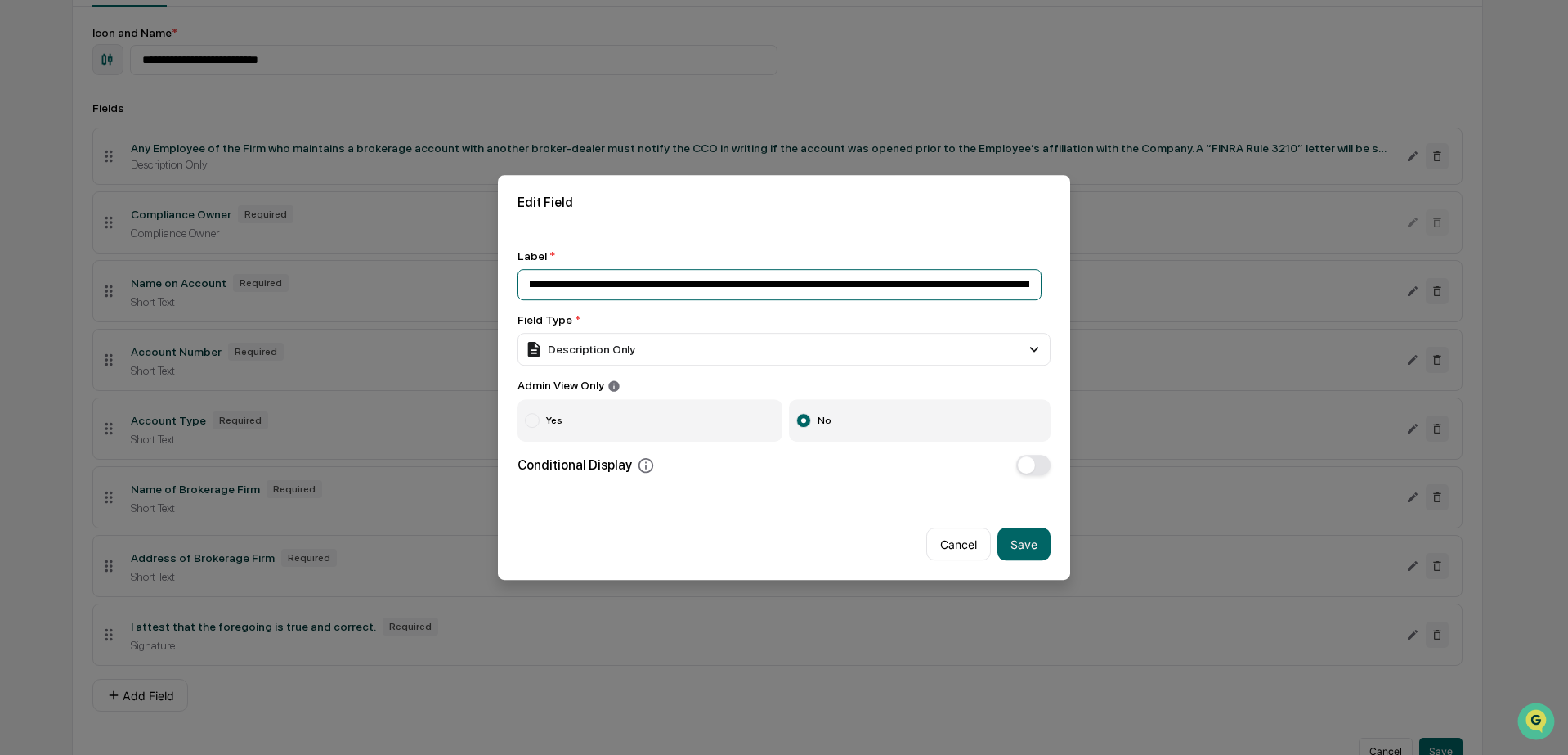
click at [663, 271] on input "**********" at bounding box center [780, 284] width 524 height 31
drag, startPoint x: 840, startPoint y: 279, endPoint x: 901, endPoint y: 281, distance: 61.0
click at [901, 281] on input "**********" at bounding box center [780, 284] width 524 height 31
click at [878, 277] on input "**********" at bounding box center [780, 284] width 524 height 31
drag, startPoint x: 842, startPoint y: 282, endPoint x: 1040, endPoint y: 287, distance: 198.1
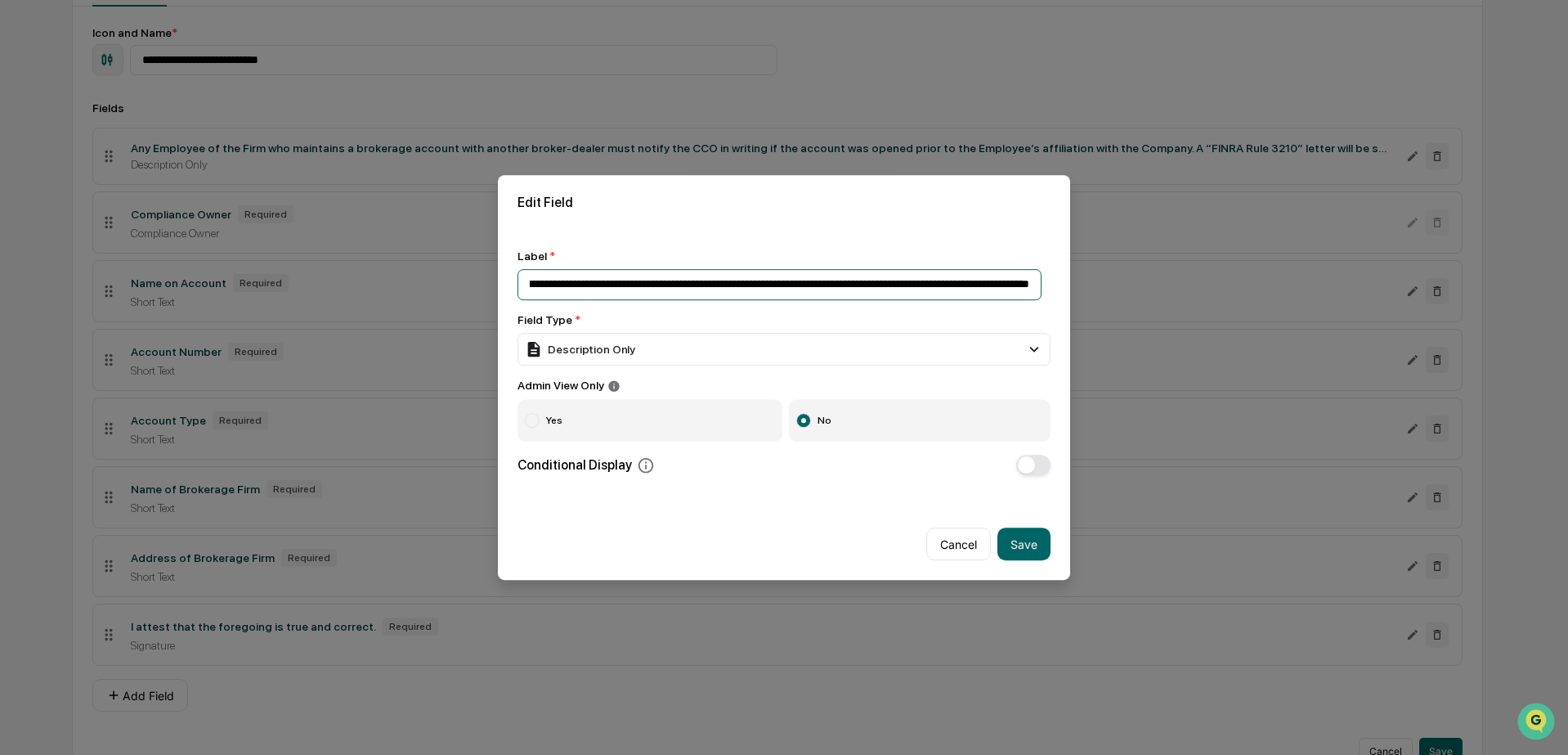
click at [1040, 287] on input "**********" at bounding box center [780, 284] width 524 height 31
type input "**********"
click at [1013, 545] on button "Save" at bounding box center [1024, 543] width 53 height 32
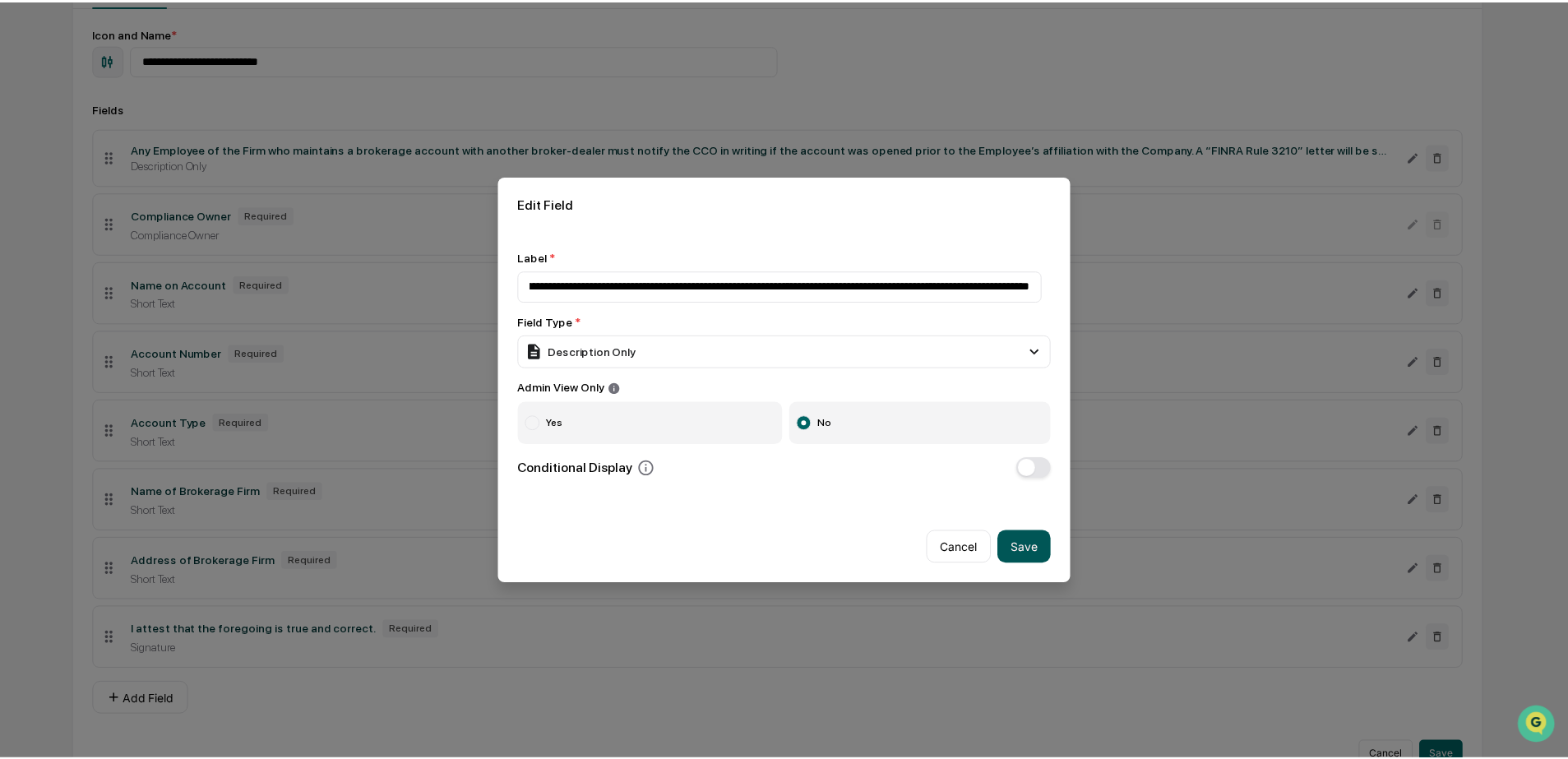
scroll to position [0, 0]
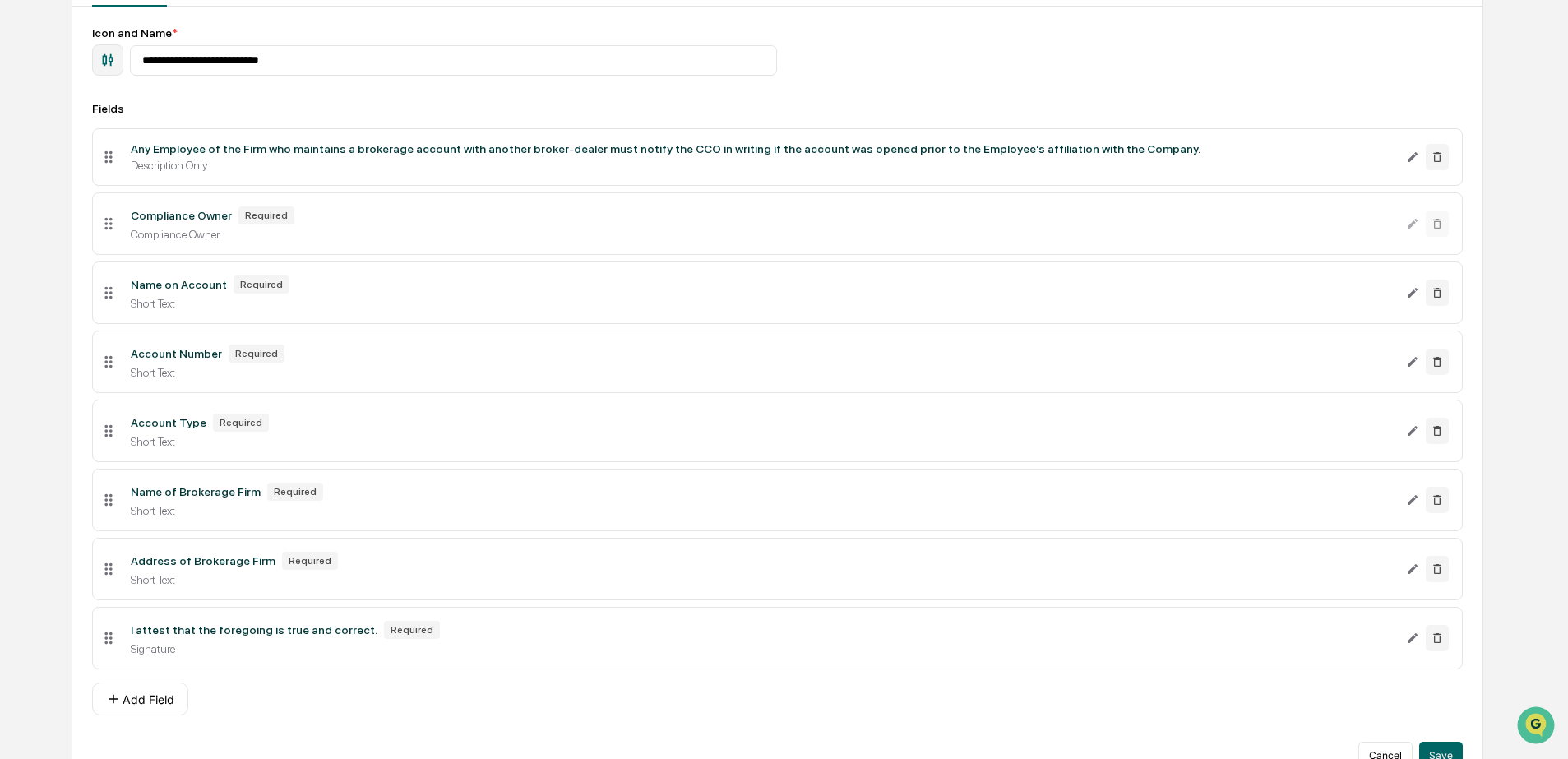
click at [1566, 197] on div "**********" at bounding box center [784, 333] width 1568 height 909
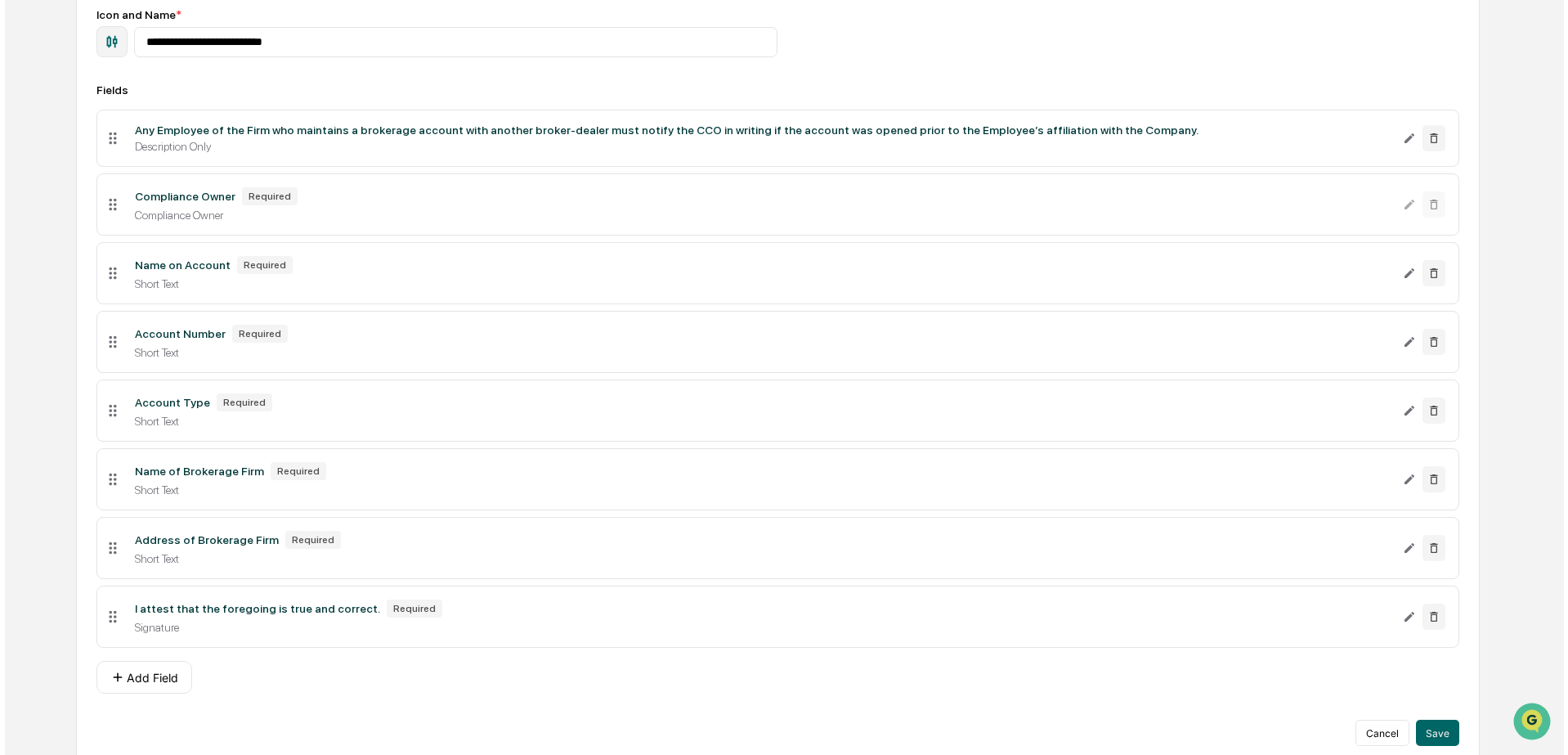
scroll to position [216, 0]
click at [1430, 552] on icon at bounding box center [1429, 547] width 7 height 10
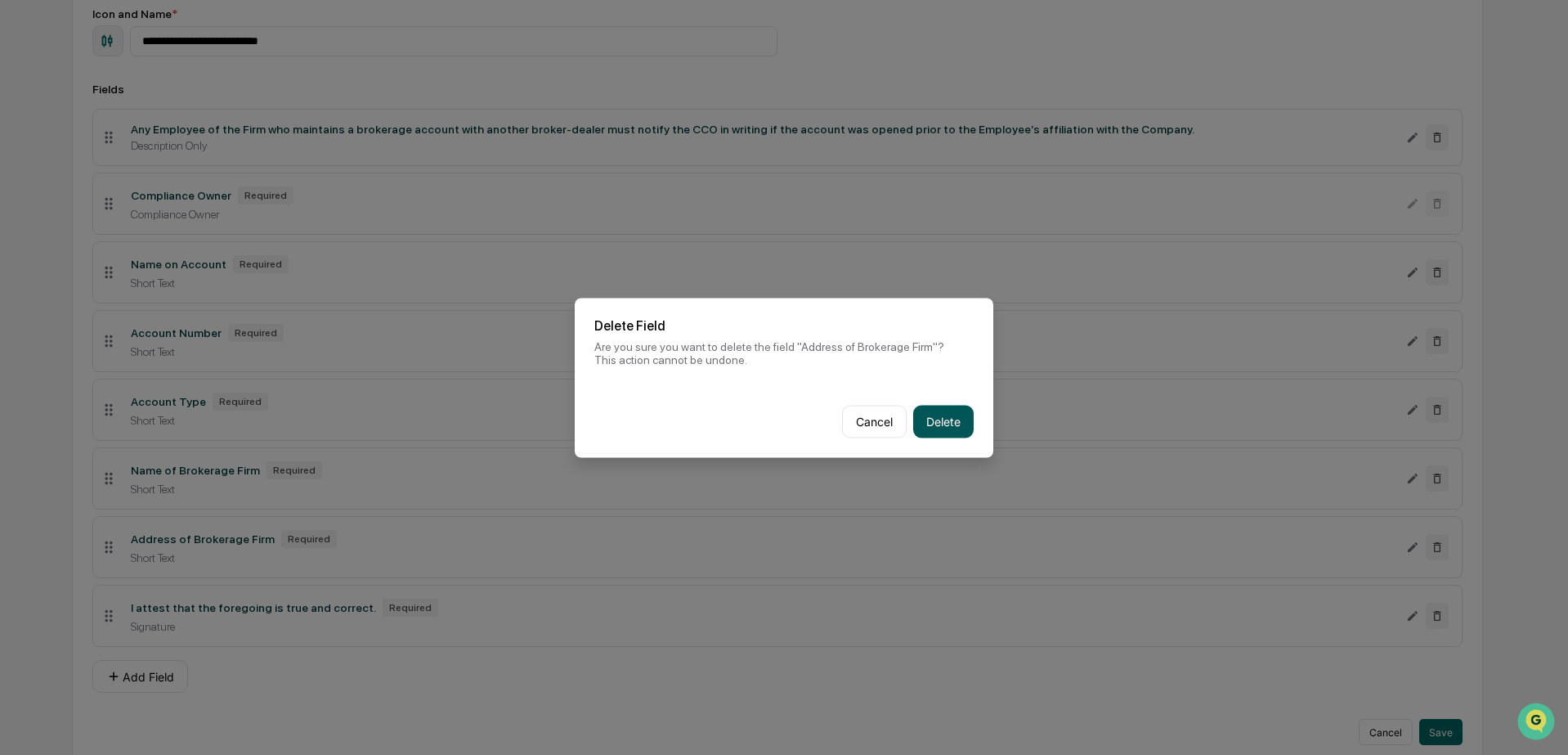
click at [949, 424] on button "Delete" at bounding box center [943, 420] width 60 height 32
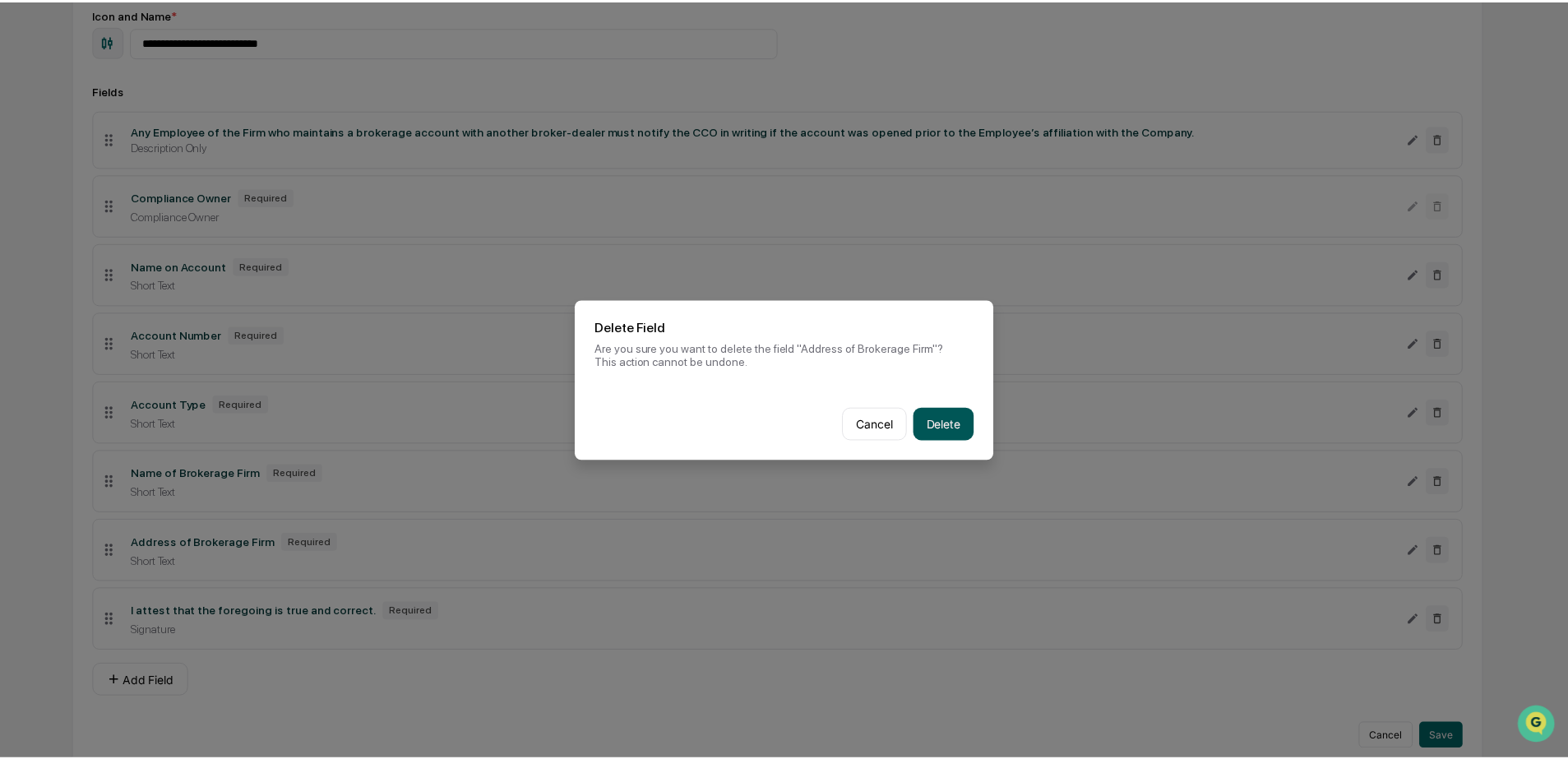
scroll to position [172, 0]
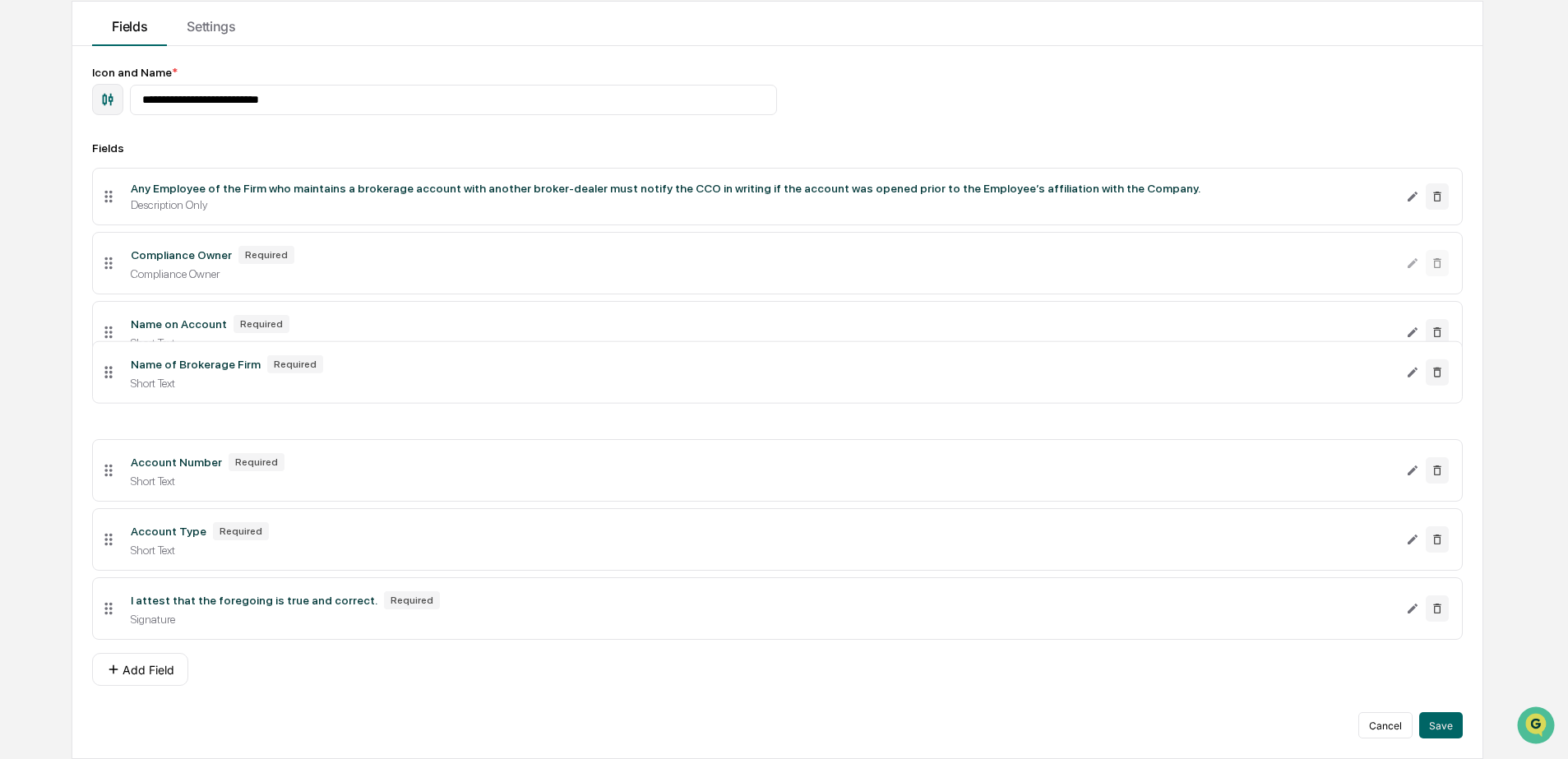
drag, startPoint x: 104, startPoint y: 539, endPoint x: 87, endPoint y: 369, distance: 170.8
click at [87, 369] on div "**********" at bounding box center [777, 402] width 1409 height 712
click at [1456, 722] on button "Save" at bounding box center [1441, 725] width 43 height 27
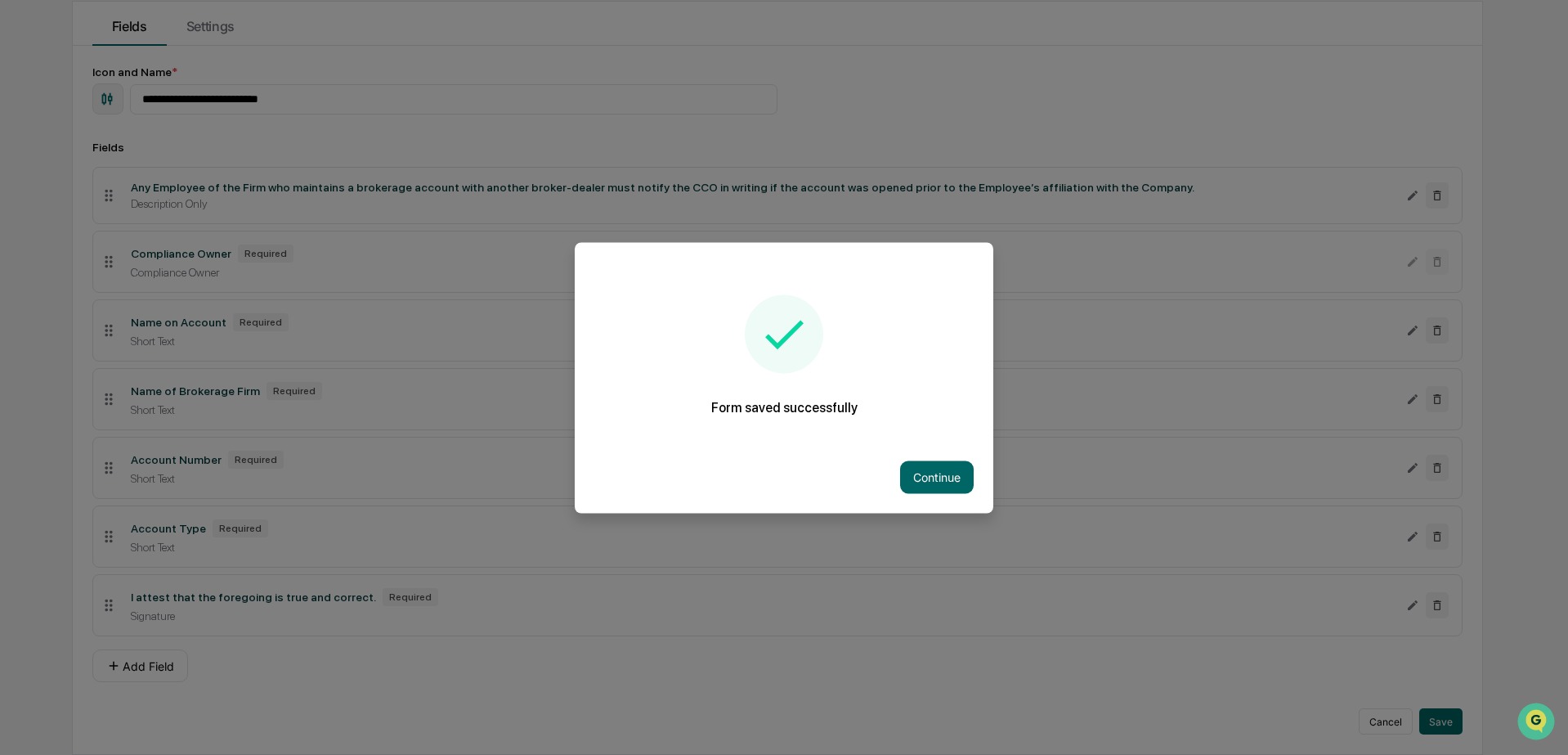
click at [972, 479] on div "Continue" at bounding box center [784, 477] width 419 height 72
click at [933, 480] on button "Continue" at bounding box center [936, 476] width 74 height 32
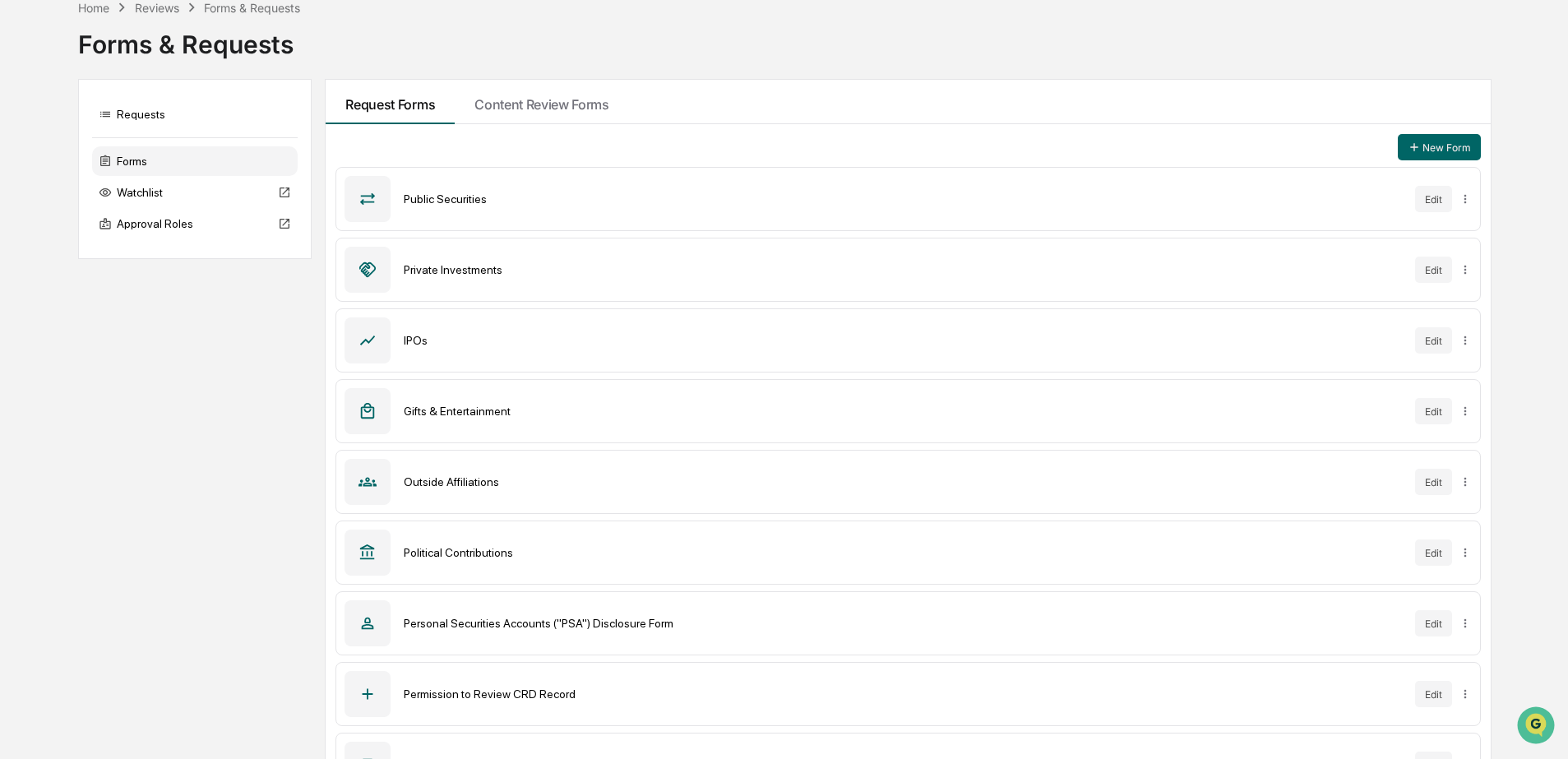
scroll to position [199, 0]
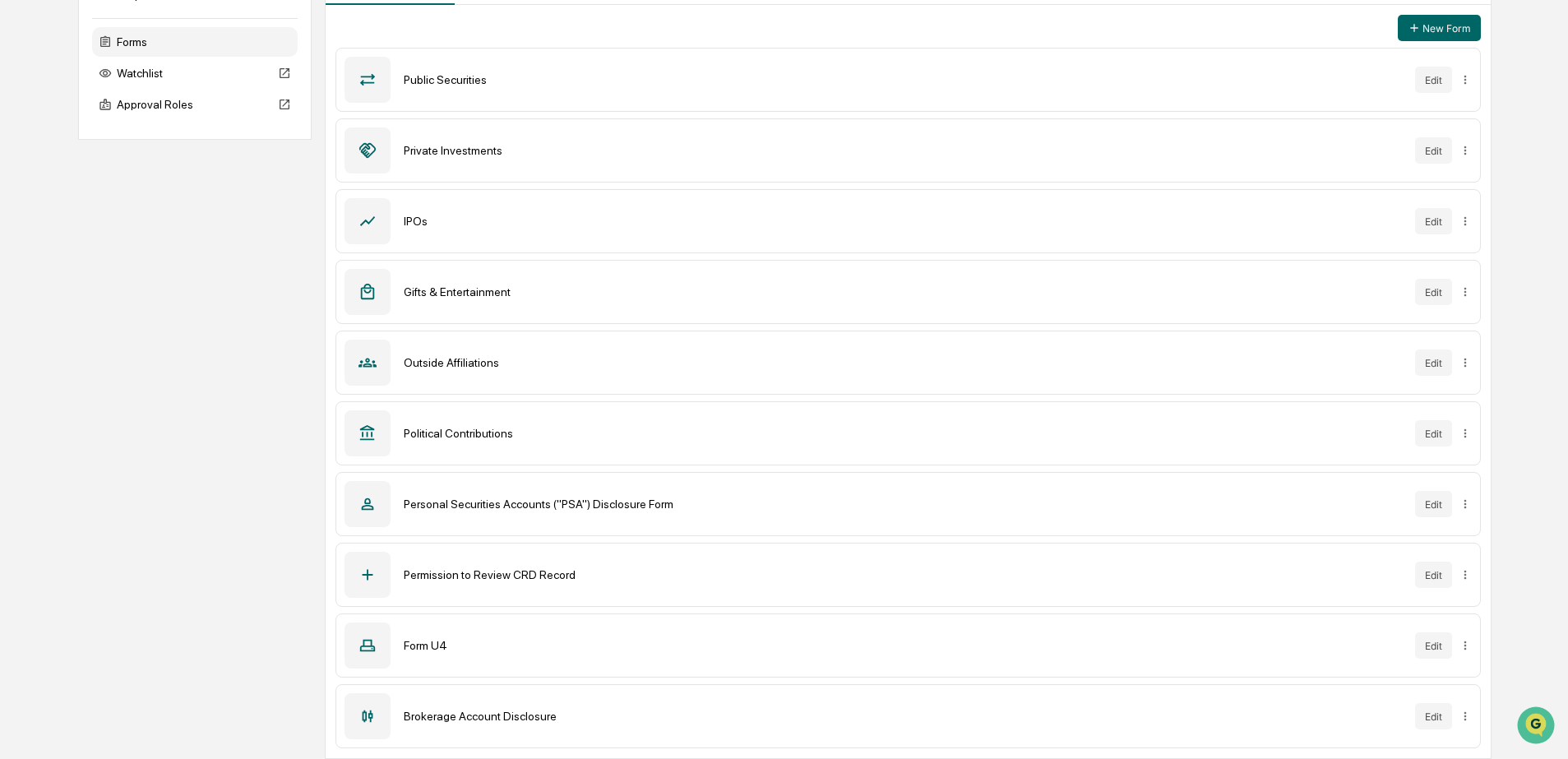
click at [478, 366] on div "Outside Affiliations" at bounding box center [901, 362] width 997 height 13
click at [1436, 366] on button "Edit" at bounding box center [1433, 362] width 37 height 27
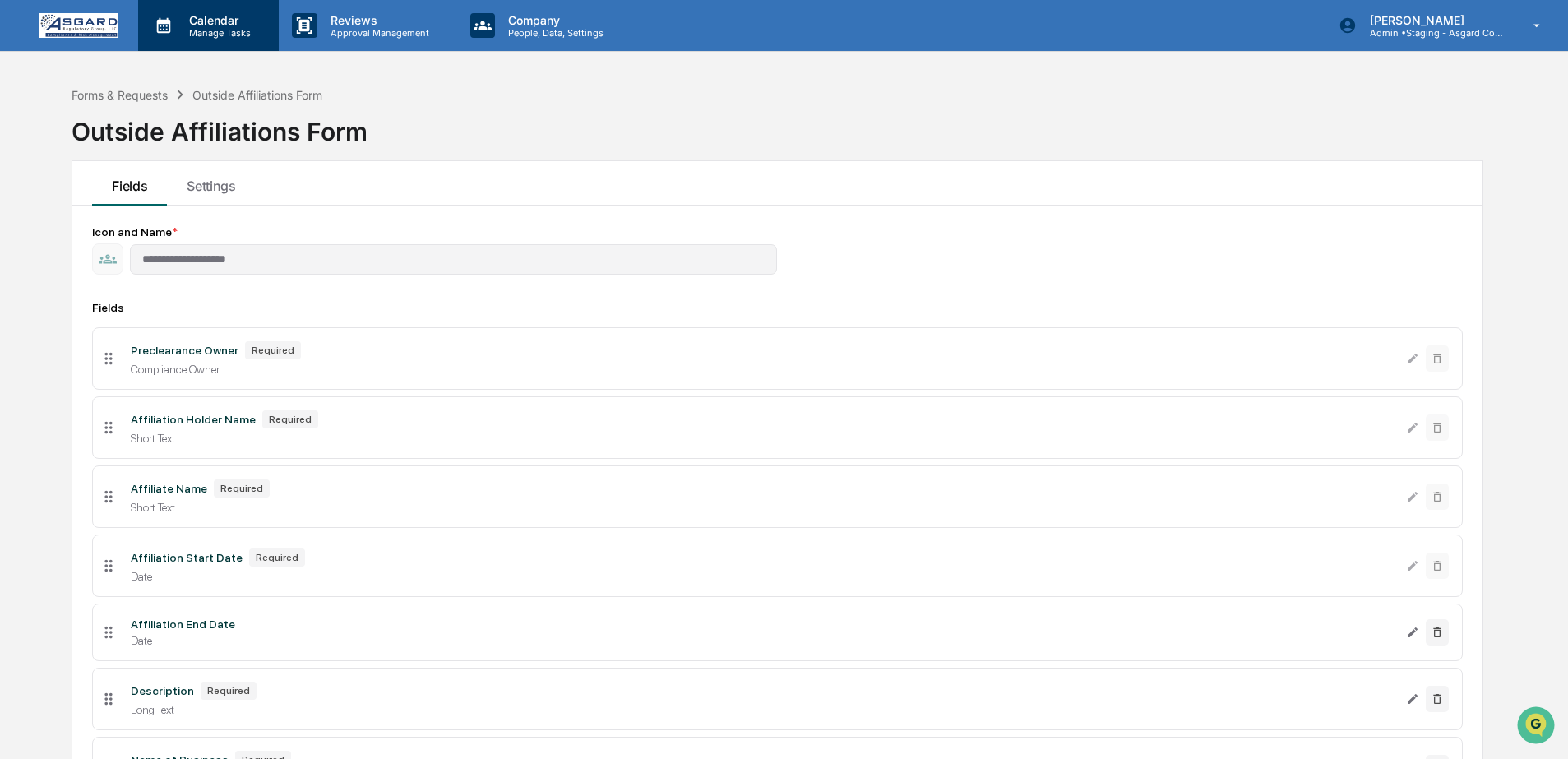
click at [202, 23] on p "Calendar" at bounding box center [217, 20] width 83 height 14
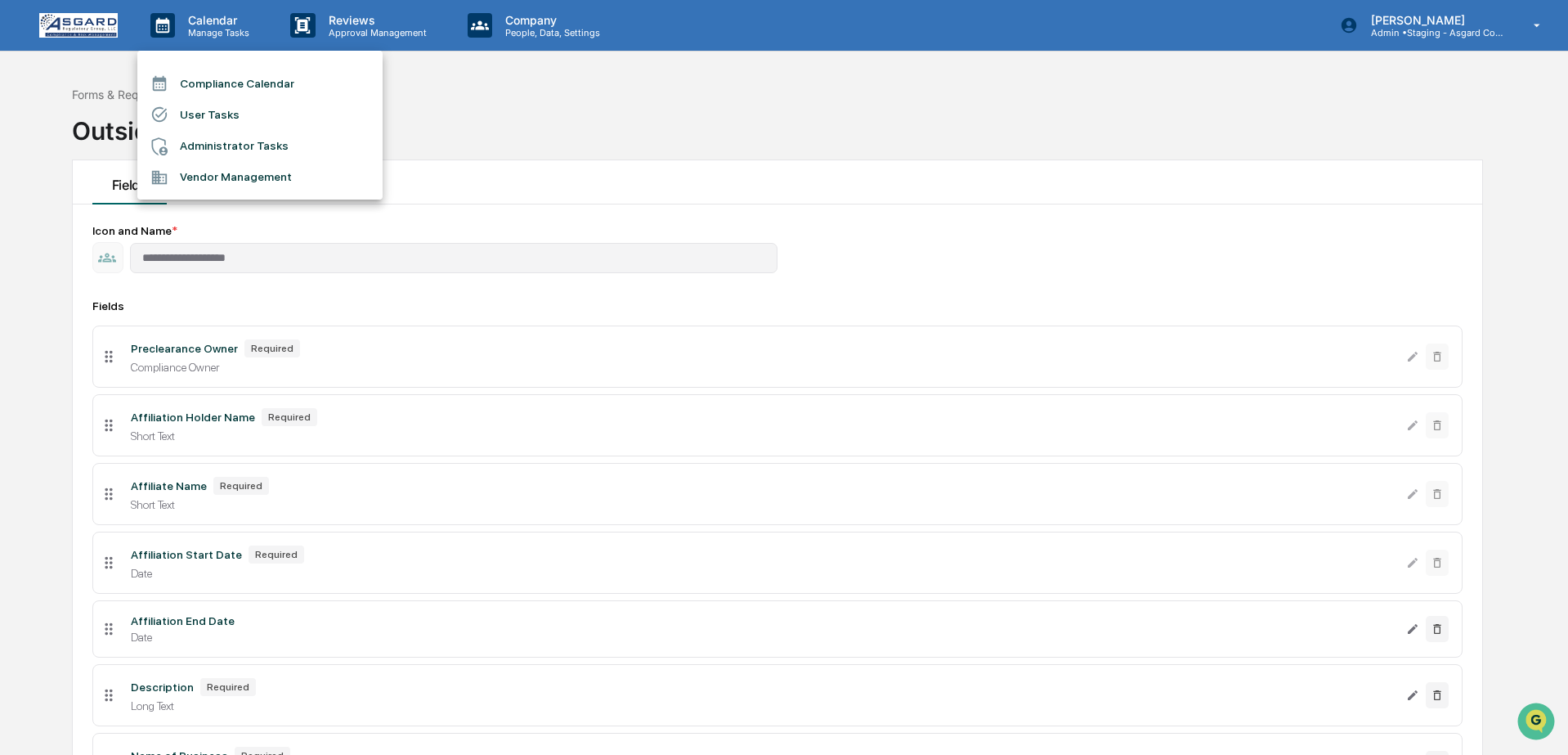
click at [365, 31] on div at bounding box center [784, 377] width 1568 height 755
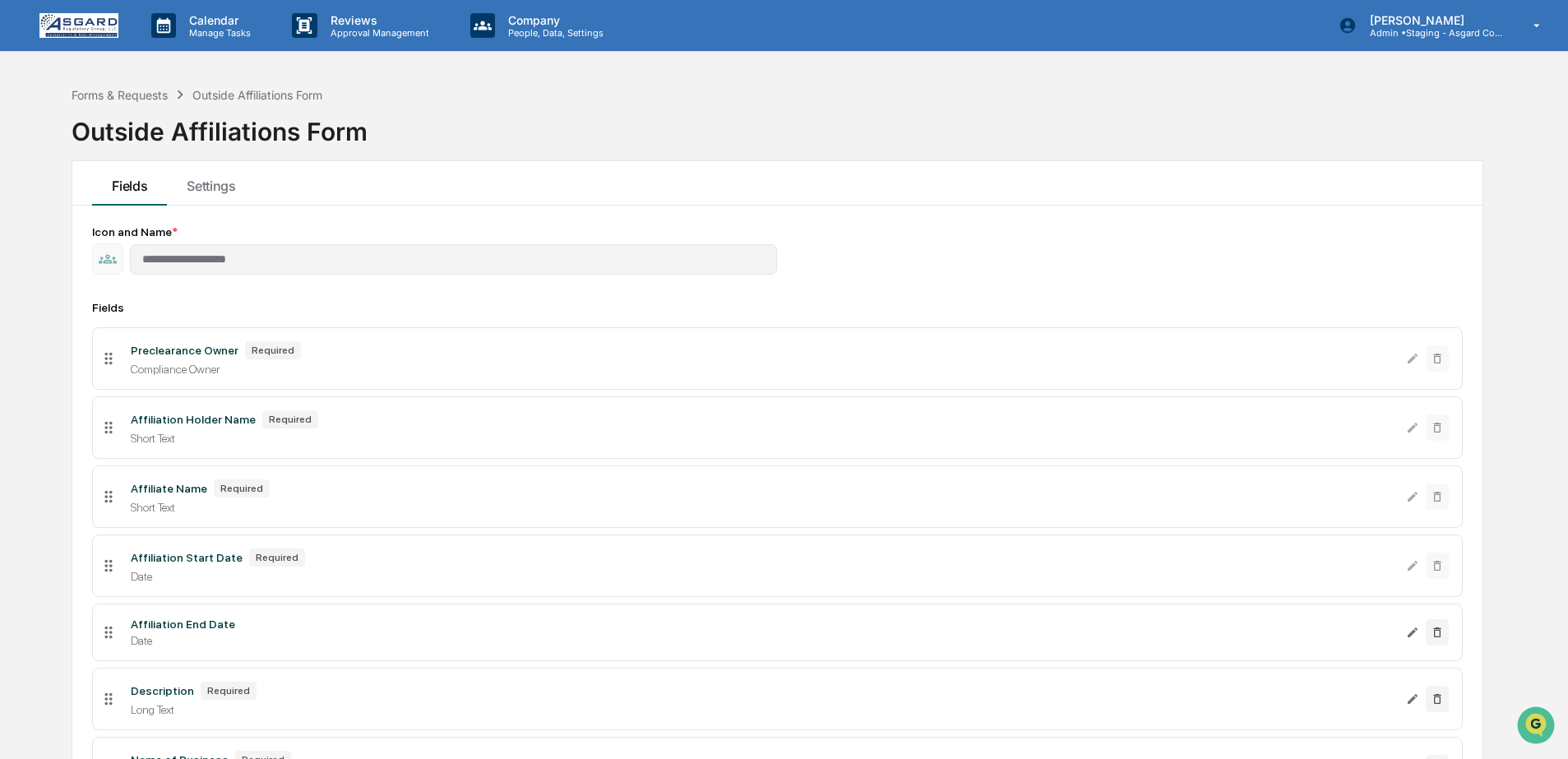
click at [97, 30] on img at bounding box center [78, 26] width 79 height 25
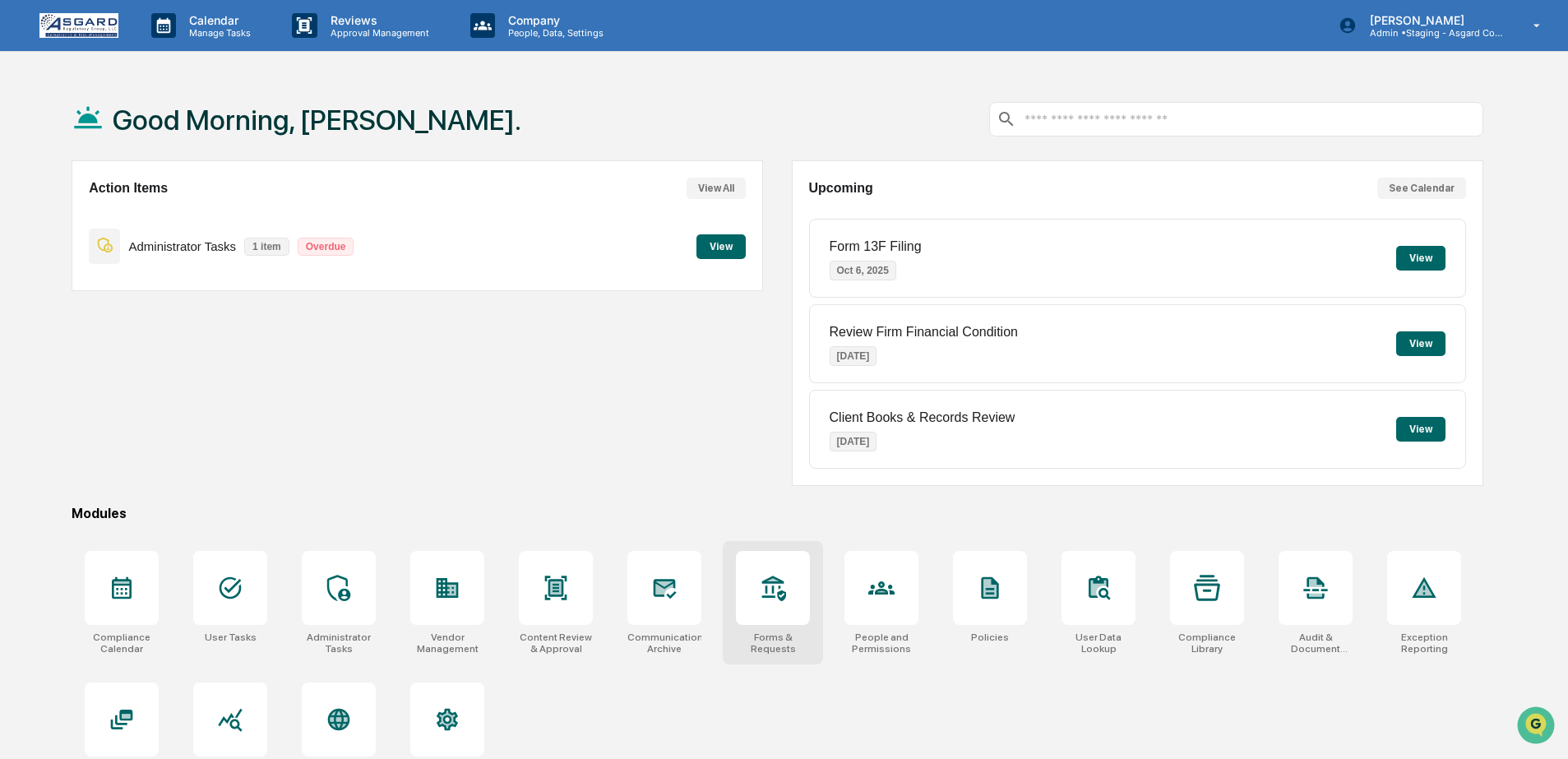
click at [787, 597] on div at bounding box center [772, 587] width 74 height 74
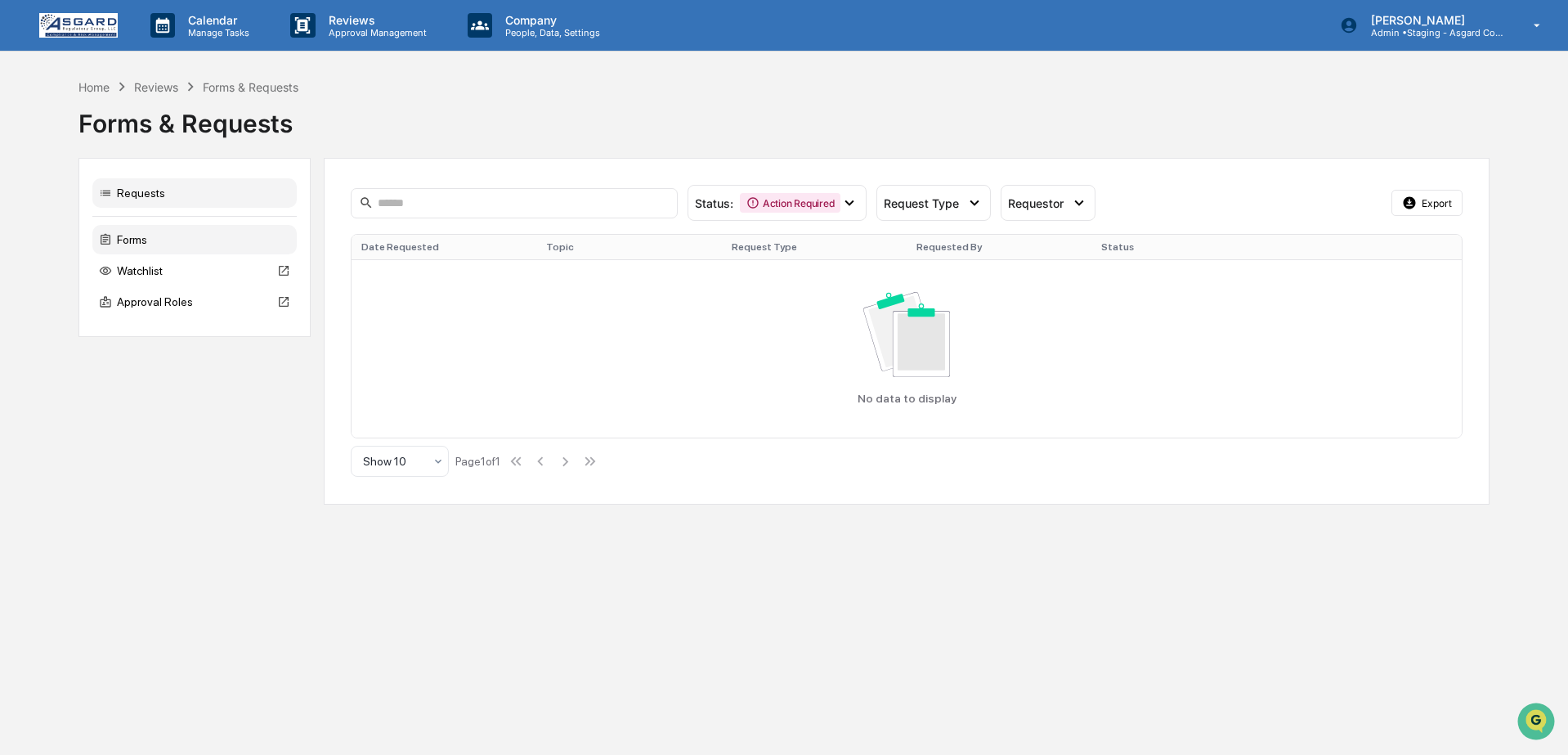
click at [147, 238] on div "Forms" at bounding box center [194, 240] width 205 height 30
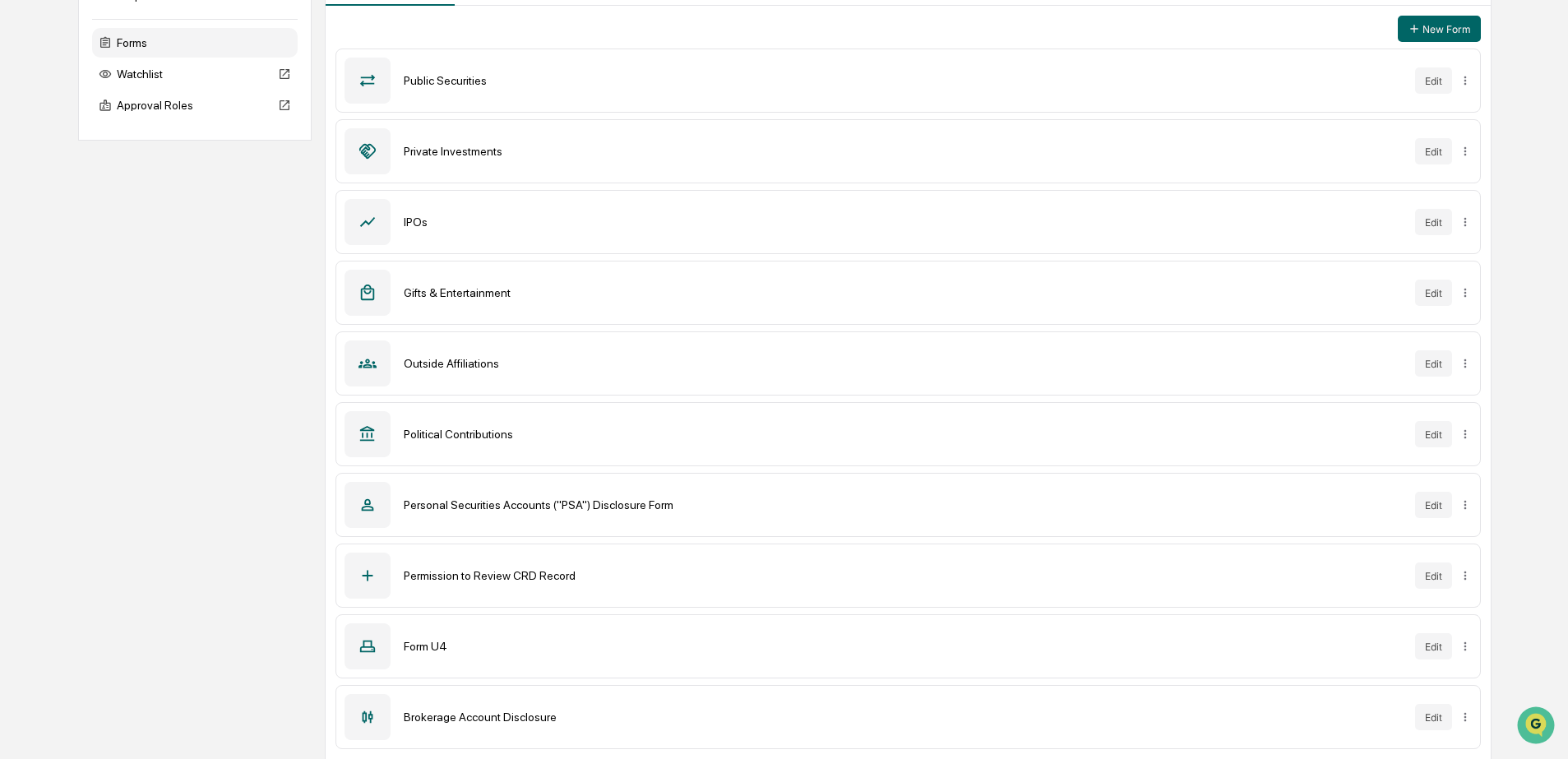
scroll to position [199, 0]
click at [1466, 560] on html "Calendar Manage Tasks Reviews Approval Management Company People, Data, Setting…" at bounding box center [784, 180] width 1568 height 759
click at [1461, 708] on div "Sync to Accounts" at bounding box center [1461, 706] width 134 height 27
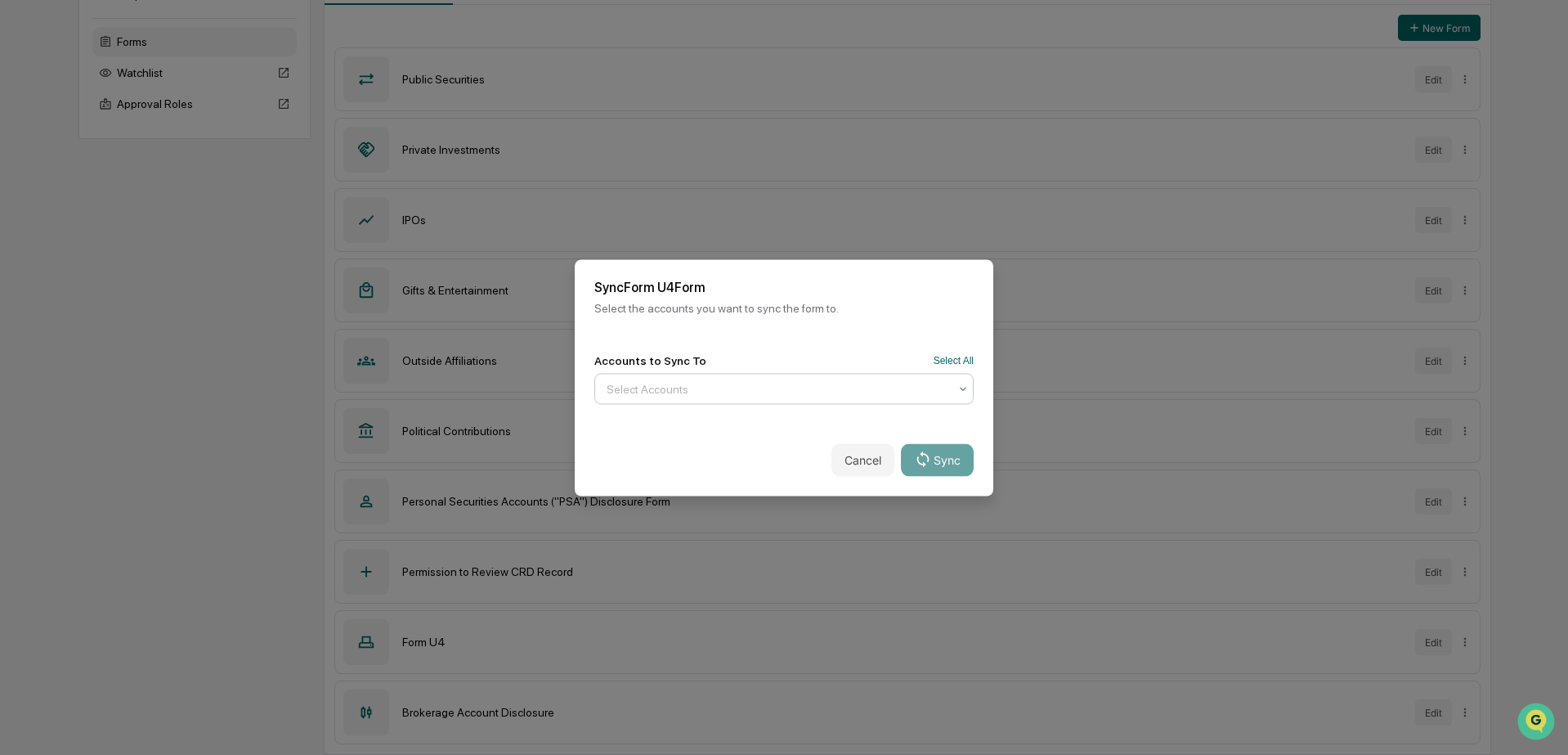
click at [762, 388] on div at bounding box center [777, 389] width 341 height 17
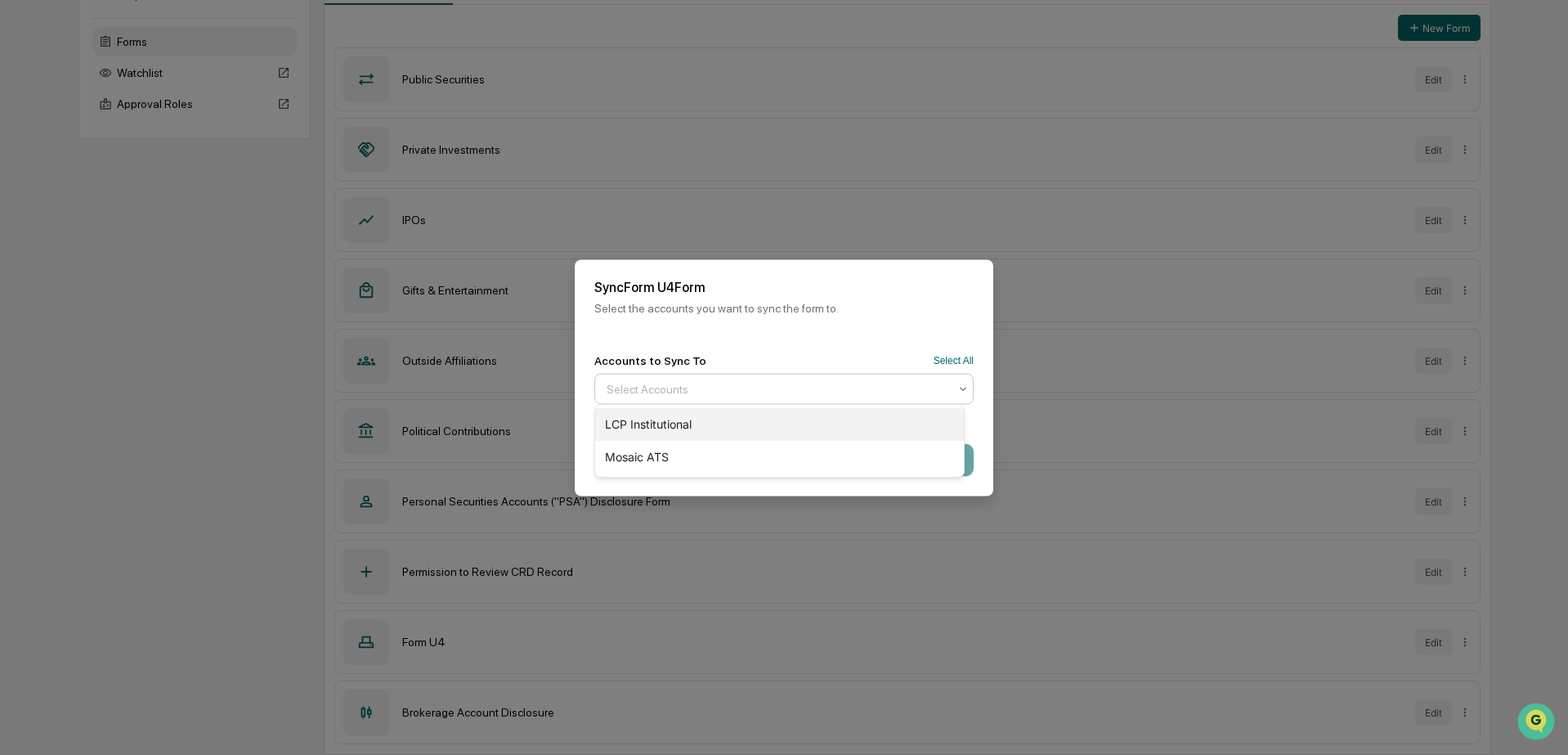
click at [678, 419] on div "LCP Institutional" at bounding box center [779, 423] width 369 height 32
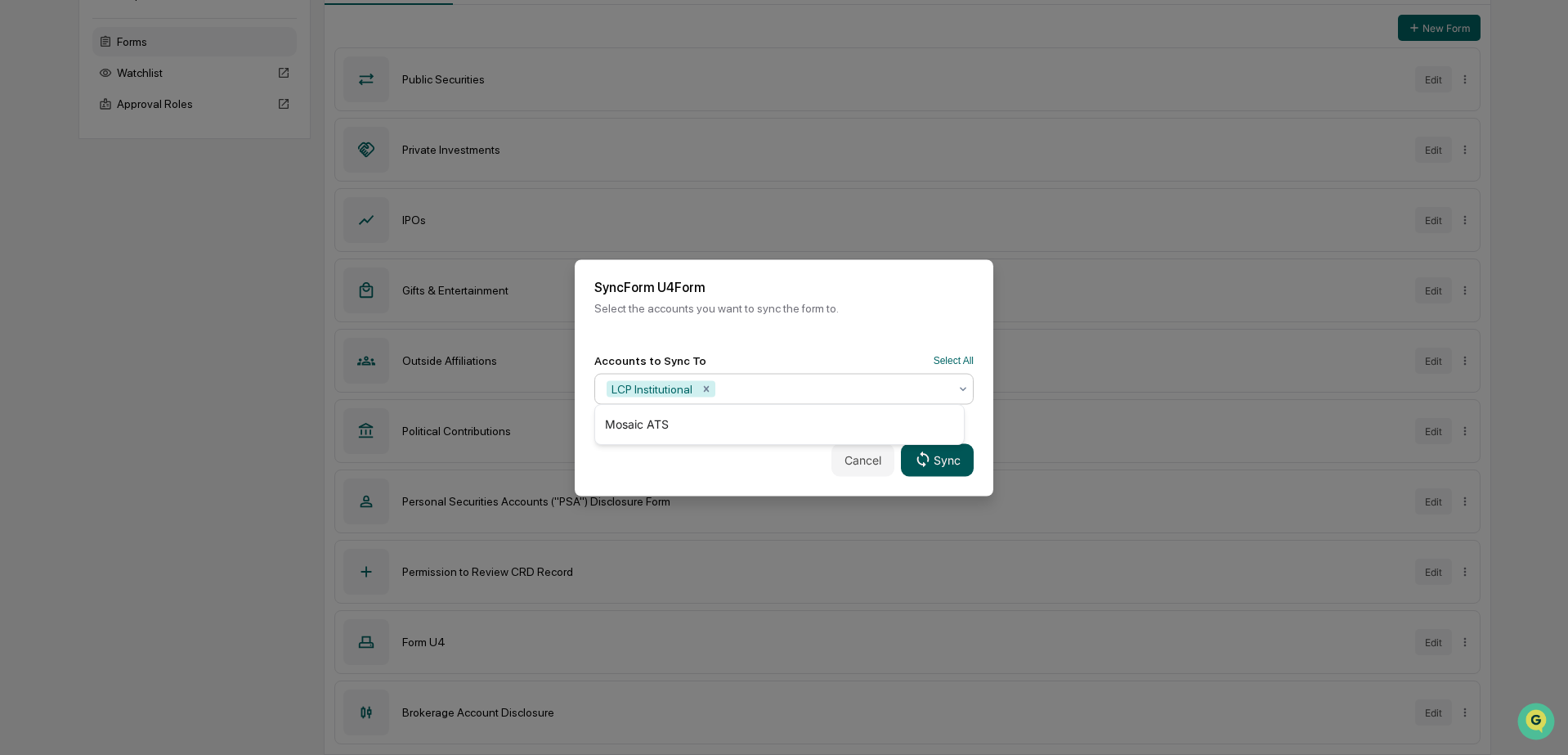
click at [935, 459] on button "Sync" at bounding box center [937, 459] width 73 height 32
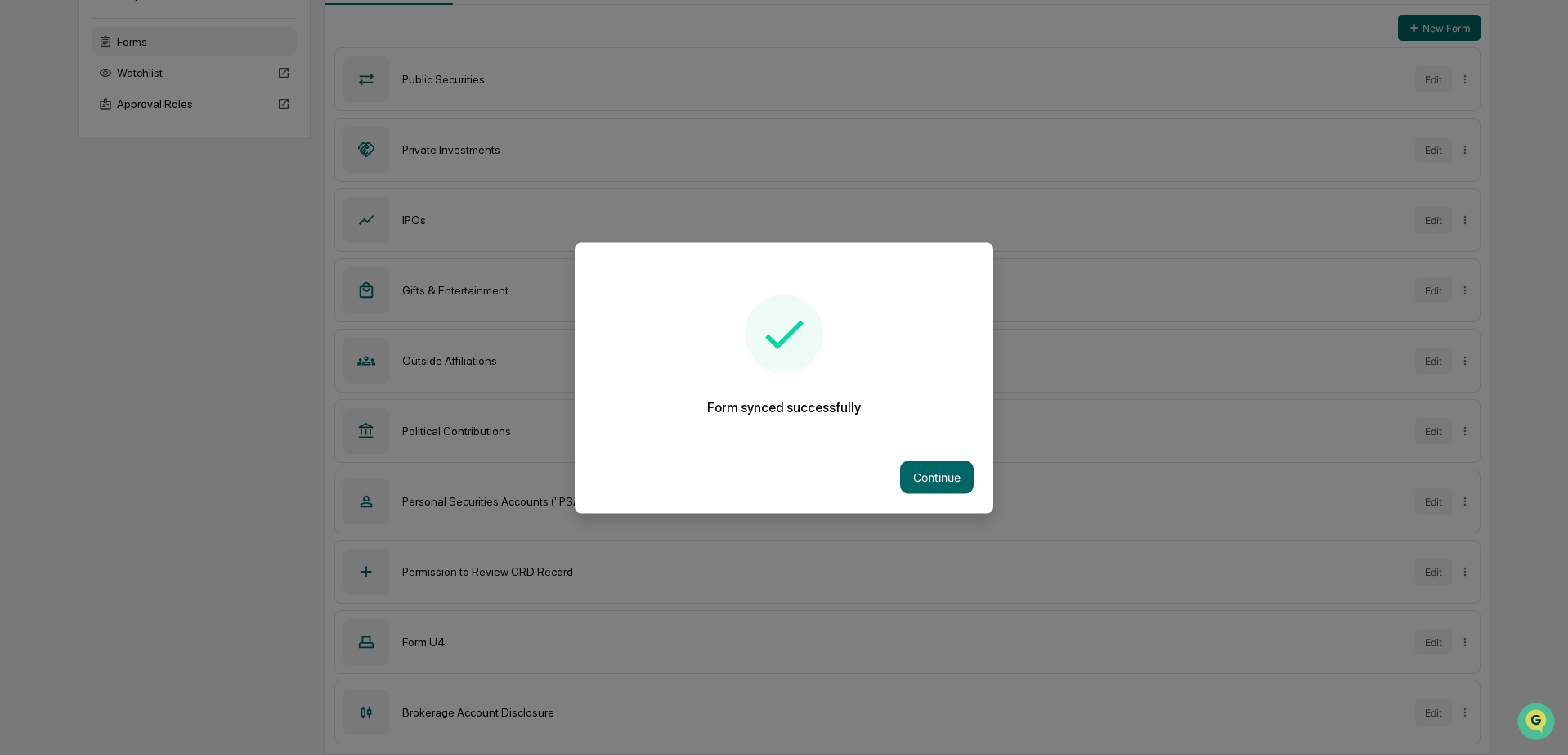
click at [935, 460] on button "Continue" at bounding box center [936, 476] width 74 height 32
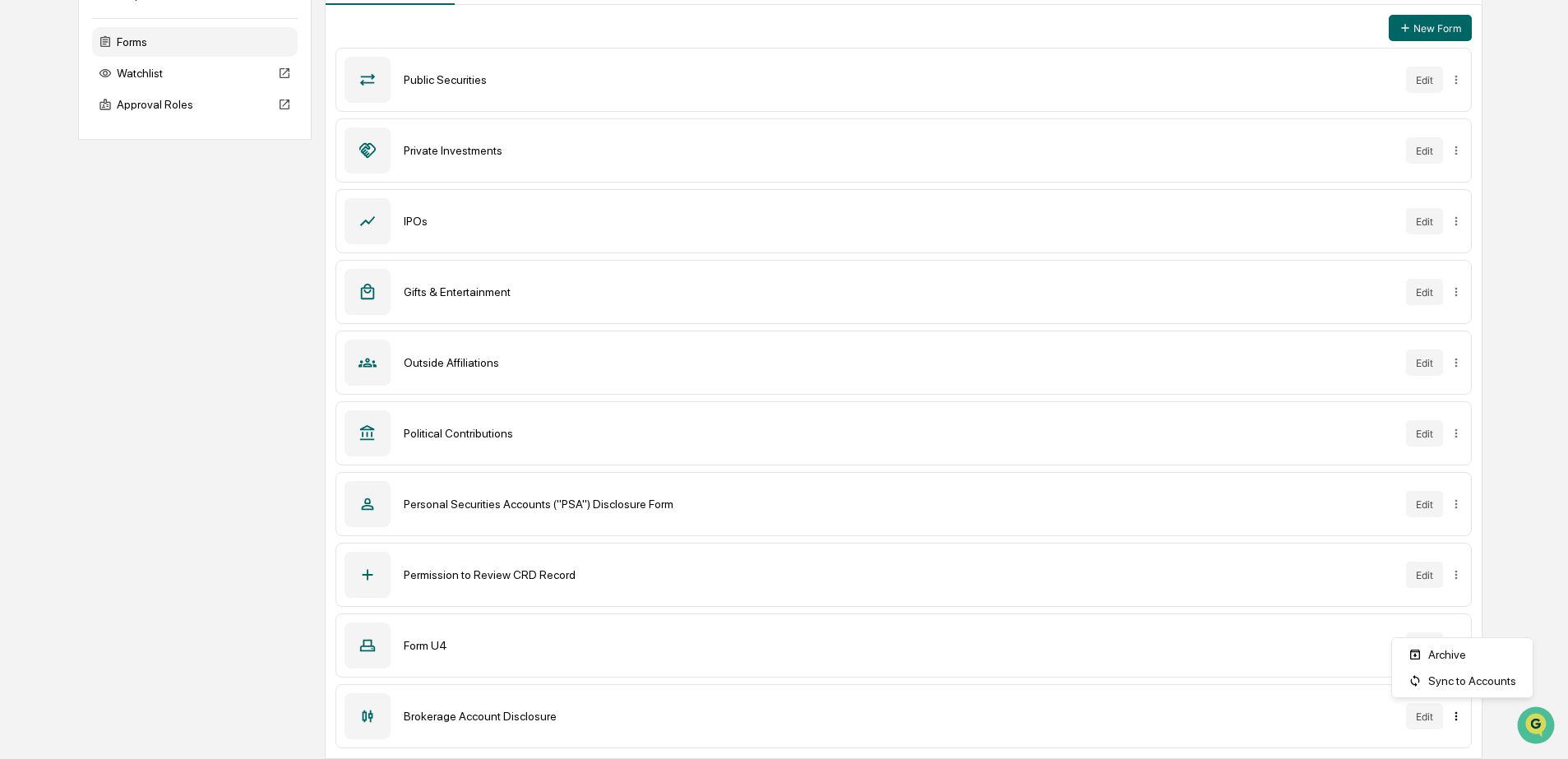
click at [1462, 560] on html "Calendar Manage Tasks Reviews Approval Management Company People, Data, Setting…" at bounding box center [784, 180] width 1568 height 759
click at [1457, 677] on div "Sync to Accounts" at bounding box center [1461, 681] width 134 height 27
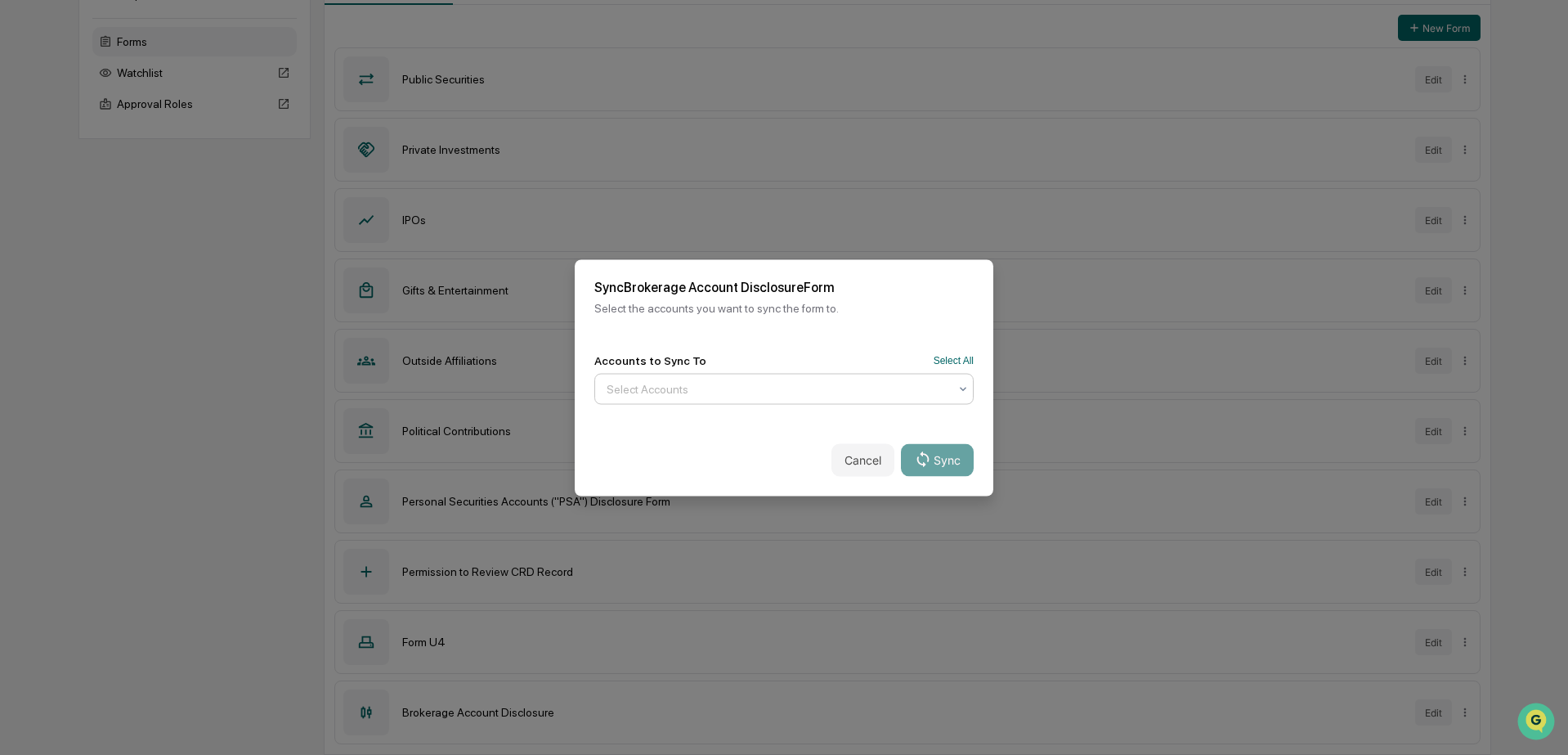
click at [722, 380] on div at bounding box center [777, 389] width 341 height 17
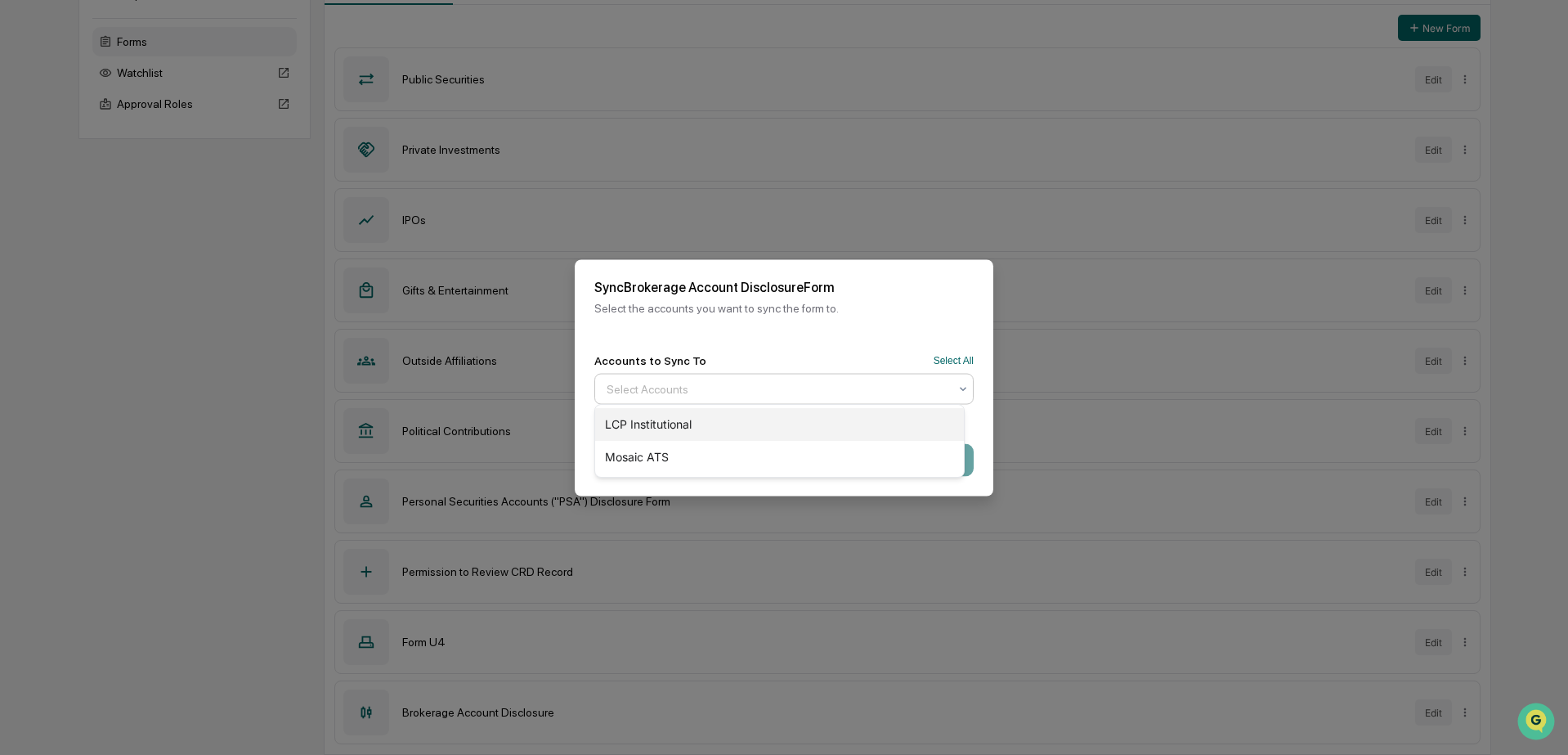
click at [681, 416] on div "LCP Institutional" at bounding box center [779, 423] width 369 height 32
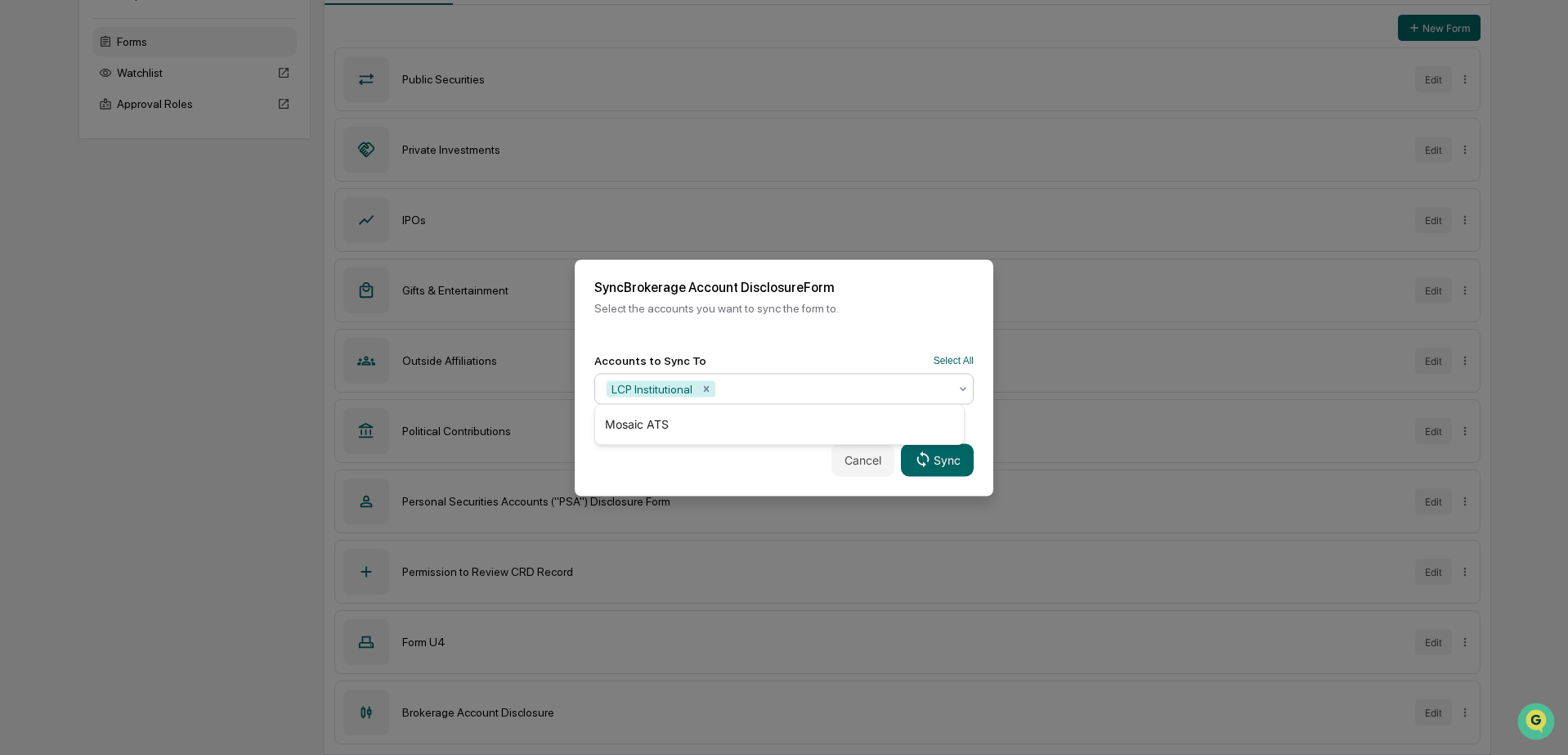
click at [686, 464] on div "Cancel Sync" at bounding box center [784, 459] width 419 height 72
click at [917, 462] on icon at bounding box center [922, 459] width 12 height 16
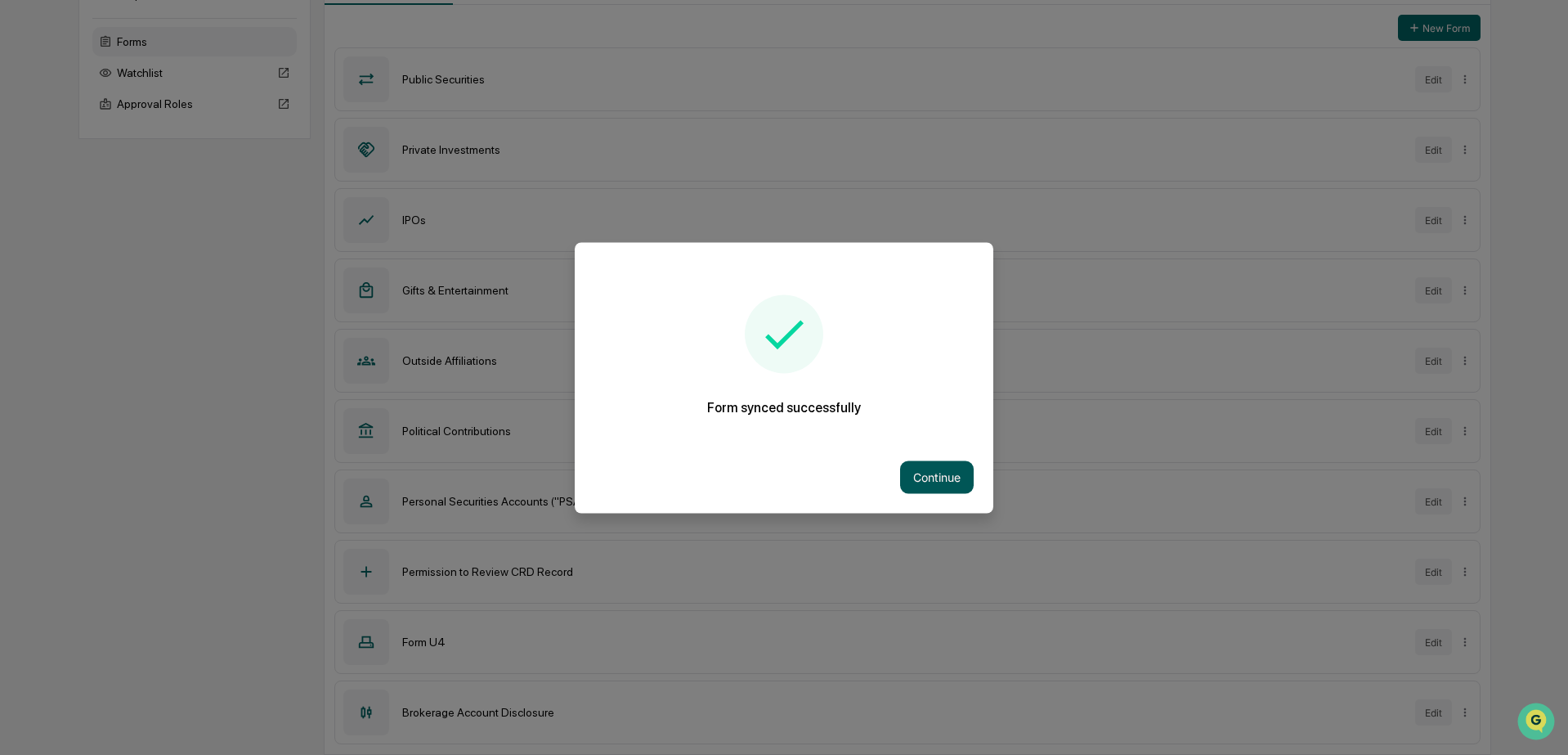
click at [941, 460] on button "Continue" at bounding box center [936, 476] width 74 height 32
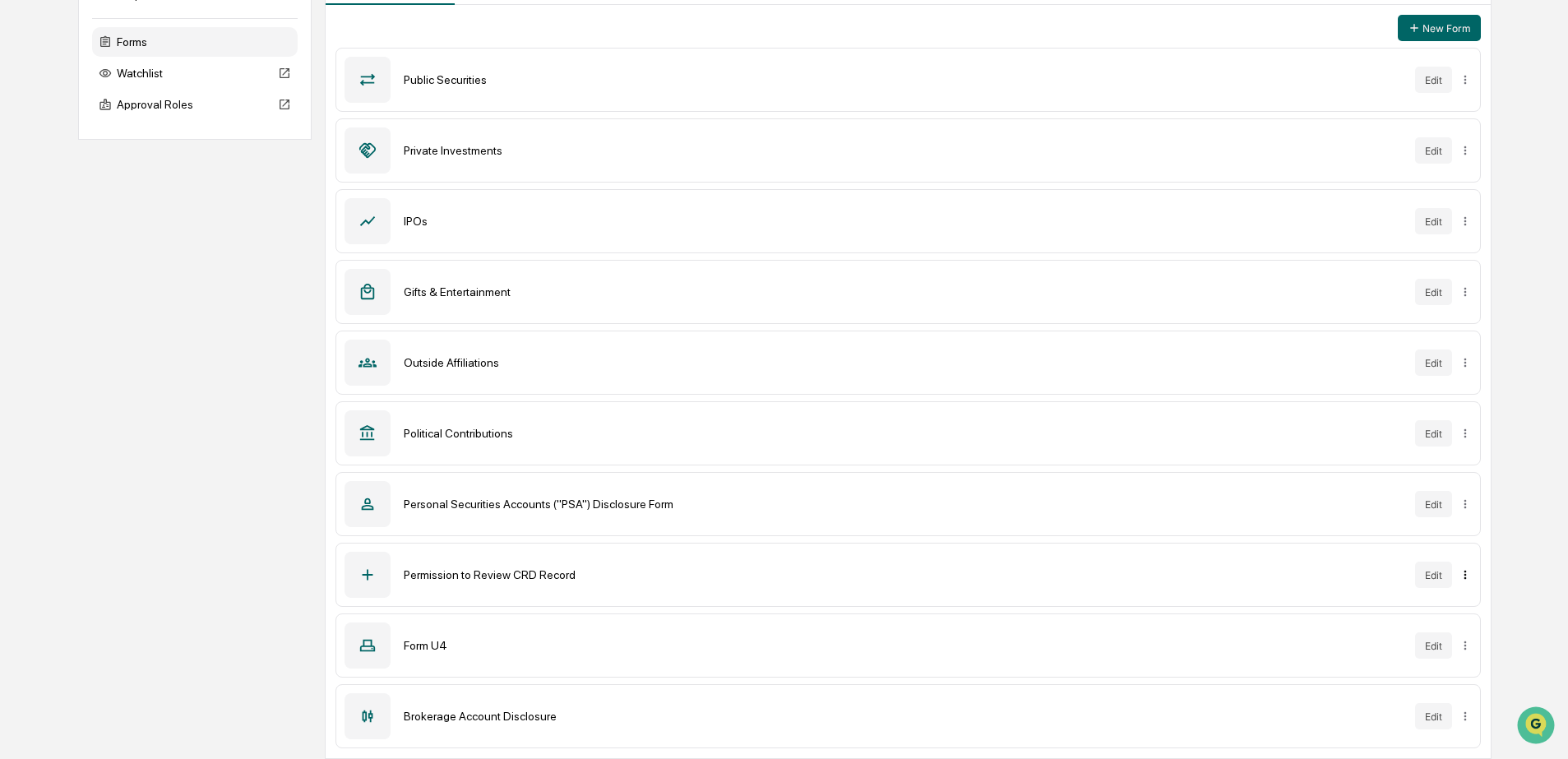
click at [1461, 560] on html "Calendar Manage Tasks Reviews Approval Management Company People, Data, Setting…" at bounding box center [784, 180] width 1568 height 759
click at [1449, 629] on div "Sync to Accounts" at bounding box center [1461, 635] width 134 height 27
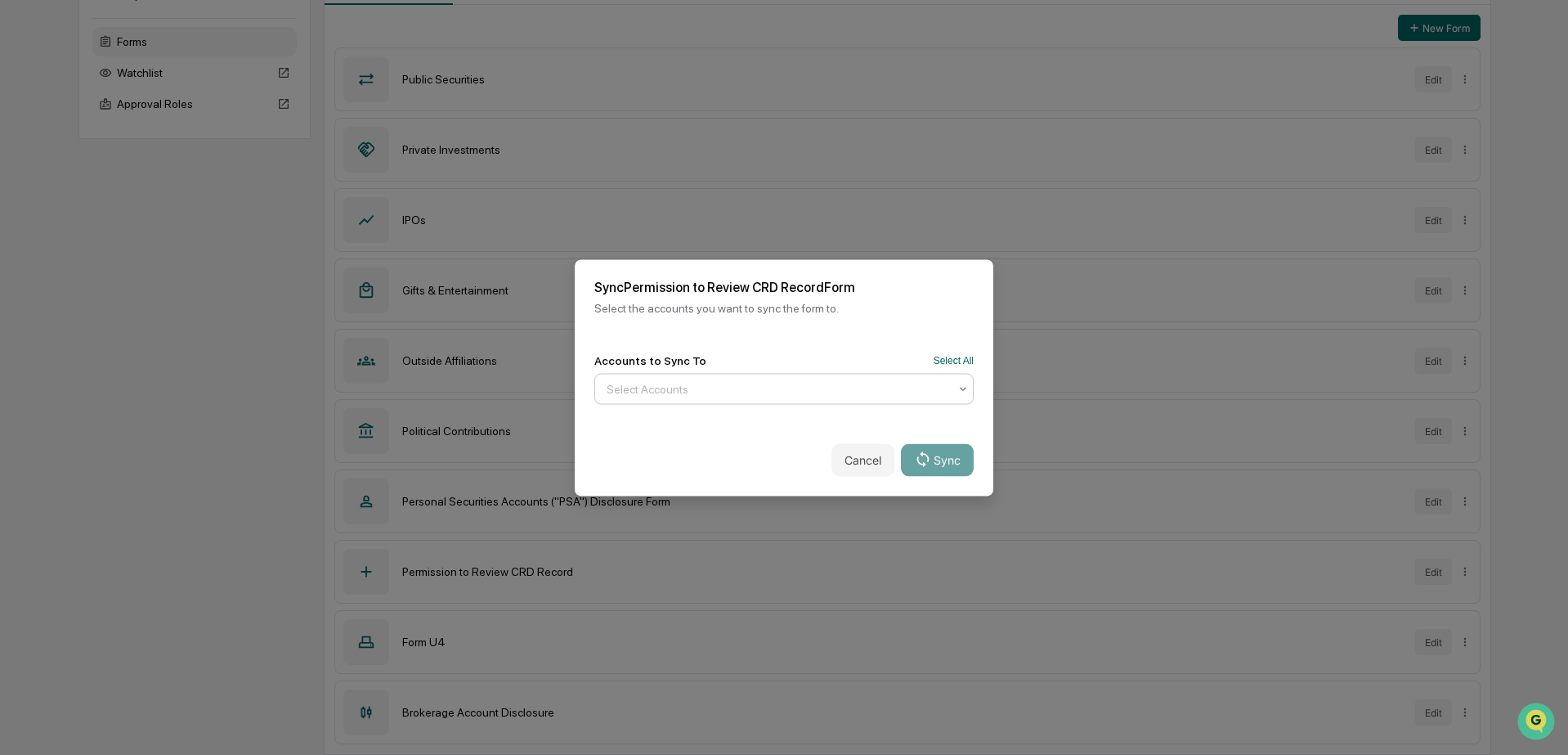
click at [733, 386] on div at bounding box center [777, 389] width 341 height 17
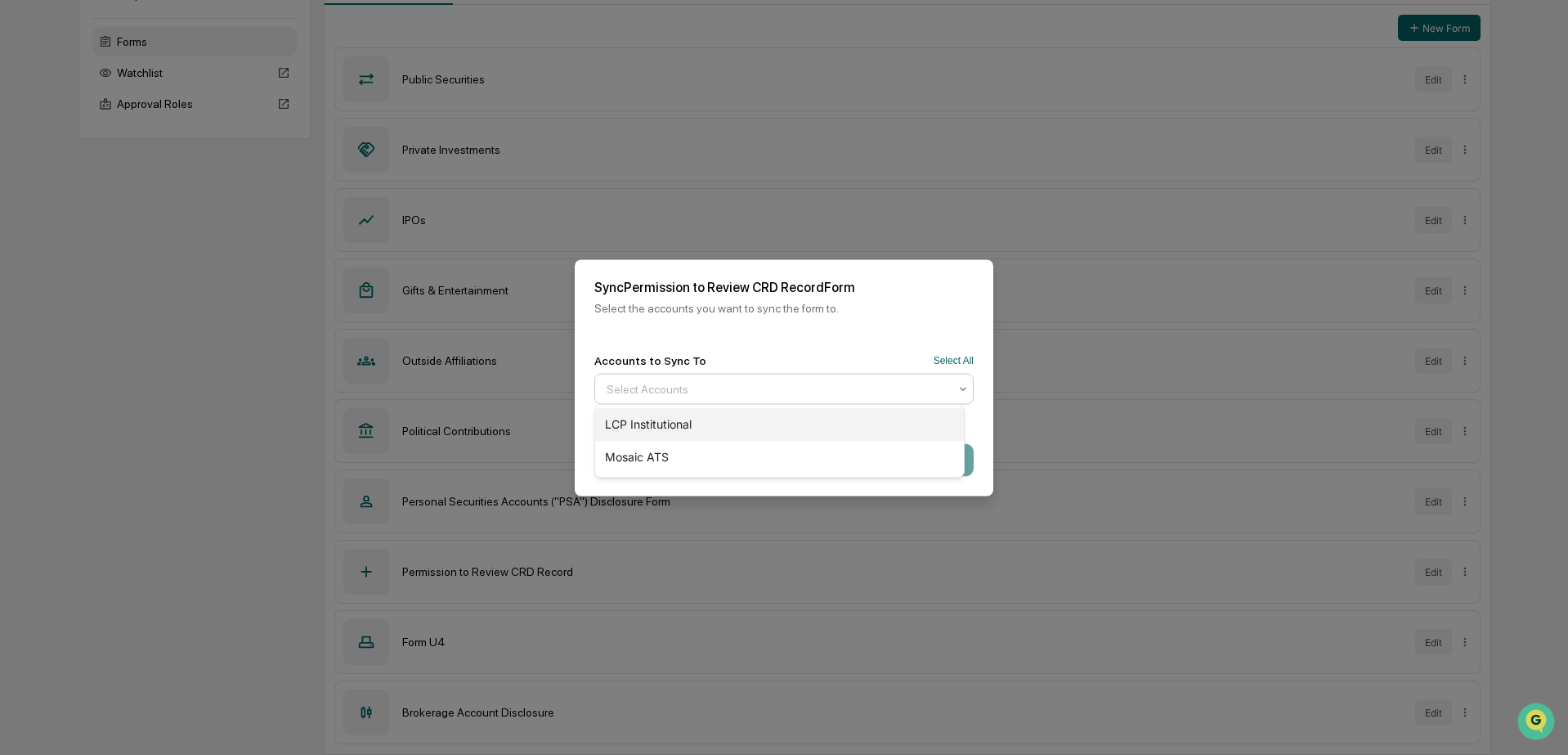
click at [659, 419] on div "LCP Institutional" at bounding box center [779, 423] width 369 height 32
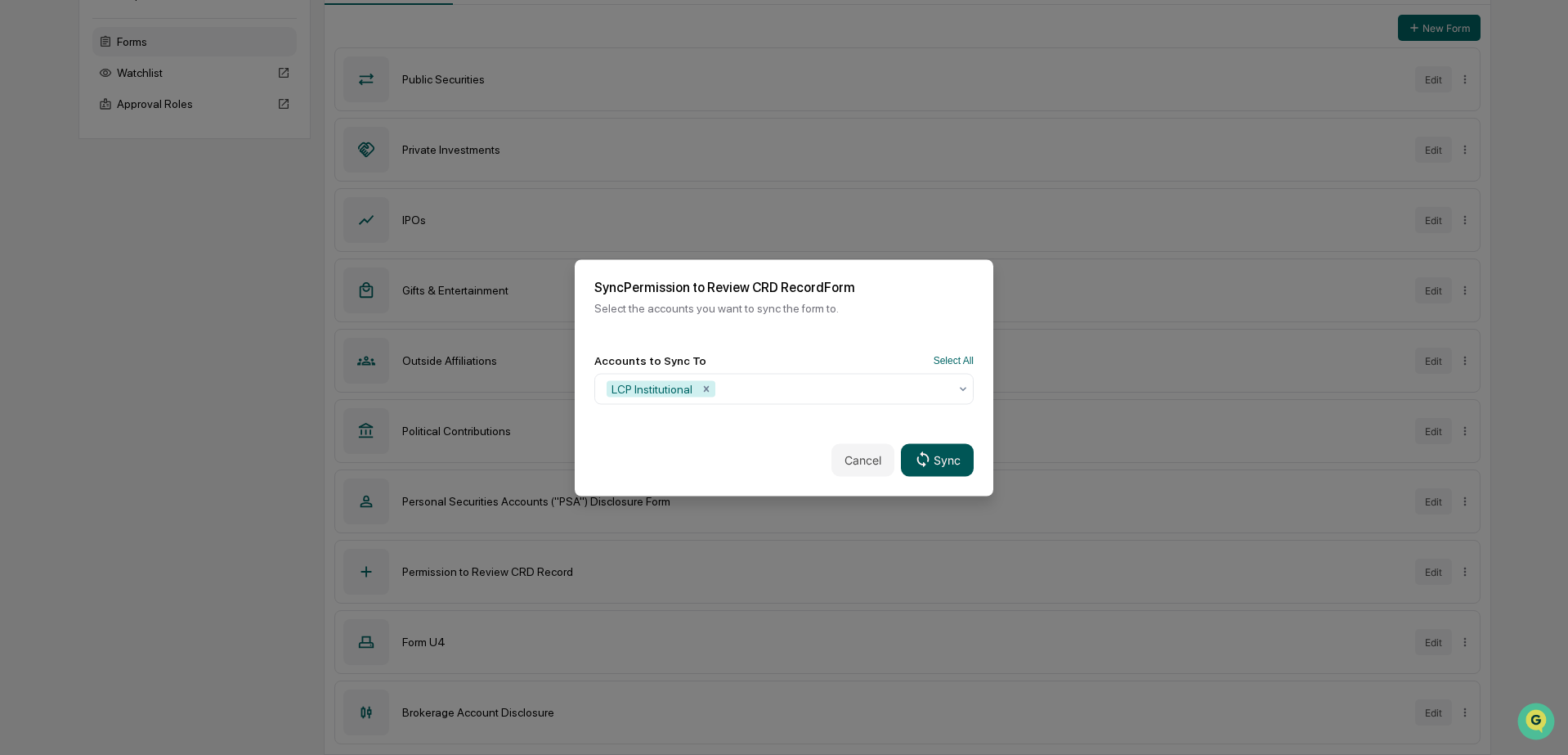
click at [943, 460] on button "Sync" at bounding box center [937, 459] width 73 height 32
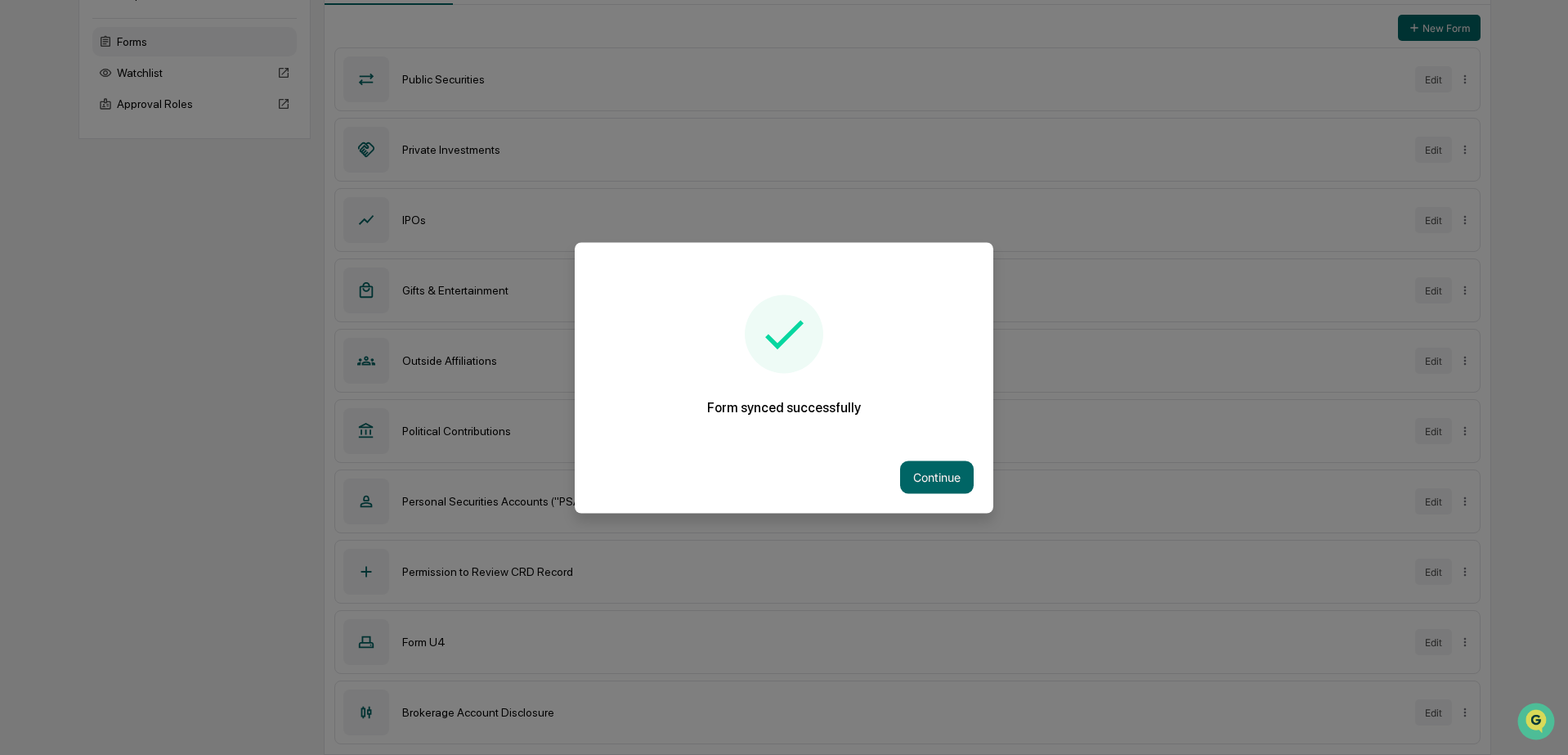
click at [480, 548] on div at bounding box center [784, 377] width 1568 height 755
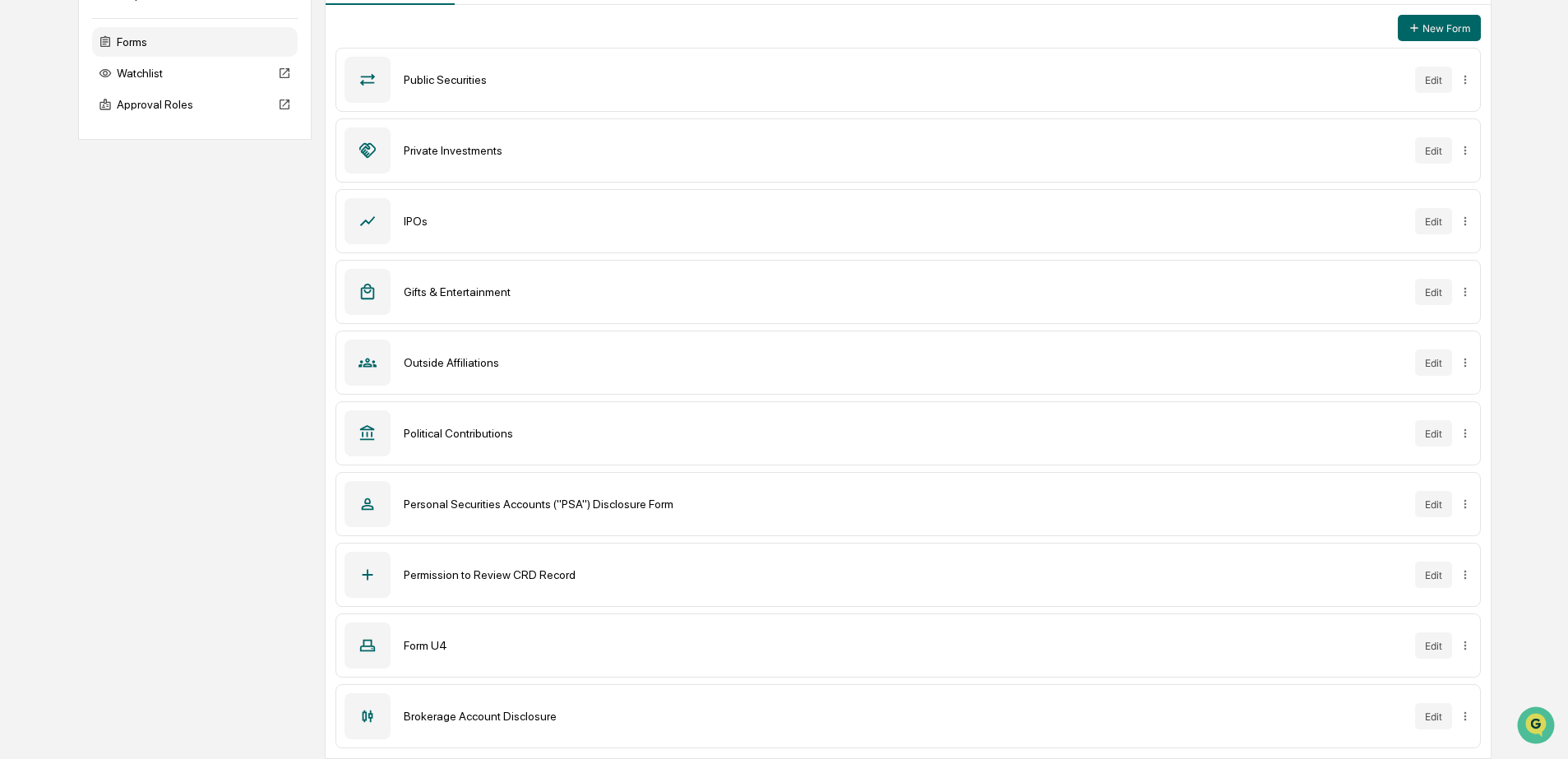
click at [601, 356] on div "Outside Affiliations" at bounding box center [901, 362] width 997 height 13
click at [1461, 360] on html "Calendar Manage Tasks Reviews Approval Management Company People, Data, Setting…" at bounding box center [784, 180] width 1568 height 759
click at [1448, 394] on div "Sync to Accounts" at bounding box center [1461, 397] width 134 height 27
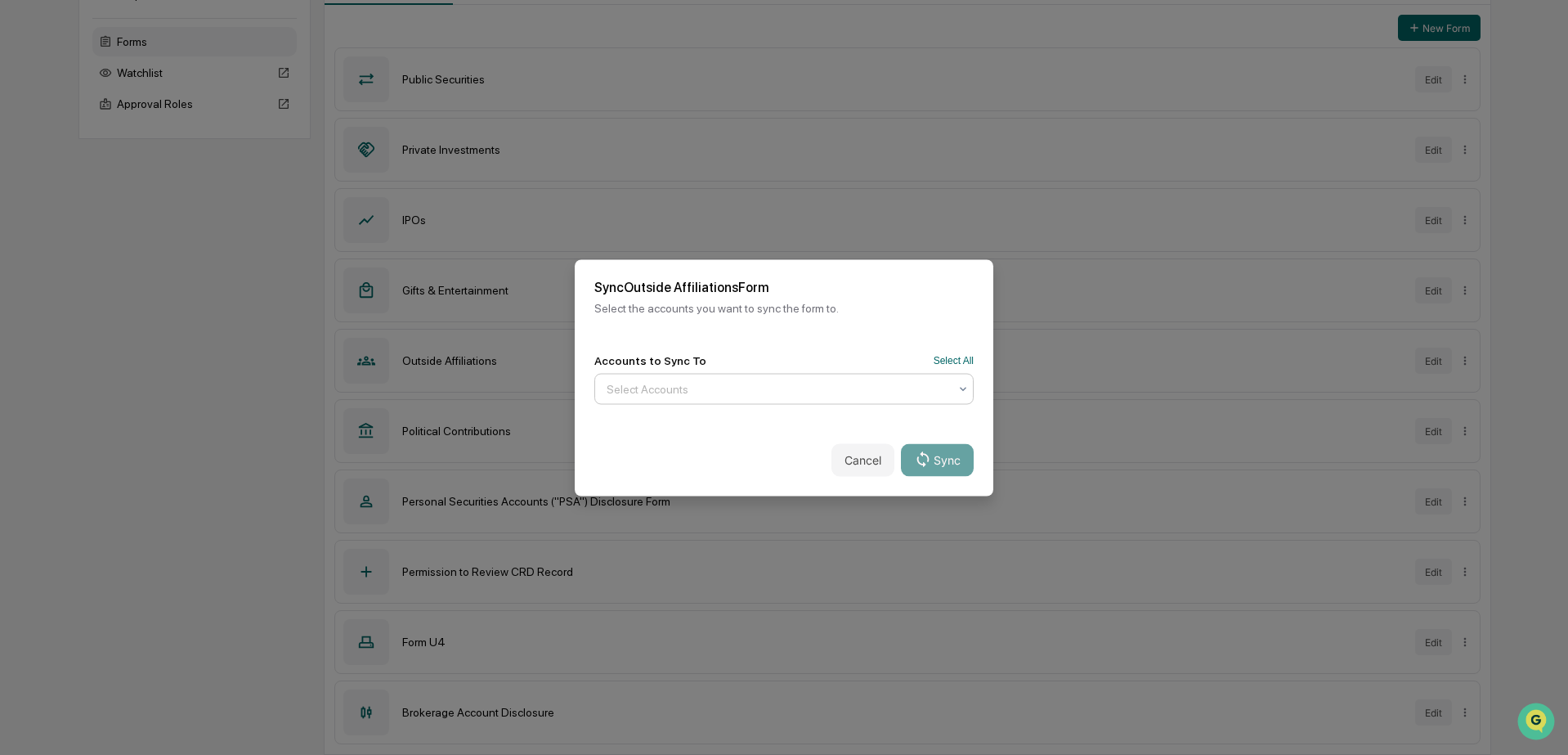
click at [892, 380] on div at bounding box center [777, 389] width 341 height 17
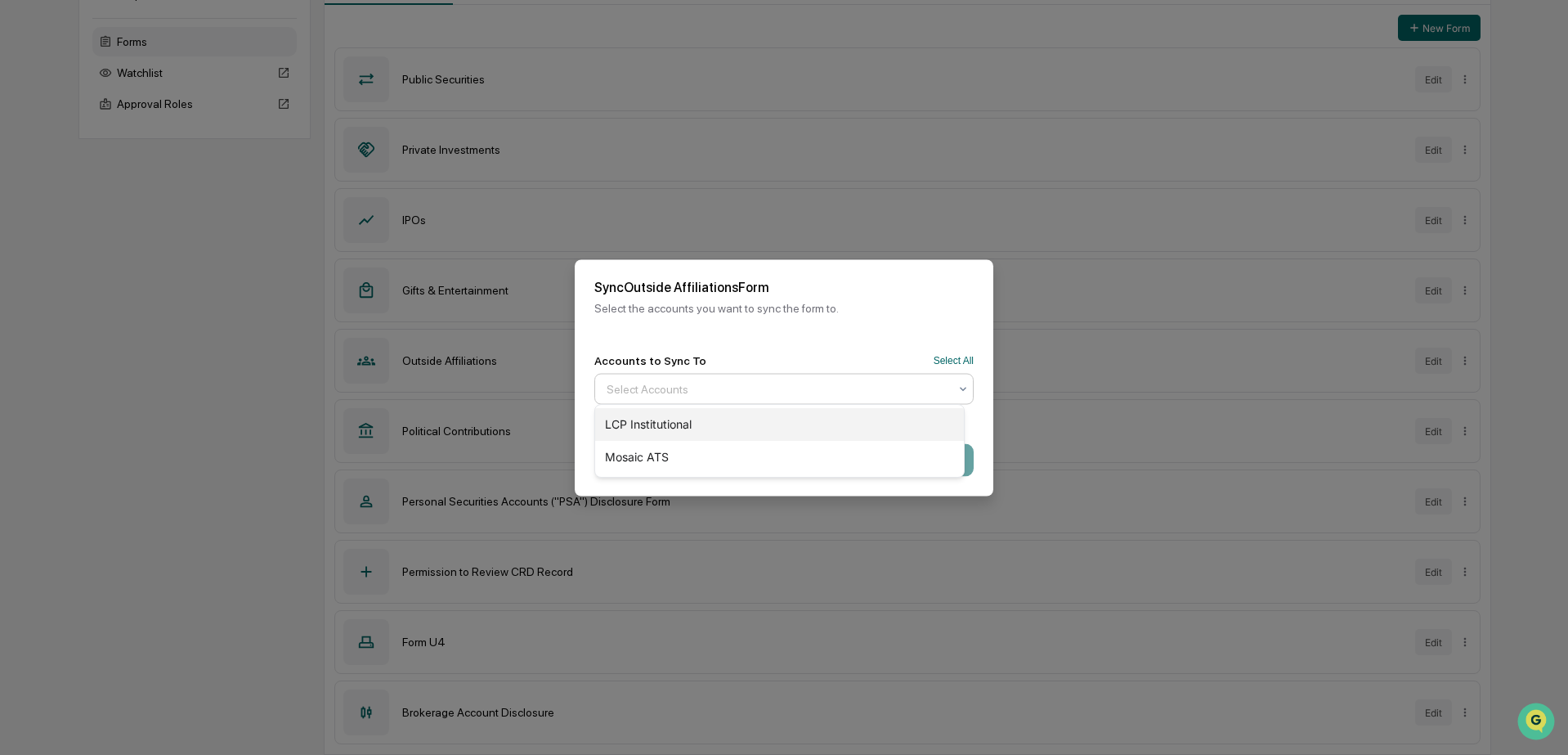
click at [656, 430] on div "LCP Institutional" at bounding box center [779, 423] width 369 height 32
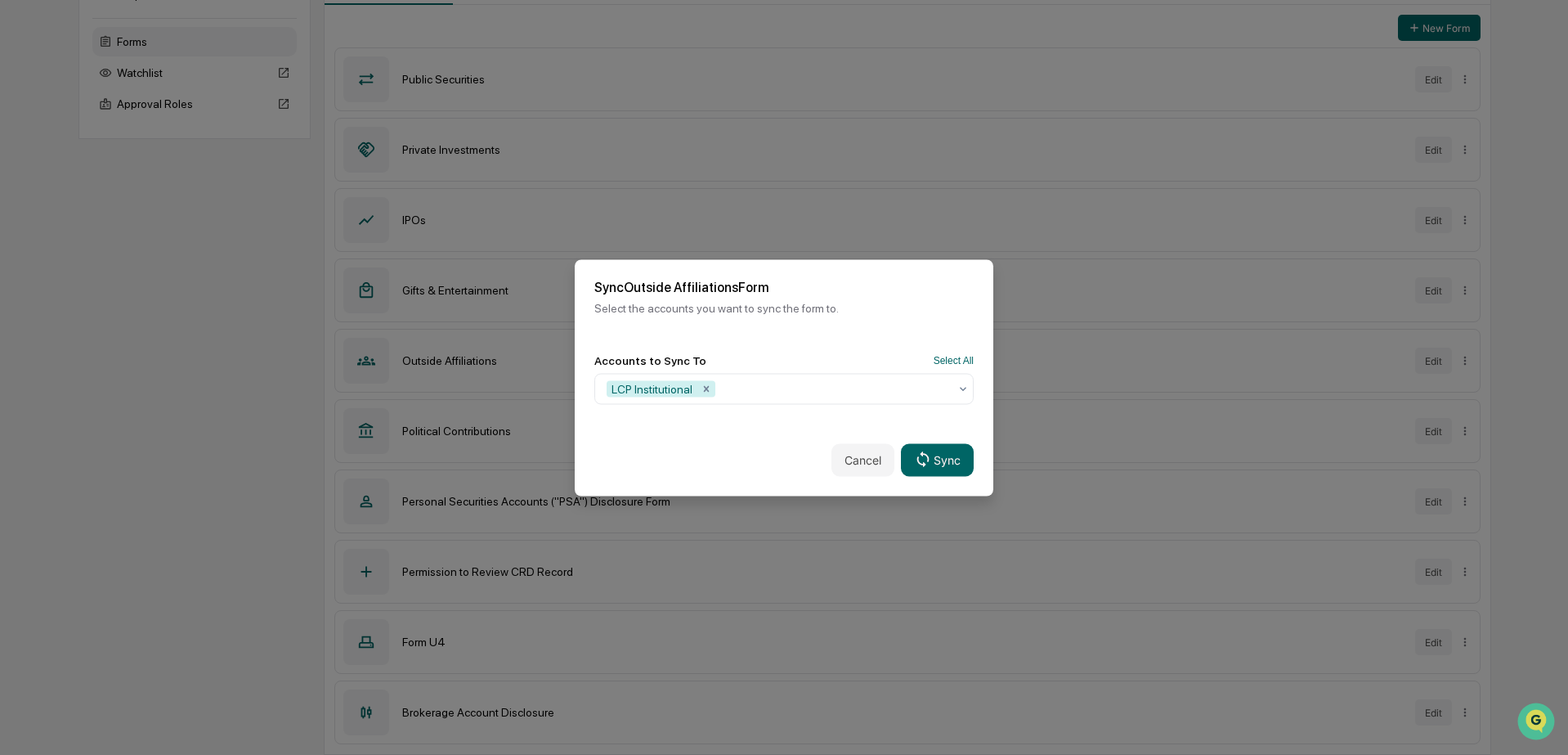
click at [654, 461] on div "Cancel Sync" at bounding box center [784, 459] width 419 height 72
click at [930, 463] on button "Sync" at bounding box center [937, 459] width 73 height 32
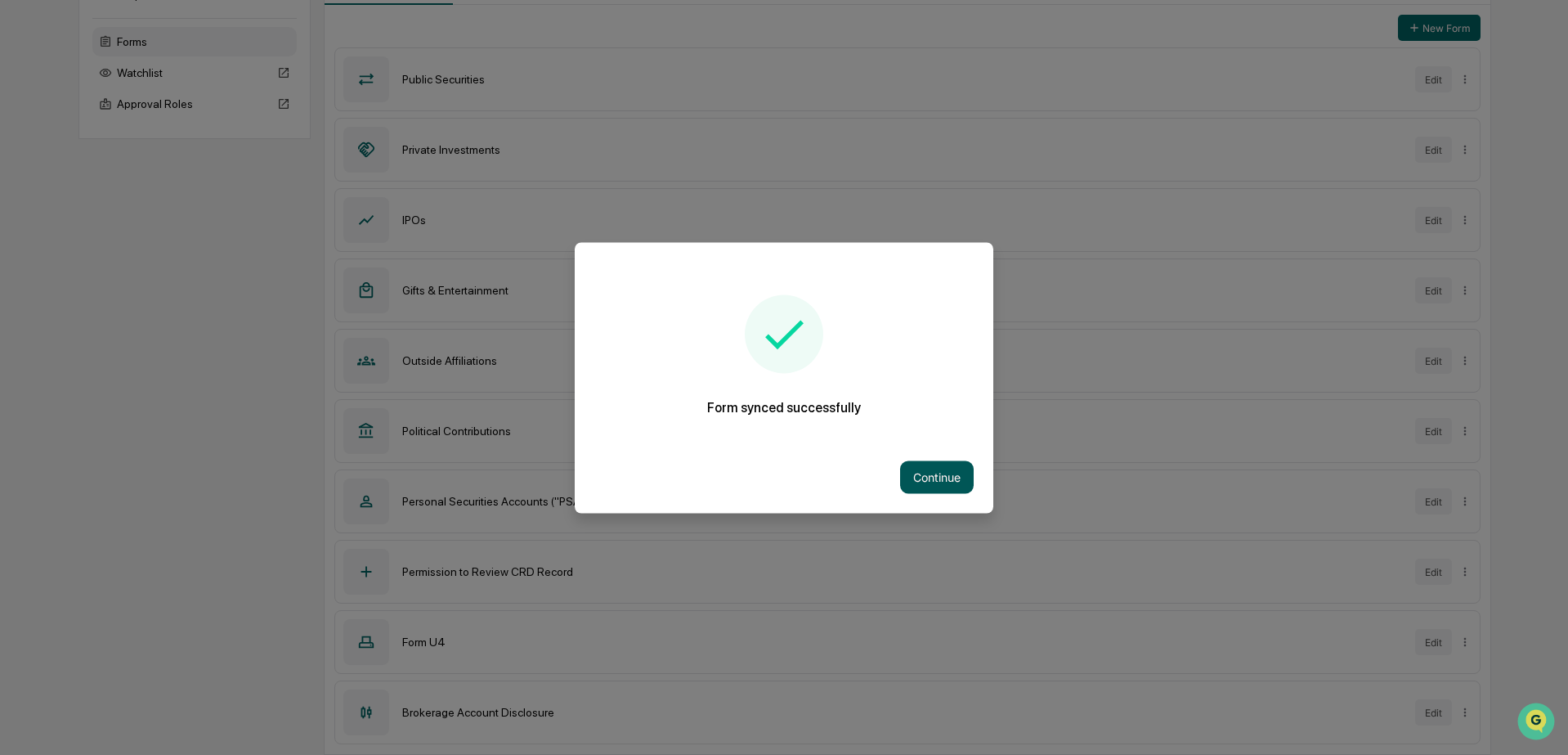
click at [917, 470] on button "Continue" at bounding box center [936, 476] width 74 height 32
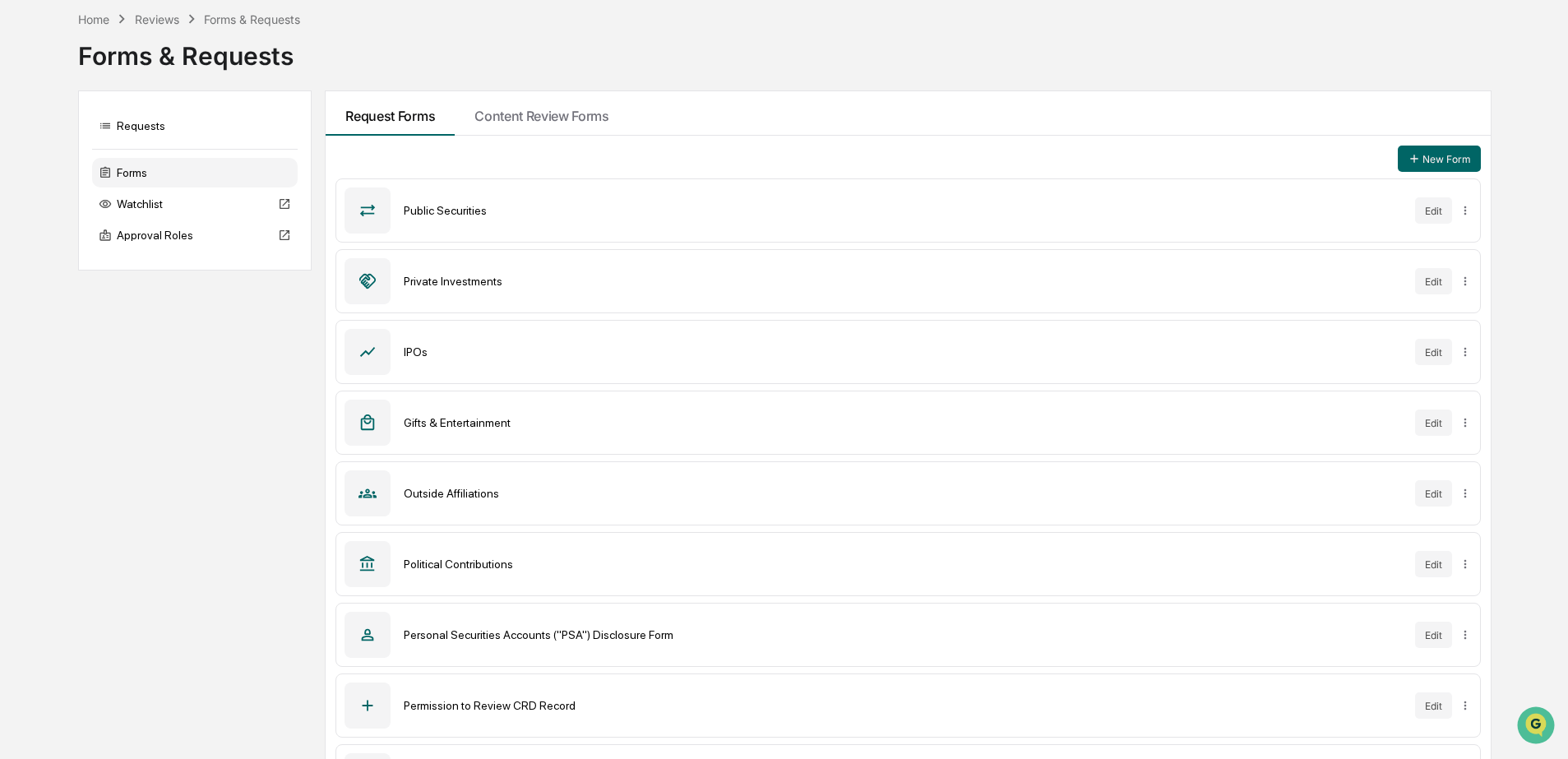
scroll to position [58, 0]
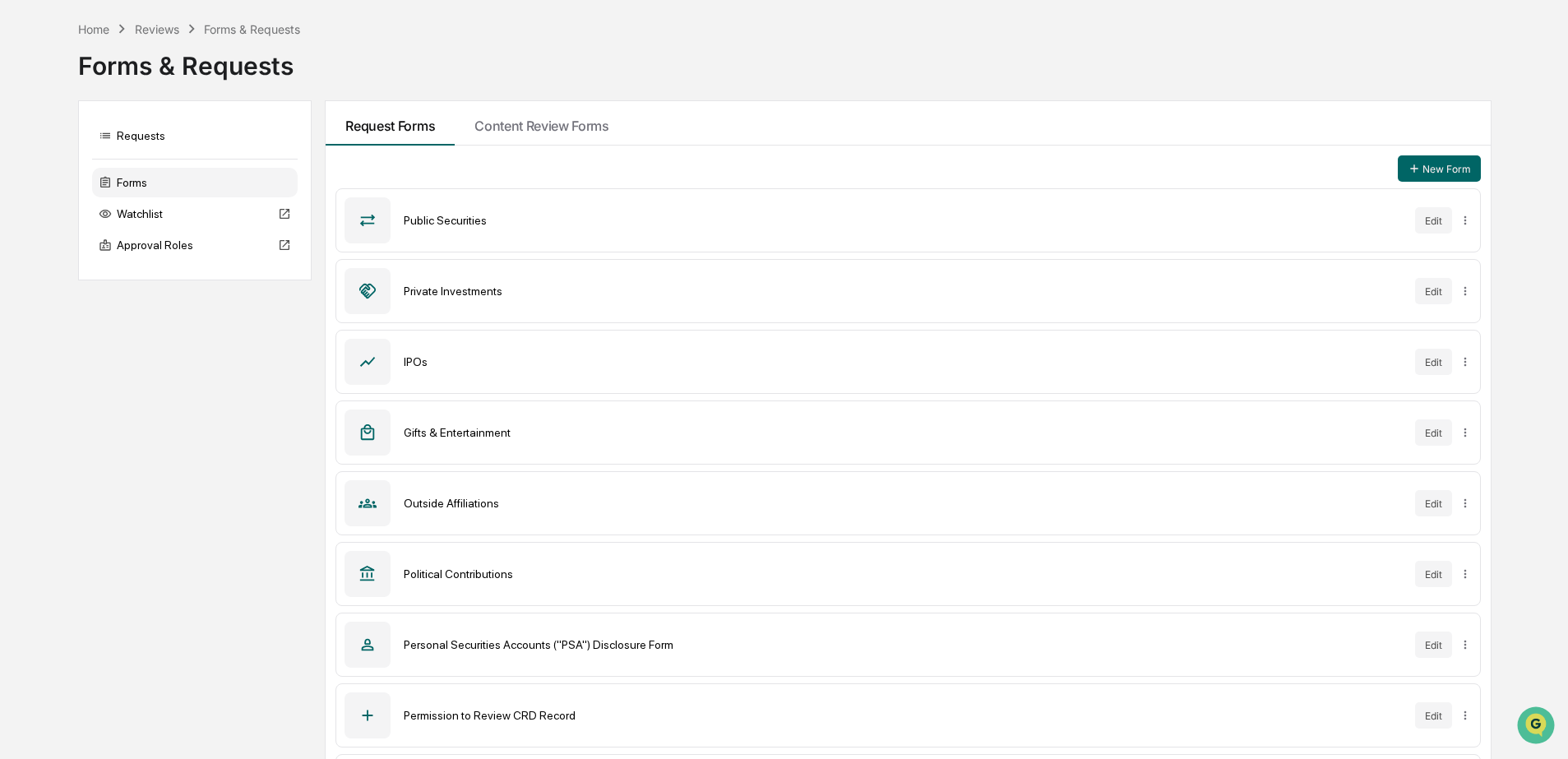
click at [160, 82] on div "Forms & Requests" at bounding box center [783, 62] width 1411 height 49
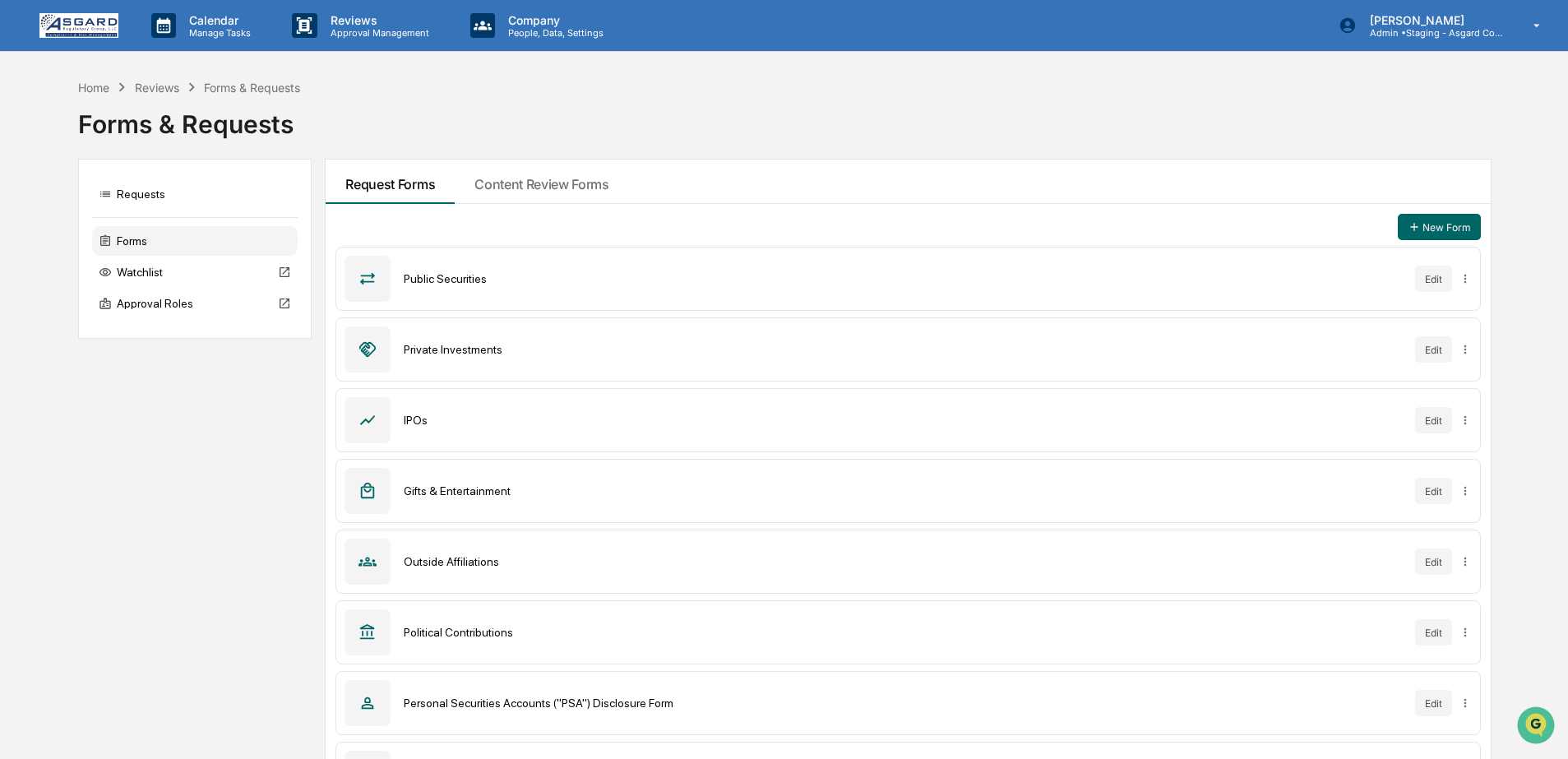
click at [77, 23] on img at bounding box center [78, 26] width 79 height 25
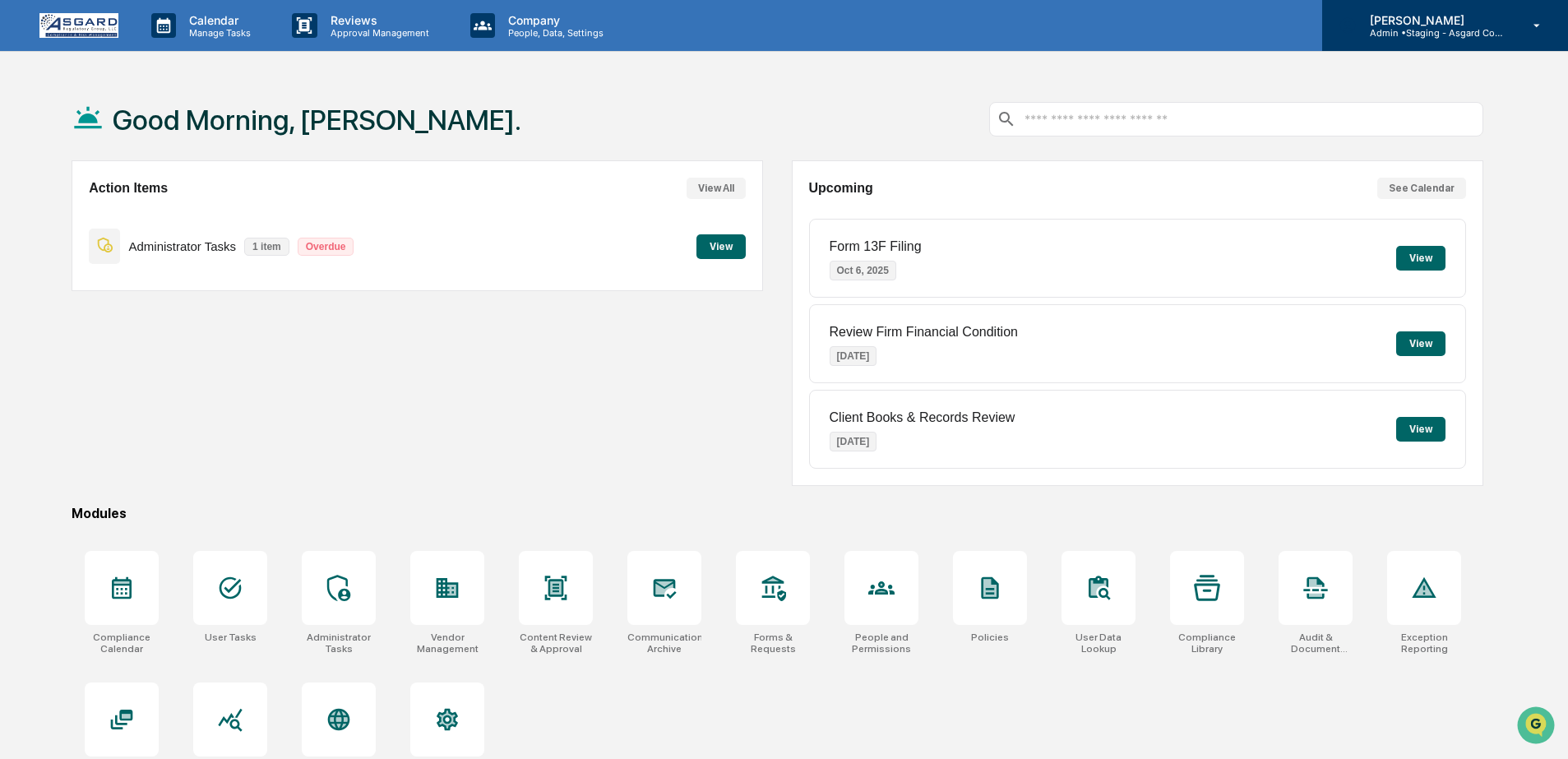
click at [1421, 42] on div "[PERSON_NAME] Admin • Staging - Asgard Compliance" at bounding box center [1445, 25] width 246 height 51
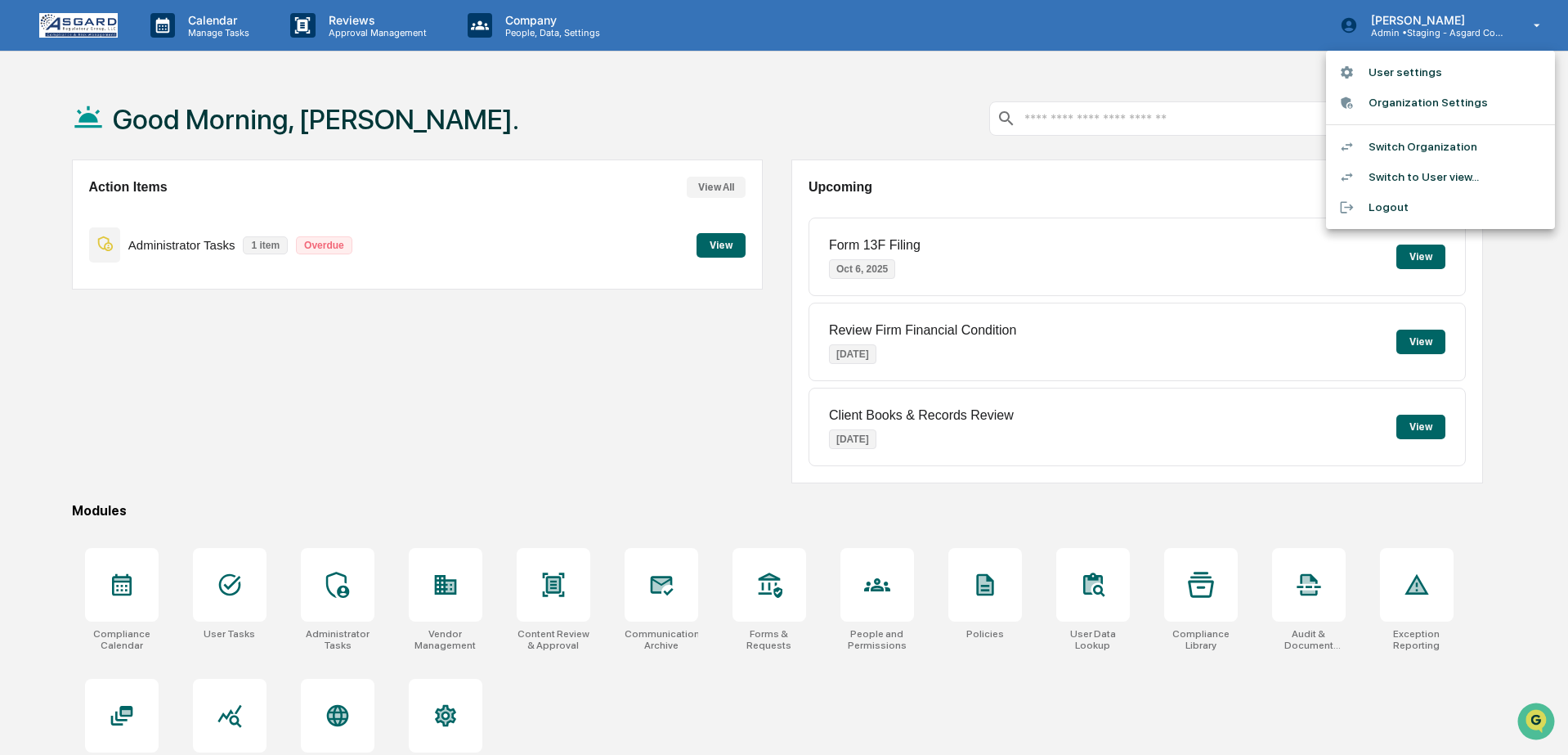
click at [1396, 143] on li "Switch Organization" at bounding box center [1440, 147] width 229 height 31
